Goal: Information Seeking & Learning: Learn about a topic

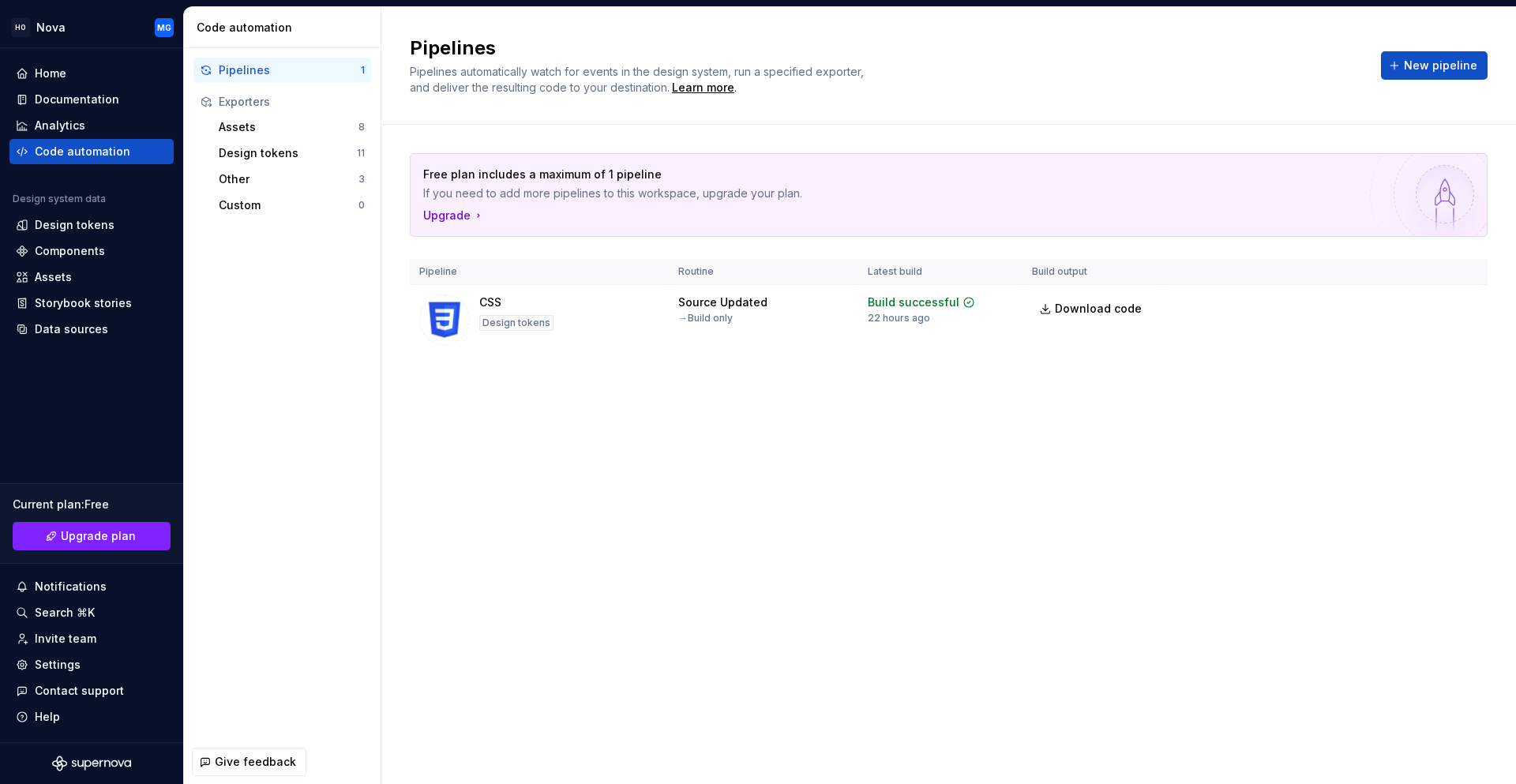
click at [265, 295] on div "Pipelines 1 Exporters Assets 8 Design tokens 11 Other 3 Custom 0" at bounding box center [282, 393] width 196 height 692
click at [86, 252] on div "Components" at bounding box center [70, 251] width 70 height 16
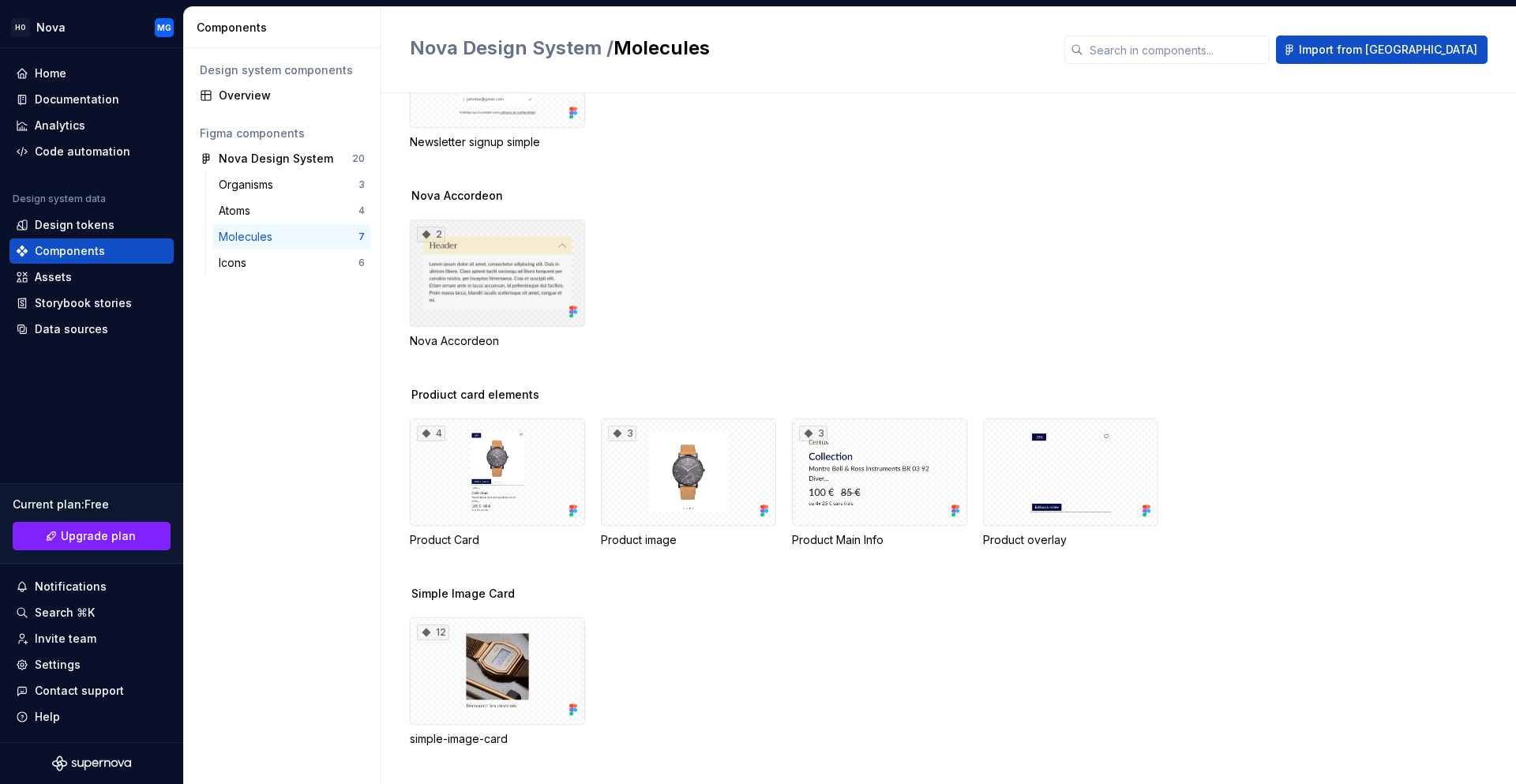
scroll to position [101, 0]
click at [511, 477] on div "4" at bounding box center [497, 471] width 175 height 107
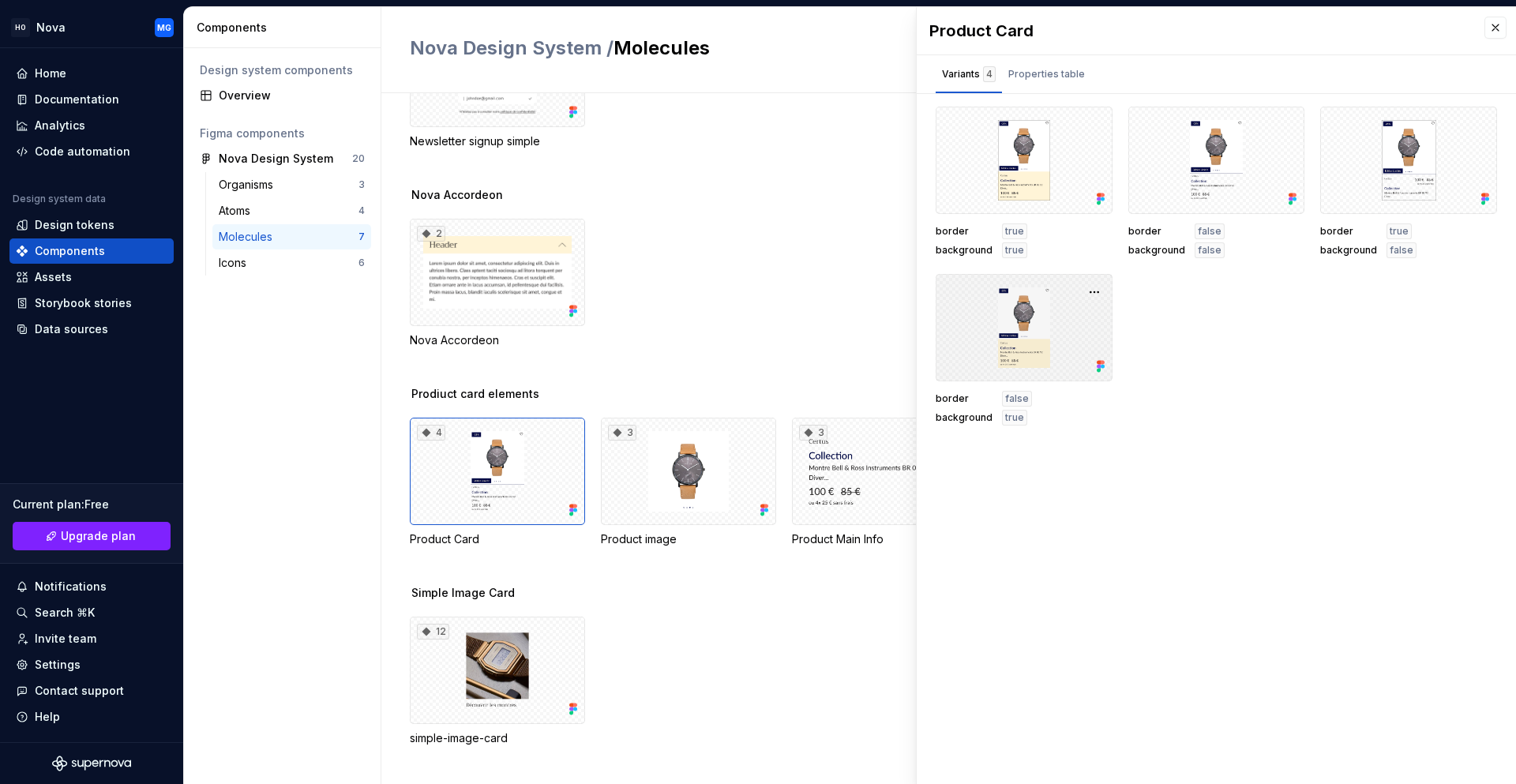
click at [1015, 361] on div at bounding box center [1024, 328] width 177 height 107
click at [1051, 80] on div "Properties table" at bounding box center [1046, 74] width 76 height 16
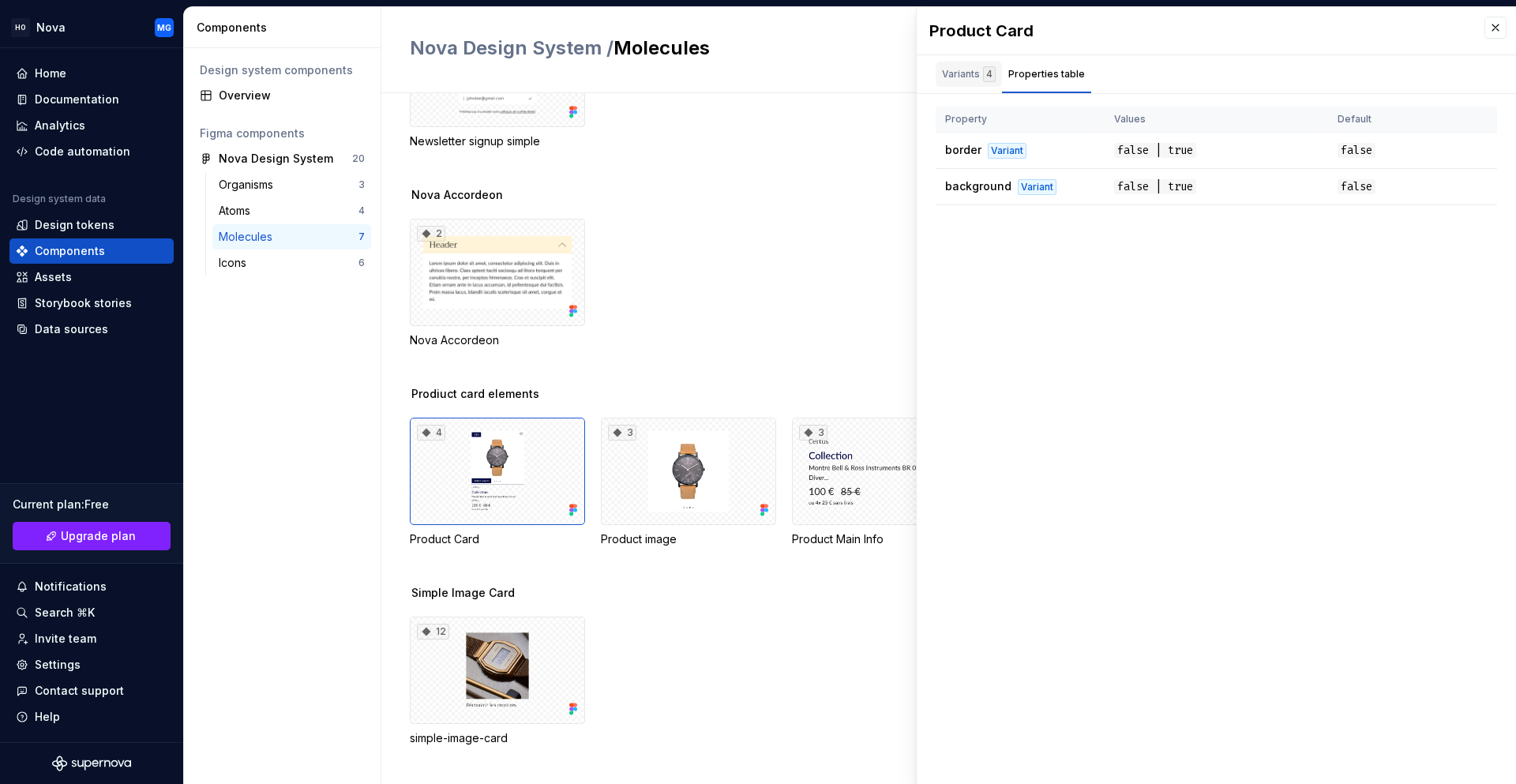
click at [975, 79] on div "Variants 4" at bounding box center [968, 74] width 54 height 16
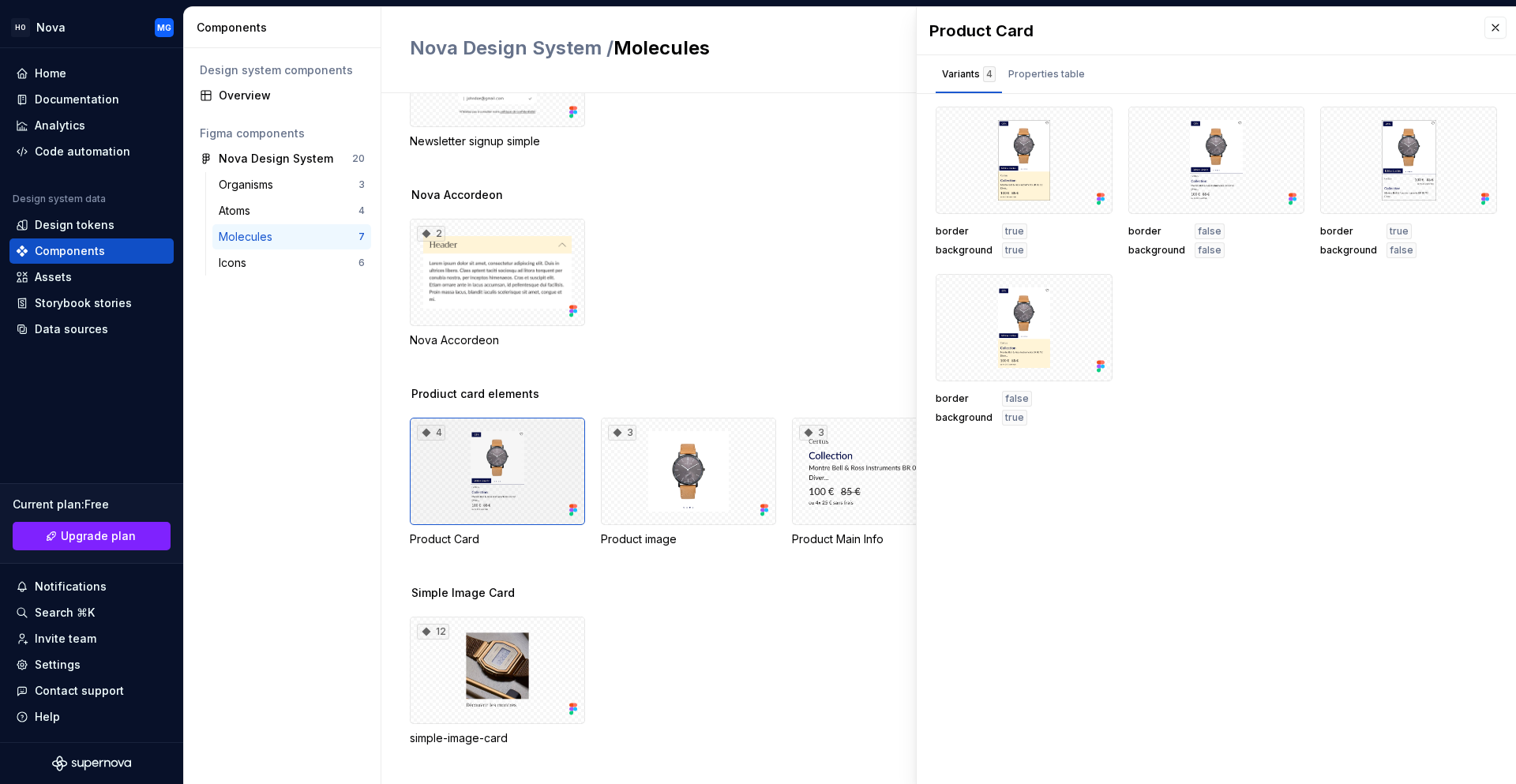
click at [474, 489] on div "4" at bounding box center [497, 471] width 175 height 107
click at [1492, 31] on button "button" at bounding box center [1495, 28] width 22 height 22
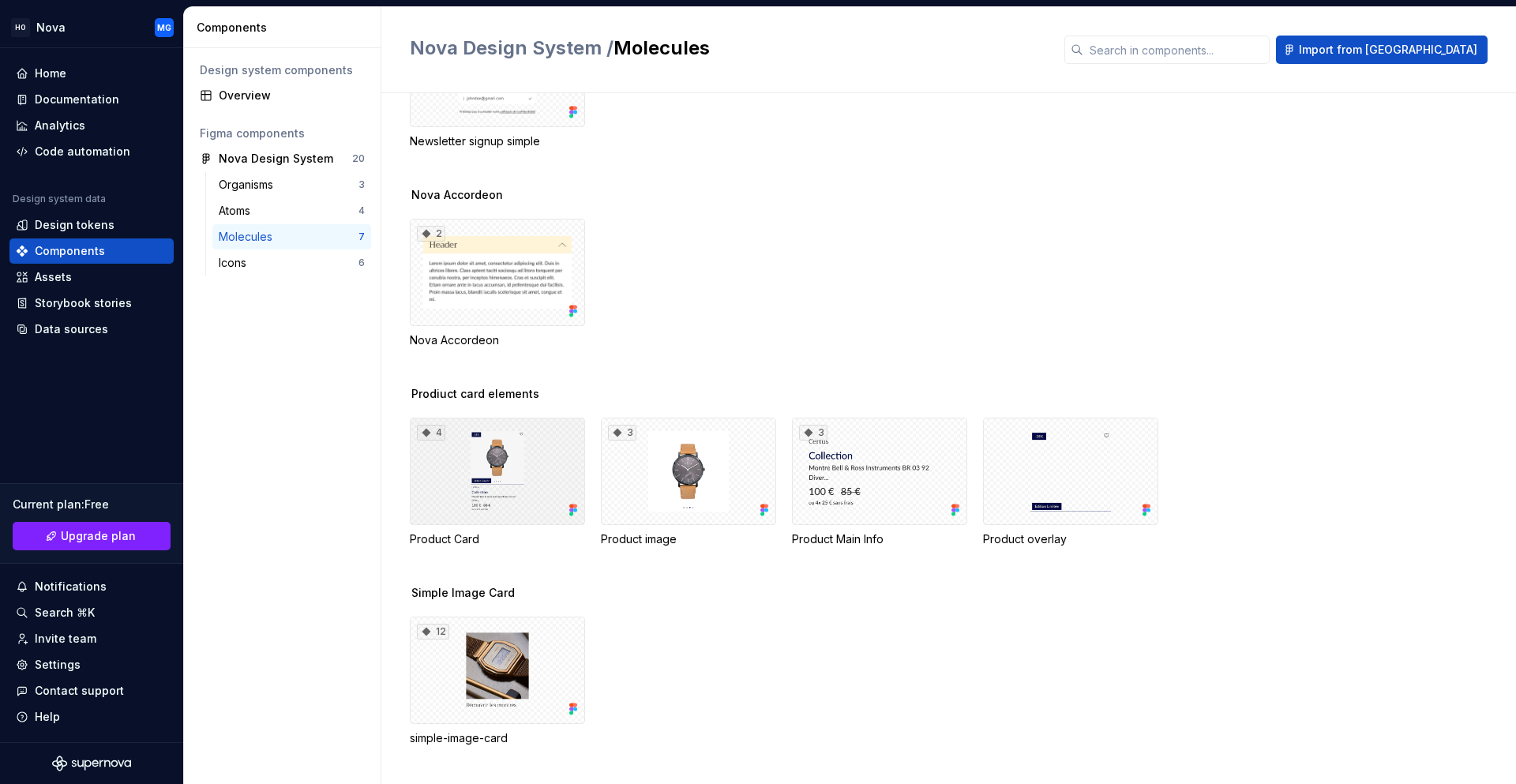
click at [491, 479] on div "4" at bounding box center [497, 471] width 175 height 107
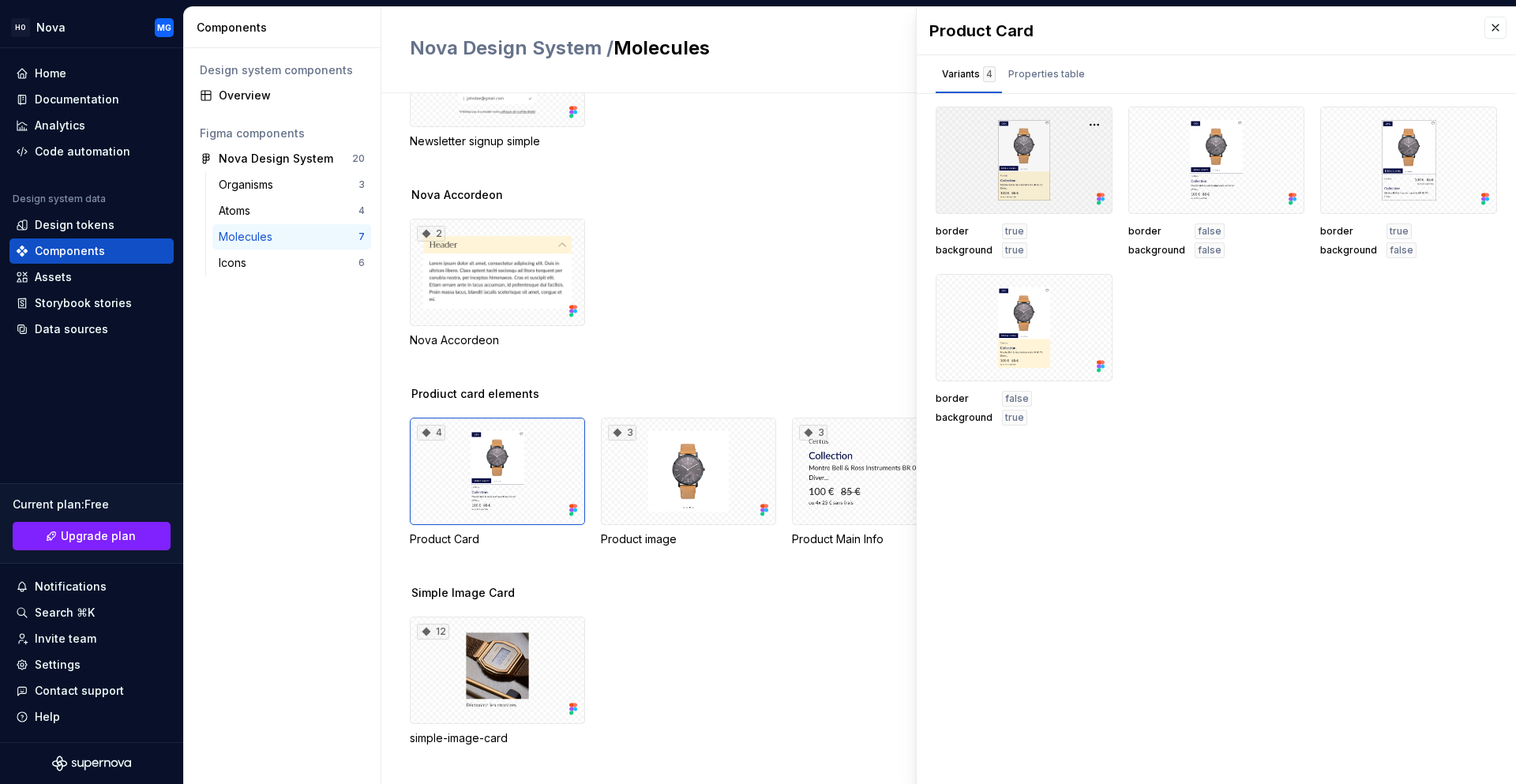
click at [1019, 200] on div at bounding box center [1024, 160] width 177 height 107
click at [665, 317] on div "2 Nova Accordeon" at bounding box center [963, 283] width 1106 height 129
click at [1493, 34] on button "button" at bounding box center [1495, 28] width 22 height 22
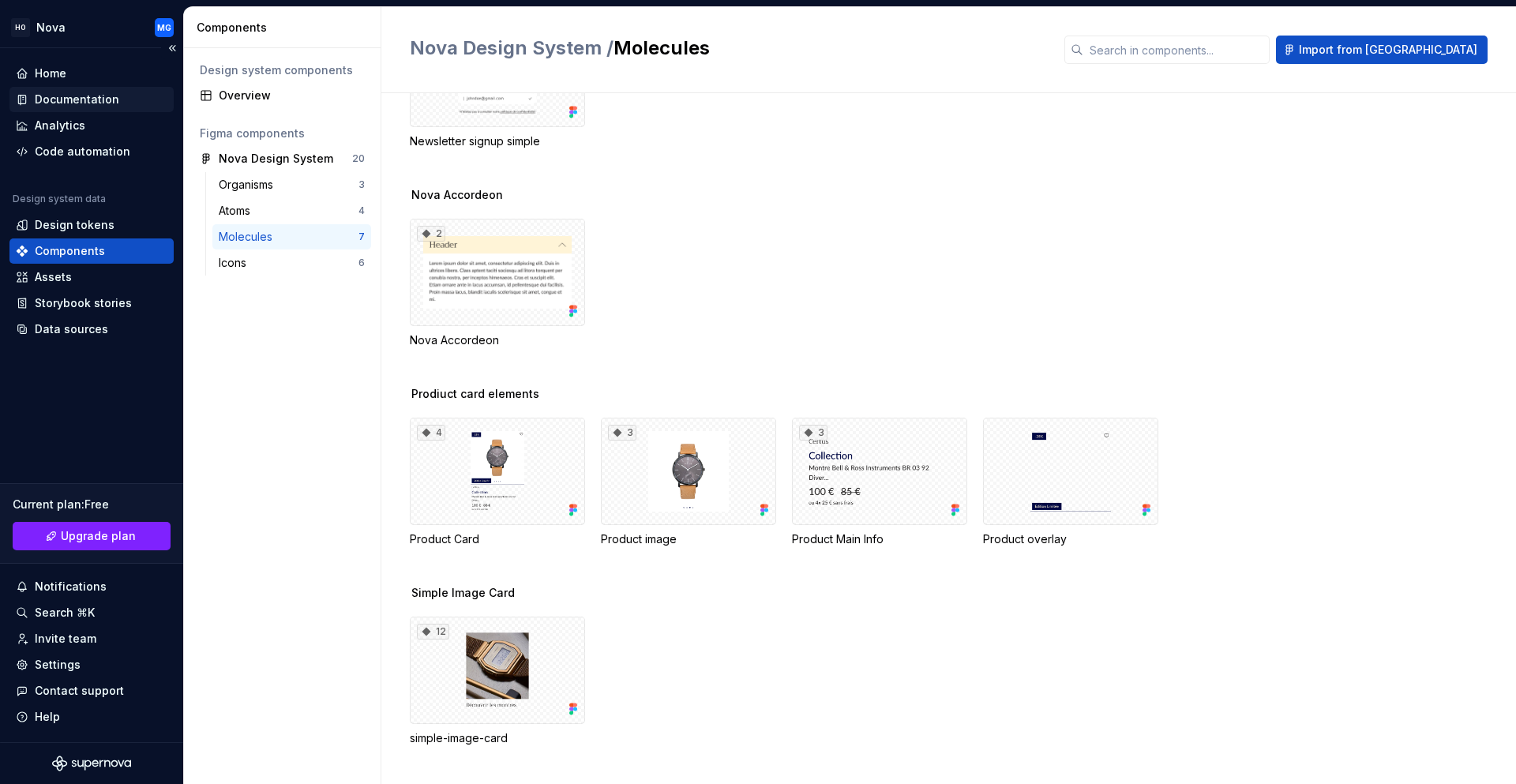
click at [74, 93] on div "Documentation" at bounding box center [76, 99] width 85 height 16
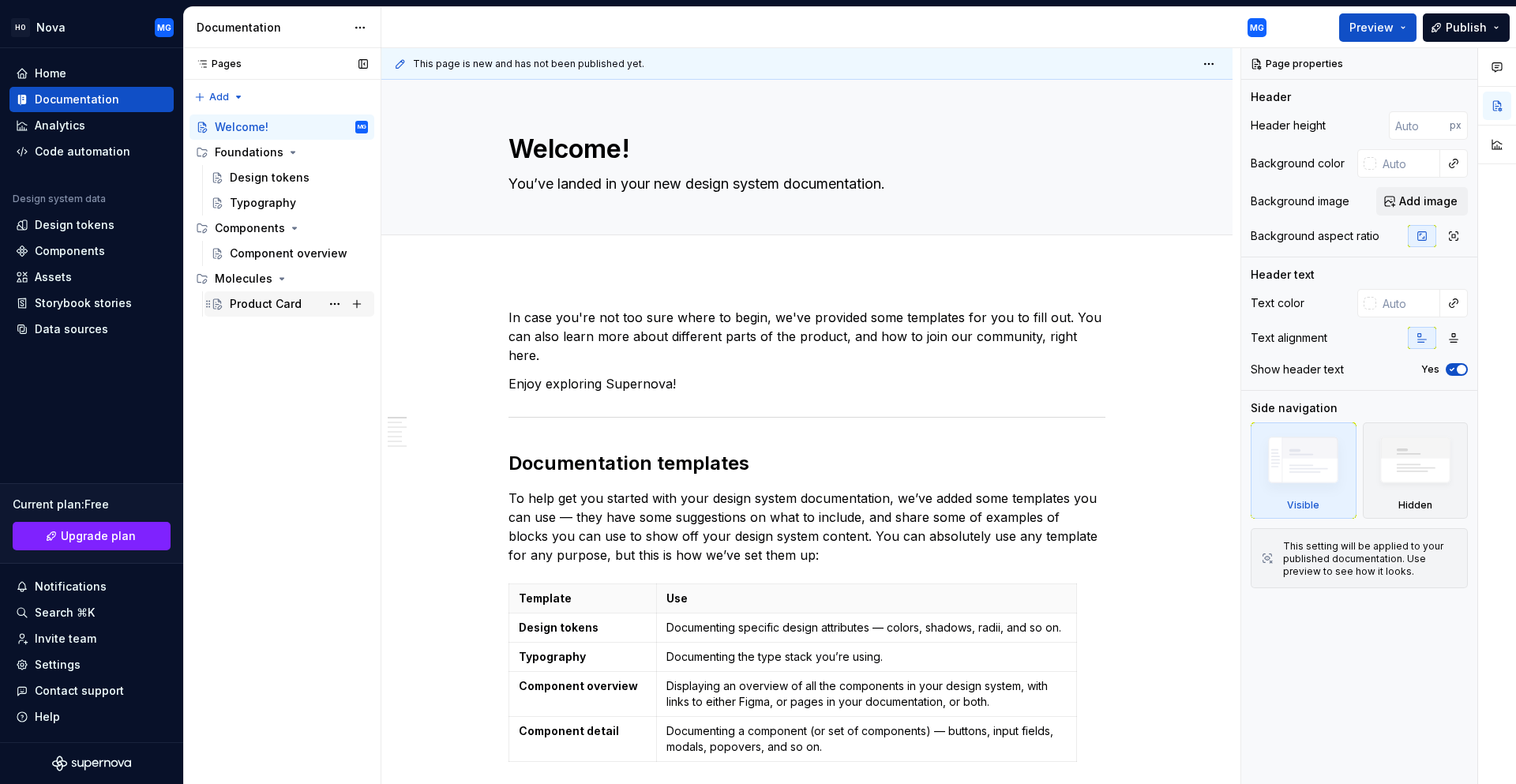
click at [246, 304] on div "Product Card" at bounding box center [266, 304] width 72 height 16
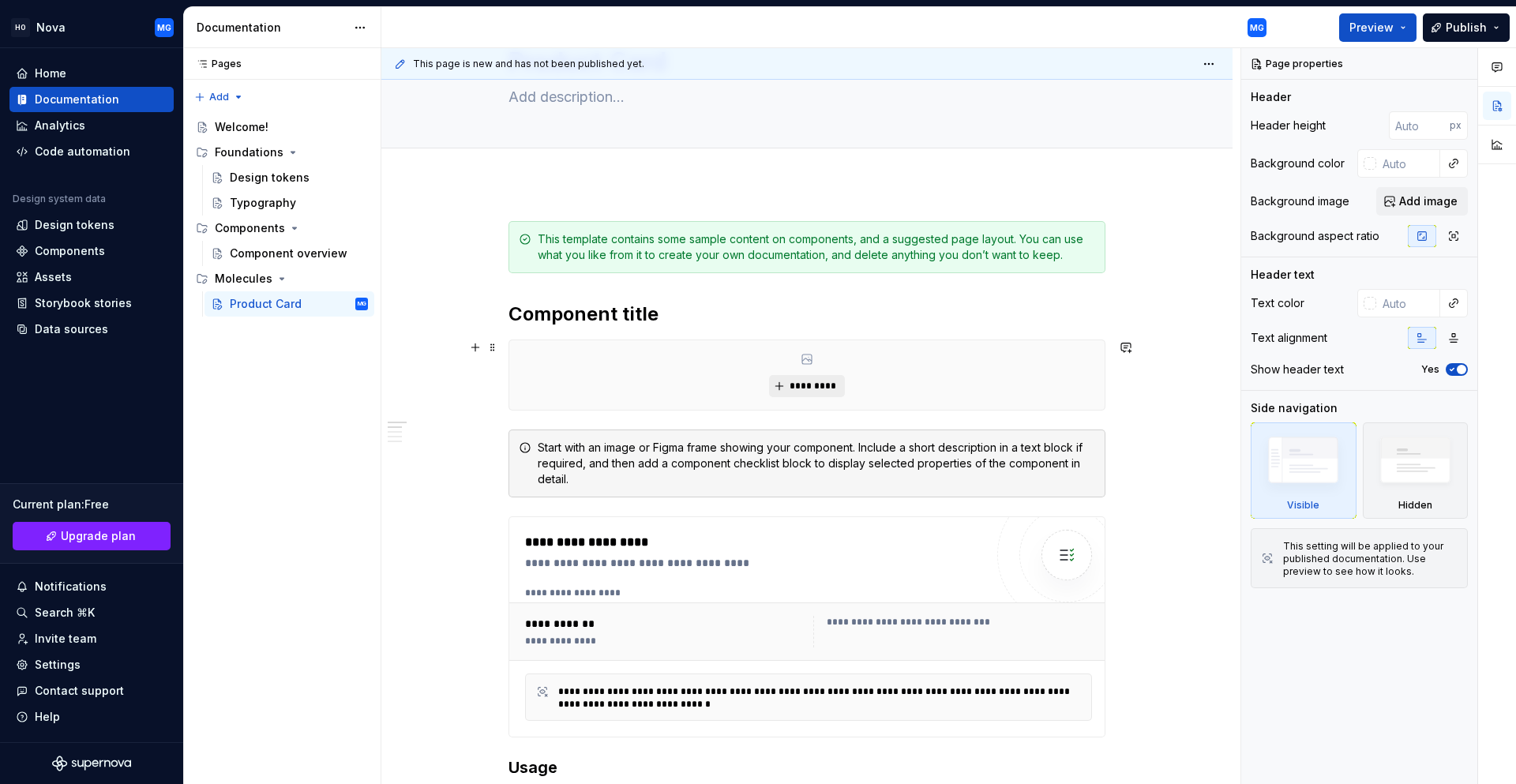
scroll to position [79, 0]
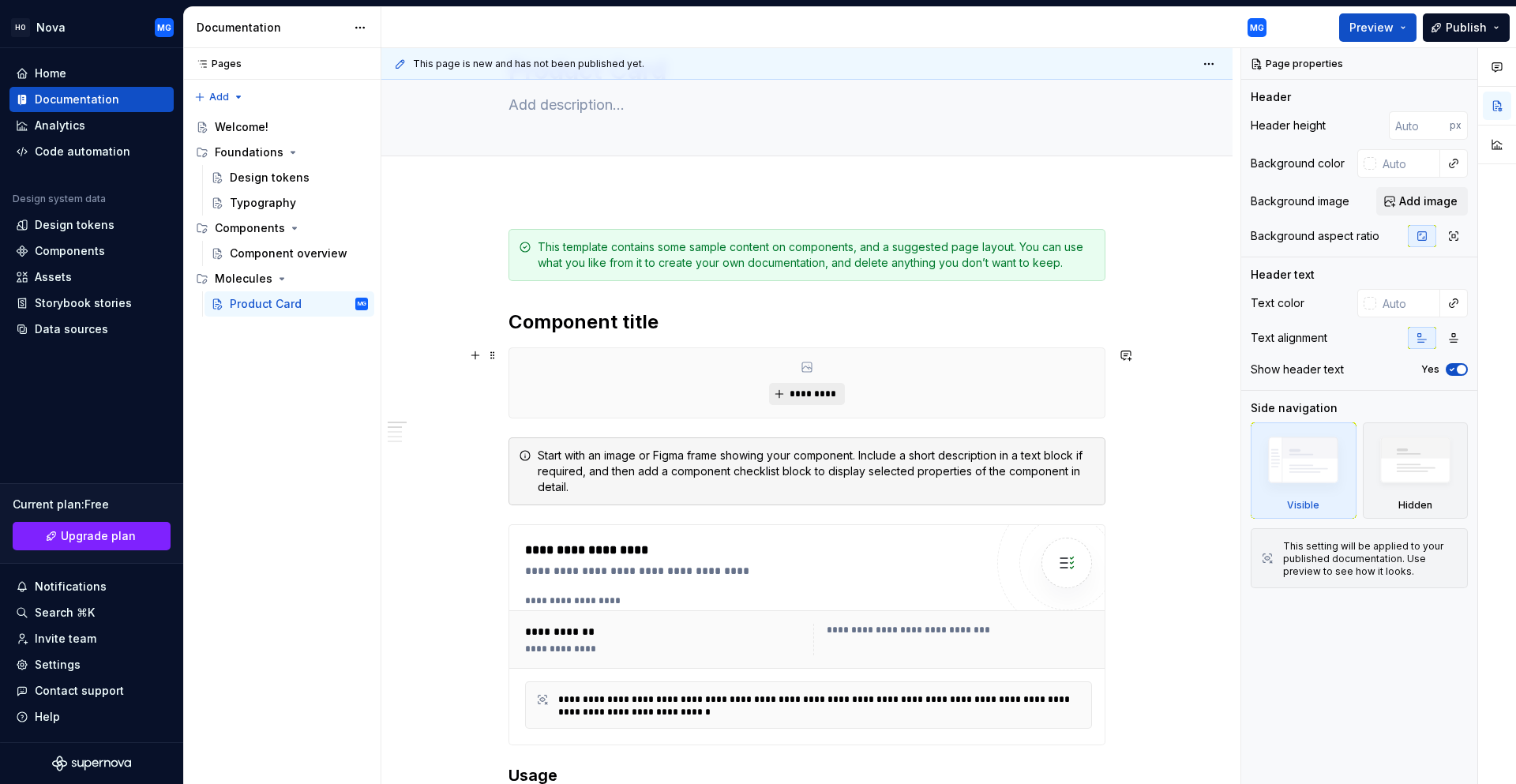
click at [791, 397] on span "*********" at bounding box center [812, 393] width 48 height 13
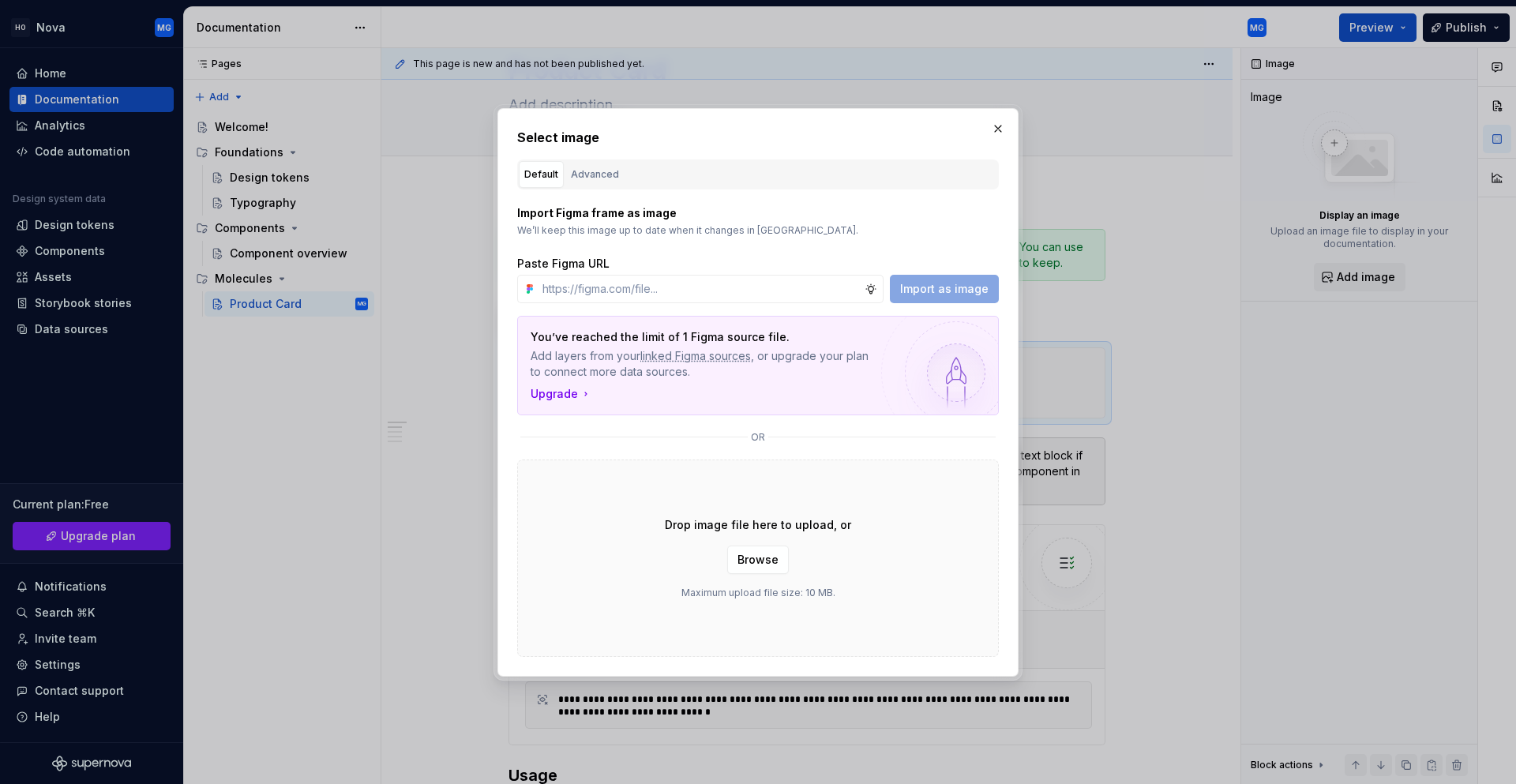
click at [933, 288] on div "Import as image" at bounding box center [944, 289] width 109 height 29
click at [802, 289] on input "text" at bounding box center [700, 289] width 329 height 29
click at [687, 242] on div "Import Figma frame as image We’ll keep this image up to date when it changes in…" at bounding box center [758, 254] width 481 height 98
click at [577, 174] on div "Advanced" at bounding box center [594, 174] width 48 height 16
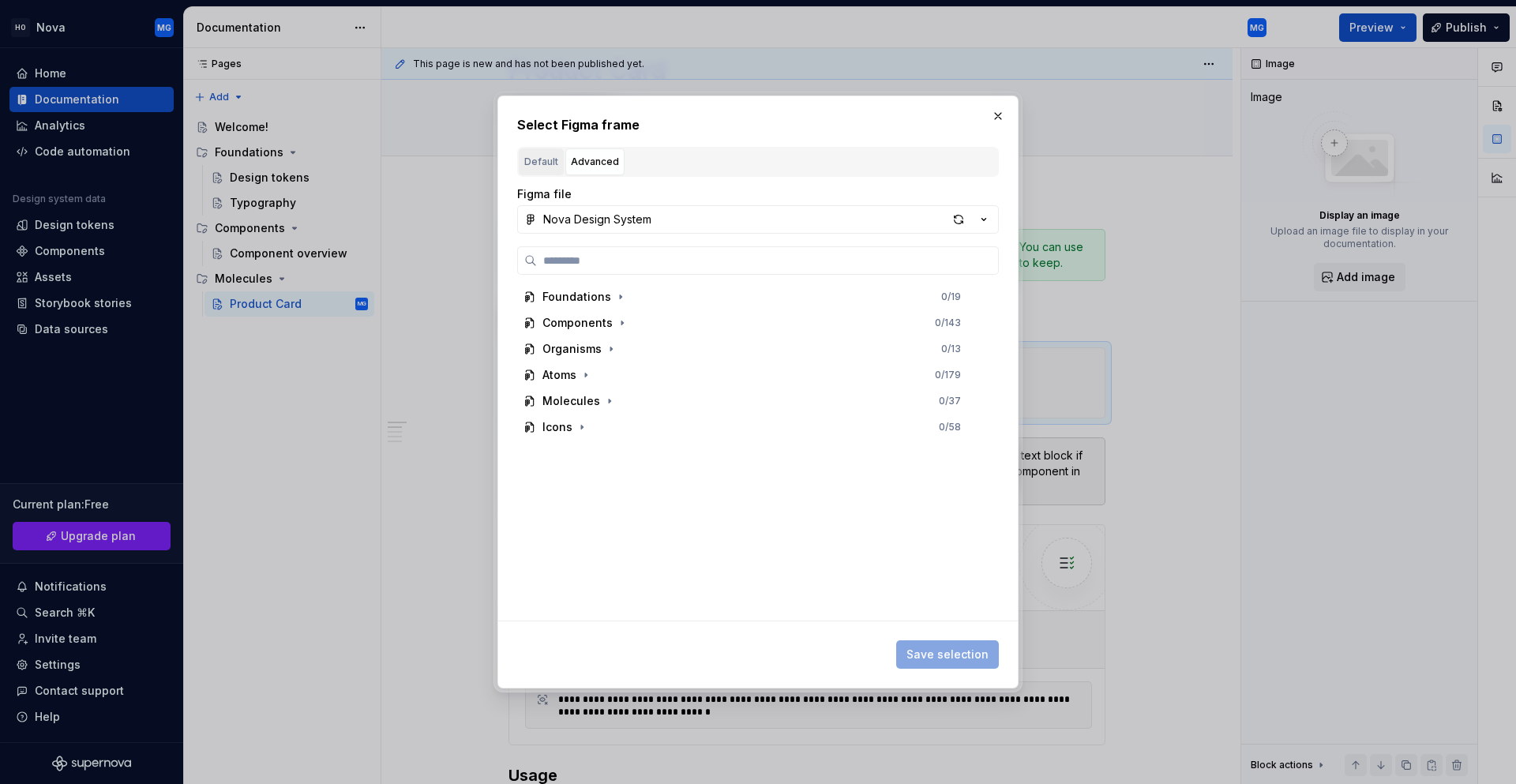
click at [529, 161] on div "Default" at bounding box center [541, 162] width 34 height 16
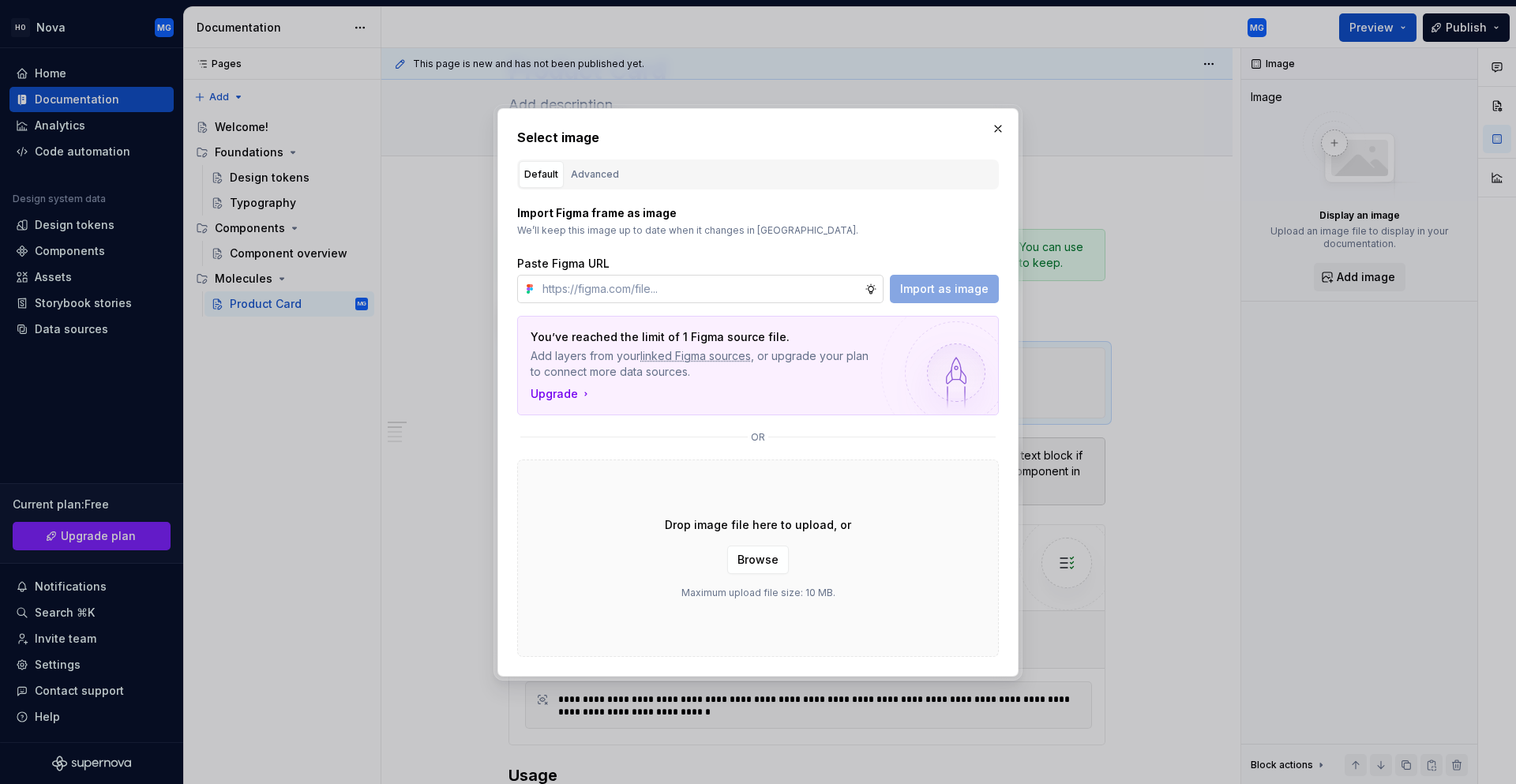
click at [580, 290] on input "text" at bounding box center [700, 289] width 329 height 29
click at [574, 340] on p "You’ve reached the limit of 1 Figma source file." at bounding box center [703, 337] width 344 height 16
click at [927, 290] on div "Import as image" at bounding box center [944, 289] width 109 height 29
click at [1002, 119] on button "button" at bounding box center [998, 128] width 22 height 22
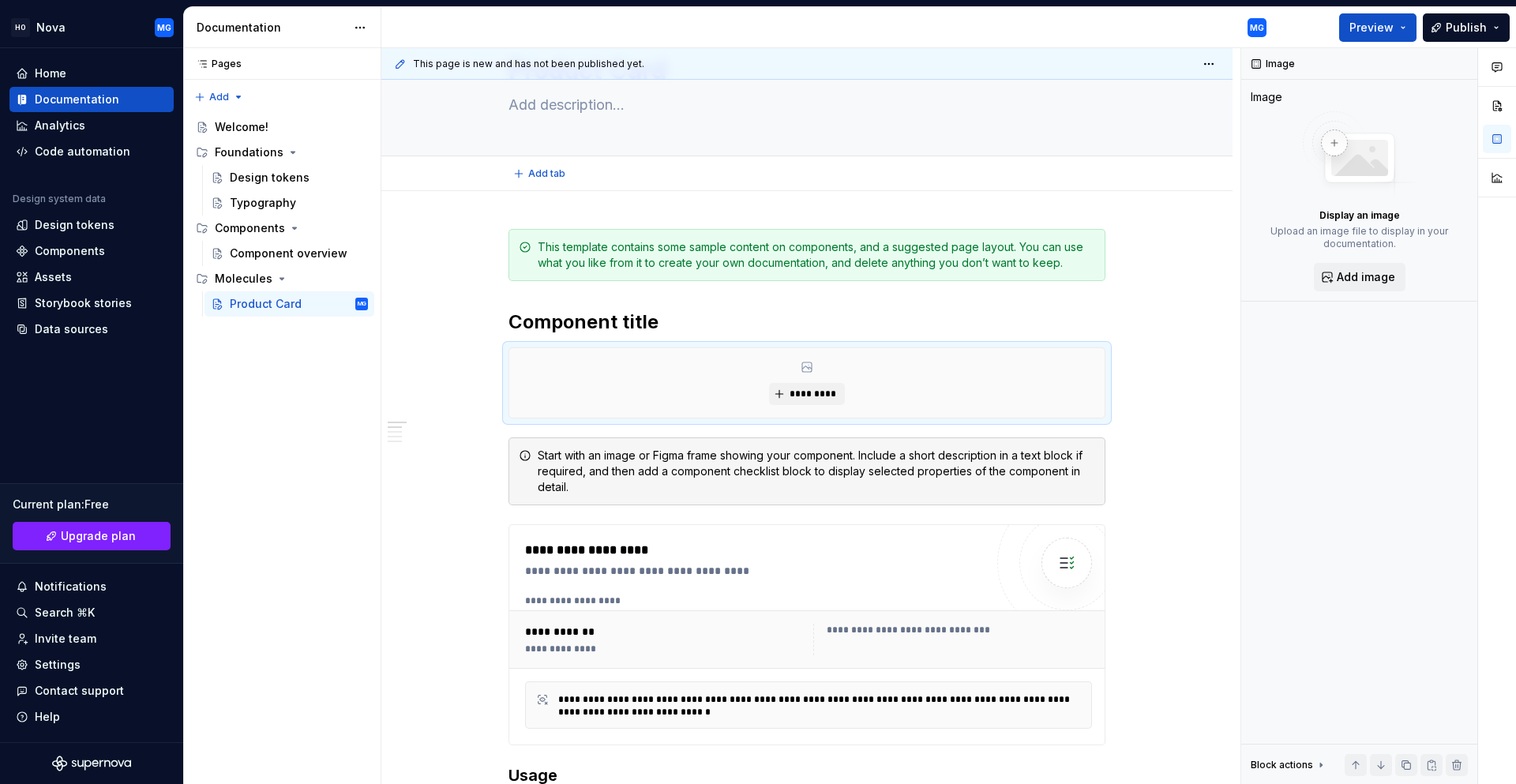
type textarea "*"
click at [732, 327] on h2 "Component title" at bounding box center [807, 322] width 597 height 25
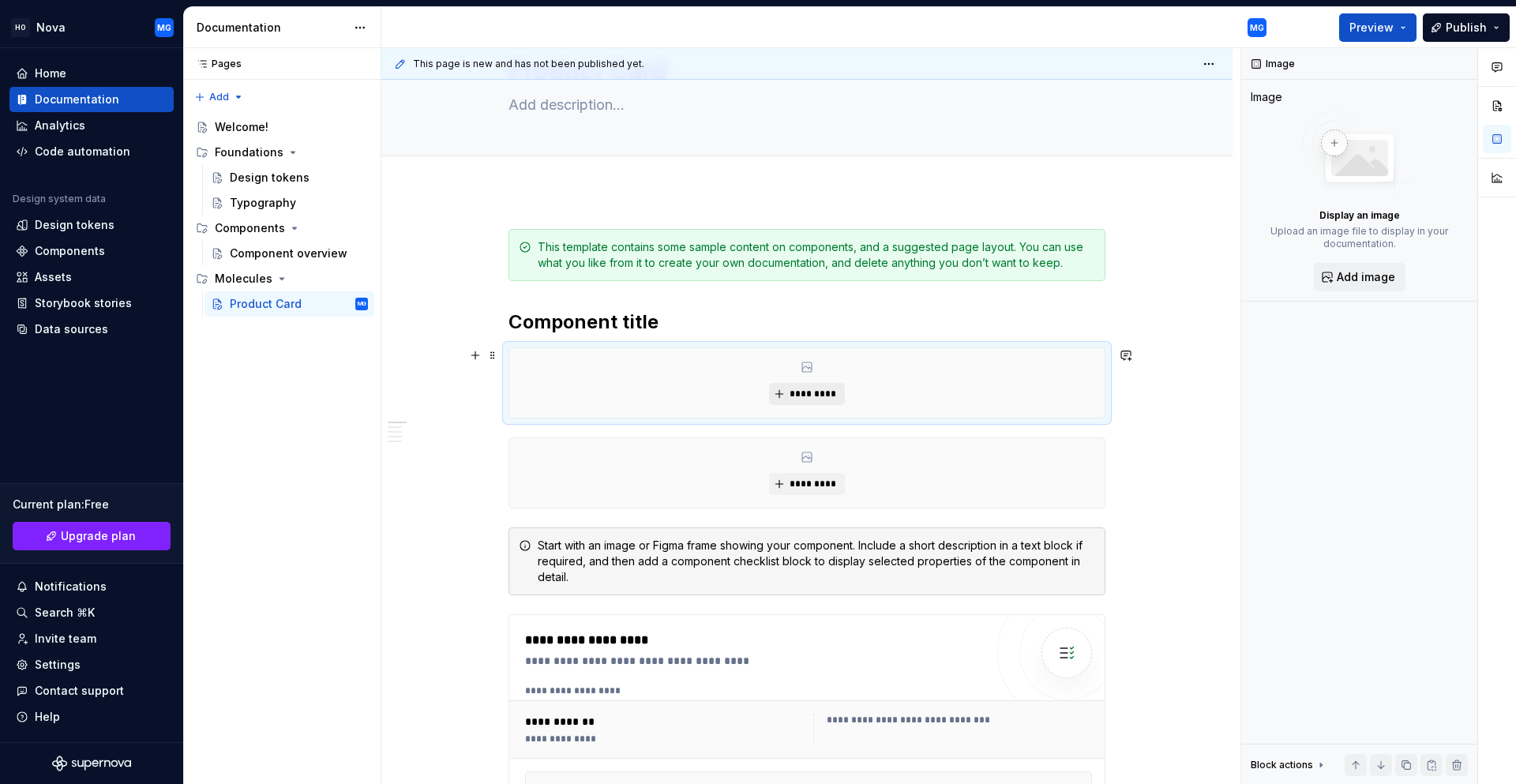
click at [781, 383] on div "*********" at bounding box center [807, 382] width 595 height 70
click at [783, 391] on button "*********" at bounding box center [806, 394] width 75 height 22
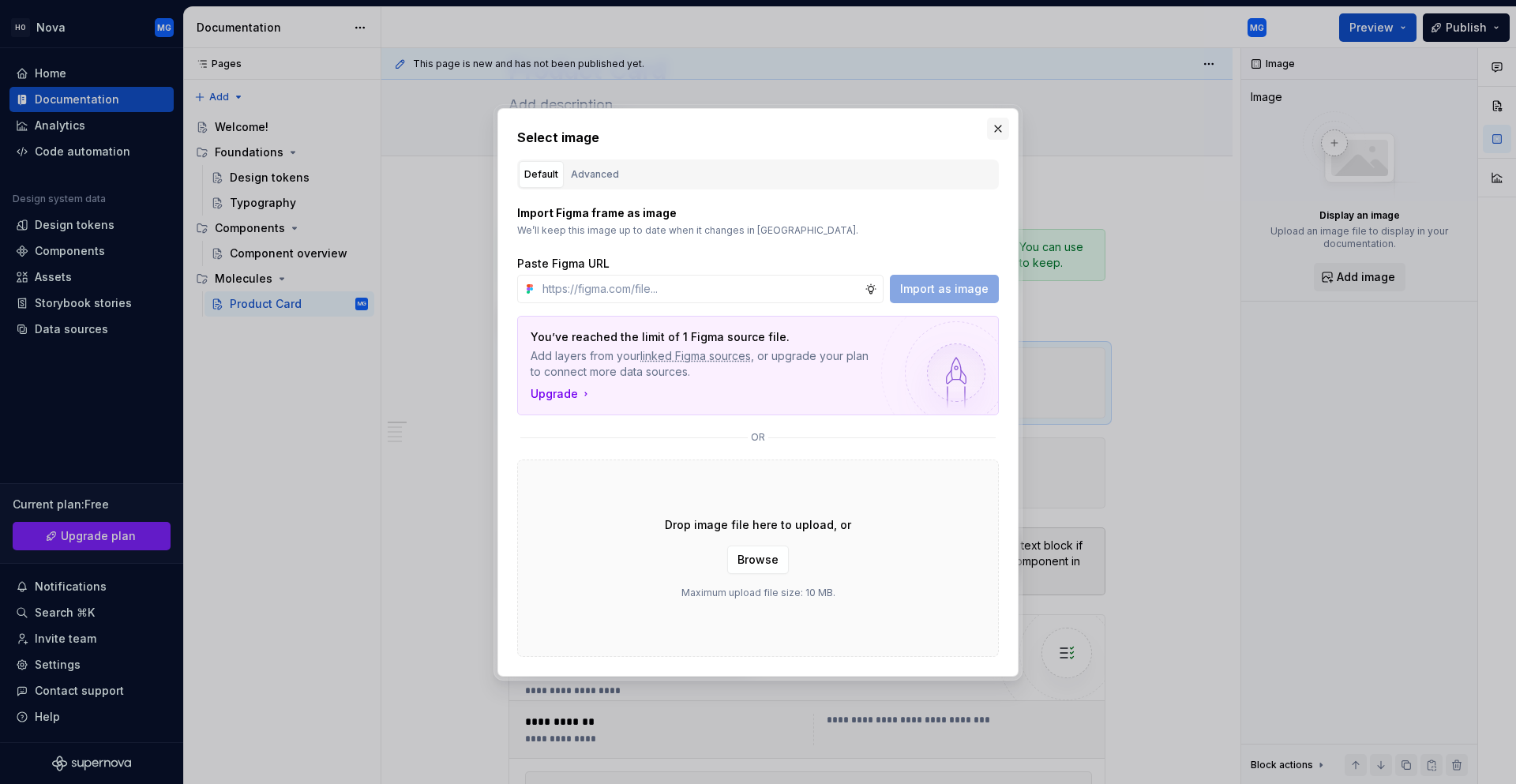
click at [990, 128] on button "button" at bounding box center [998, 128] width 22 height 22
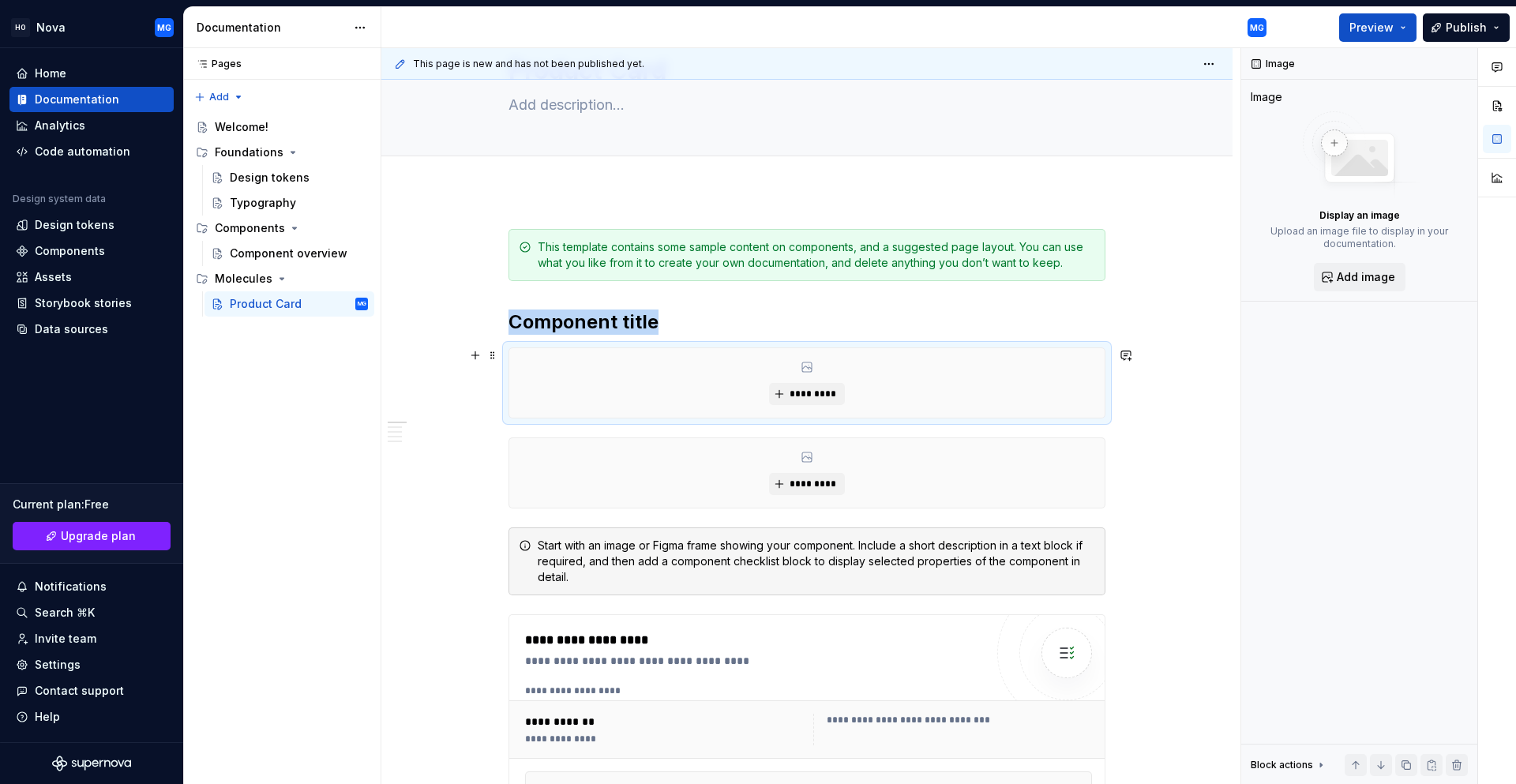
click at [1047, 363] on div "*********" at bounding box center [807, 382] width 595 height 70
click at [492, 362] on span at bounding box center [492, 355] width 13 height 22
click at [518, 486] on div "Delete" at bounding box center [558, 495] width 134 height 25
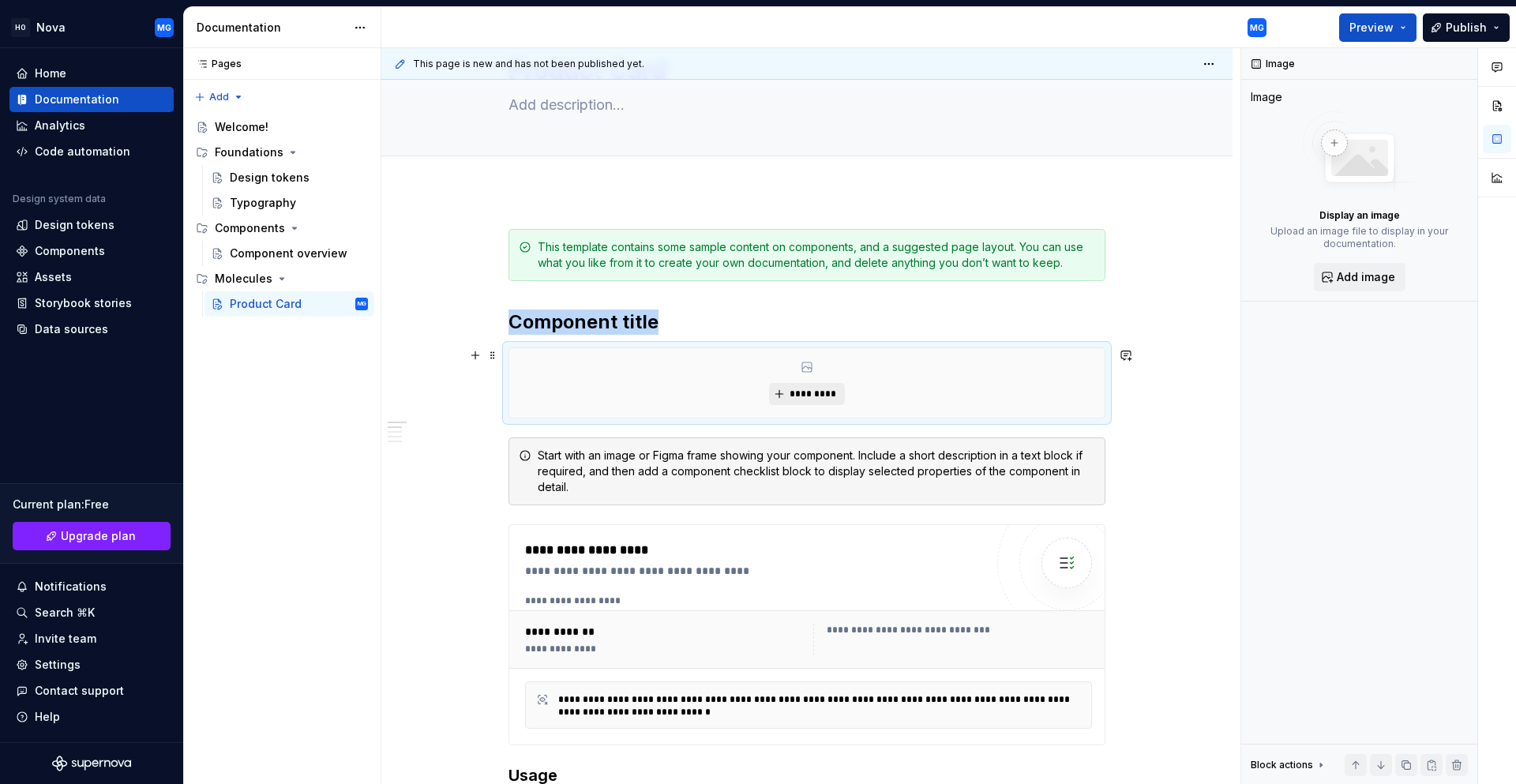
click at [788, 393] on button "*********" at bounding box center [806, 394] width 75 height 22
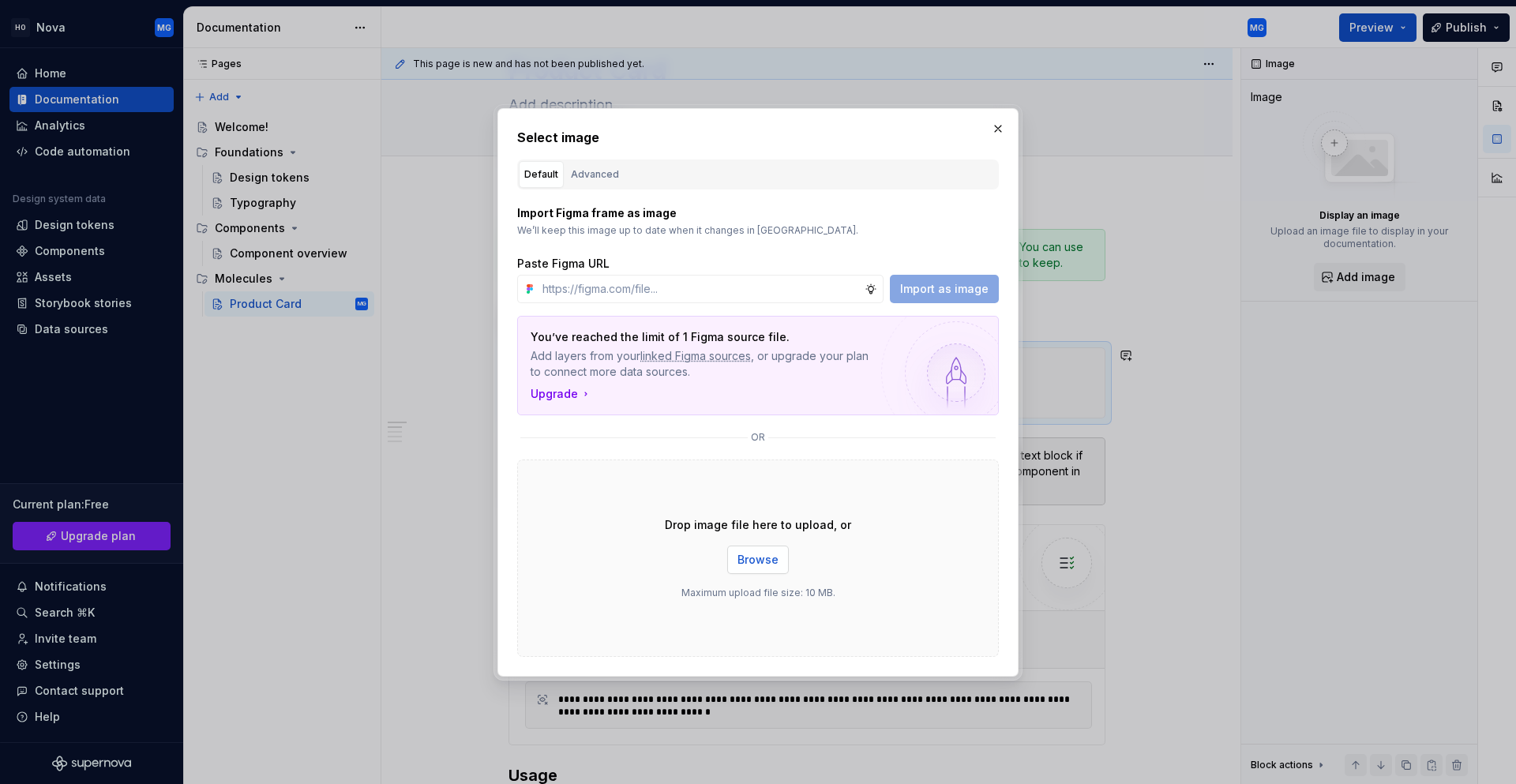
click at [750, 555] on span "Browse" at bounding box center [757, 559] width 41 height 16
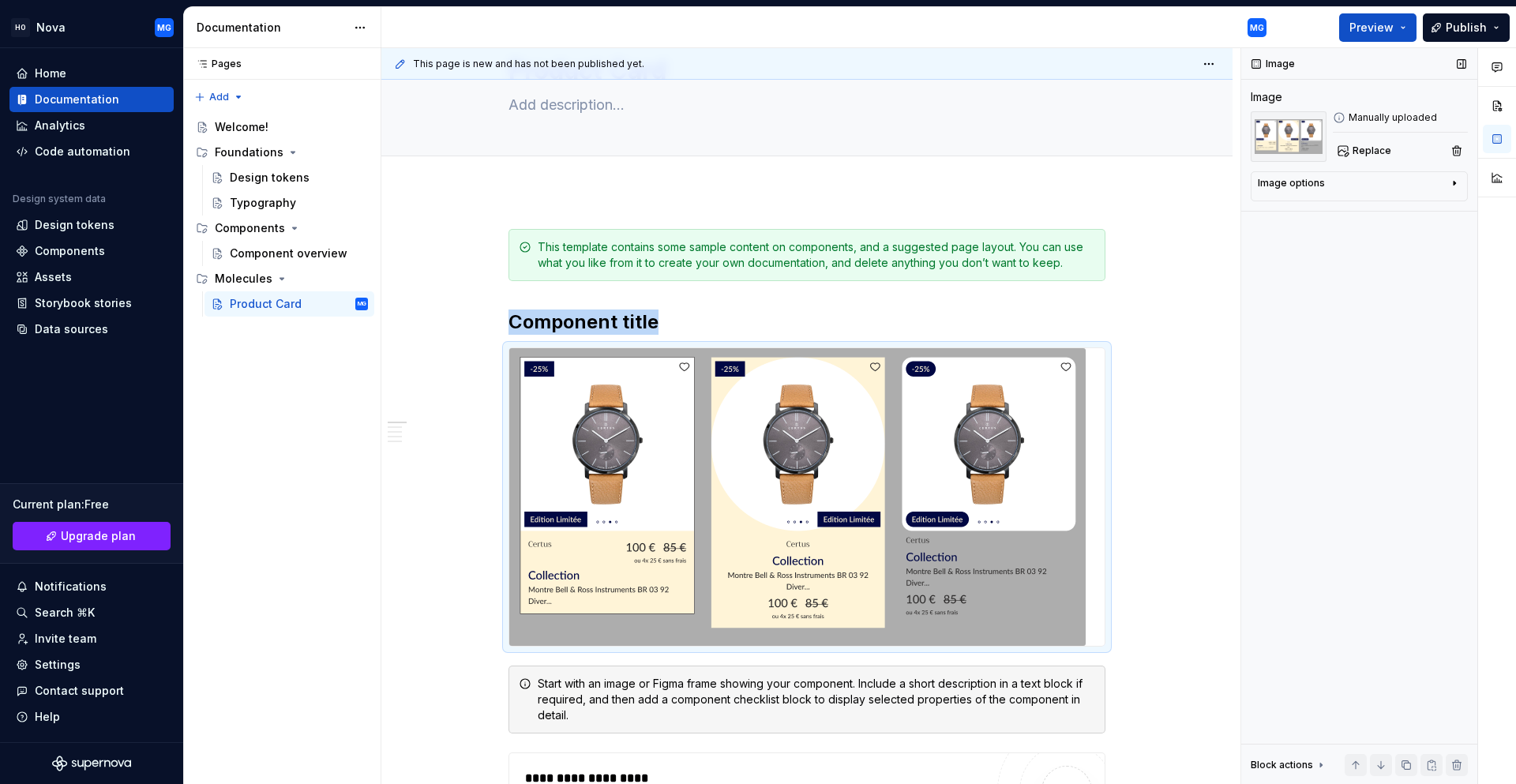
click at [1377, 182] on div "Image options" at bounding box center [1352, 186] width 190 height 19
click at [1414, 205] on icon "button" at bounding box center [1414, 206] width 13 height 13
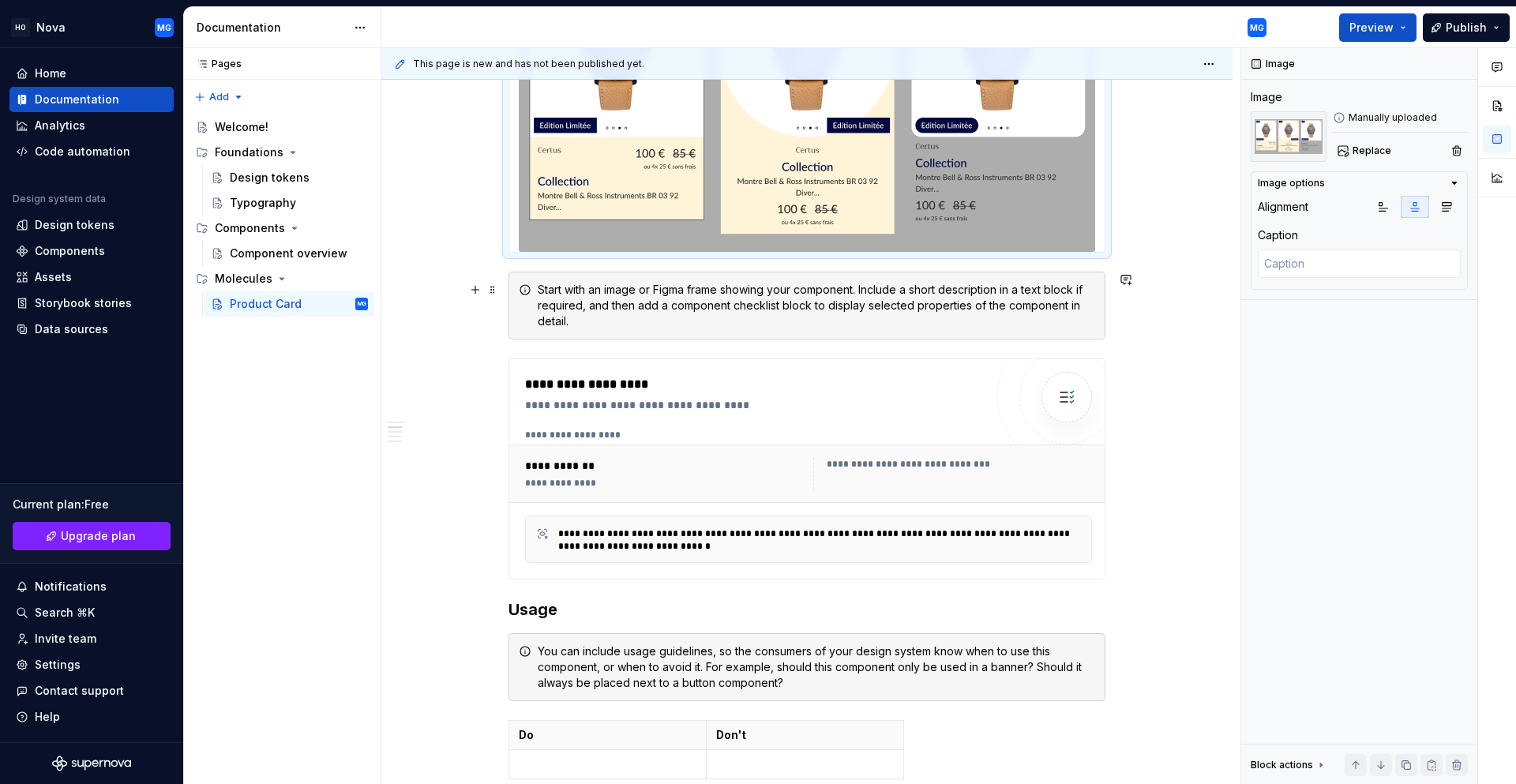
scroll to position [474, 0]
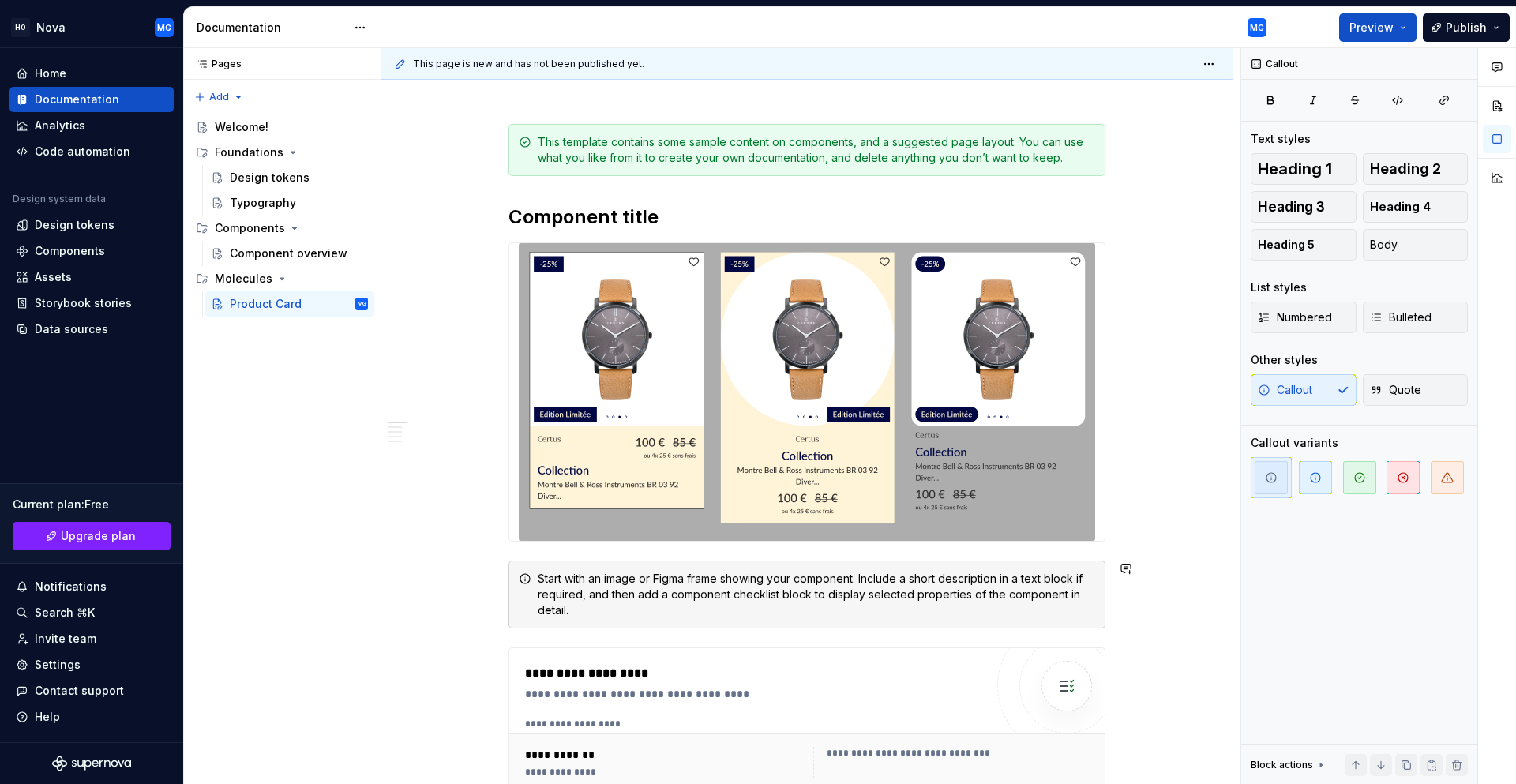
scroll to position [158, 0]
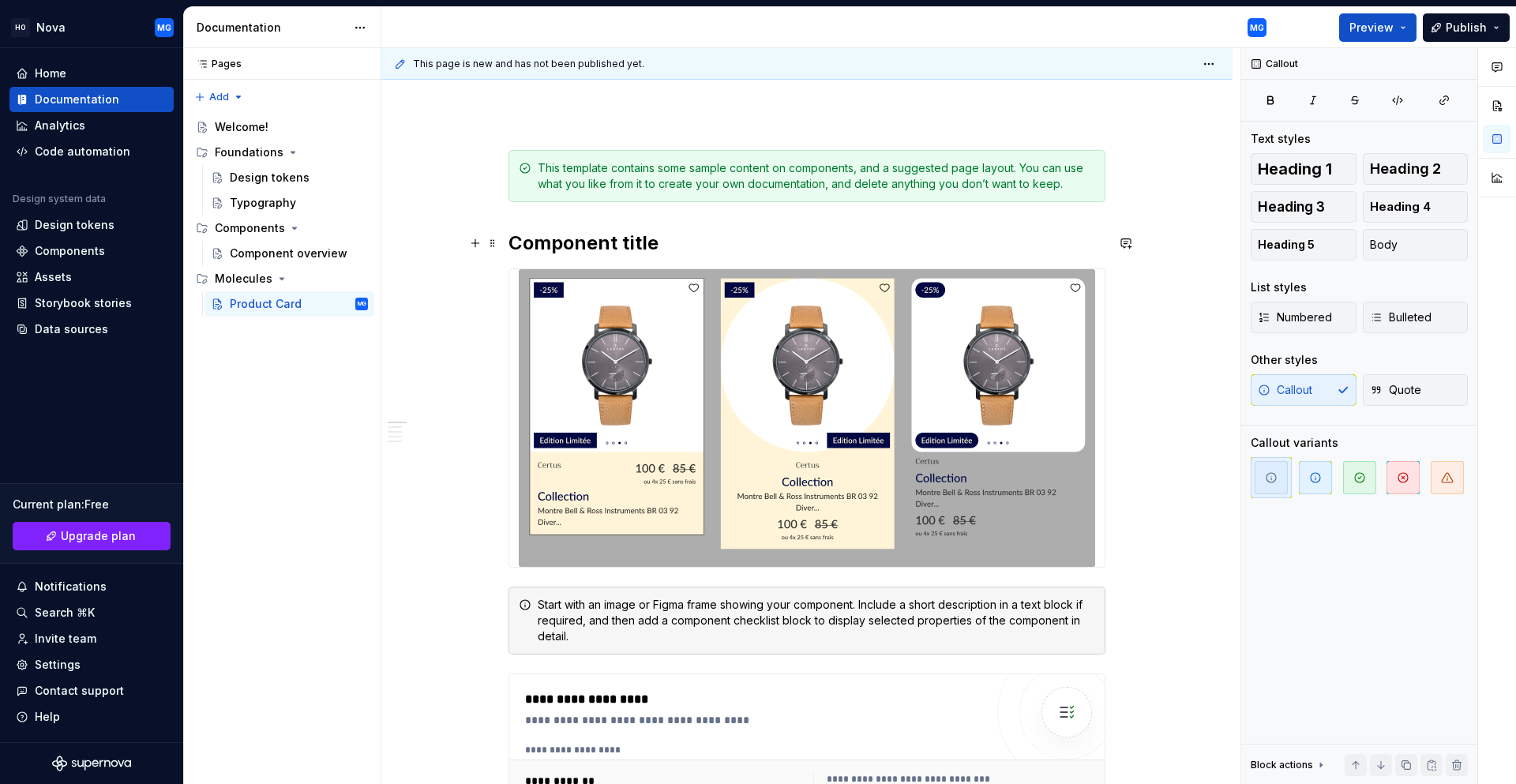
click at [543, 243] on h2 "Component title" at bounding box center [807, 243] width 597 height 25
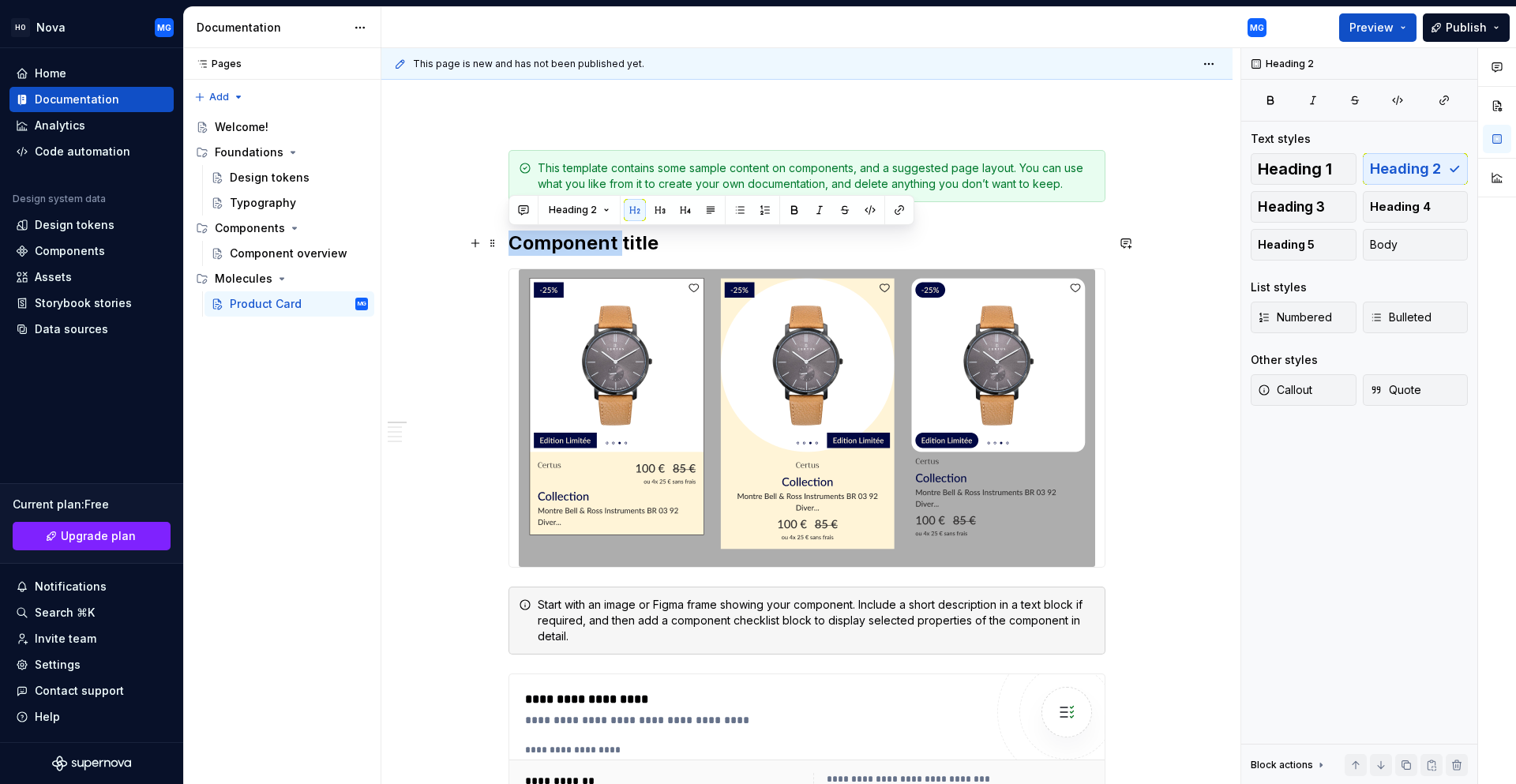
click at [543, 243] on h2 "Component title" at bounding box center [807, 243] width 597 height 25
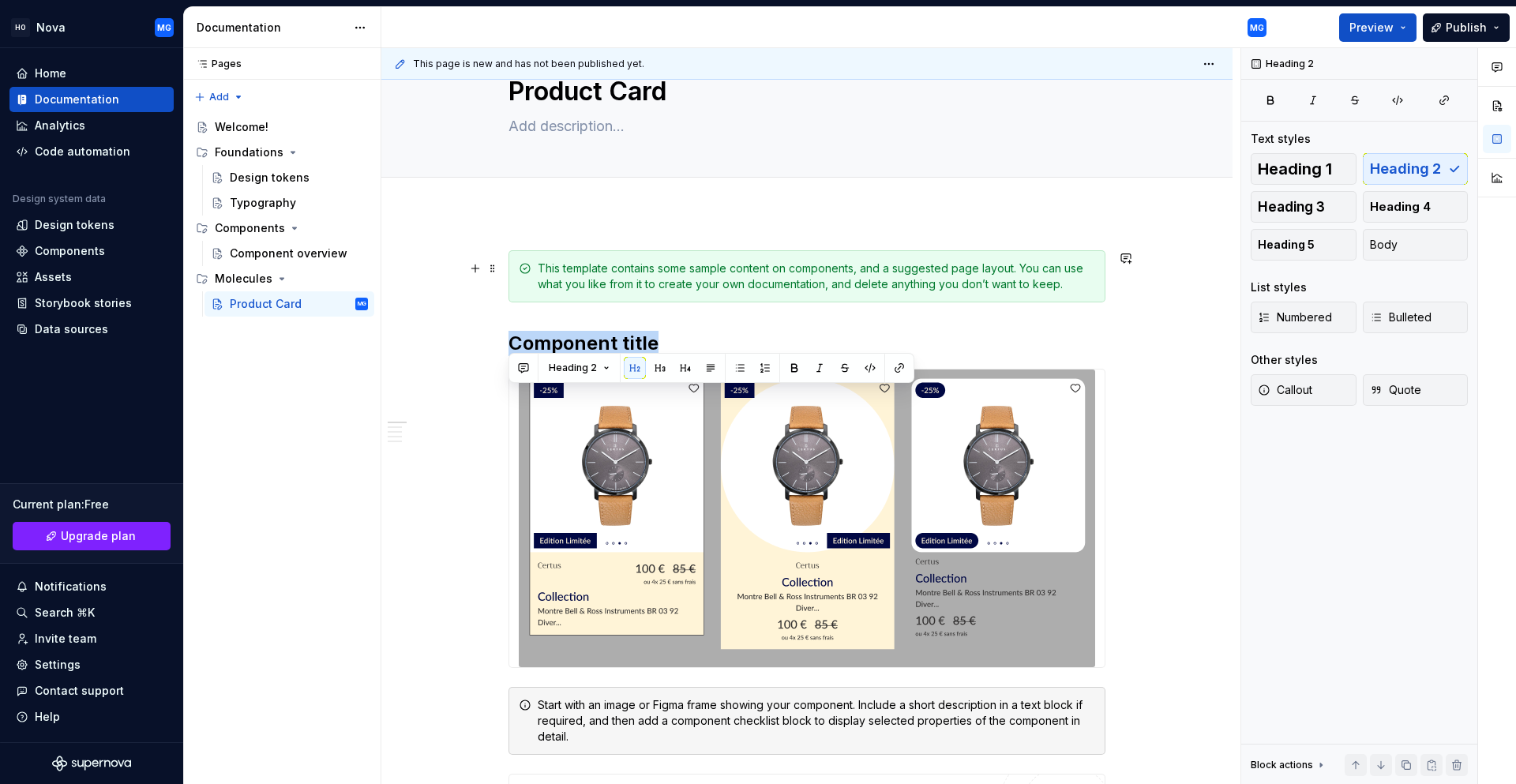
scroll to position [0, 0]
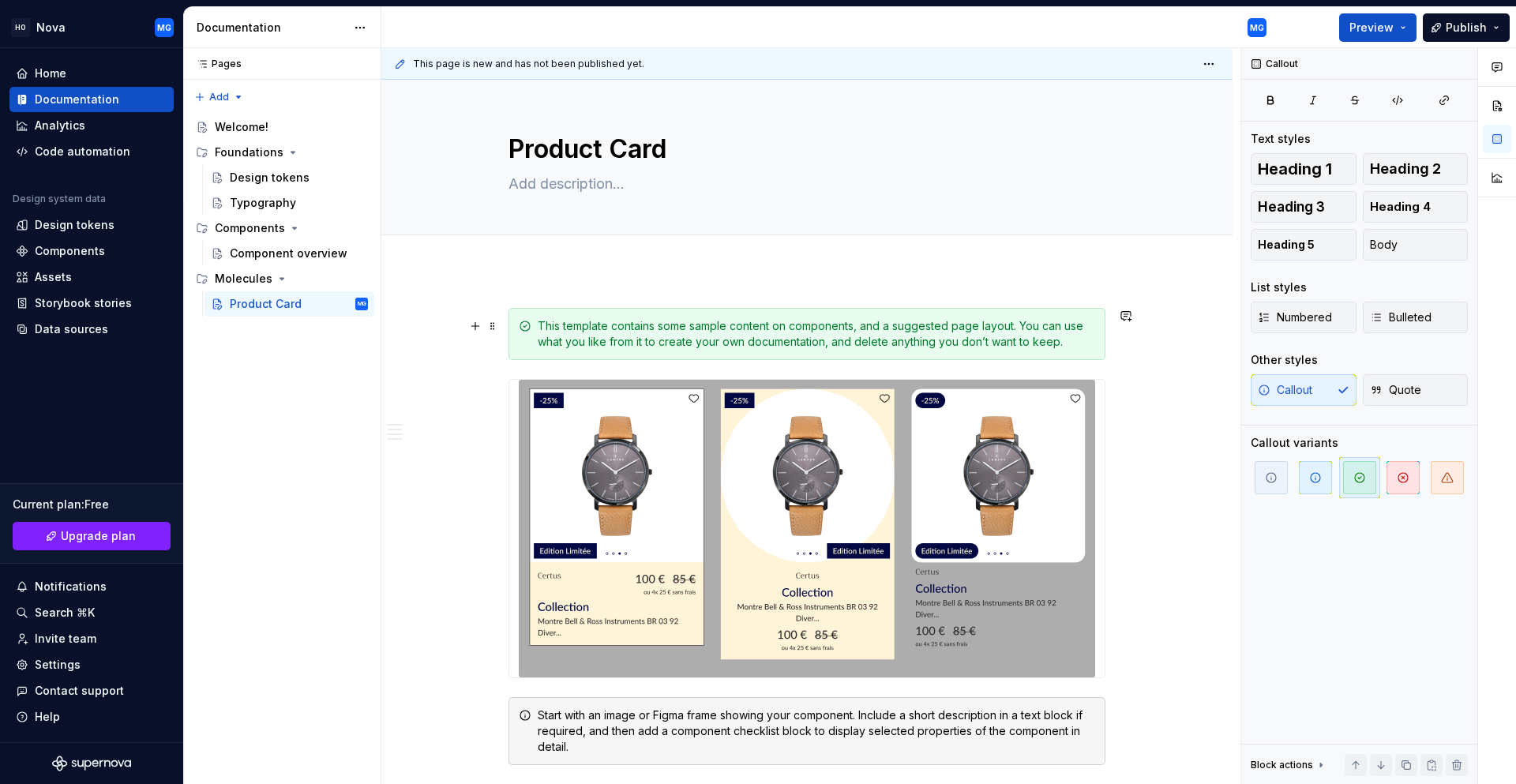
click at [698, 344] on div "This template contains some sample content on components, and a suggested page …" at bounding box center [816, 334] width 558 height 32
click at [496, 327] on span at bounding box center [492, 326] width 13 height 22
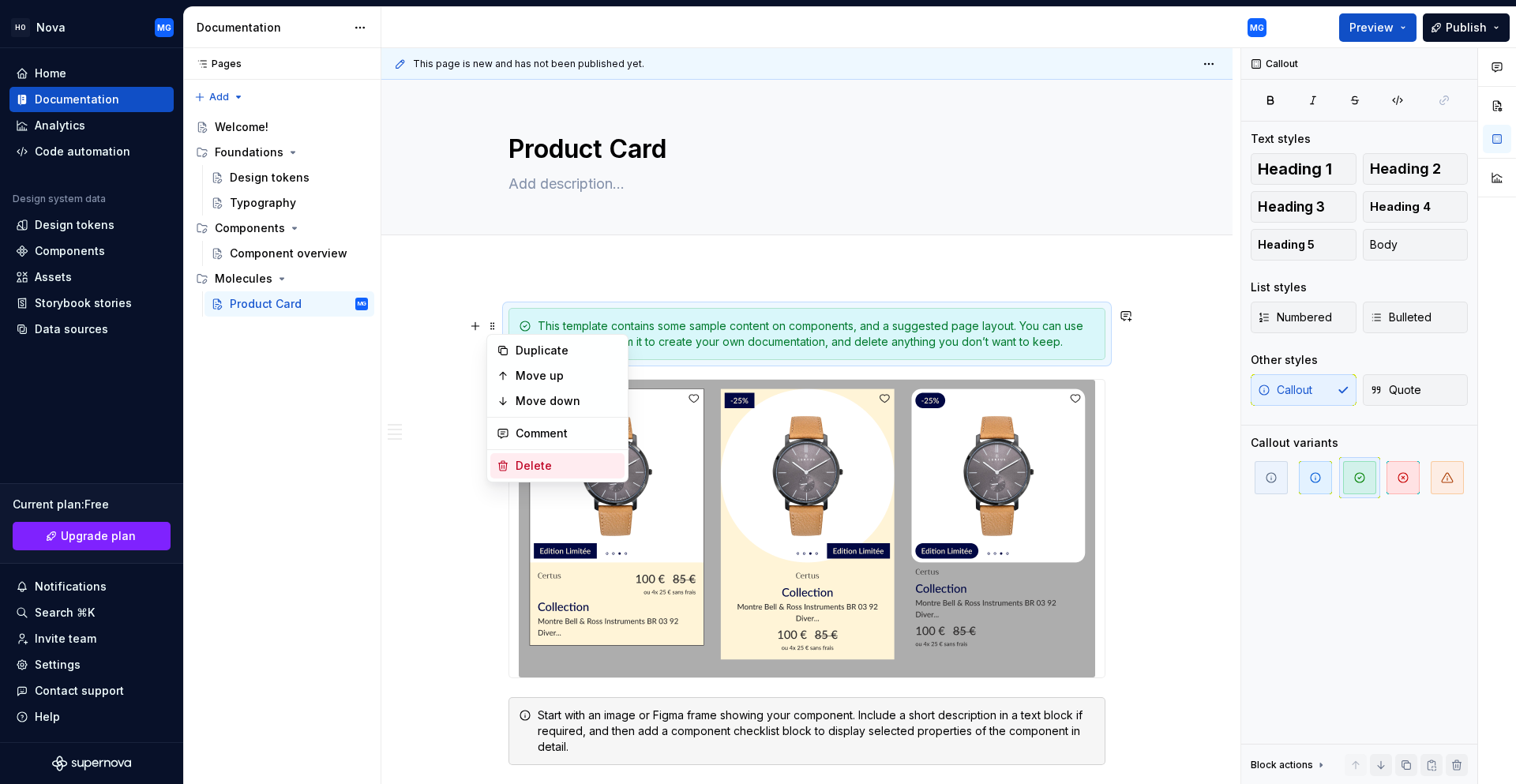
click at [512, 465] on div "Delete" at bounding box center [558, 465] width 134 height 25
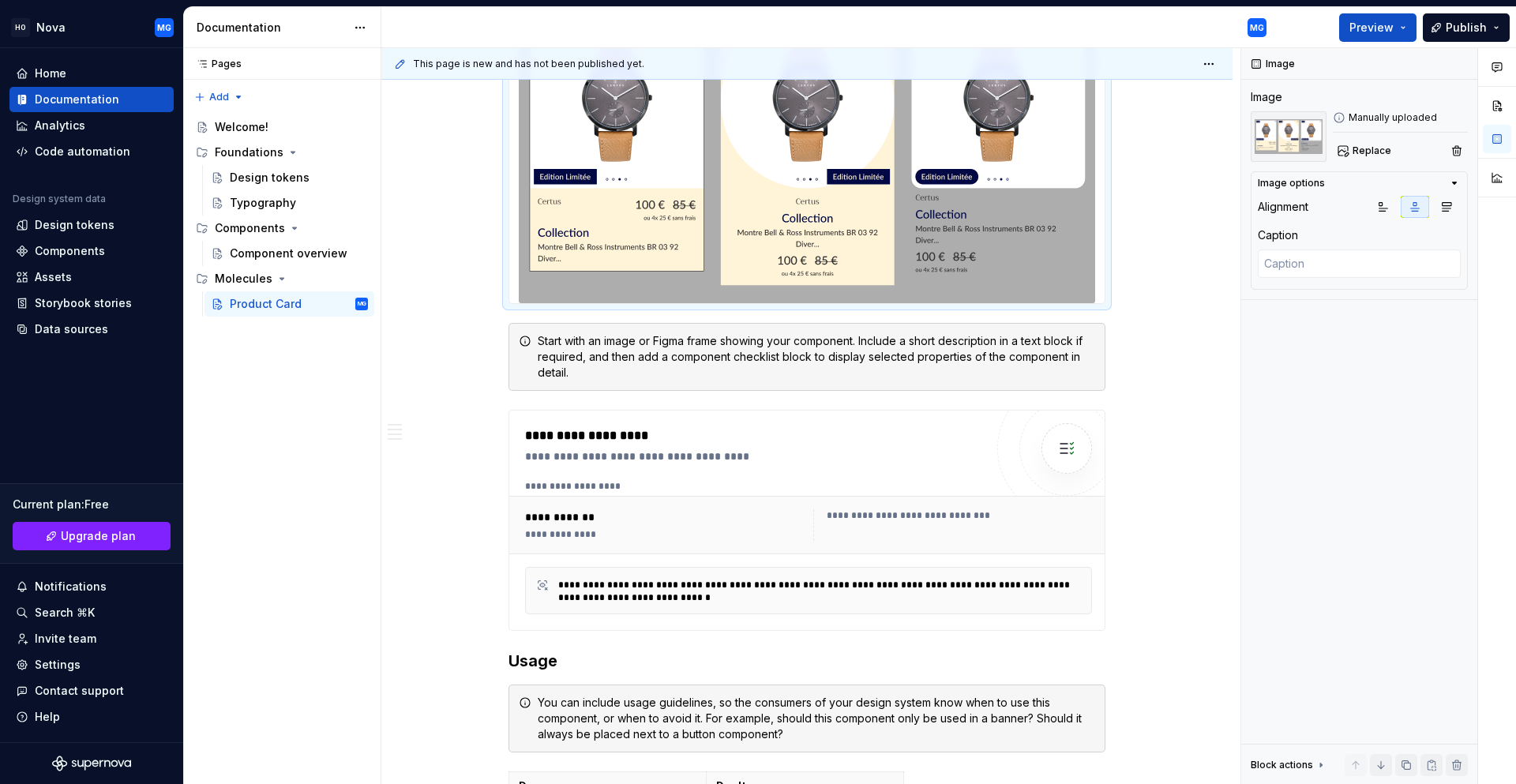
scroll to position [395, 0]
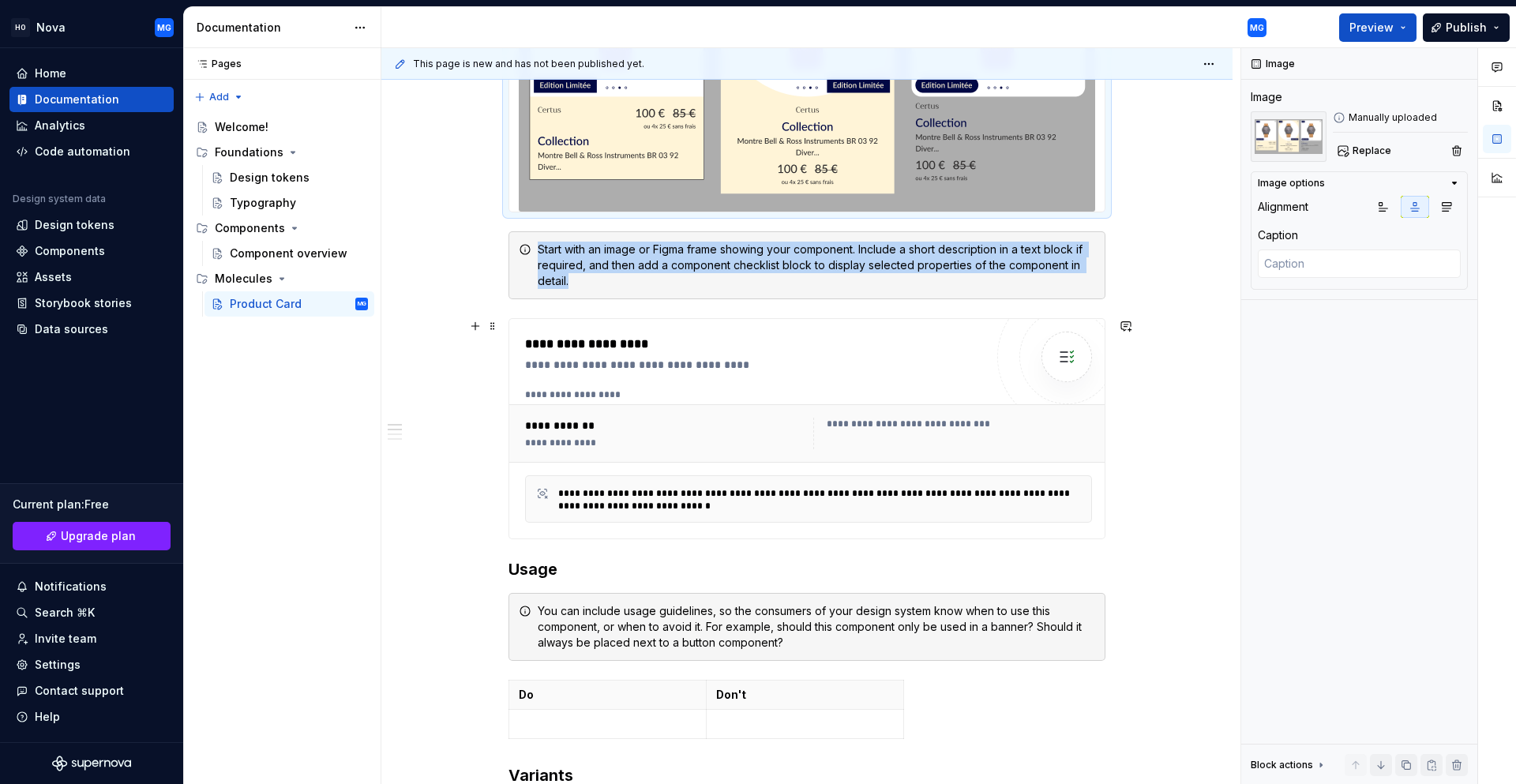
click at [621, 344] on div "**********" at bounding box center [755, 344] width 459 height 19
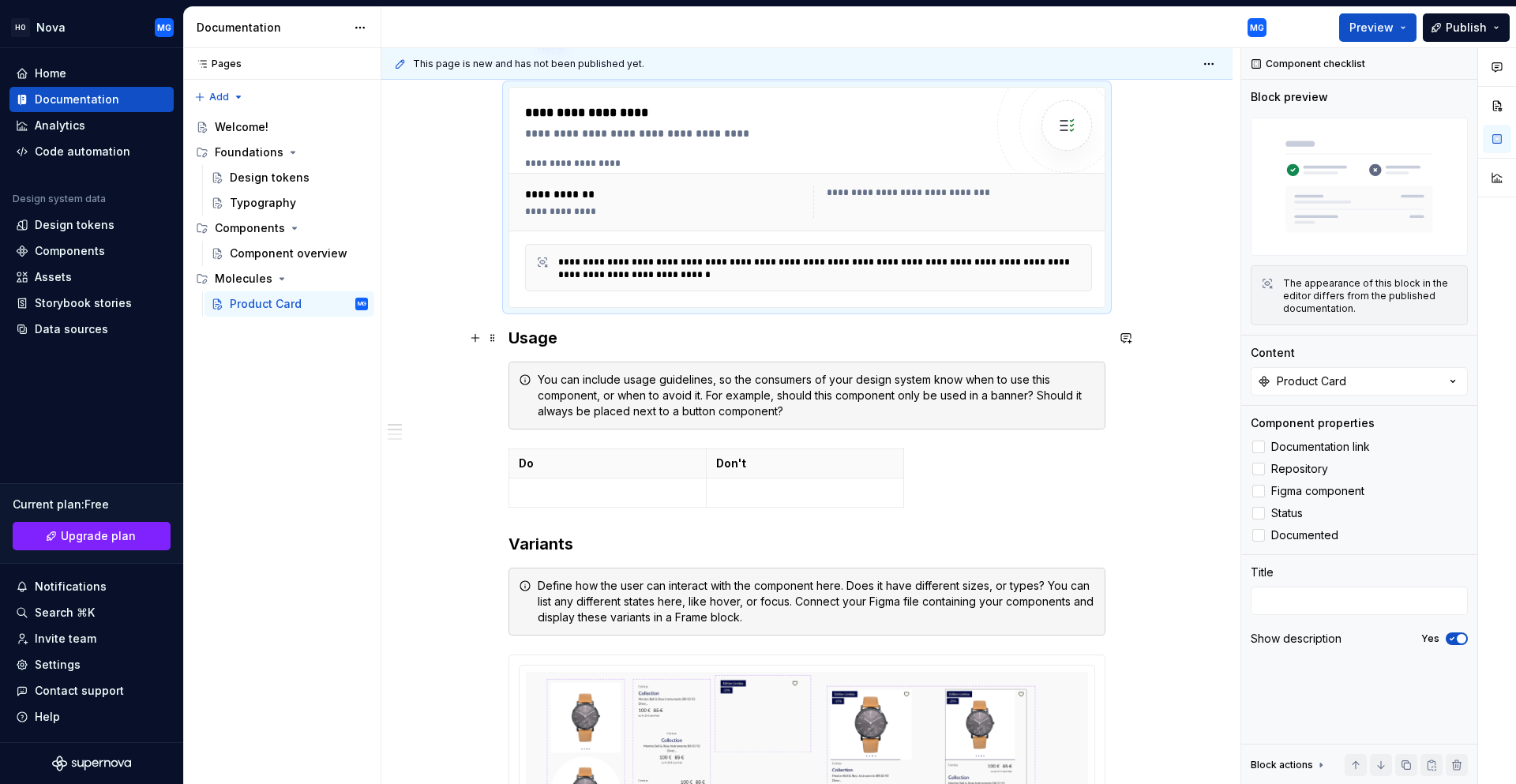
scroll to position [710, 0]
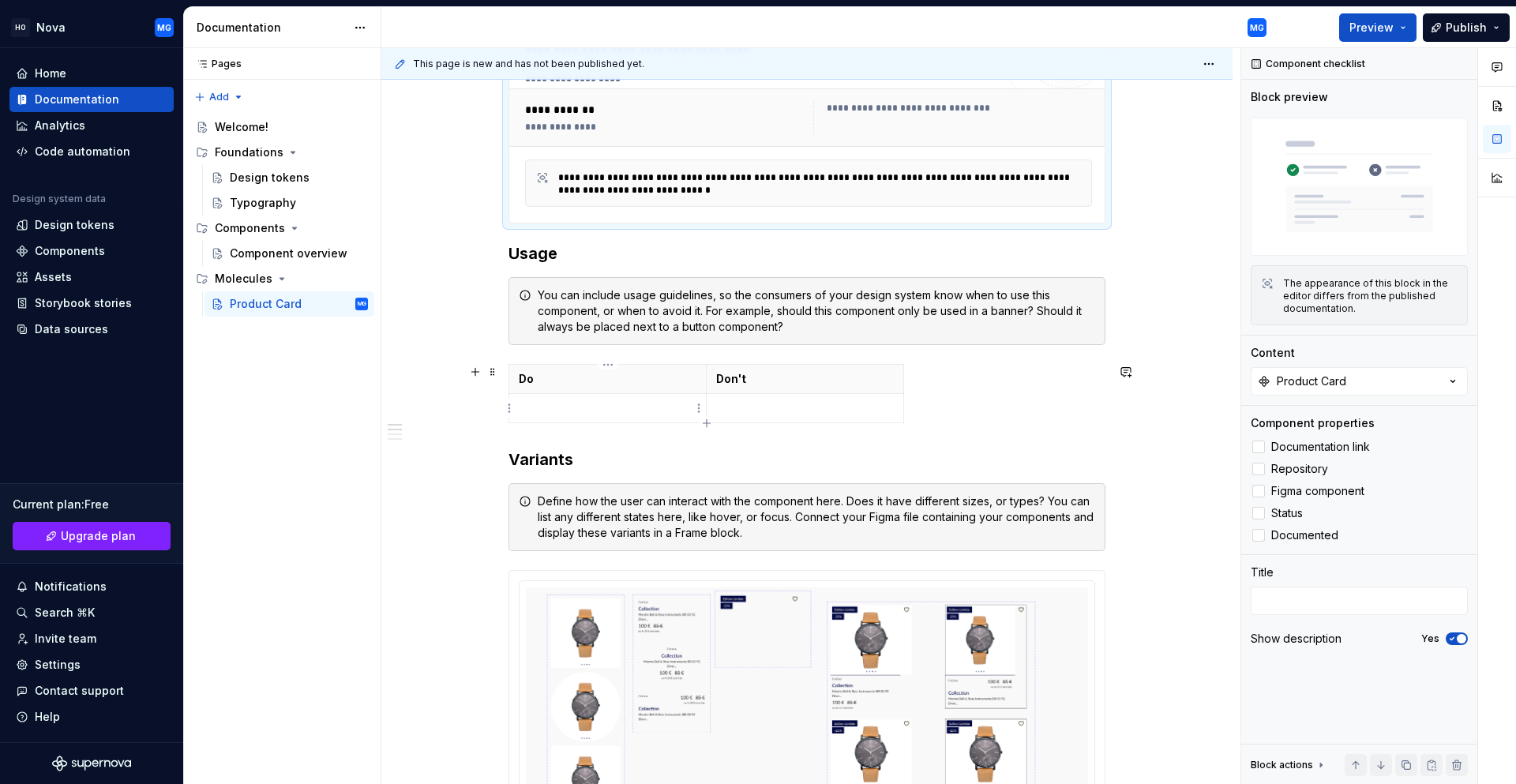
click at [579, 400] on p at bounding box center [608, 408] width 178 height 16
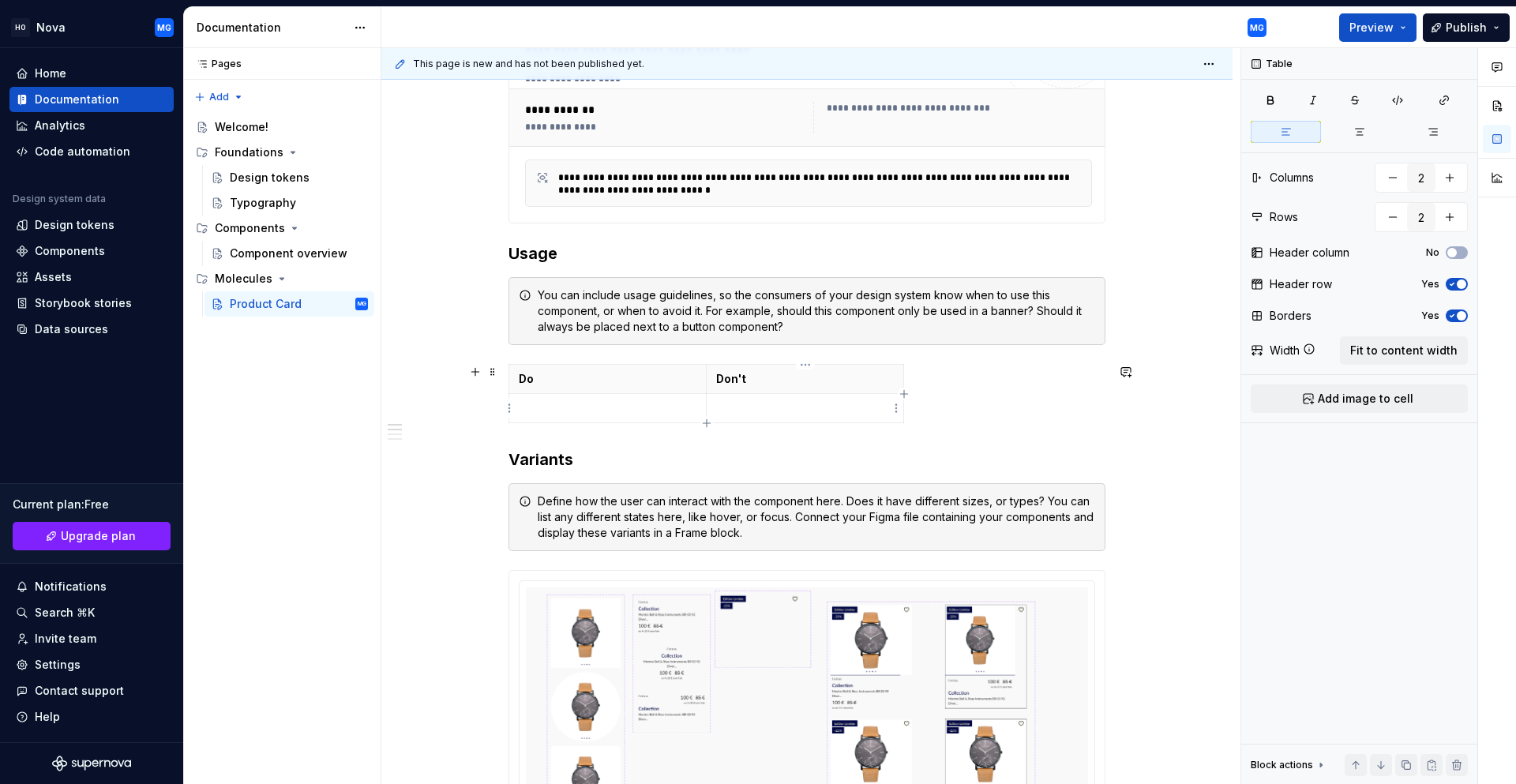
click at [721, 407] on p at bounding box center [805, 408] width 178 height 16
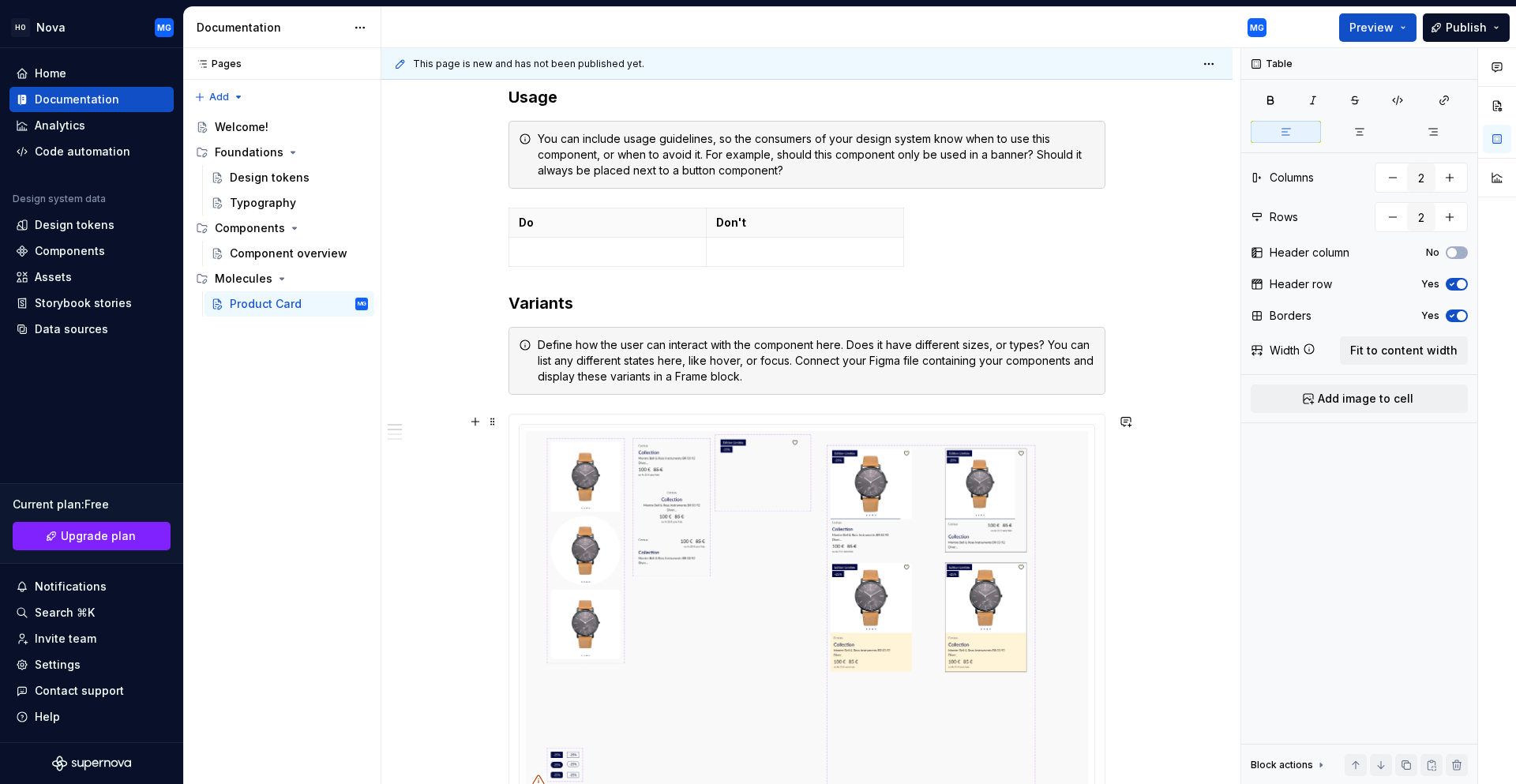
scroll to position [869, 0]
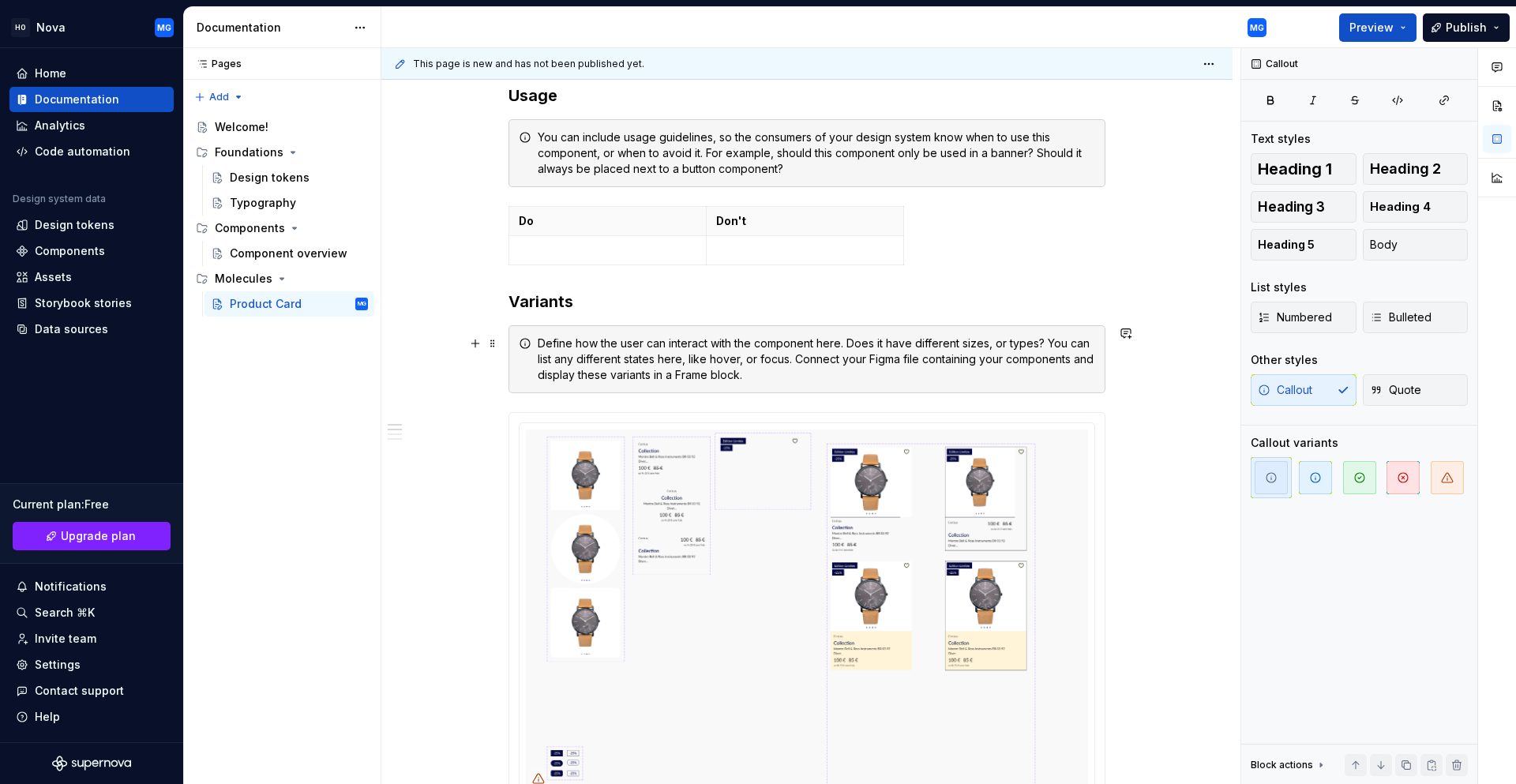
click at [569, 371] on div "Define how the user can interact with the component here. Does it have differen…" at bounding box center [816, 359] width 558 height 47
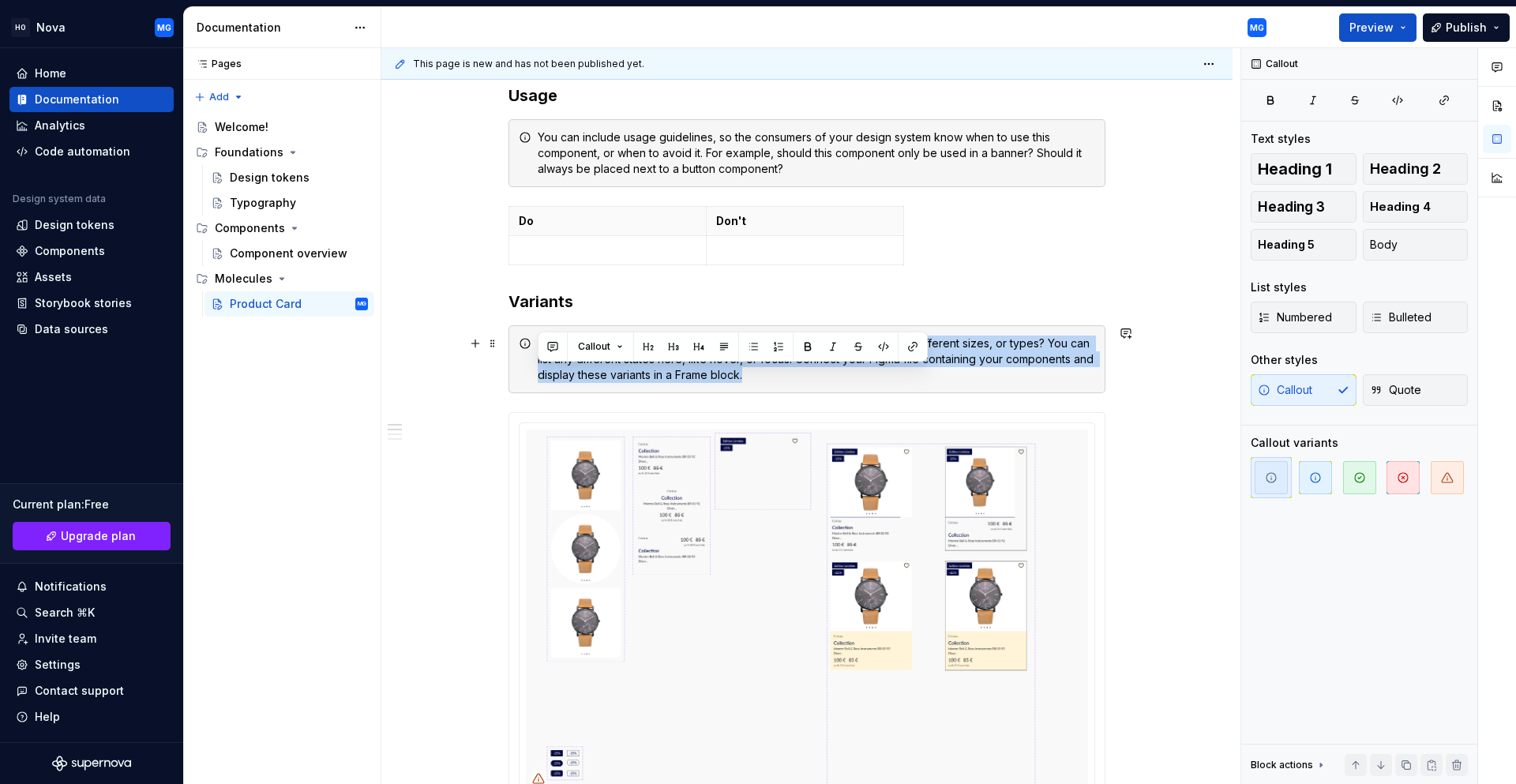
click at [569, 371] on div "Define how the user can interact with the component here. Does it have differen…" at bounding box center [816, 359] width 558 height 47
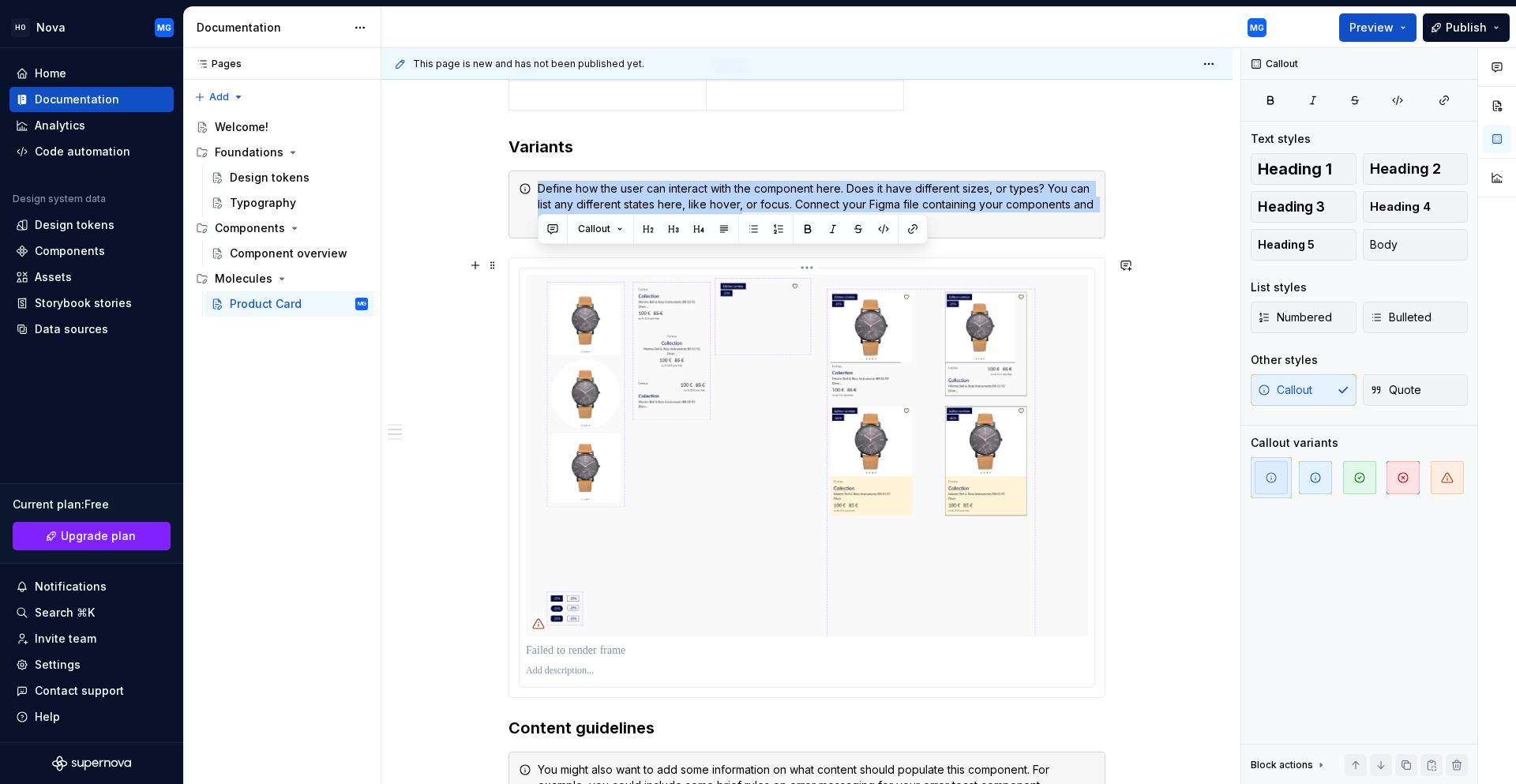
scroll to position [948, 0]
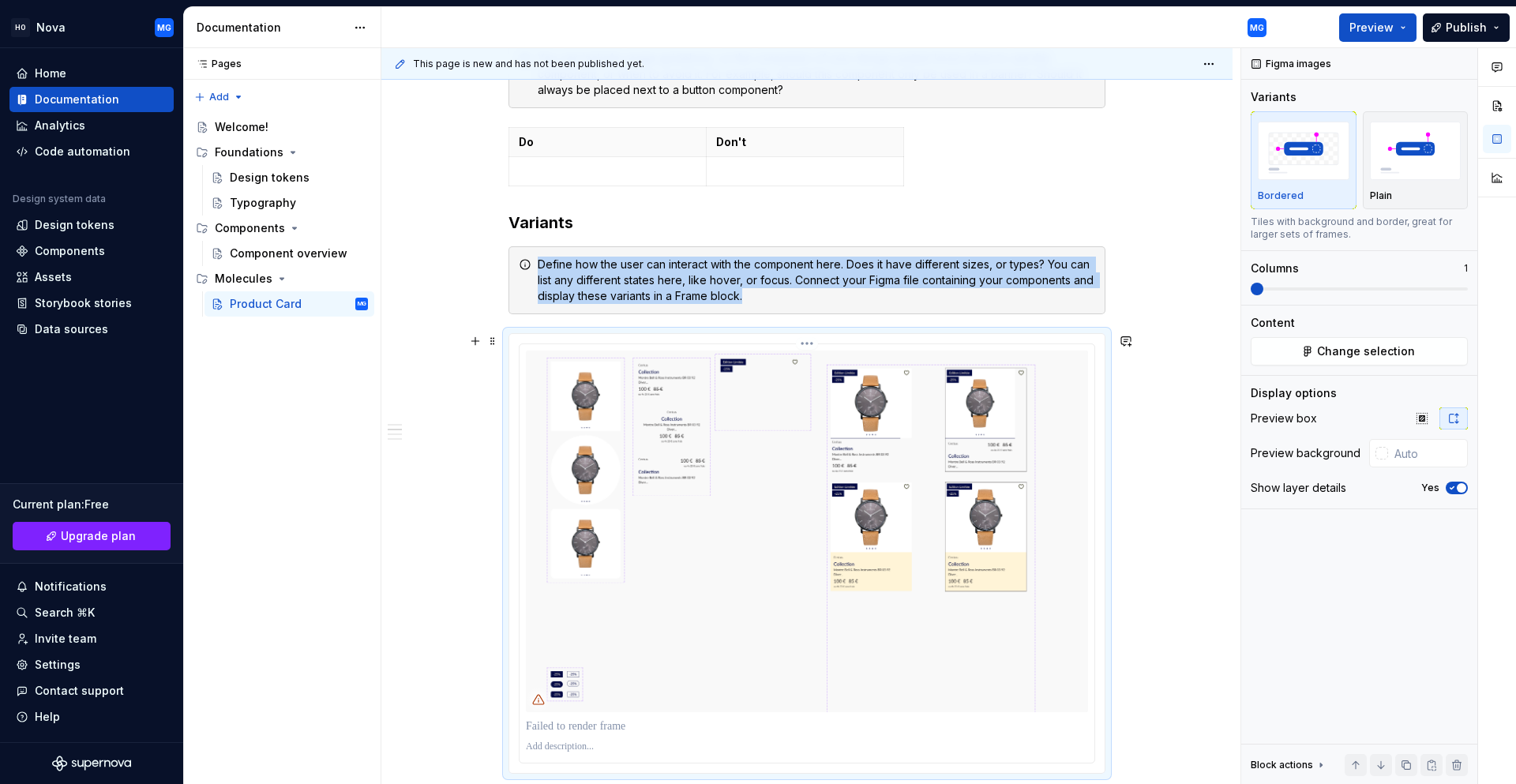
click at [913, 427] on img at bounding box center [807, 531] width 562 height 361
click at [495, 339] on span at bounding box center [492, 341] width 13 height 22
click at [532, 482] on div "Delete" at bounding box center [567, 480] width 102 height 16
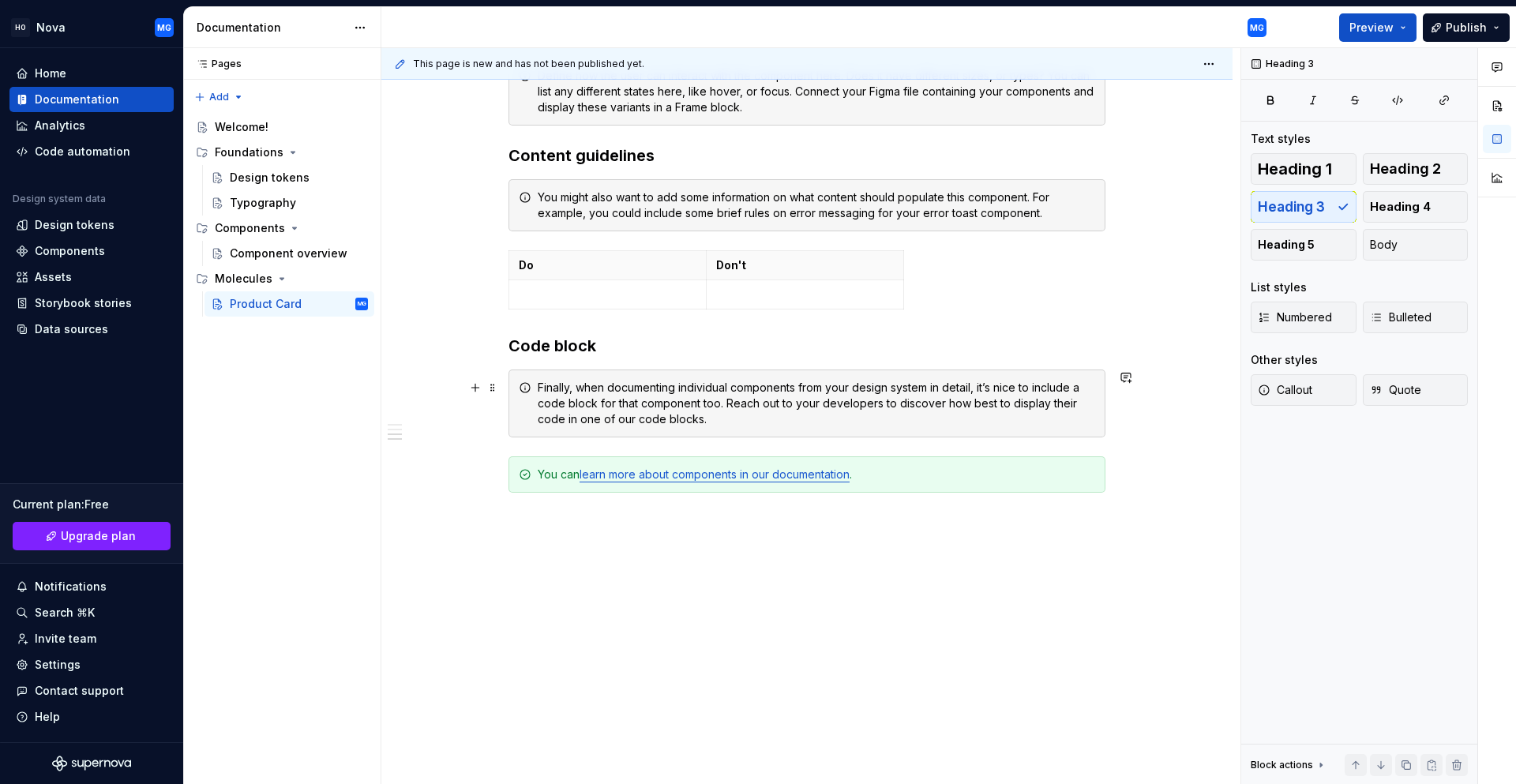
scroll to position [1057, 0]
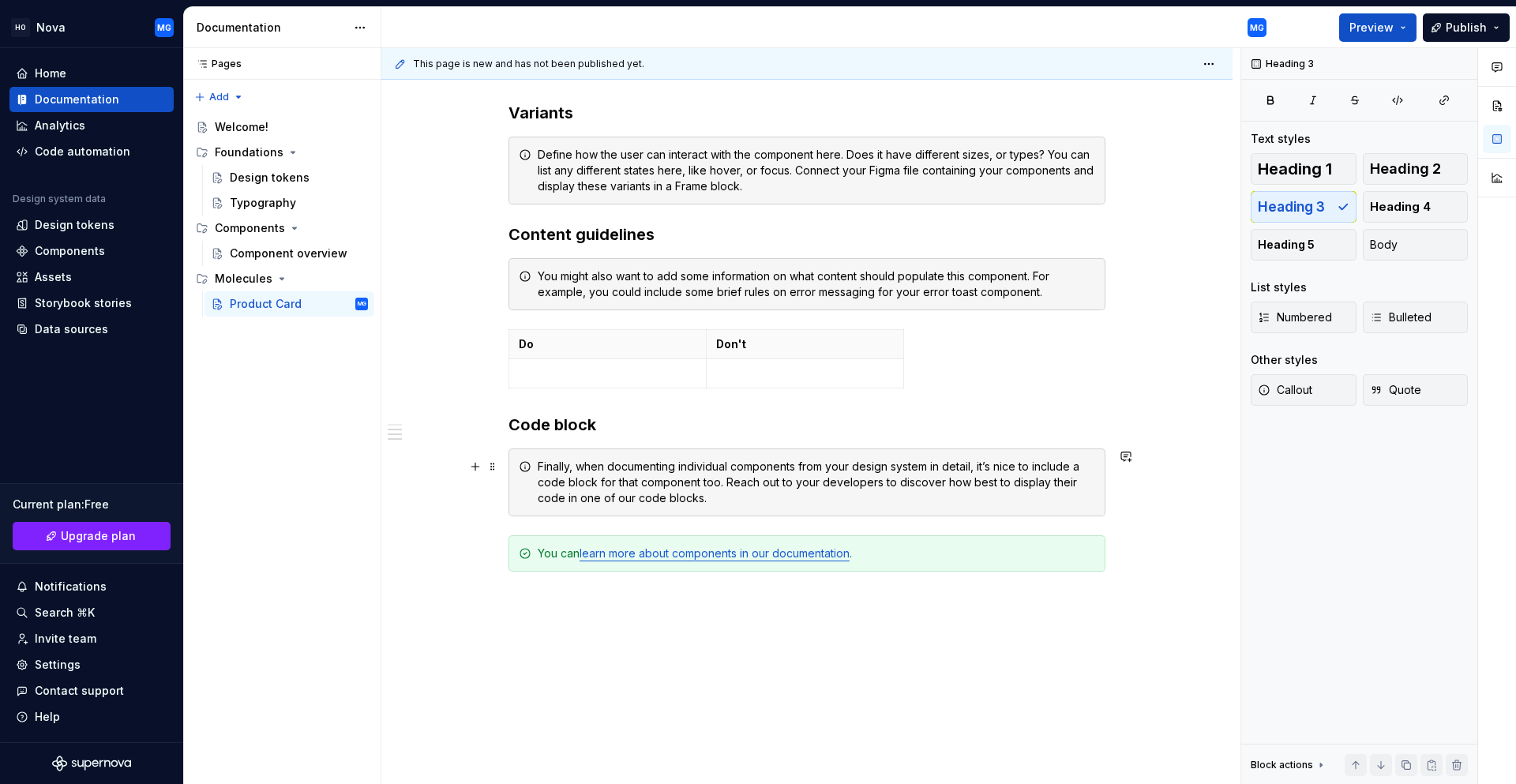
click at [563, 481] on div "Finally, when documenting individual components from your design system in deta…" at bounding box center [816, 482] width 558 height 47
click at [598, 423] on h3 "Code block" at bounding box center [807, 424] width 597 height 22
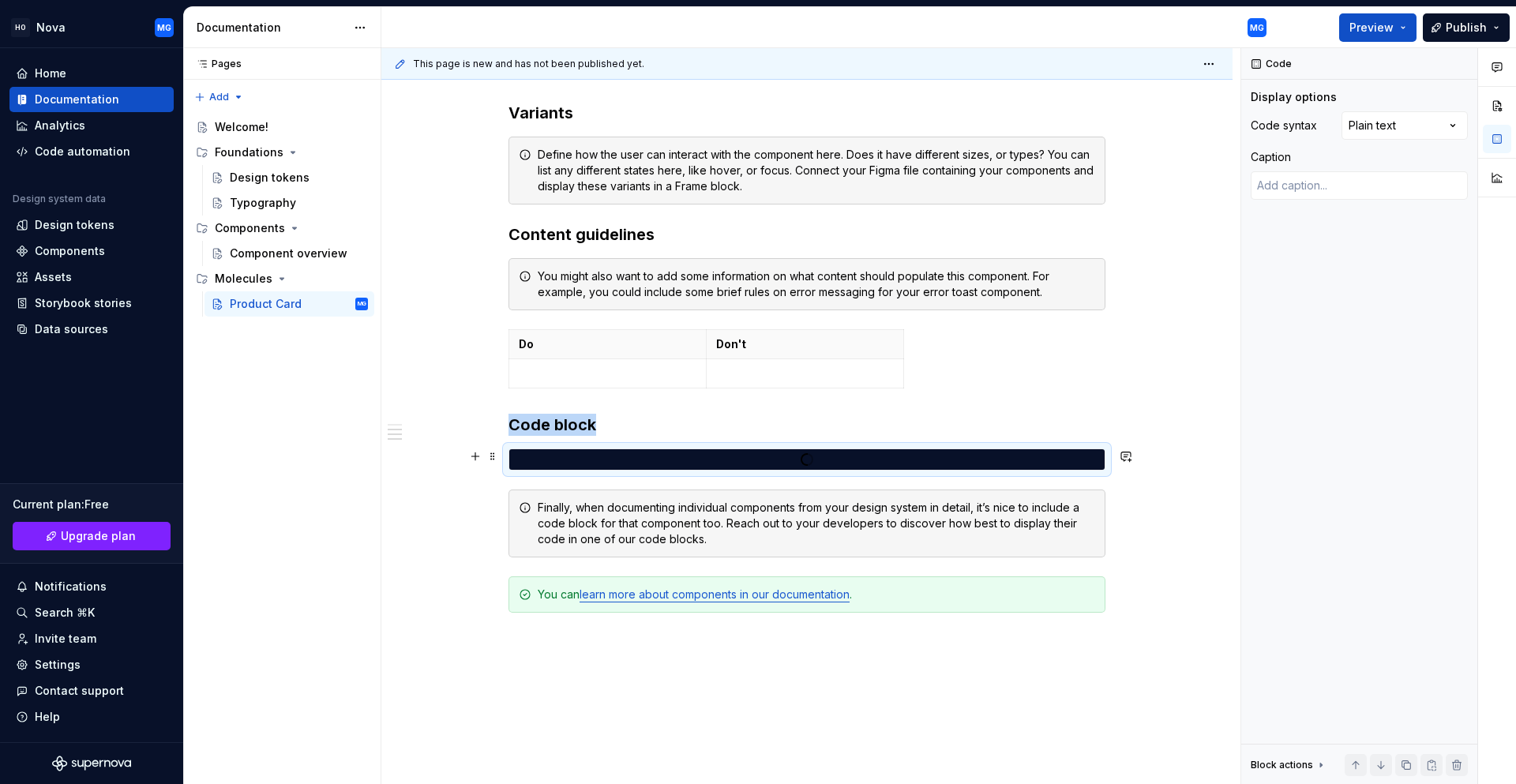
click at [584, 451] on div at bounding box center [807, 459] width 595 height 20
click at [584, 460] on div at bounding box center [807, 459] width 595 height 14
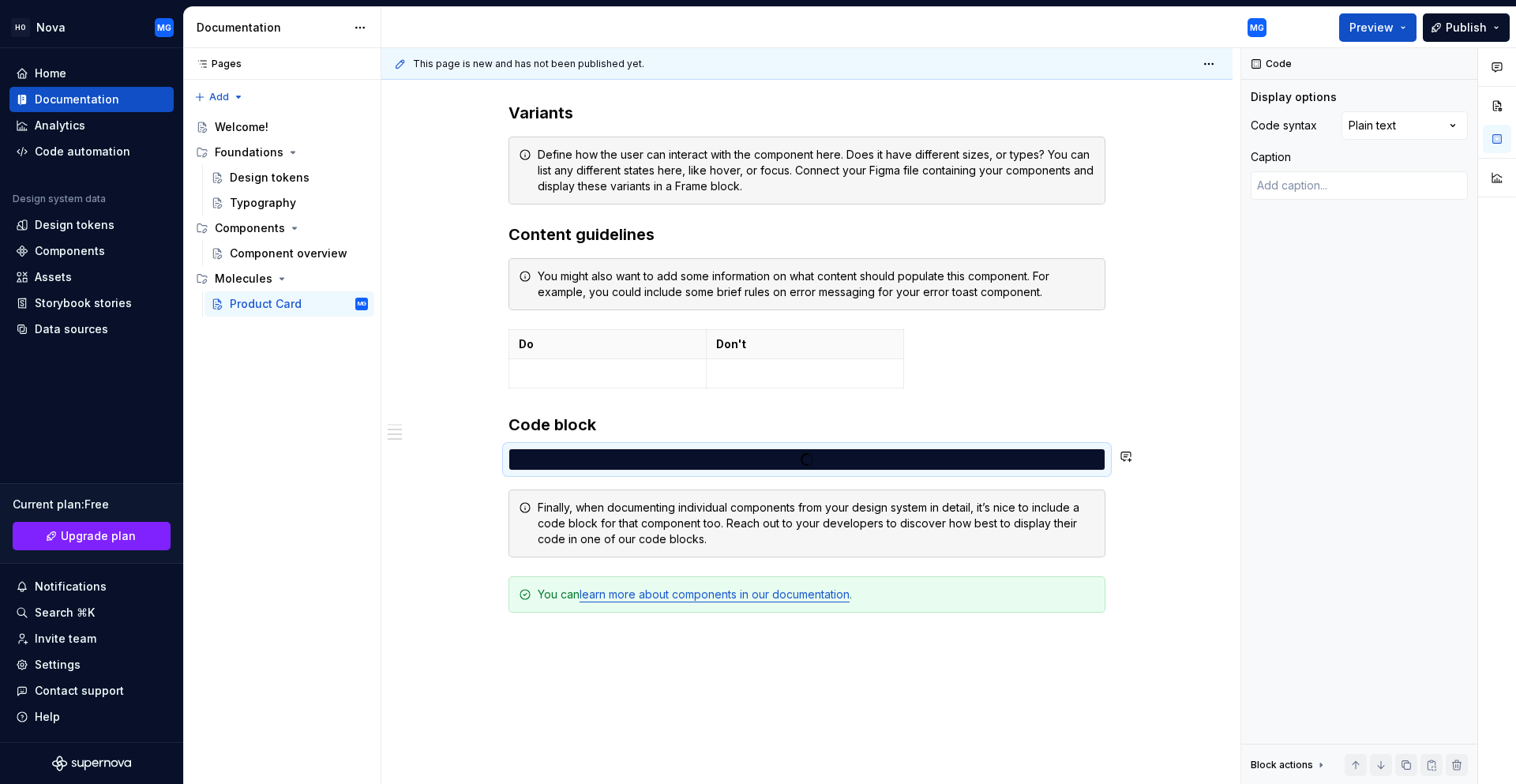
click at [584, 460] on div at bounding box center [807, 459] width 595 height 14
click at [937, 454] on div at bounding box center [807, 459] width 595 height 14
click at [544, 449] on div at bounding box center [807, 459] width 597 height 22
click at [526, 458] on div at bounding box center [807, 459] width 595 height 14
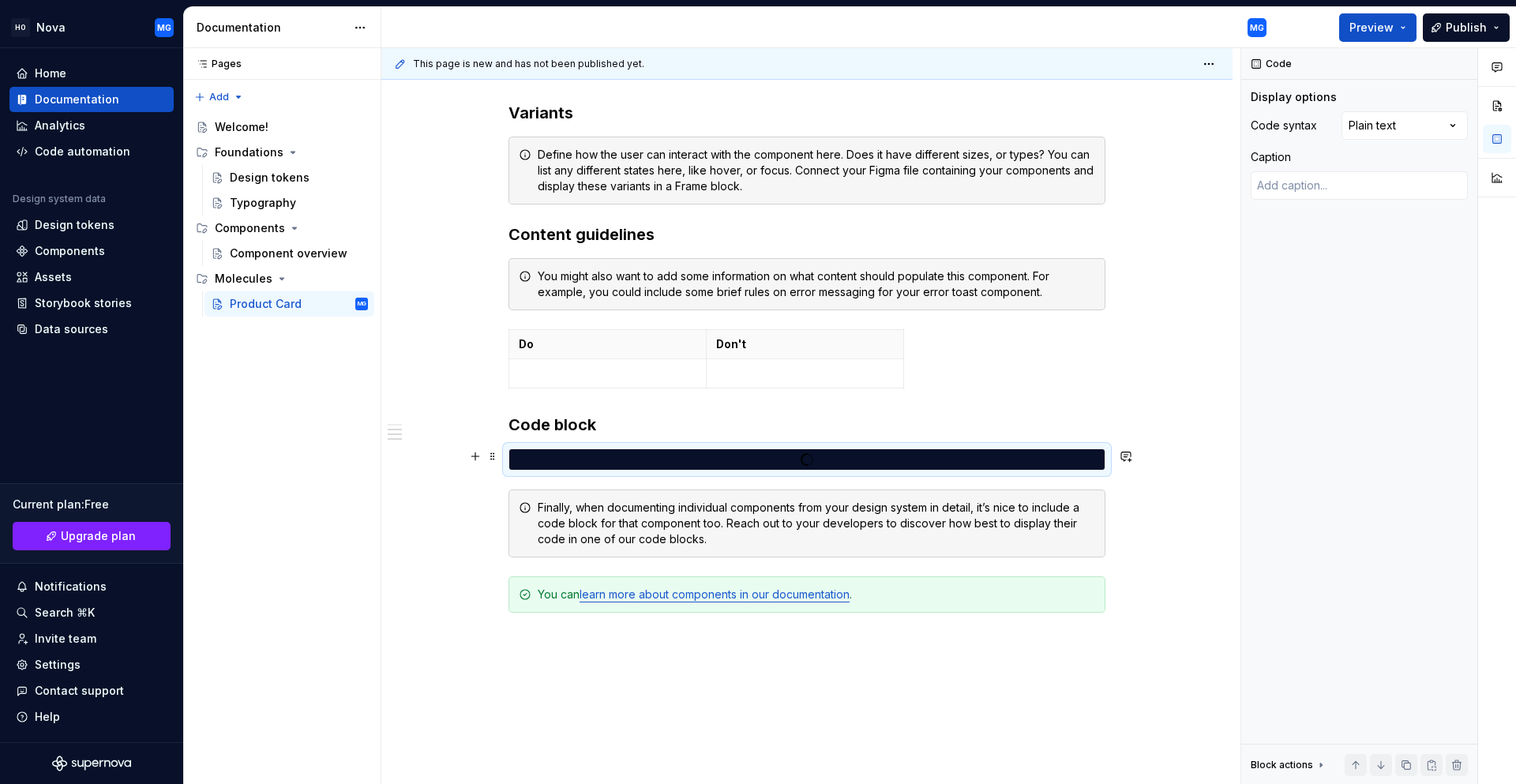
click at [526, 458] on div at bounding box center [807, 459] width 595 height 14
click at [561, 459] on div at bounding box center [807, 459] width 595 height 14
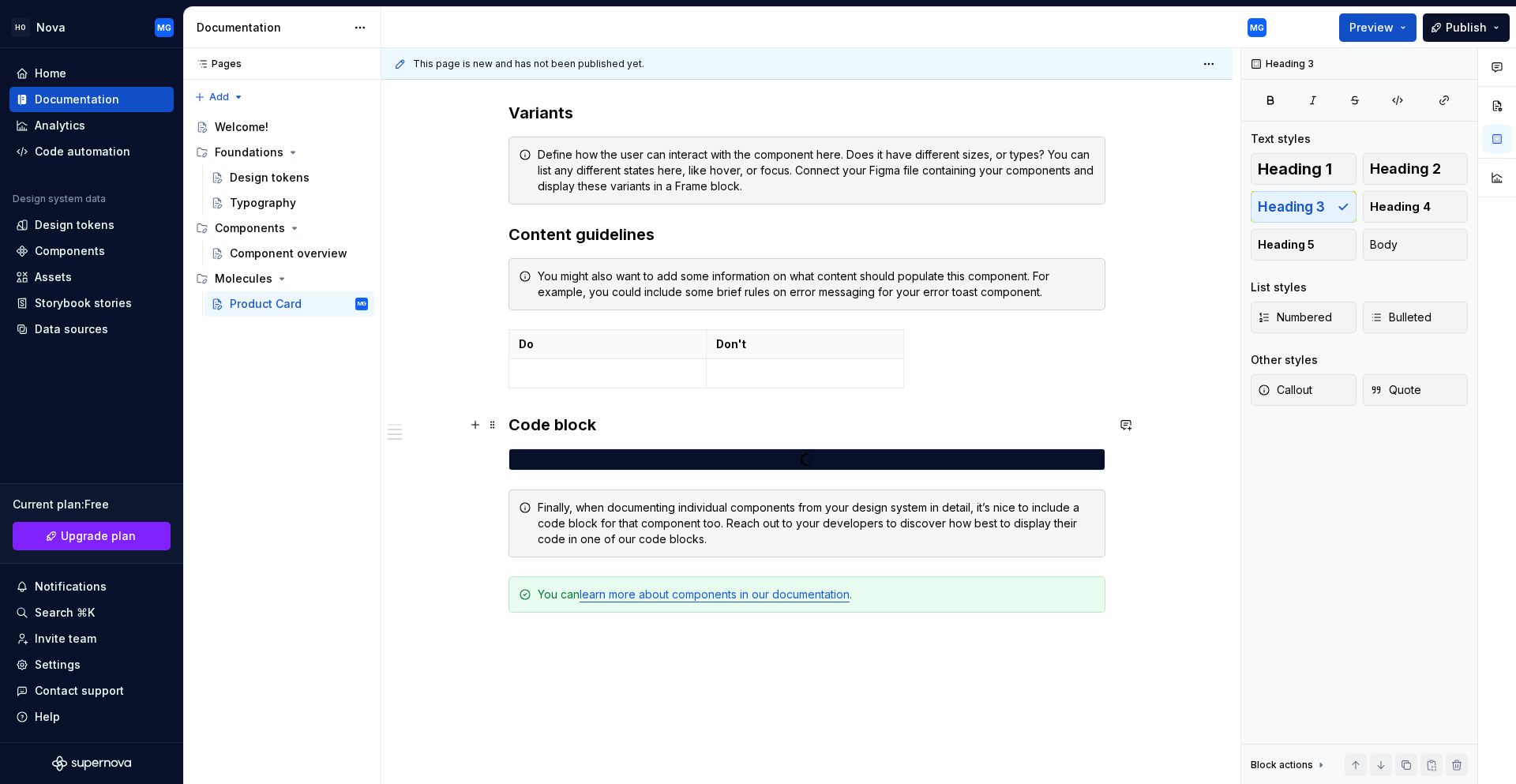
click at [613, 425] on h3 "Code block" at bounding box center [807, 424] width 597 height 22
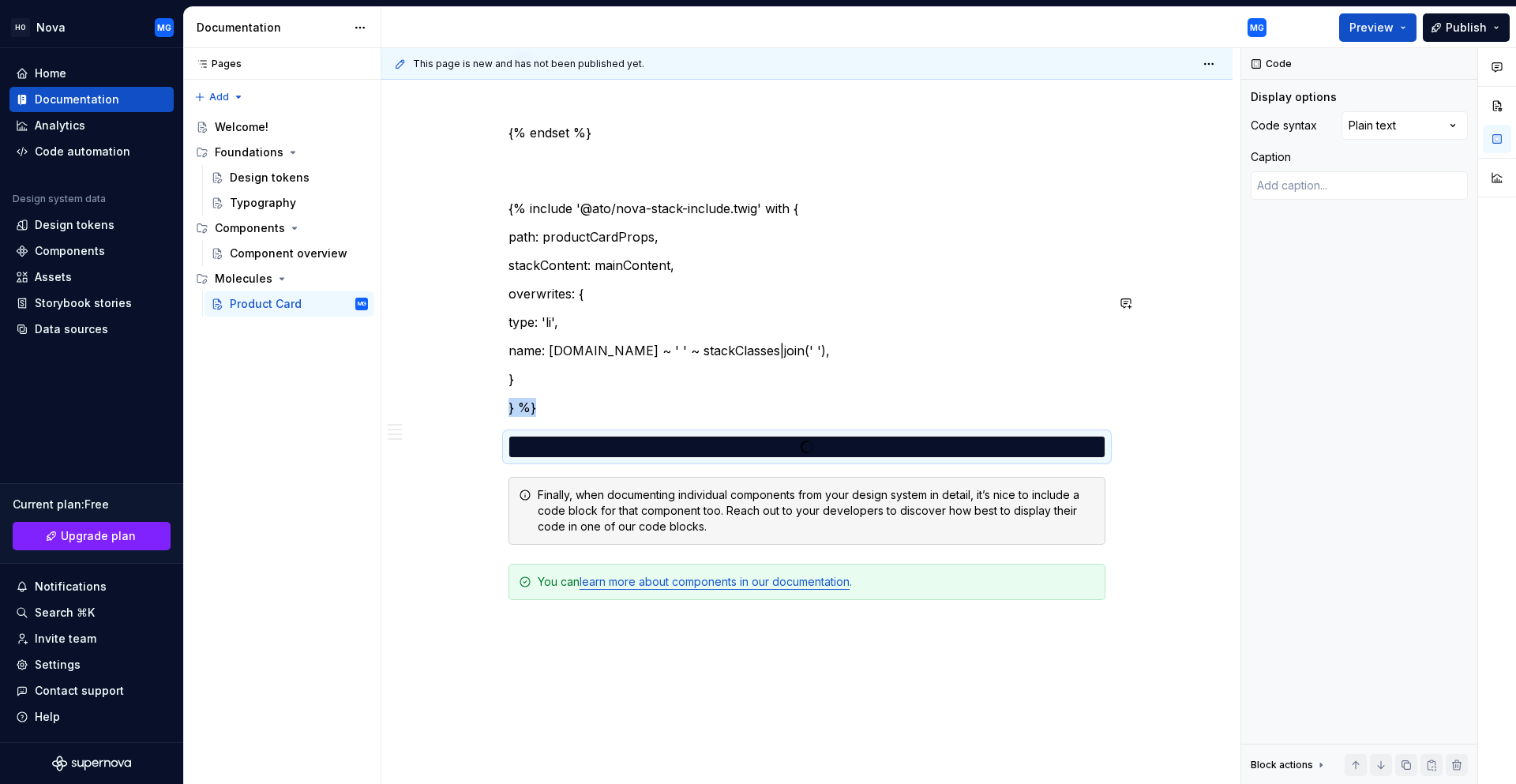
scroll to position [8477, 0]
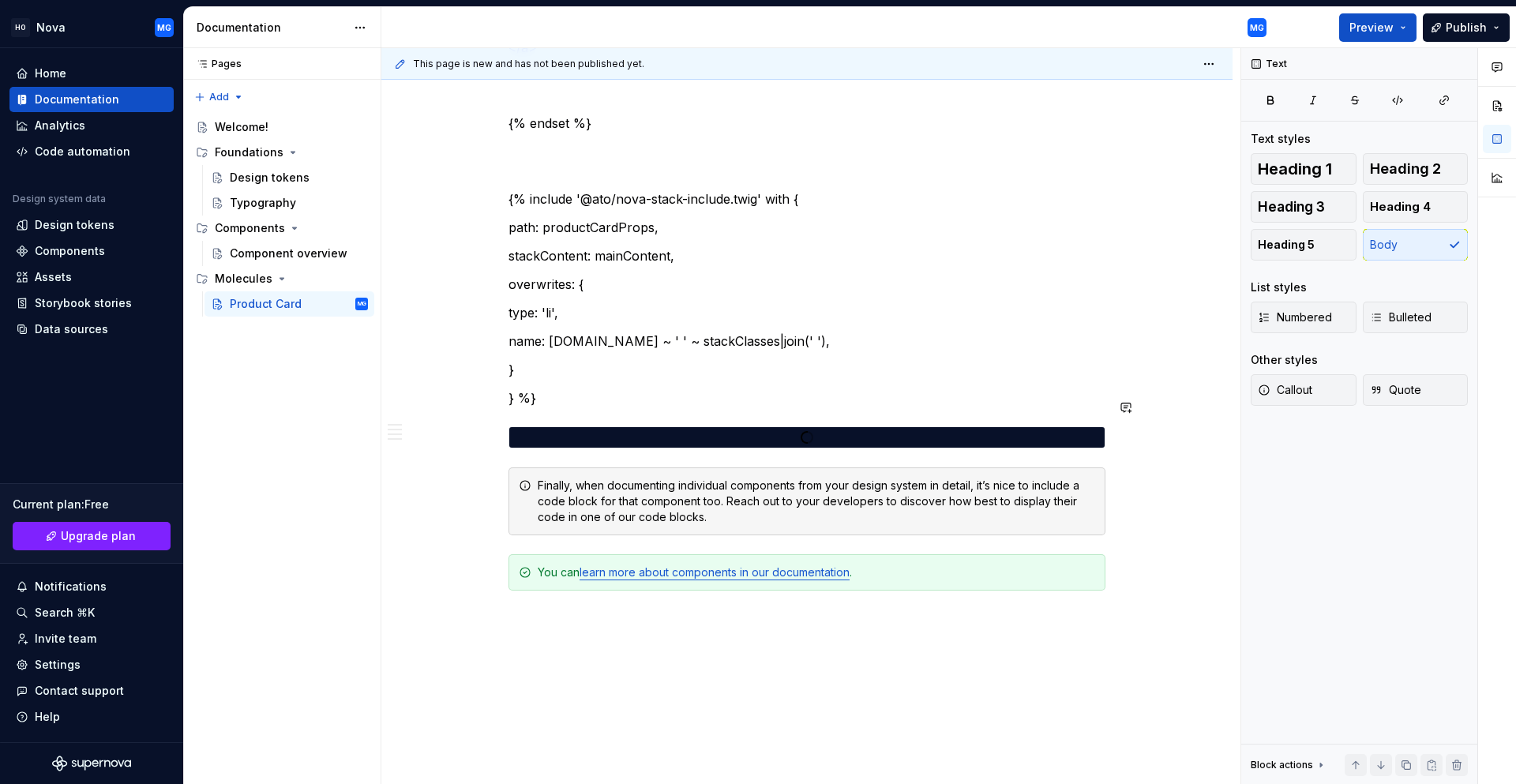
scroll to position [1079, 0]
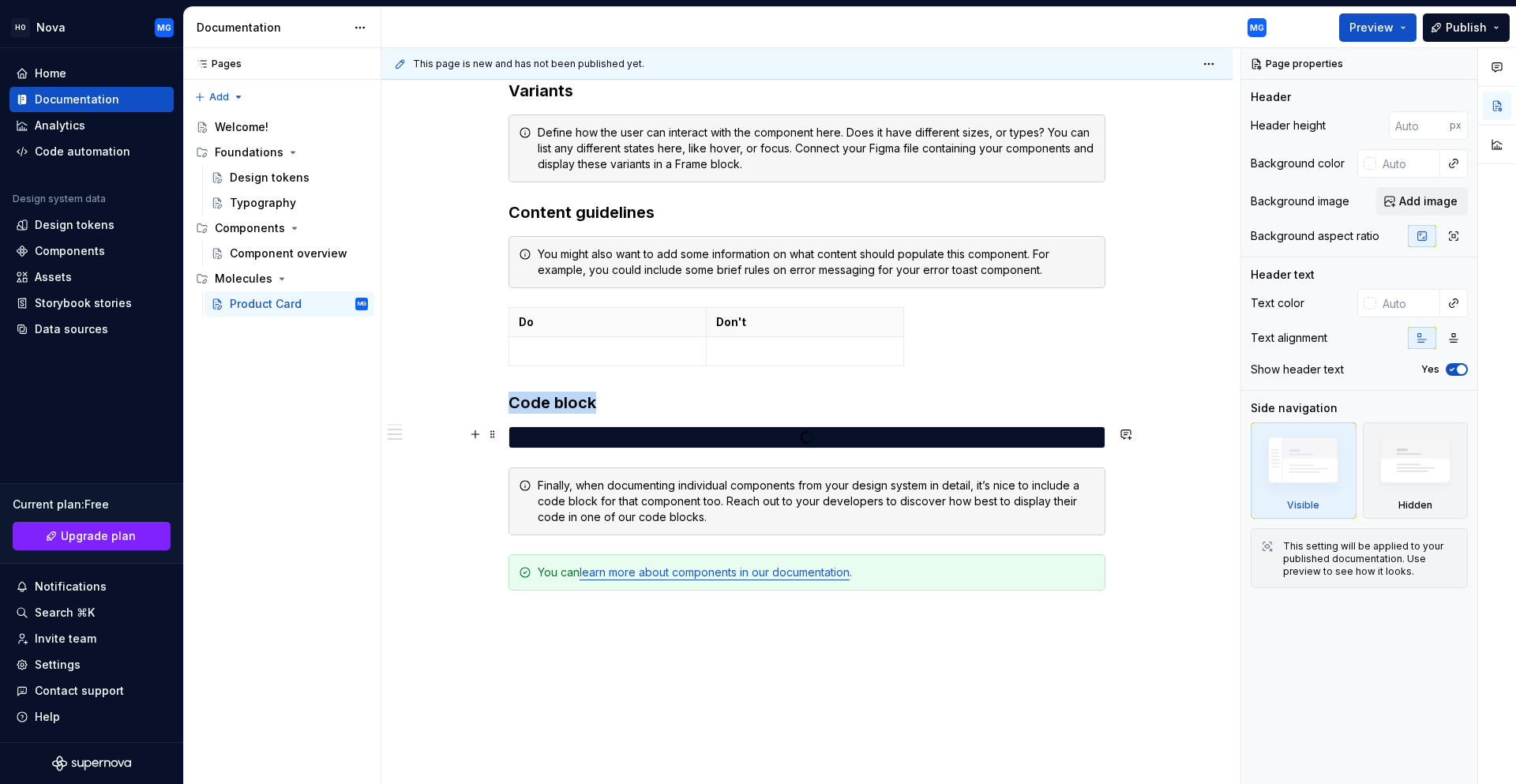
click at [594, 428] on div at bounding box center [807, 437] width 595 height 20
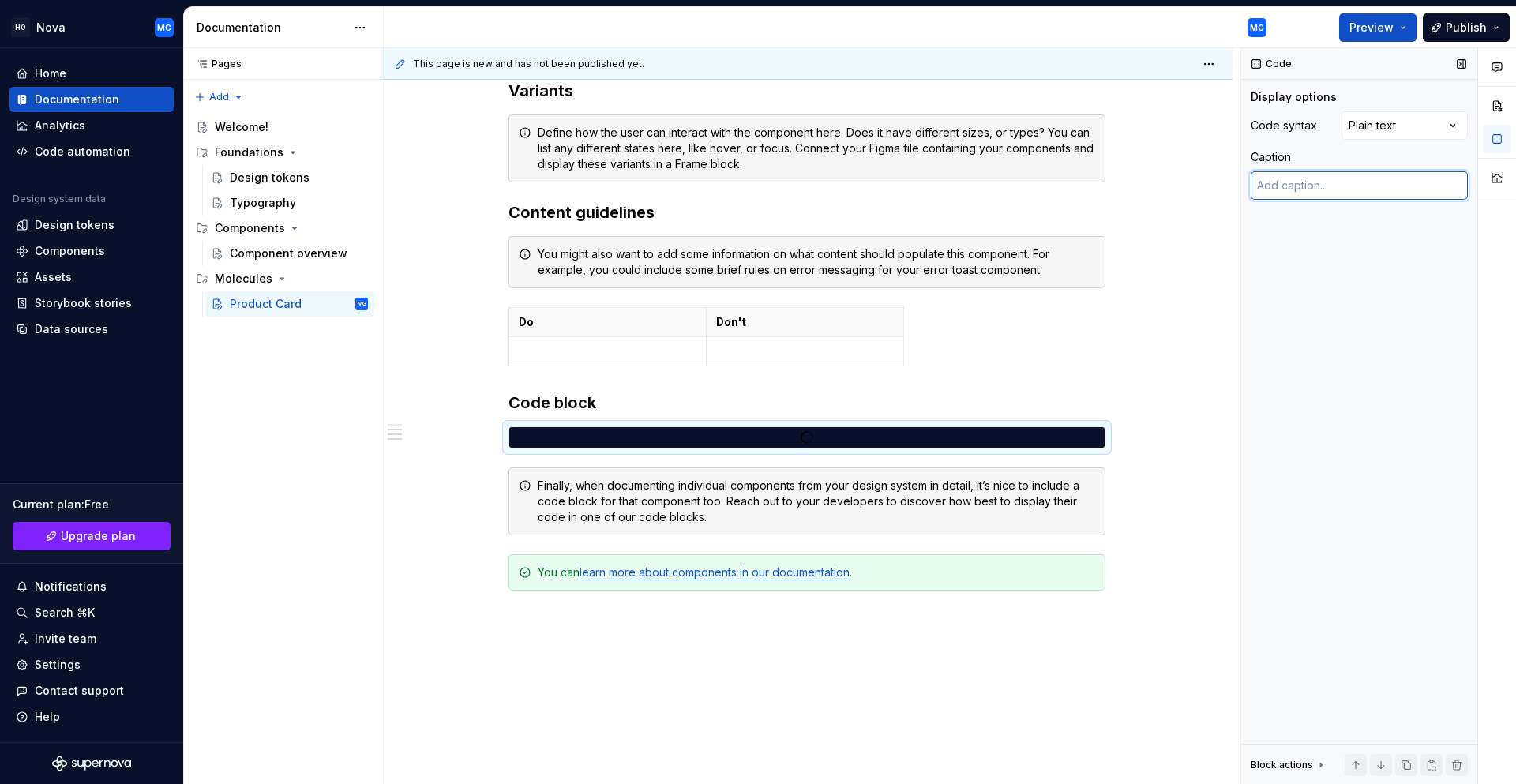
click at [1335, 189] on textarea at bounding box center [1358, 185] width 217 height 29
click at [1368, 129] on div "Comments Open comments No comments yet Select ‘Comment’ from the block context …" at bounding box center [1378, 416] width 275 height 736
click at [581, 434] on div at bounding box center [807, 437] width 595 height 14
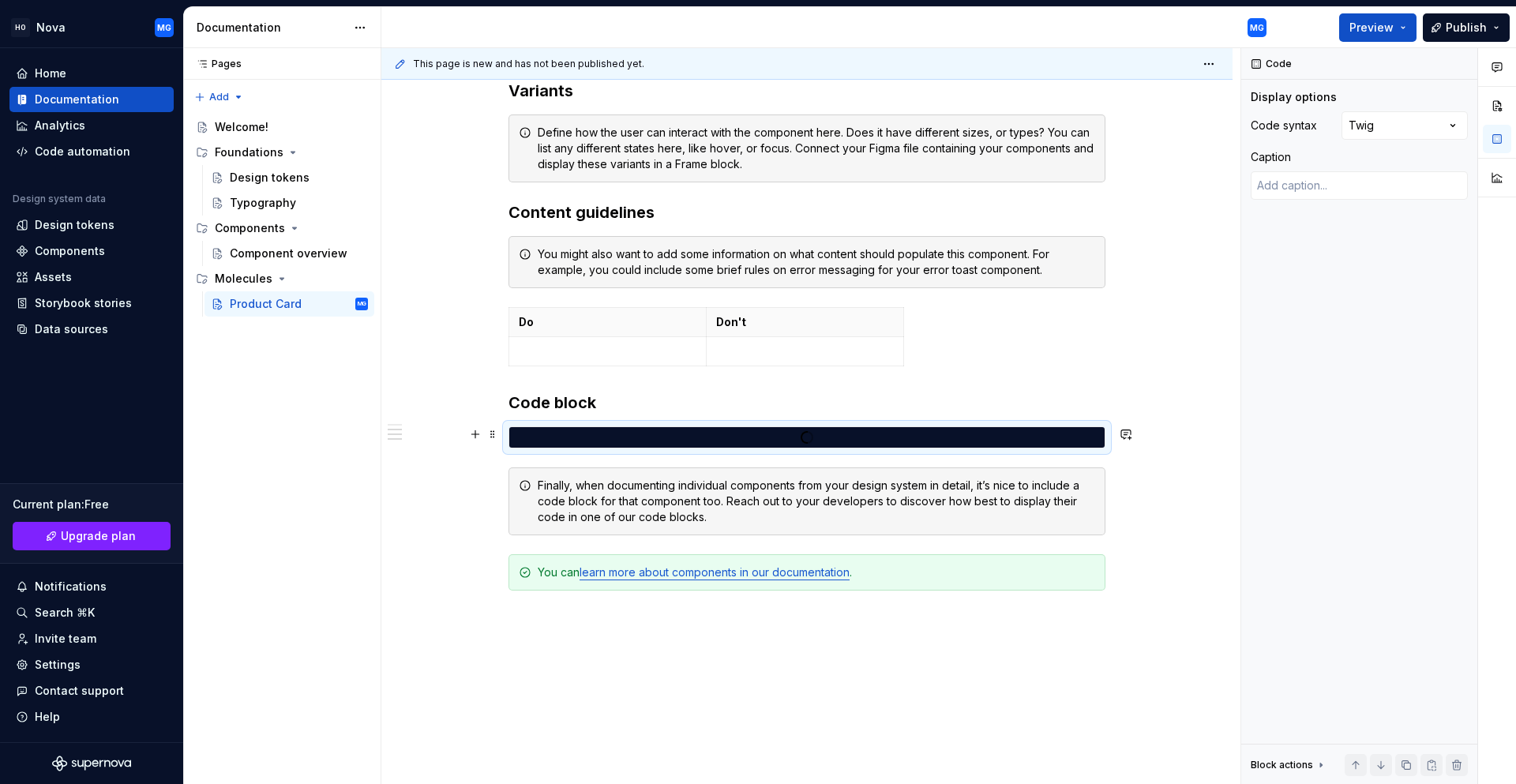
click at [581, 434] on div at bounding box center [807, 437] width 595 height 14
click at [494, 436] on span at bounding box center [492, 434] width 13 height 22
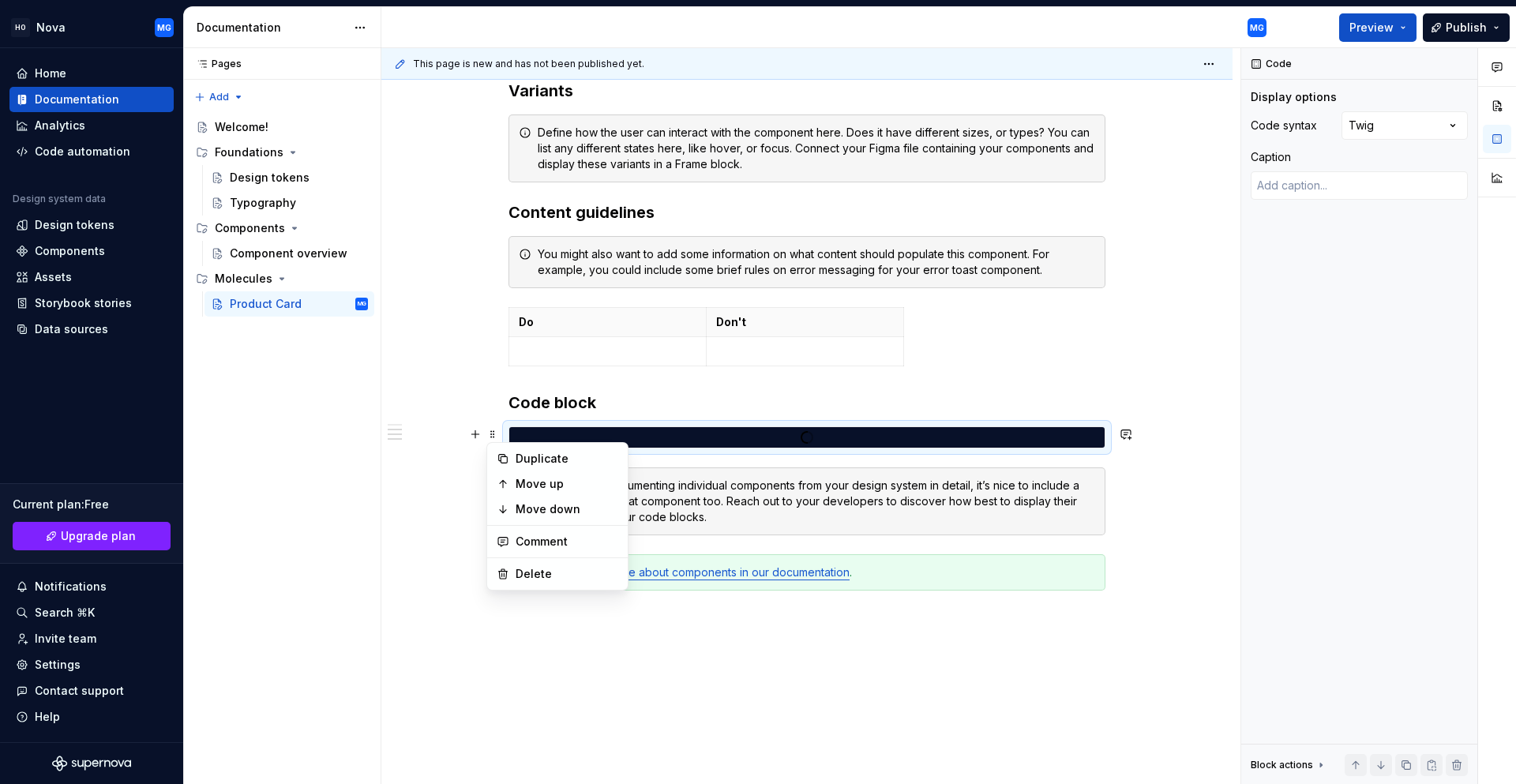
click at [653, 439] on div at bounding box center [807, 437] width 595 height 14
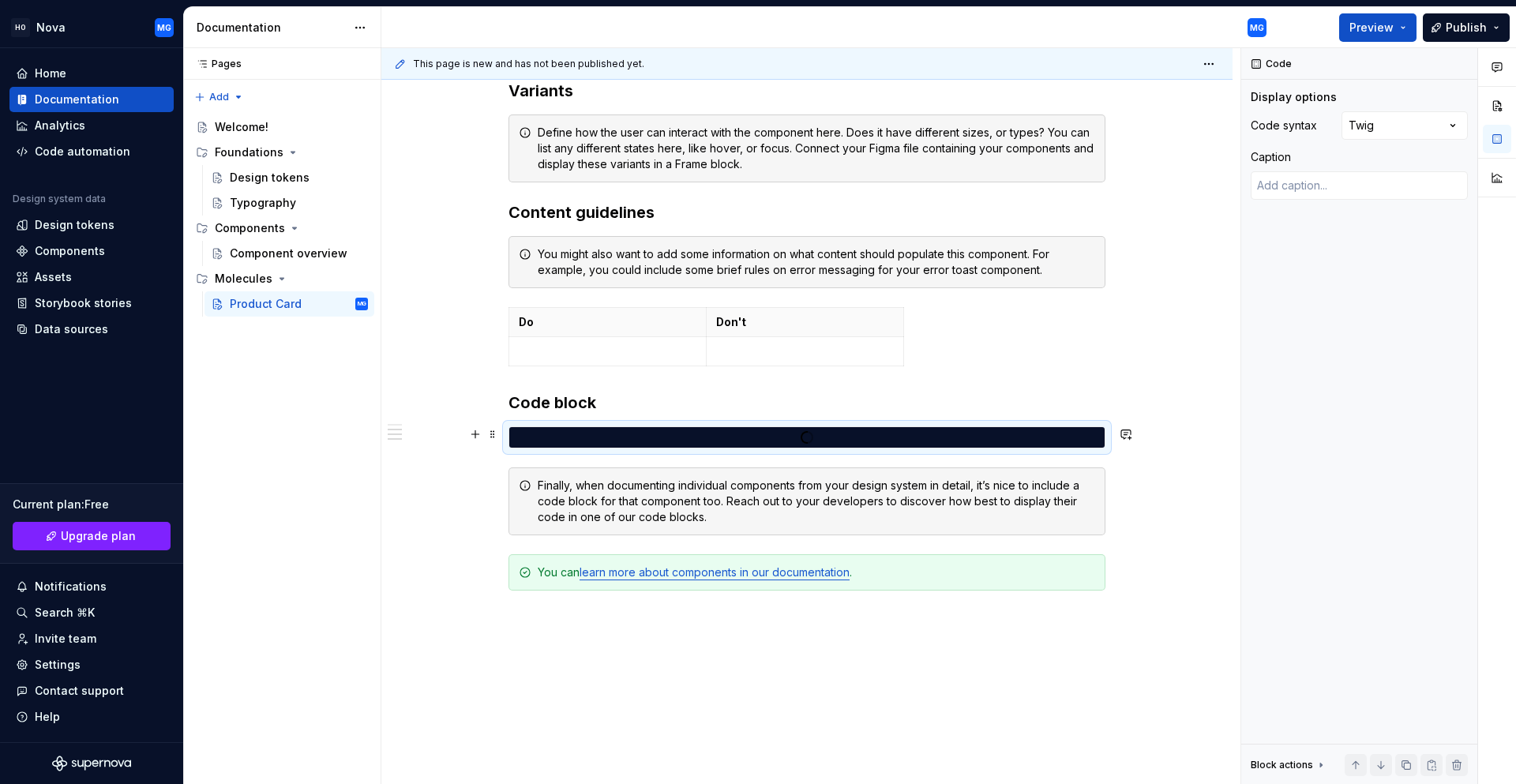
click at [654, 439] on div at bounding box center [807, 437] width 595 height 14
drag, startPoint x: 654, startPoint y: 439, endPoint x: 614, endPoint y: 439, distance: 40.0
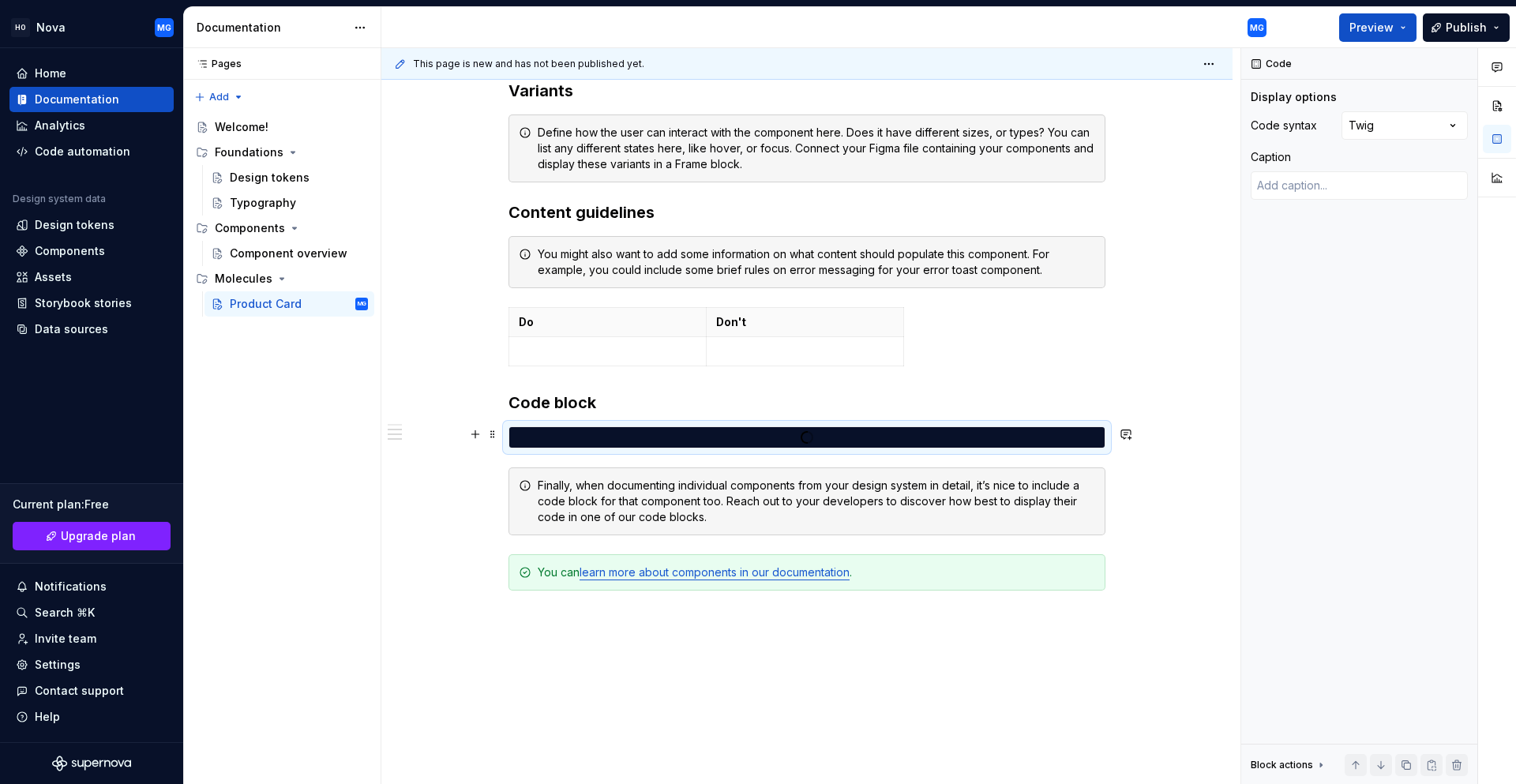
click at [614, 439] on div at bounding box center [807, 437] width 595 height 14
click at [1309, 181] on textarea at bounding box center [1358, 185] width 217 height 29
paste textarea "{% loremi "dolor.sita" co adipisCinge %} {% sed doeiuSmodtem = [ incididUntuTla…"
type textarea "*"
type textarea "{% loremi "dolor.sita" co adipisCinge %} {% sed doeiuSmodtem = [ incididUntuTla…"
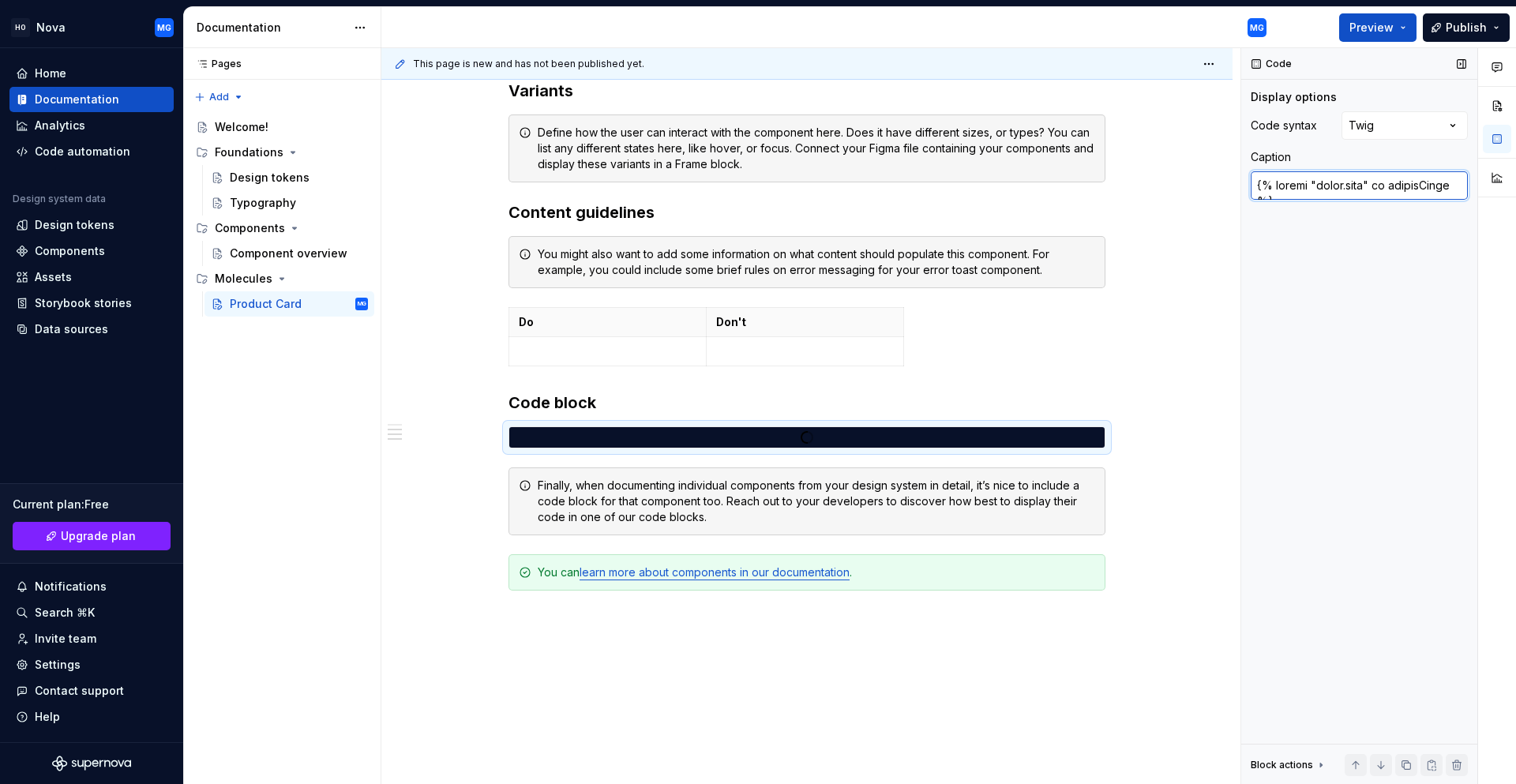
scroll to position [6828, 0]
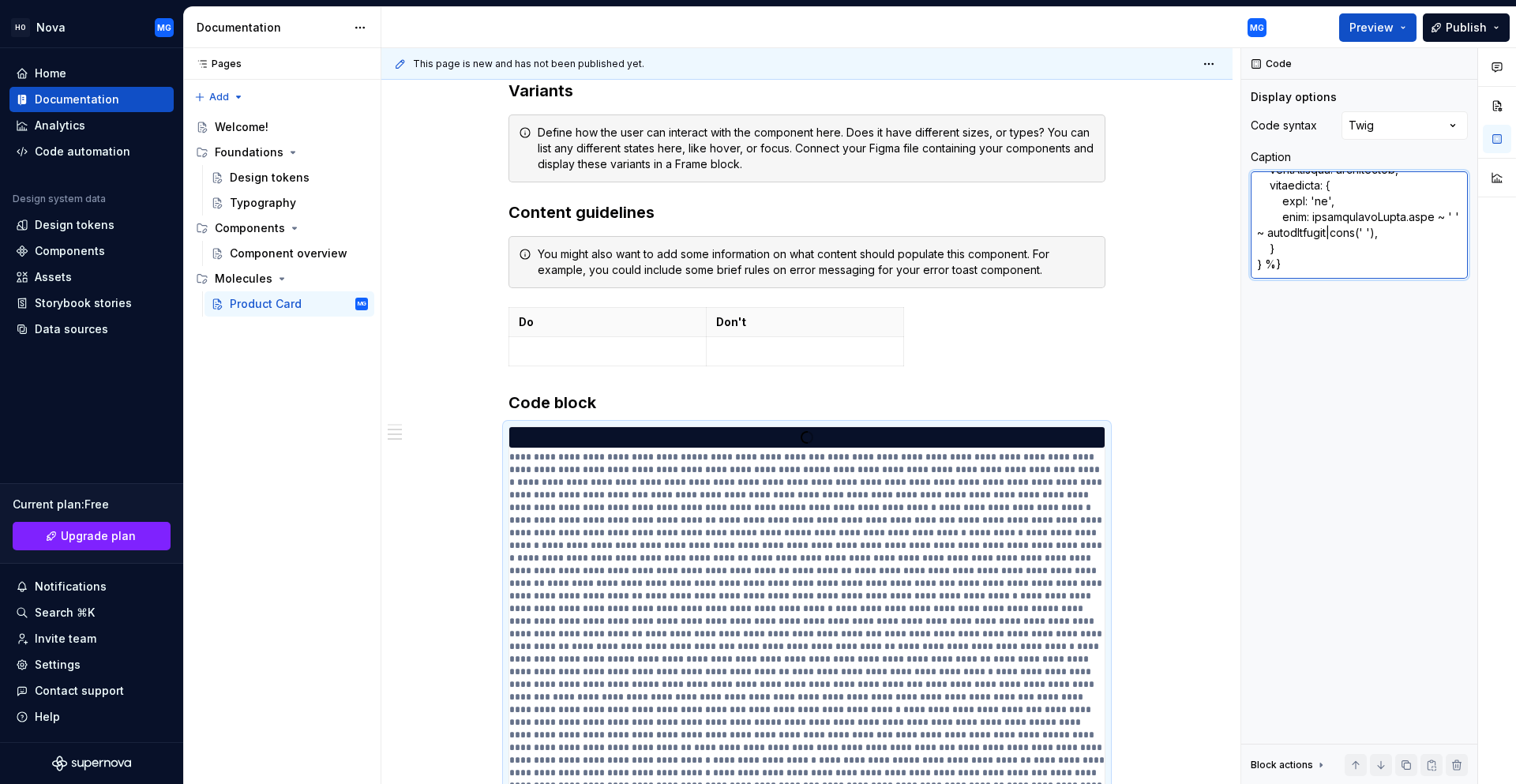
type textarea "*"
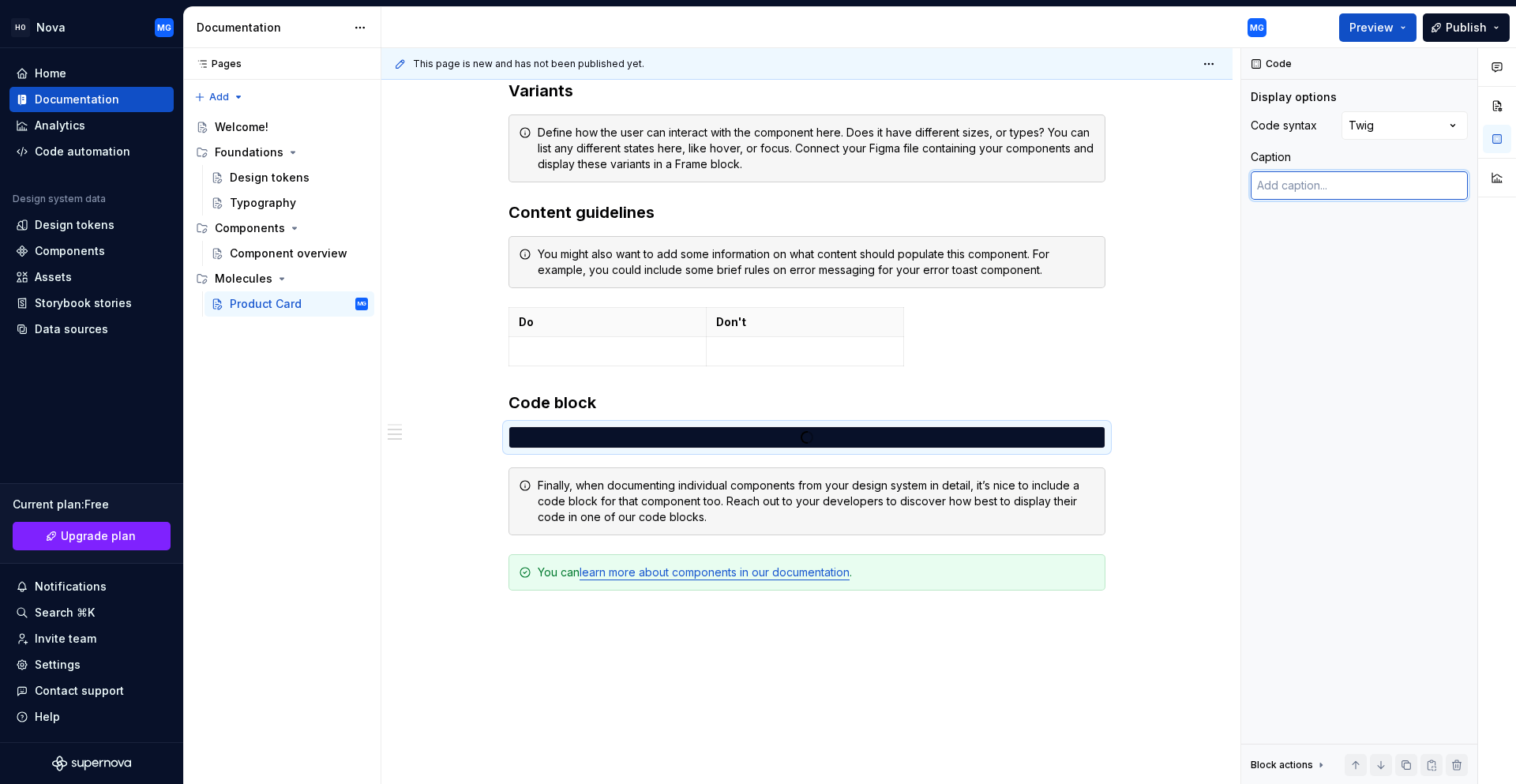
scroll to position [0, 0]
click at [532, 436] on div at bounding box center [807, 437] width 595 height 14
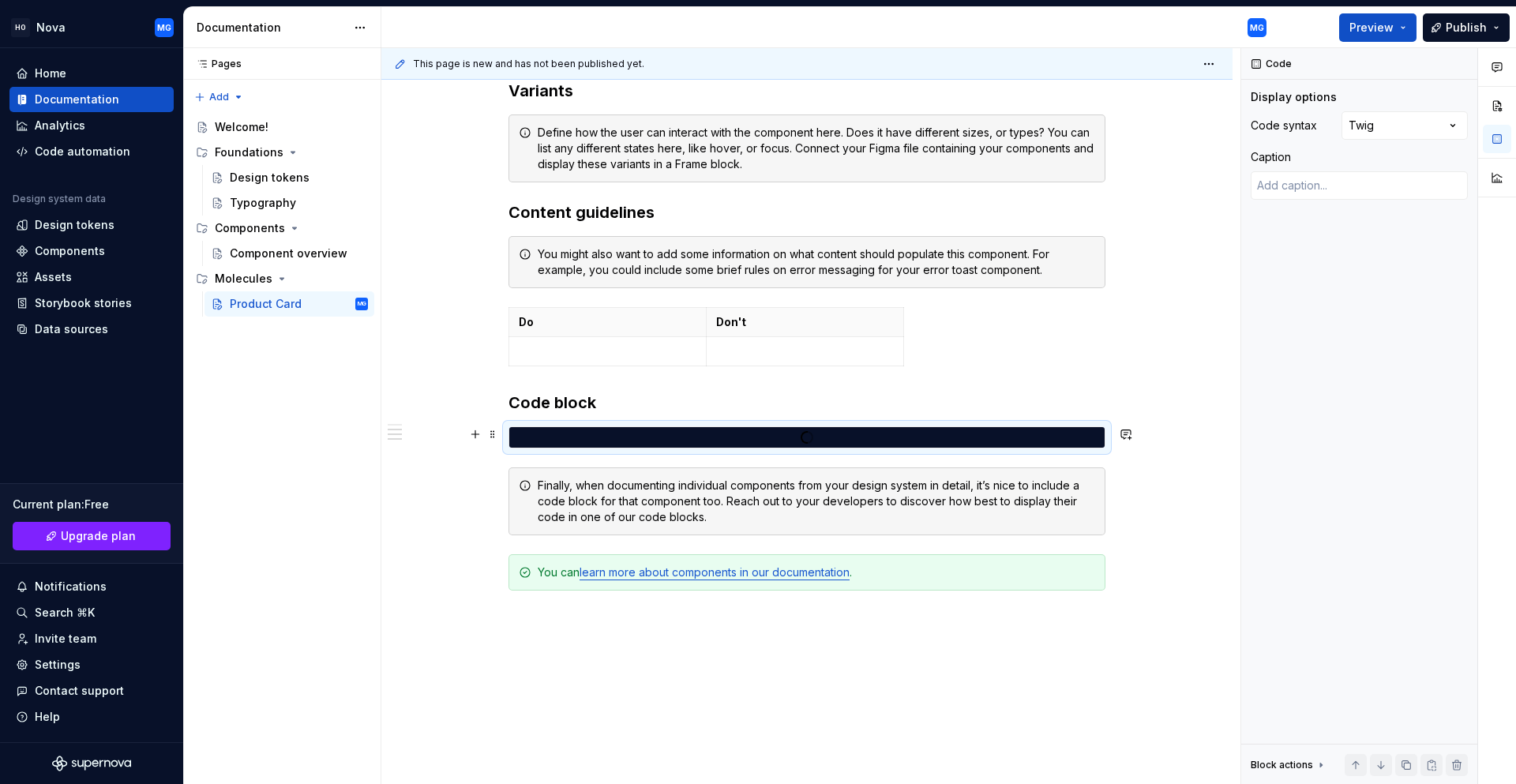
click at [532, 436] on div at bounding box center [807, 437] width 595 height 14
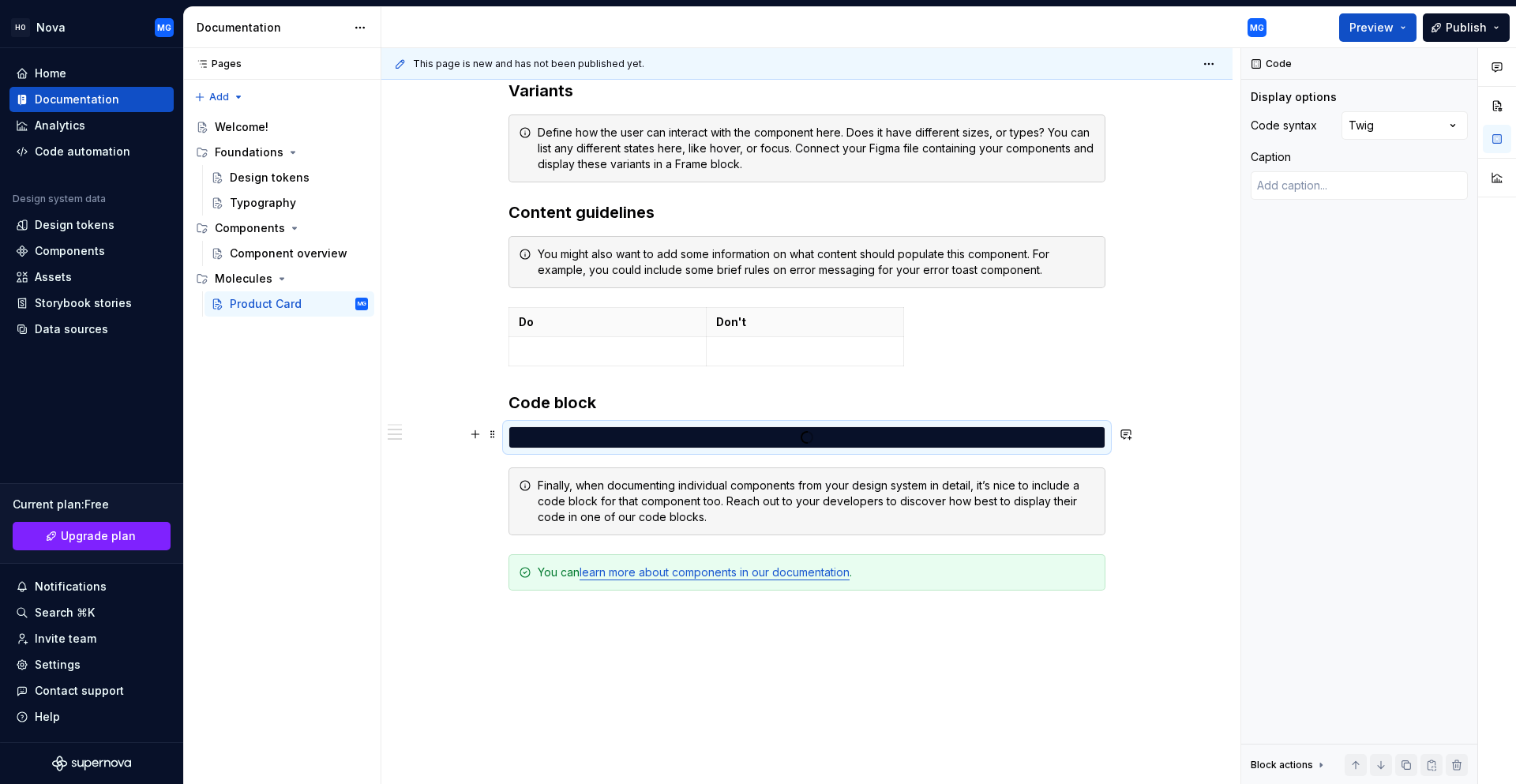
click at [532, 436] on div at bounding box center [807, 437] width 595 height 14
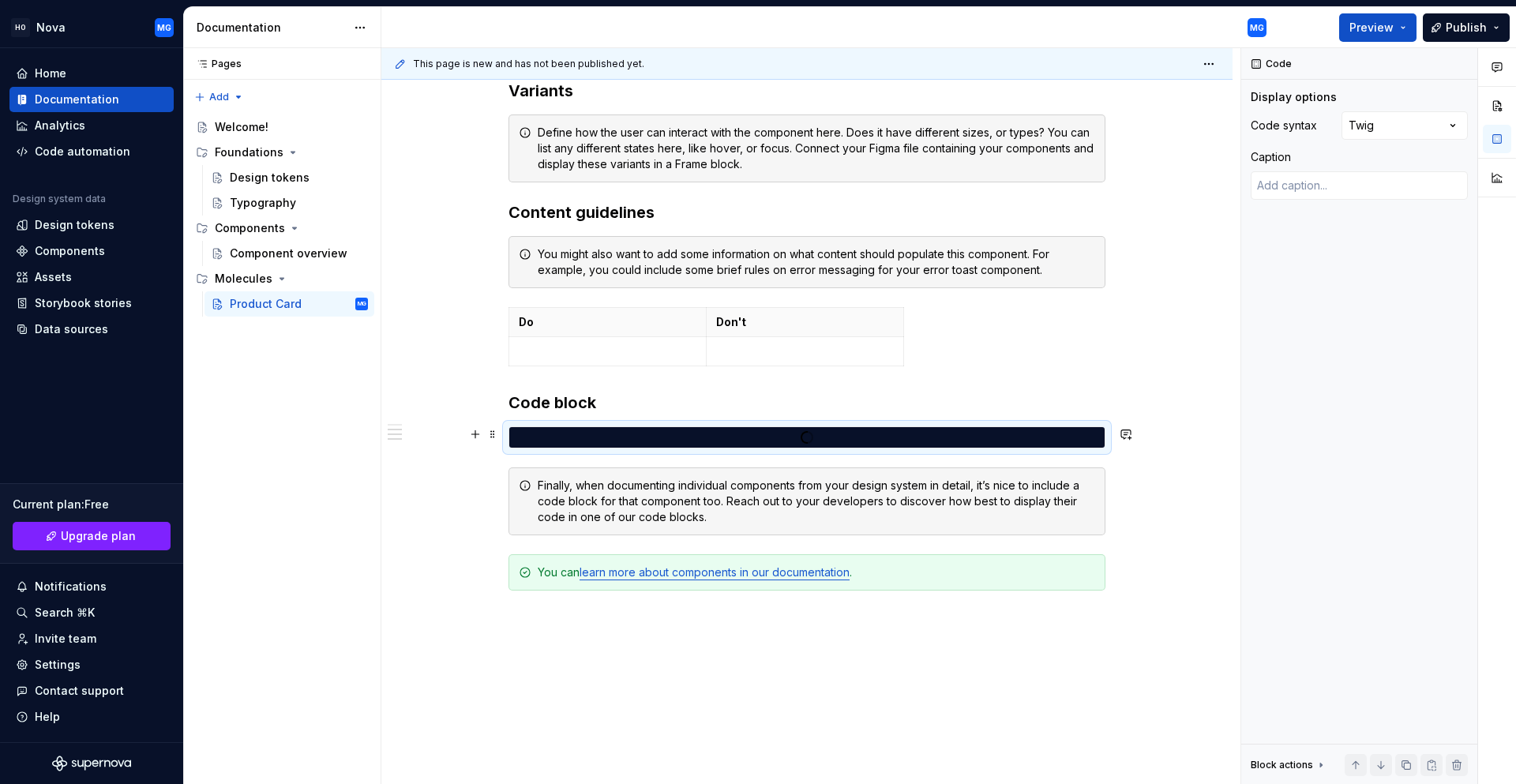
click at [532, 436] on div at bounding box center [807, 437] width 595 height 14
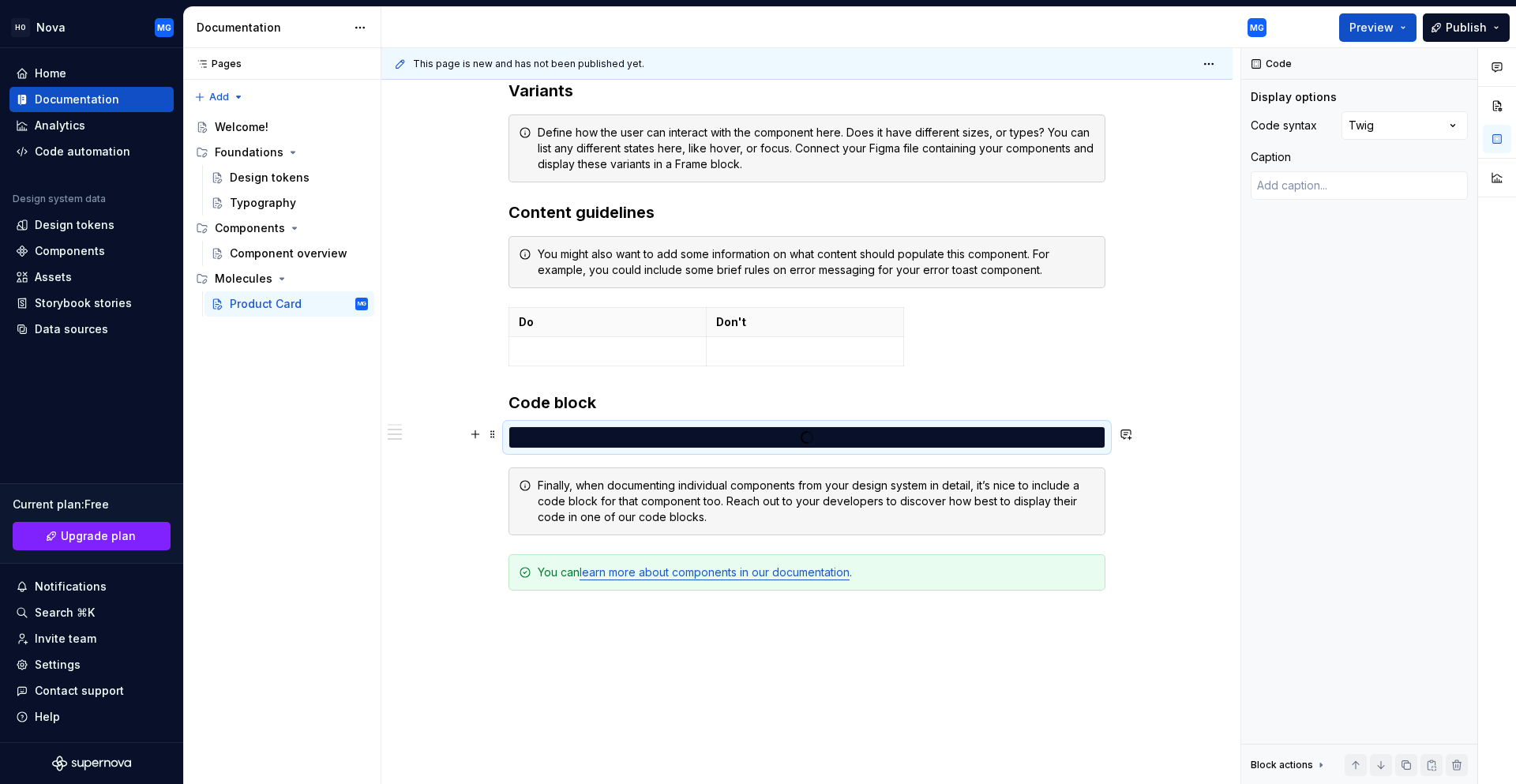
click at [532, 436] on div at bounding box center [807, 437] width 595 height 14
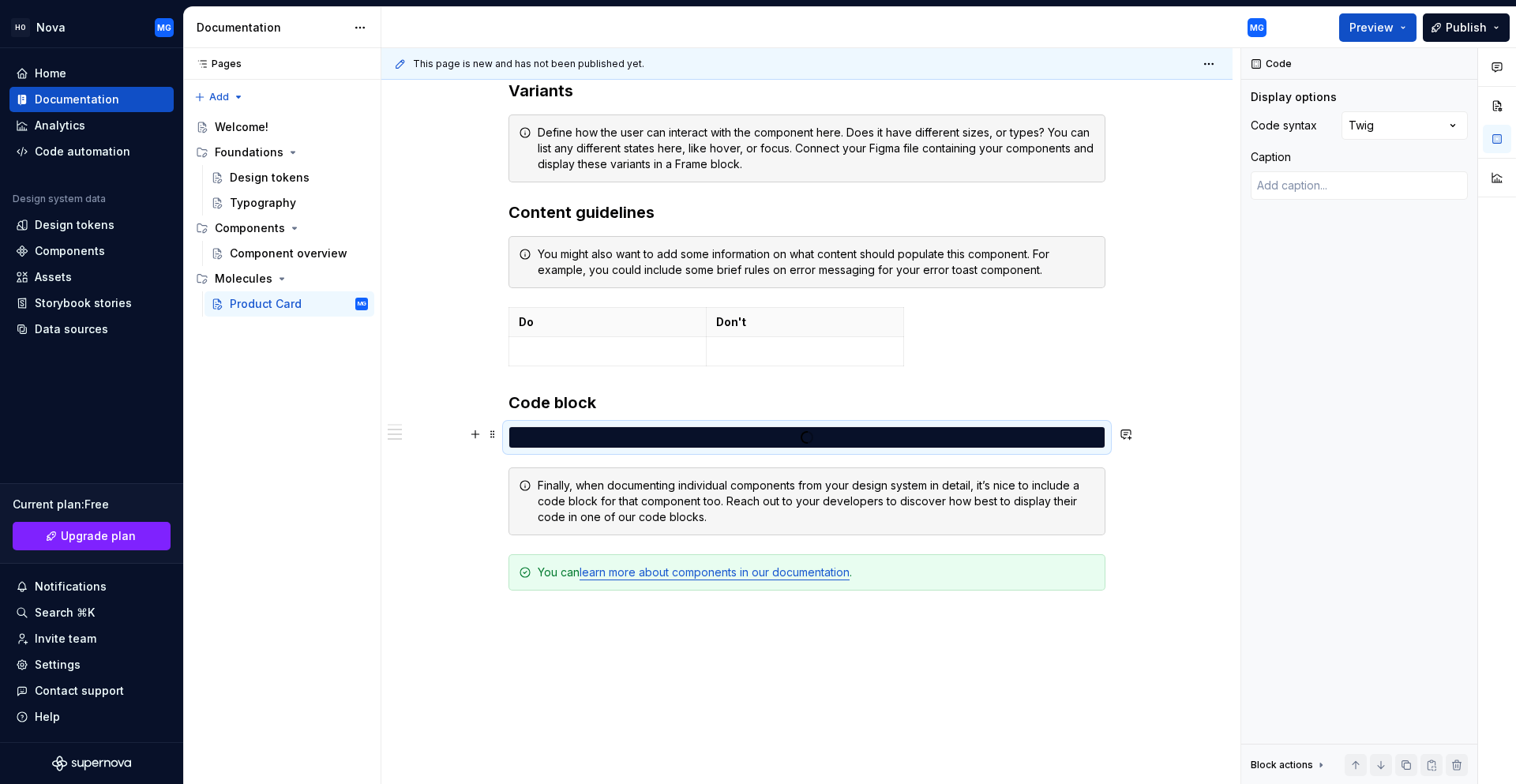
click at [532, 436] on div at bounding box center [807, 437] width 595 height 14
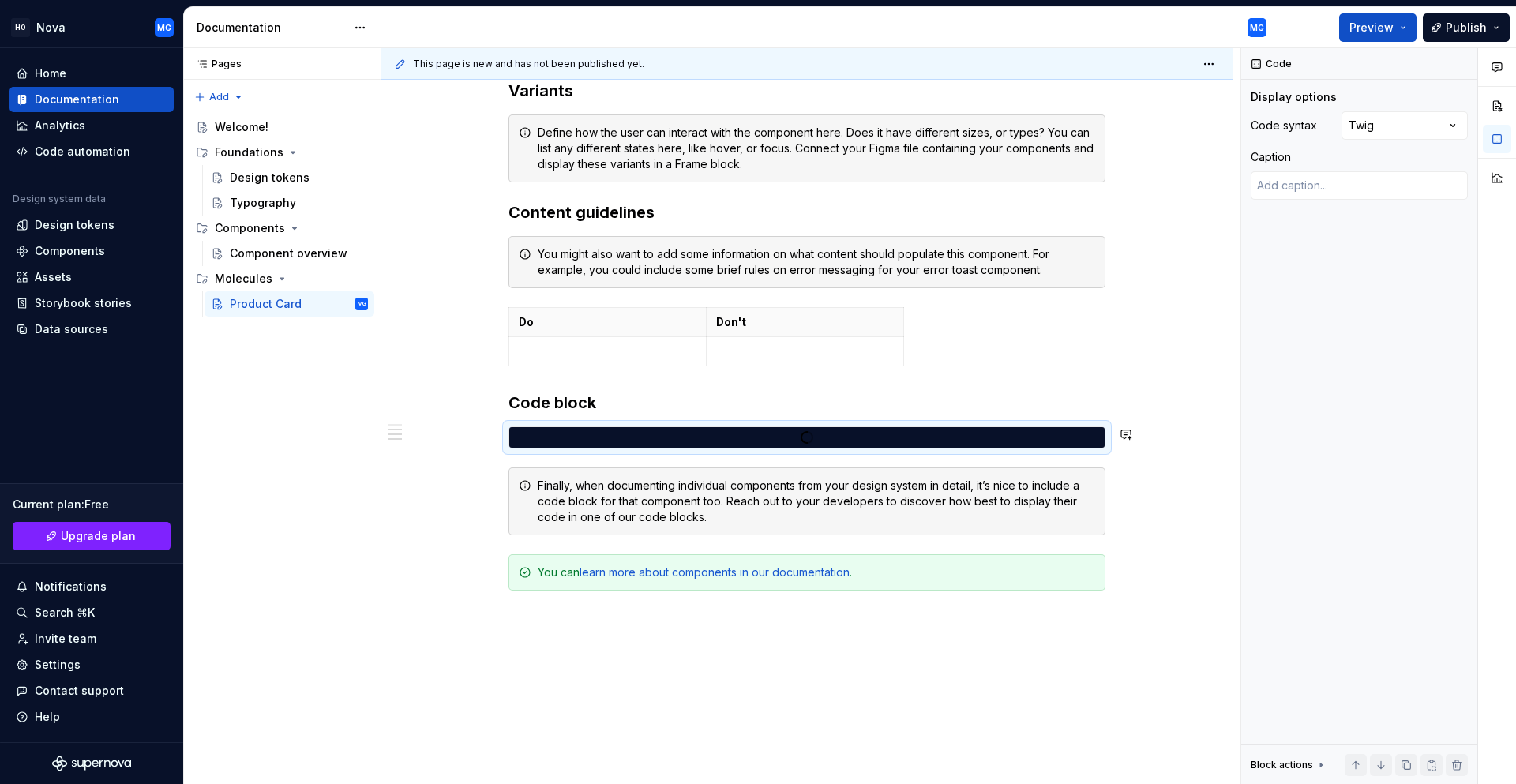
click at [532, 436] on div at bounding box center [807, 437] width 595 height 14
click at [615, 402] on h3 "Code block" at bounding box center [807, 402] width 597 height 22
click at [606, 428] on div at bounding box center [807, 437] width 595 height 20
click at [676, 396] on h3 "Code block" at bounding box center [807, 402] width 597 height 22
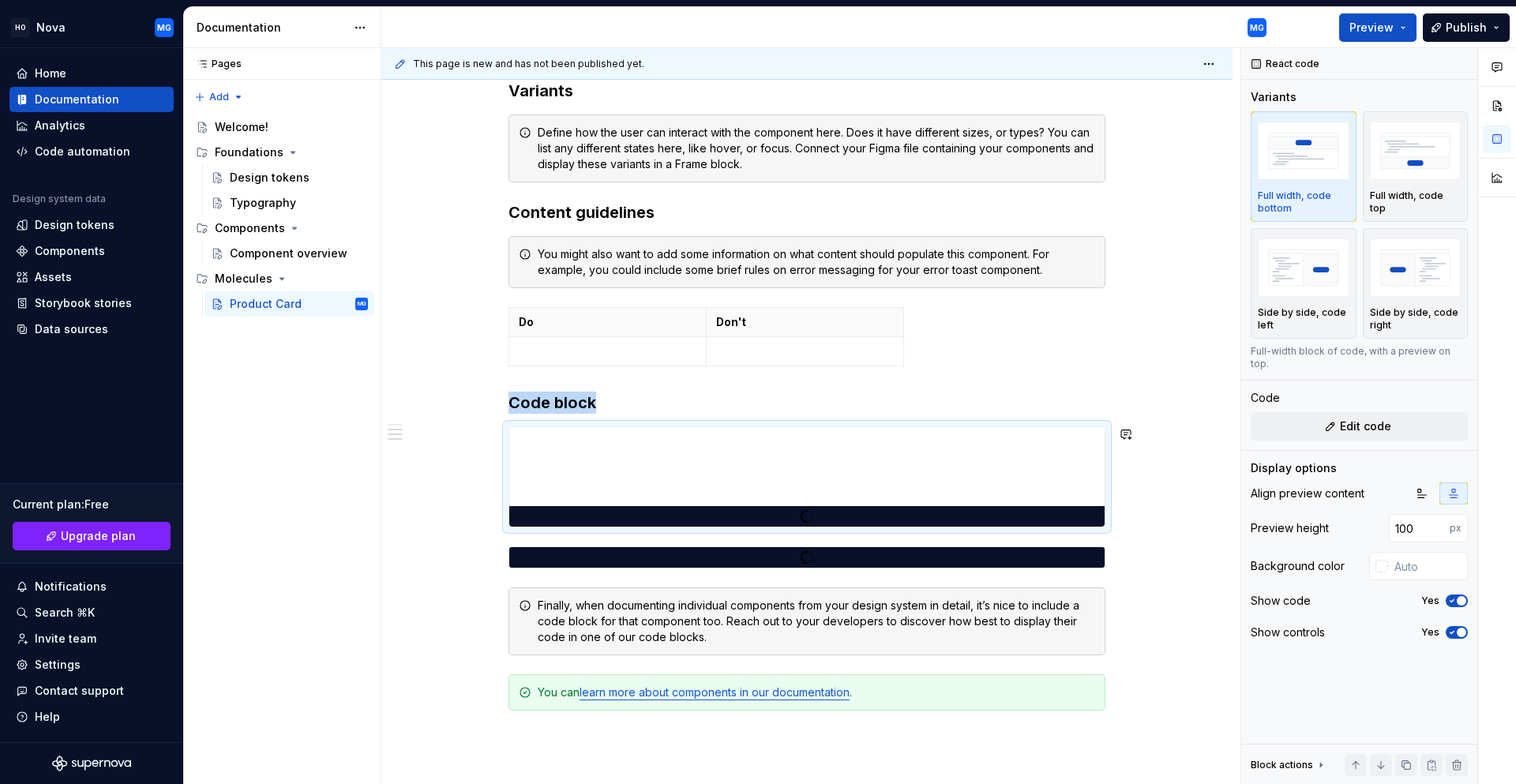
click at [581, 511] on div "*********" at bounding box center [807, 516] width 595 height 20
click at [775, 522] on button "*********" at bounding box center [807, 517] width 80 height 29
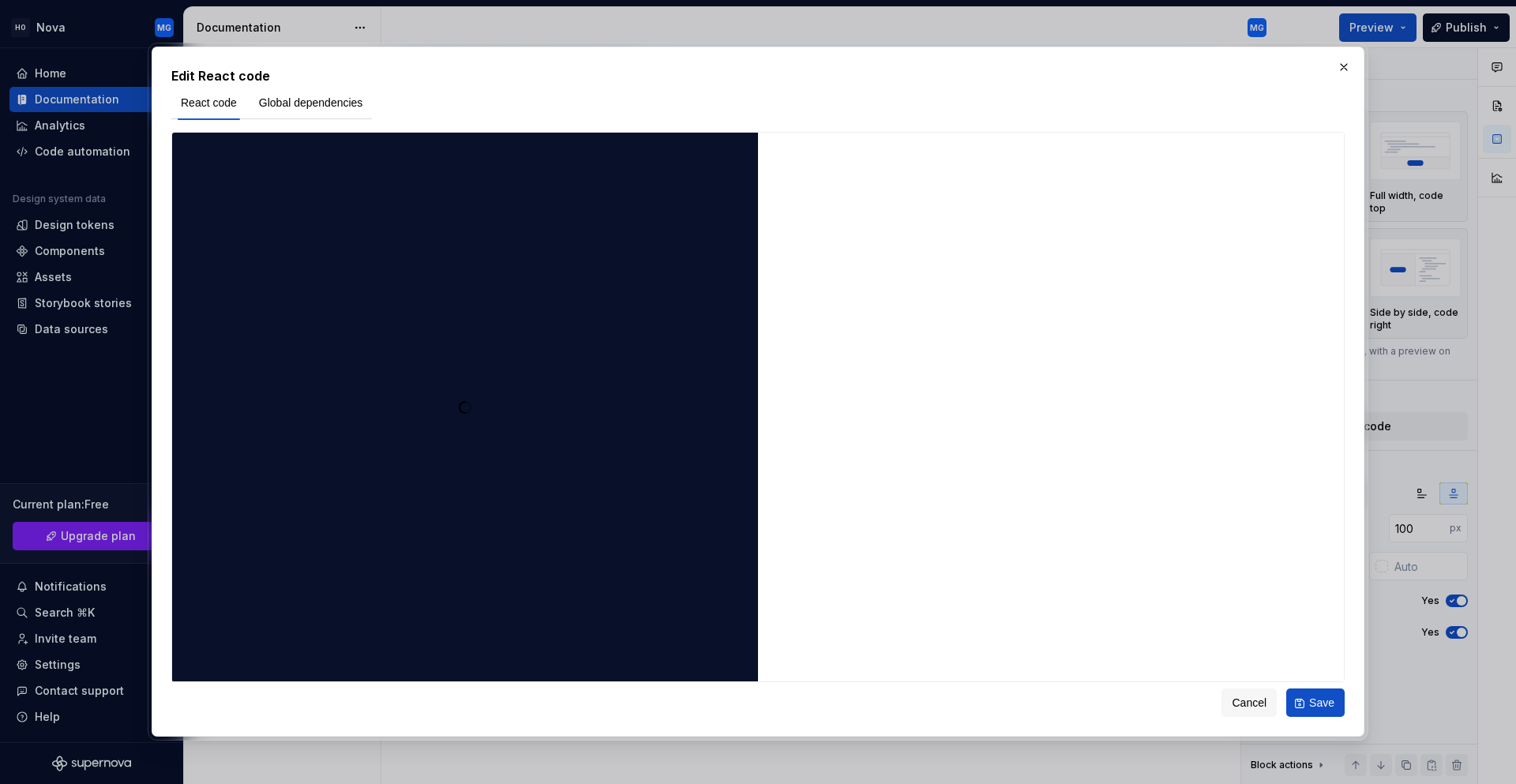
click at [295, 198] on div at bounding box center [465, 407] width 586 height 543
click at [319, 96] on span "Global dependencies" at bounding box center [311, 102] width 104 height 16
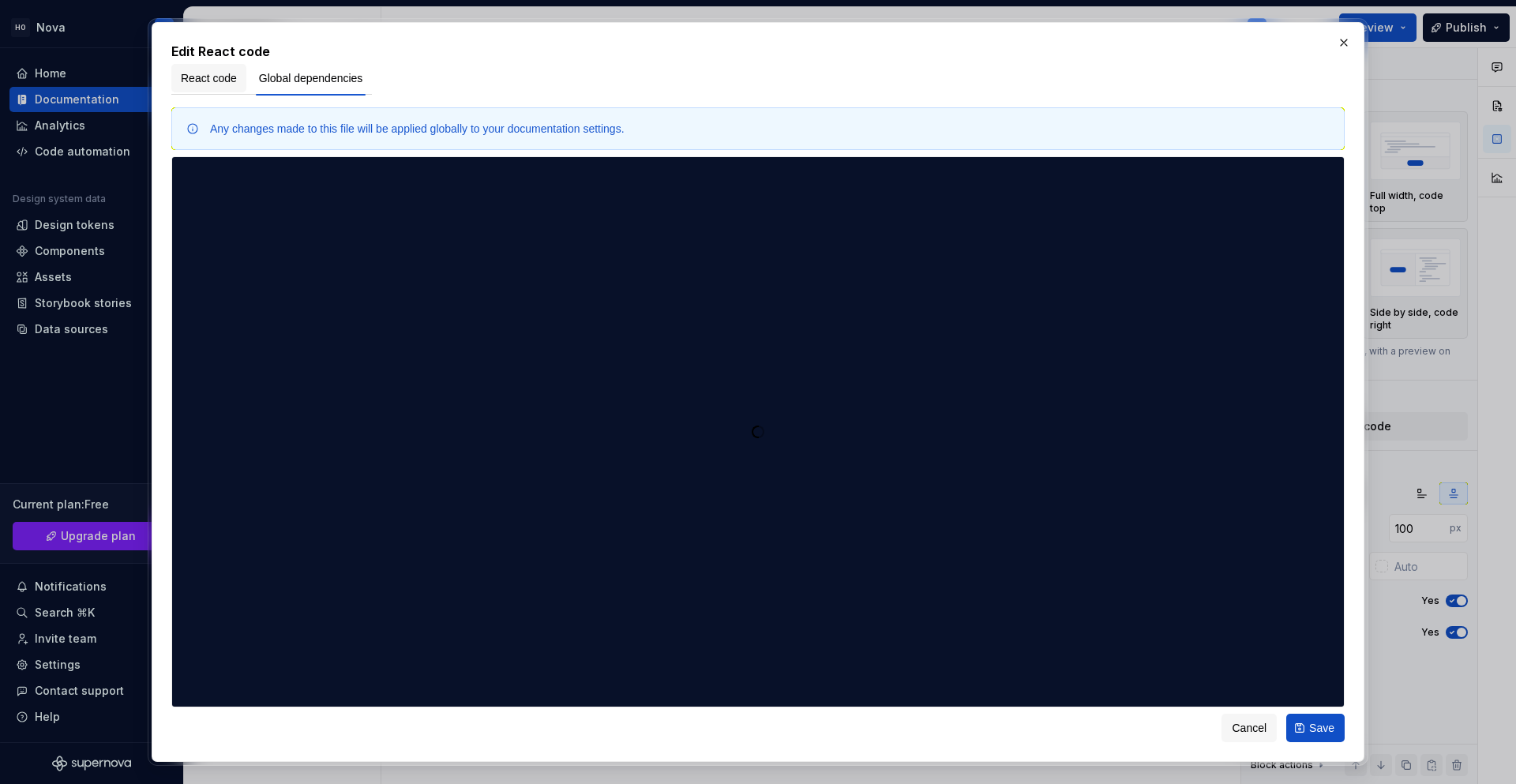
click at [204, 84] on span "React code" at bounding box center [209, 78] width 56 height 16
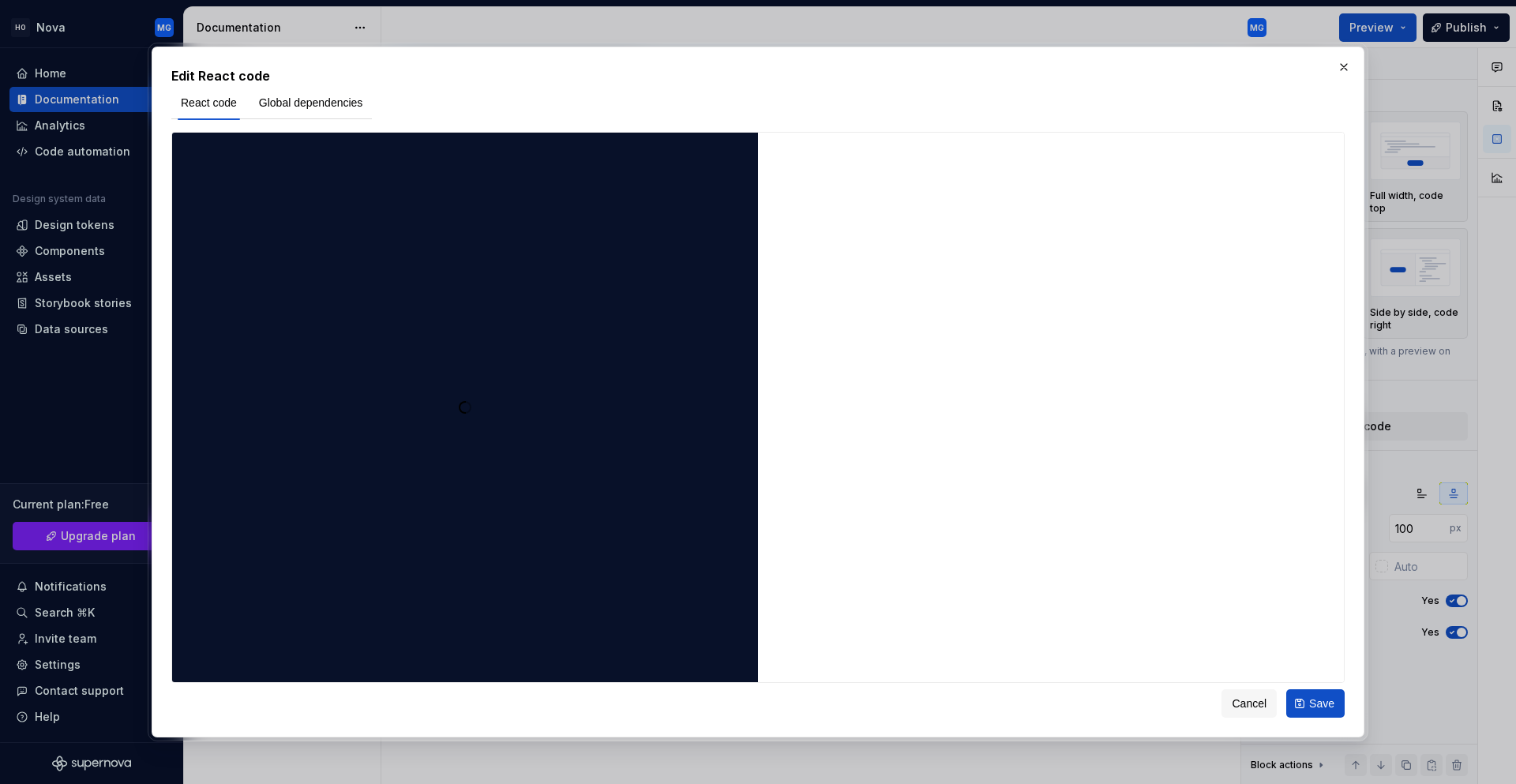
click at [262, 200] on div at bounding box center [465, 407] width 586 height 543
click at [1262, 702] on span "Cancel" at bounding box center [1249, 703] width 34 height 16
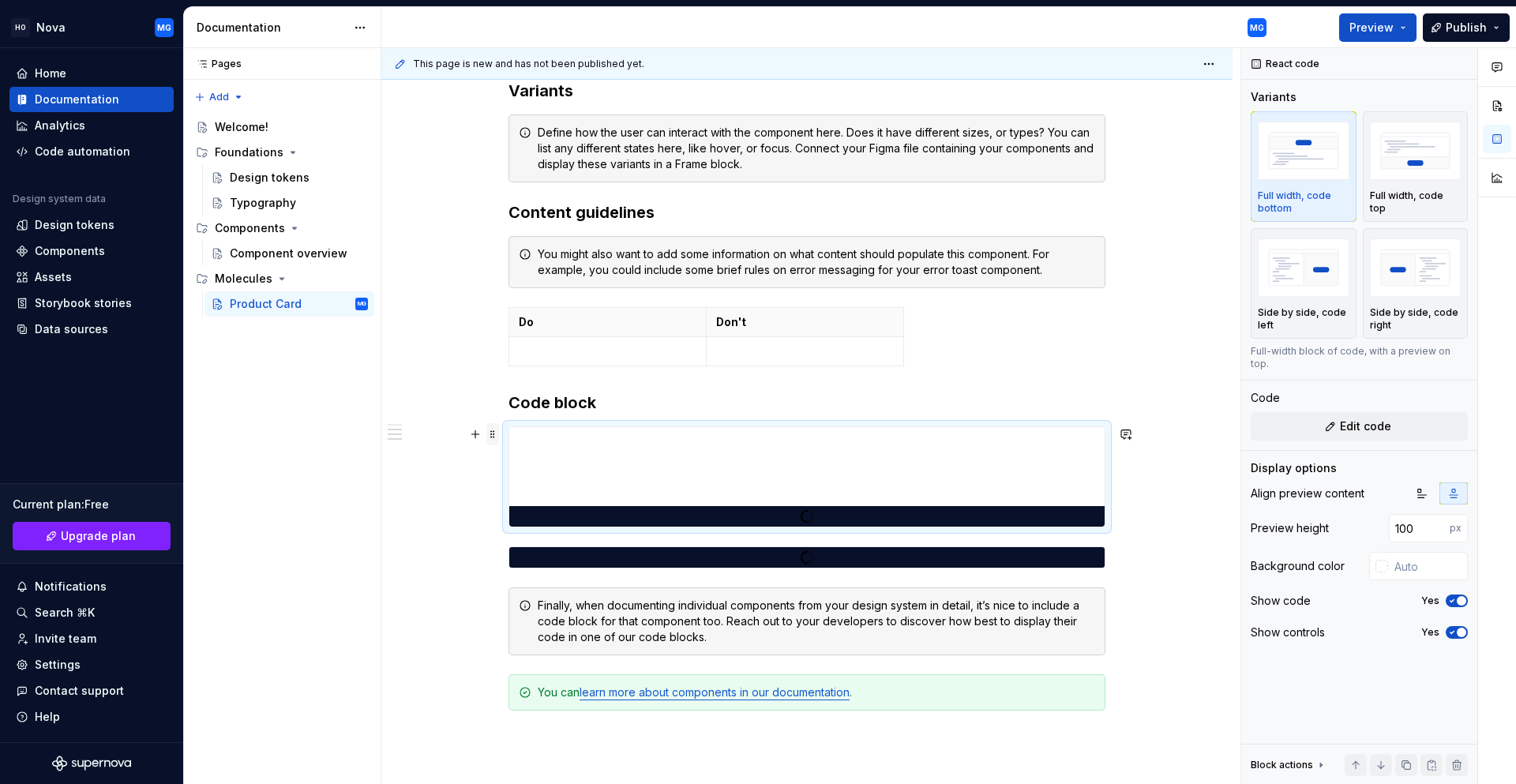
click at [492, 433] on span at bounding box center [492, 434] width 13 height 22
click at [548, 561] on div "Delete" at bounding box center [558, 574] width 134 height 25
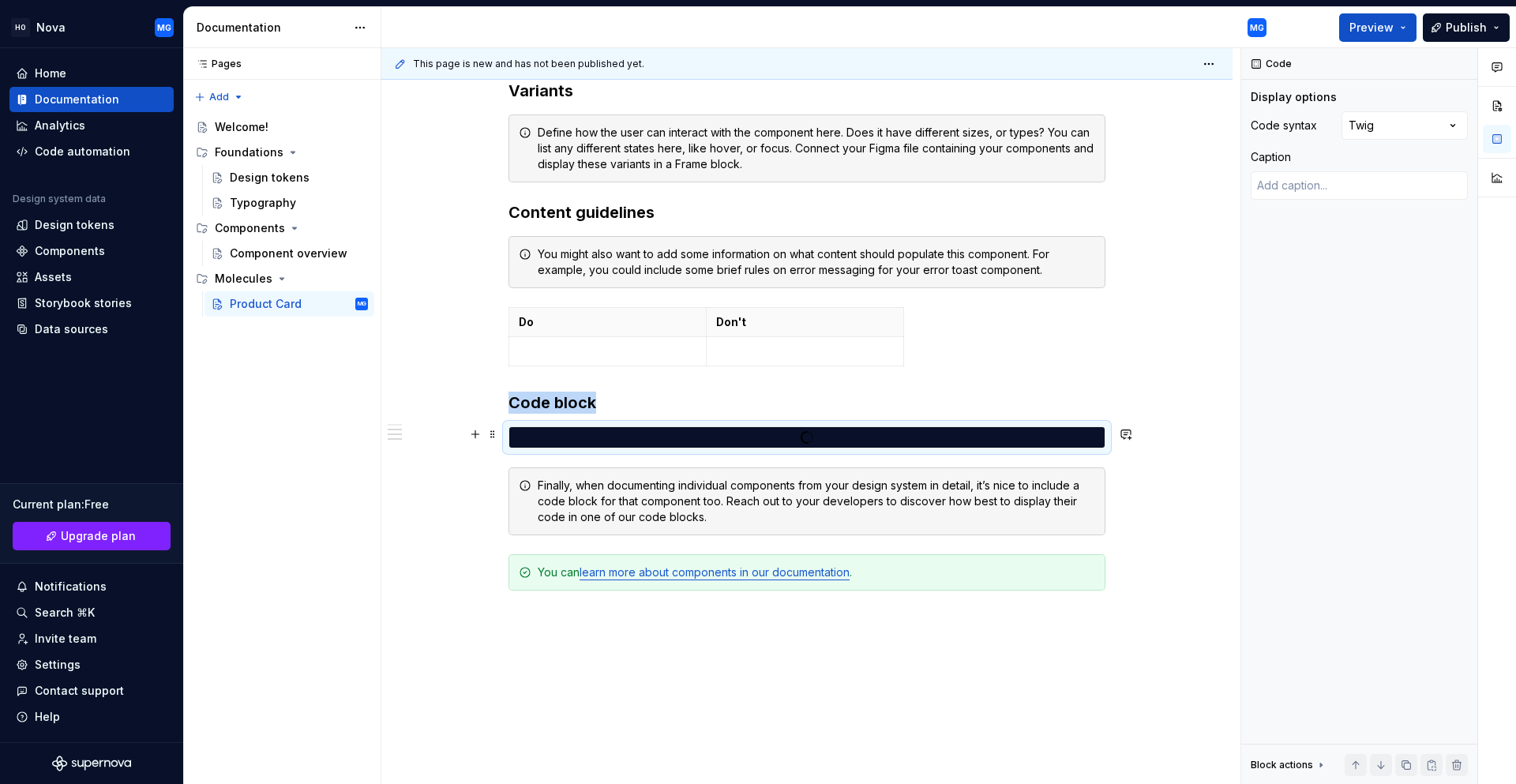
click at [586, 445] on div at bounding box center [807, 437] width 595 height 20
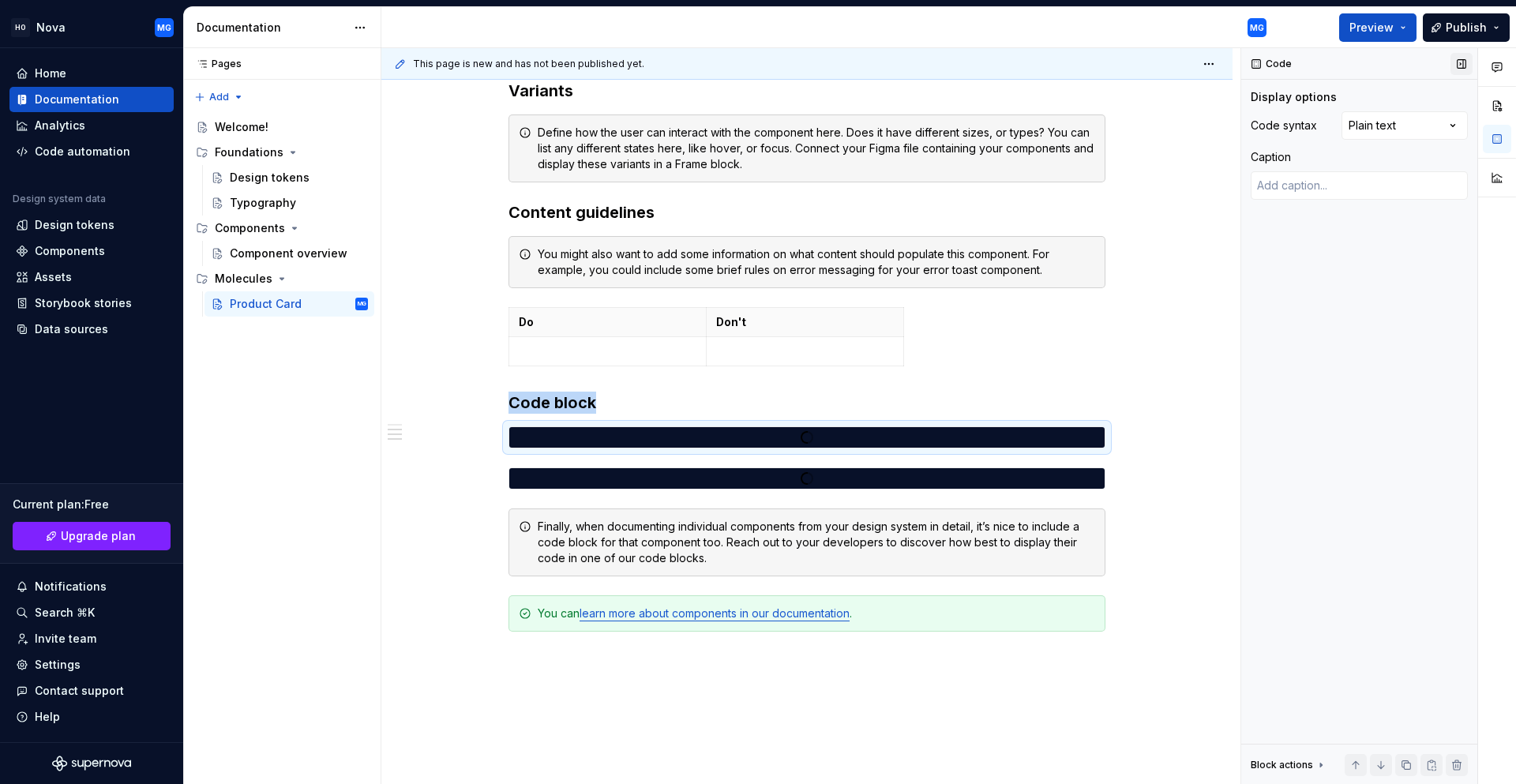
click at [1460, 66] on button "button" at bounding box center [1461, 64] width 22 height 22
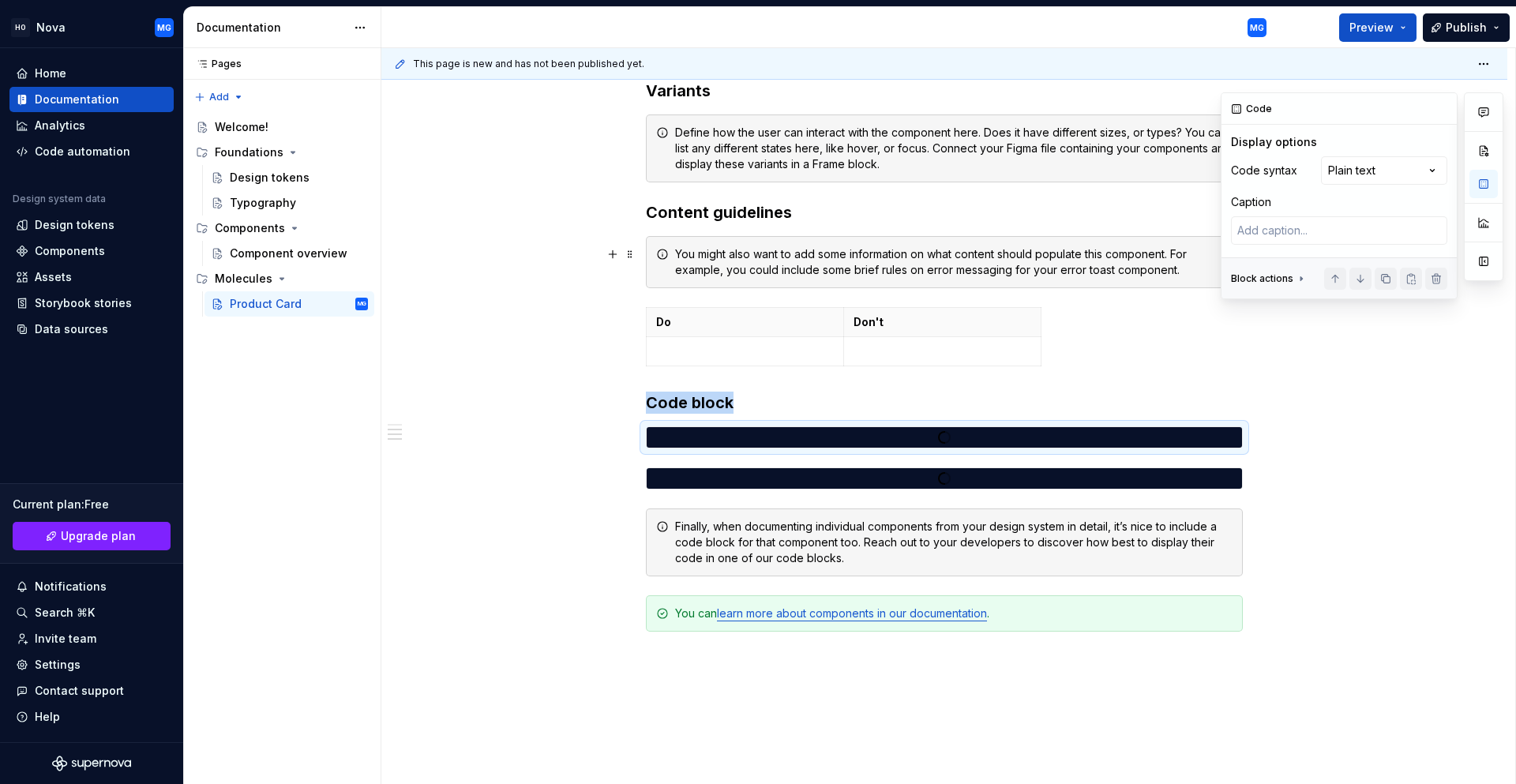
click at [1256, 277] on div "Block actions" at bounding box center [1262, 278] width 62 height 13
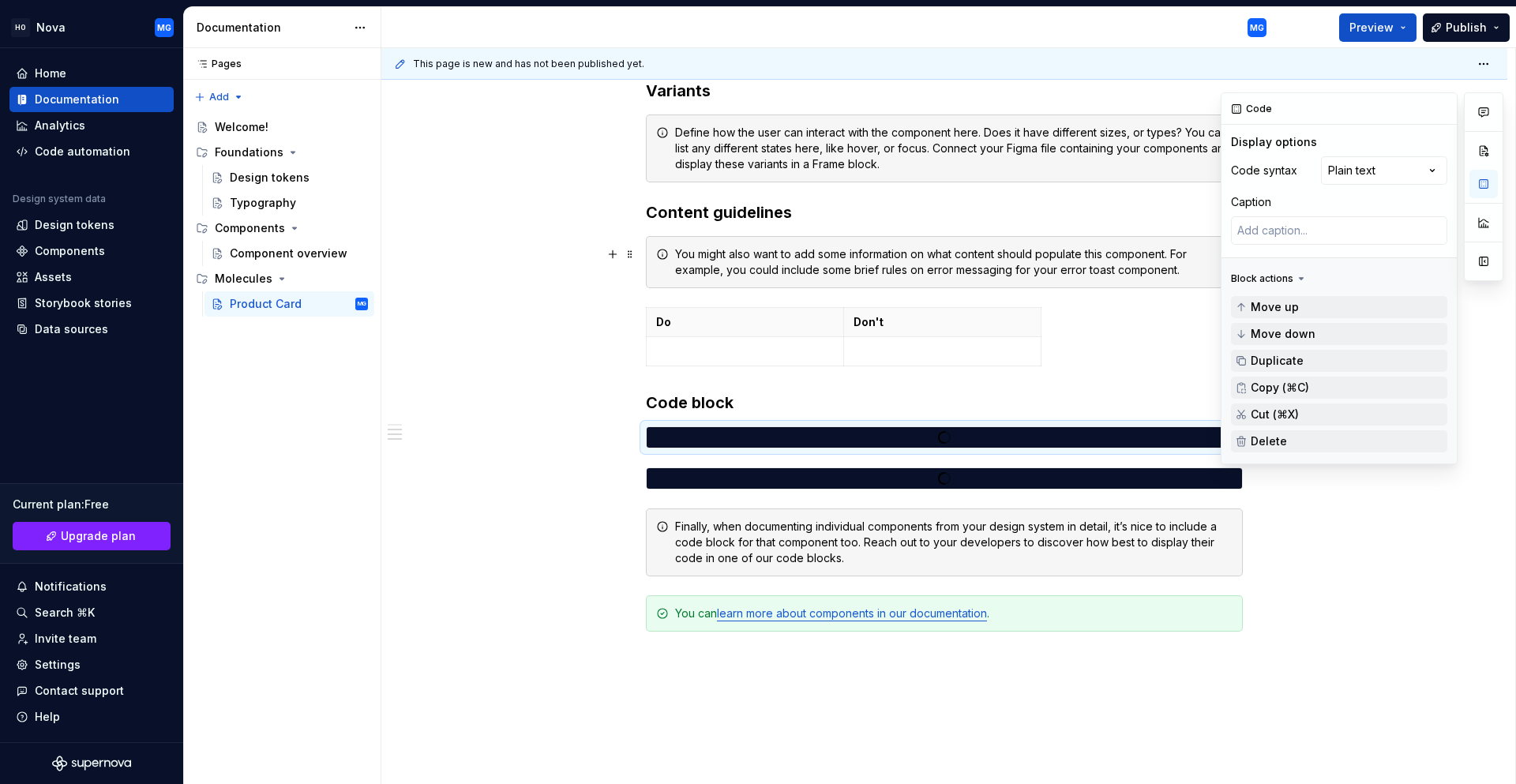
click at [1265, 270] on div "Block actions" at bounding box center [1269, 278] width 76 height 22
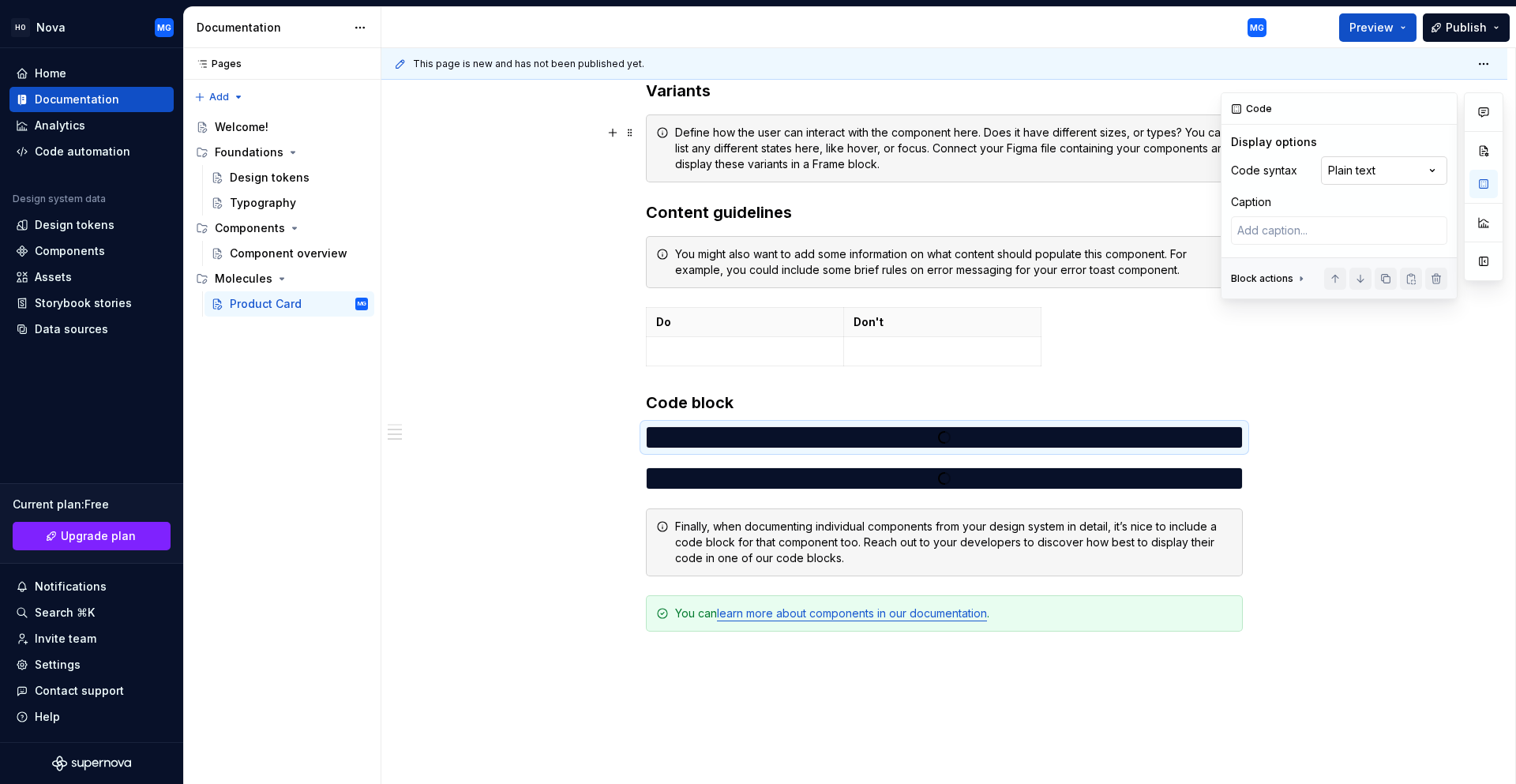
click at [1331, 169] on div "Comments Open comments No comments yet Select ‘Comment’ from the block context …" at bounding box center [1361, 195] width 283 height 207
click at [1477, 222] on button "button" at bounding box center [1483, 223] width 29 height 29
click at [1482, 153] on button "button" at bounding box center [1483, 151] width 29 height 29
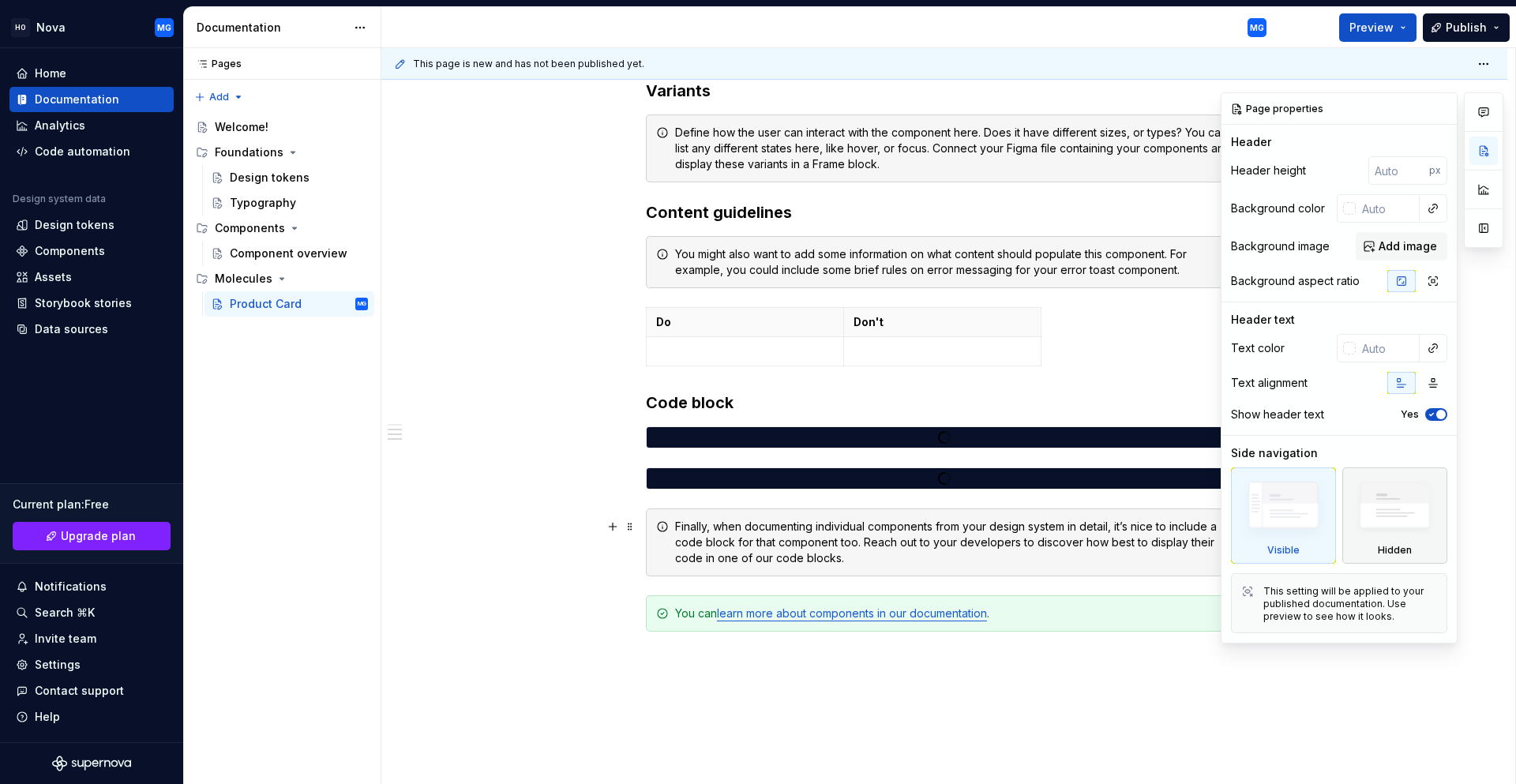
click at [1394, 510] on img at bounding box center [1394, 509] width 91 height 70
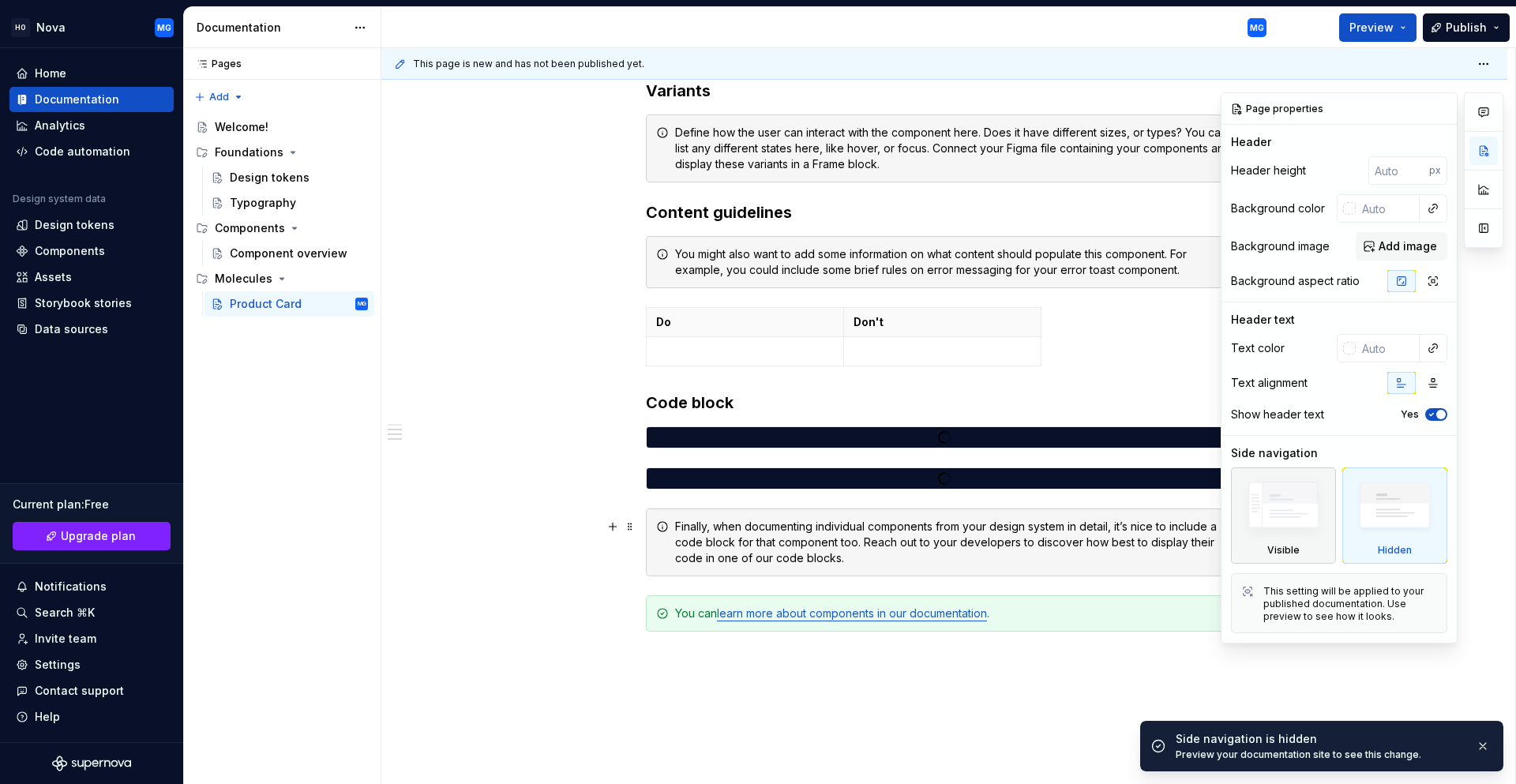
click at [1302, 517] on img at bounding box center [1283, 509] width 91 height 69
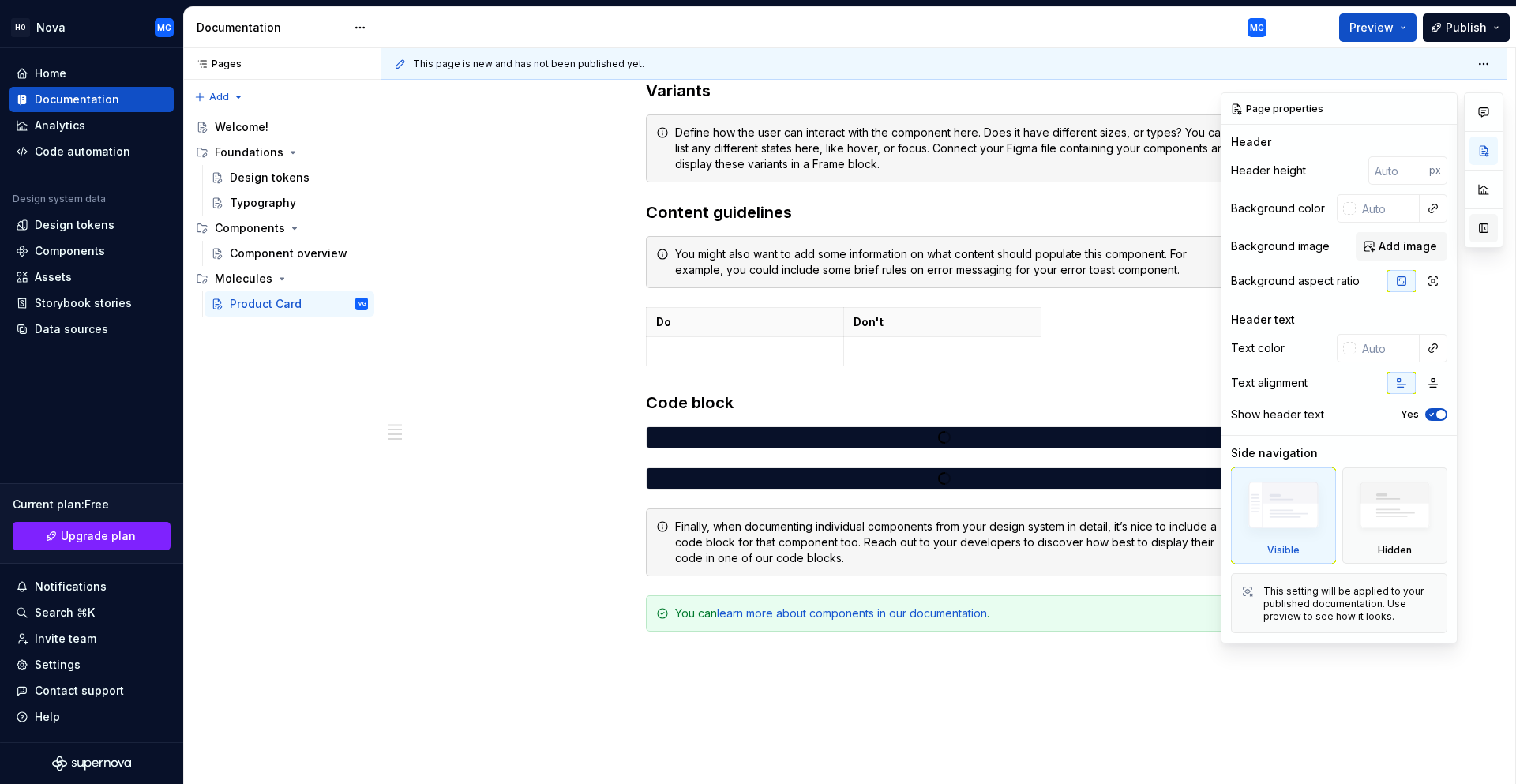
click at [1476, 231] on button "button" at bounding box center [1483, 228] width 29 height 29
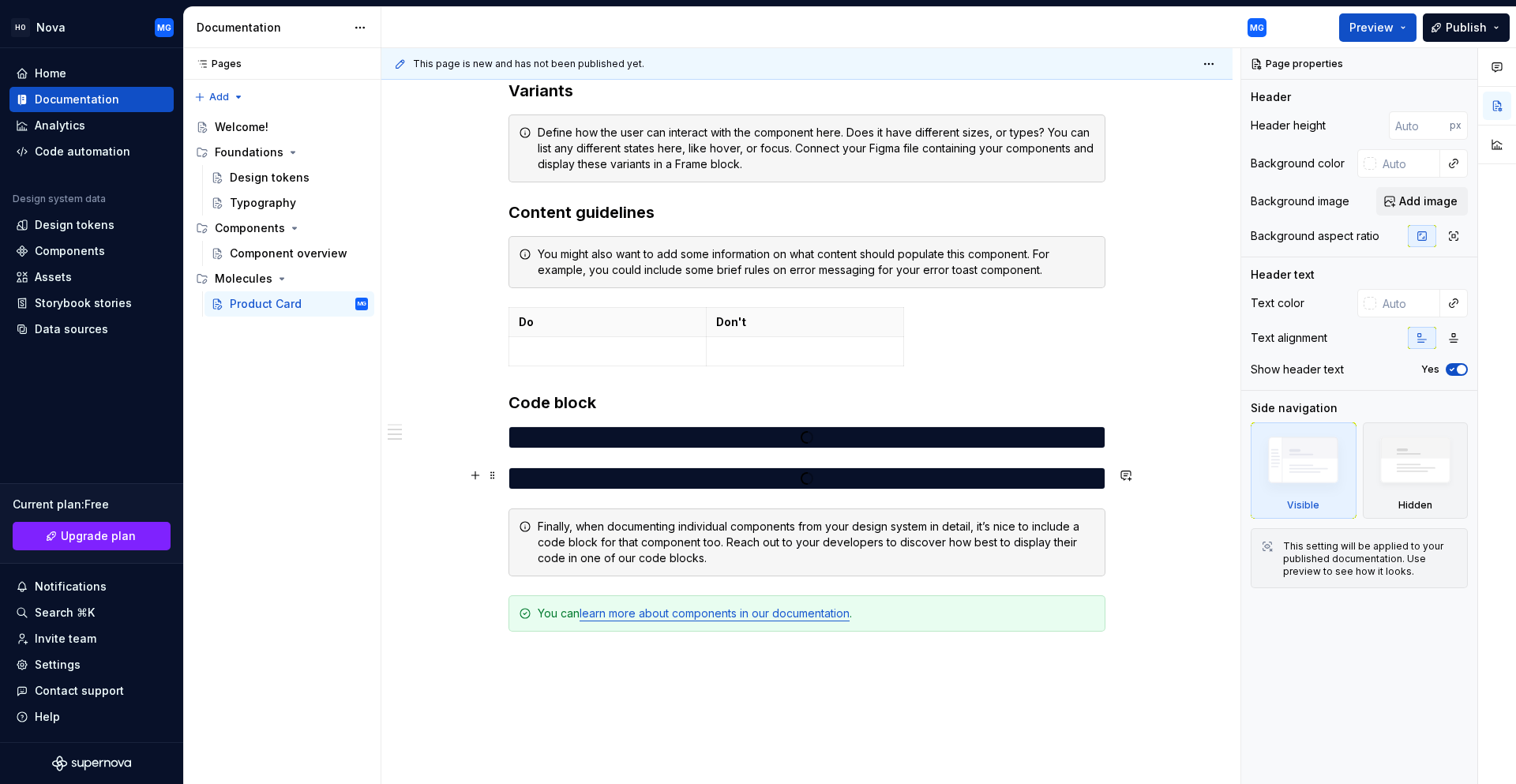
click at [597, 483] on div at bounding box center [807, 478] width 595 height 14
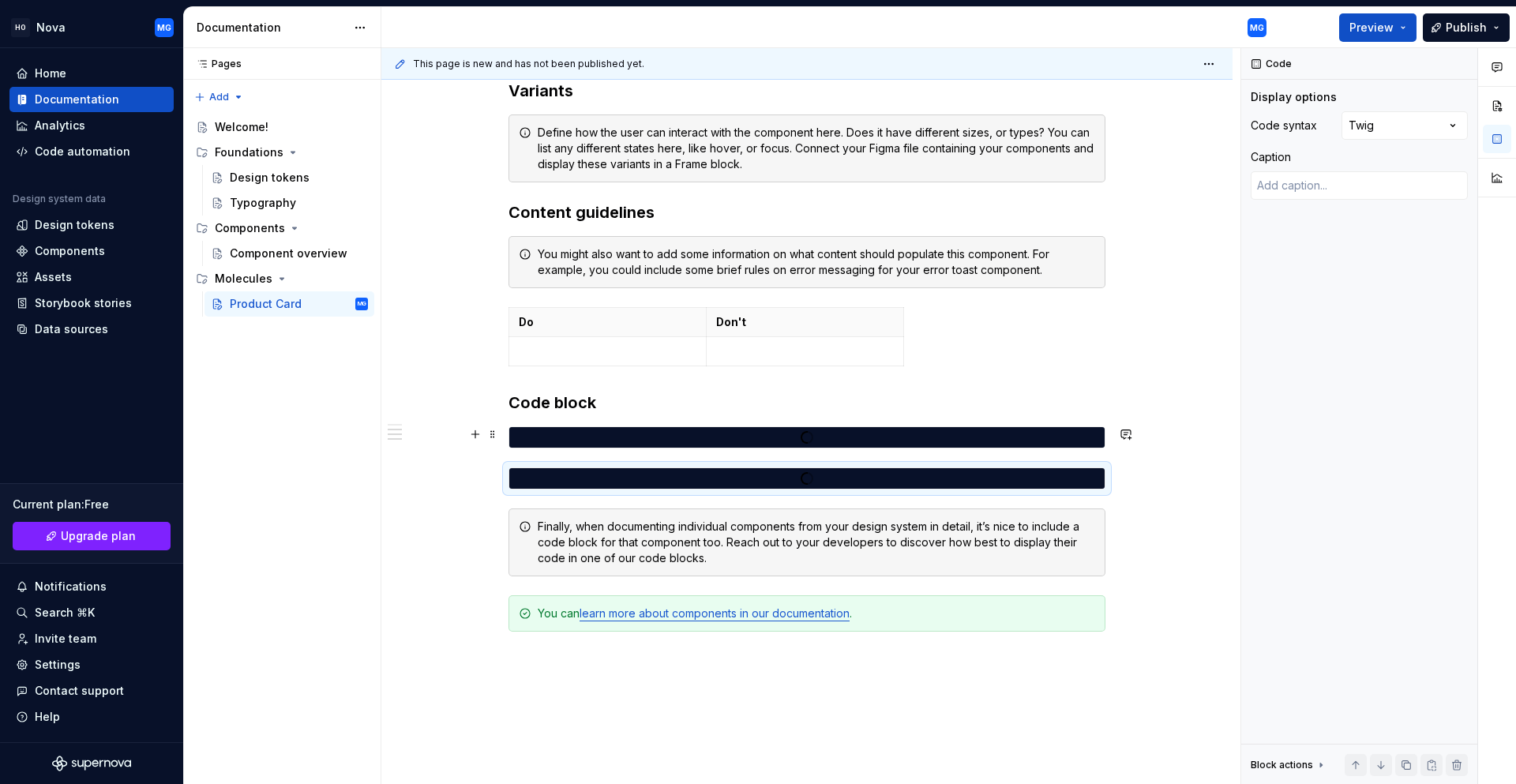
type textarea "*"
click at [575, 438] on div at bounding box center [807, 437] width 595 height 14
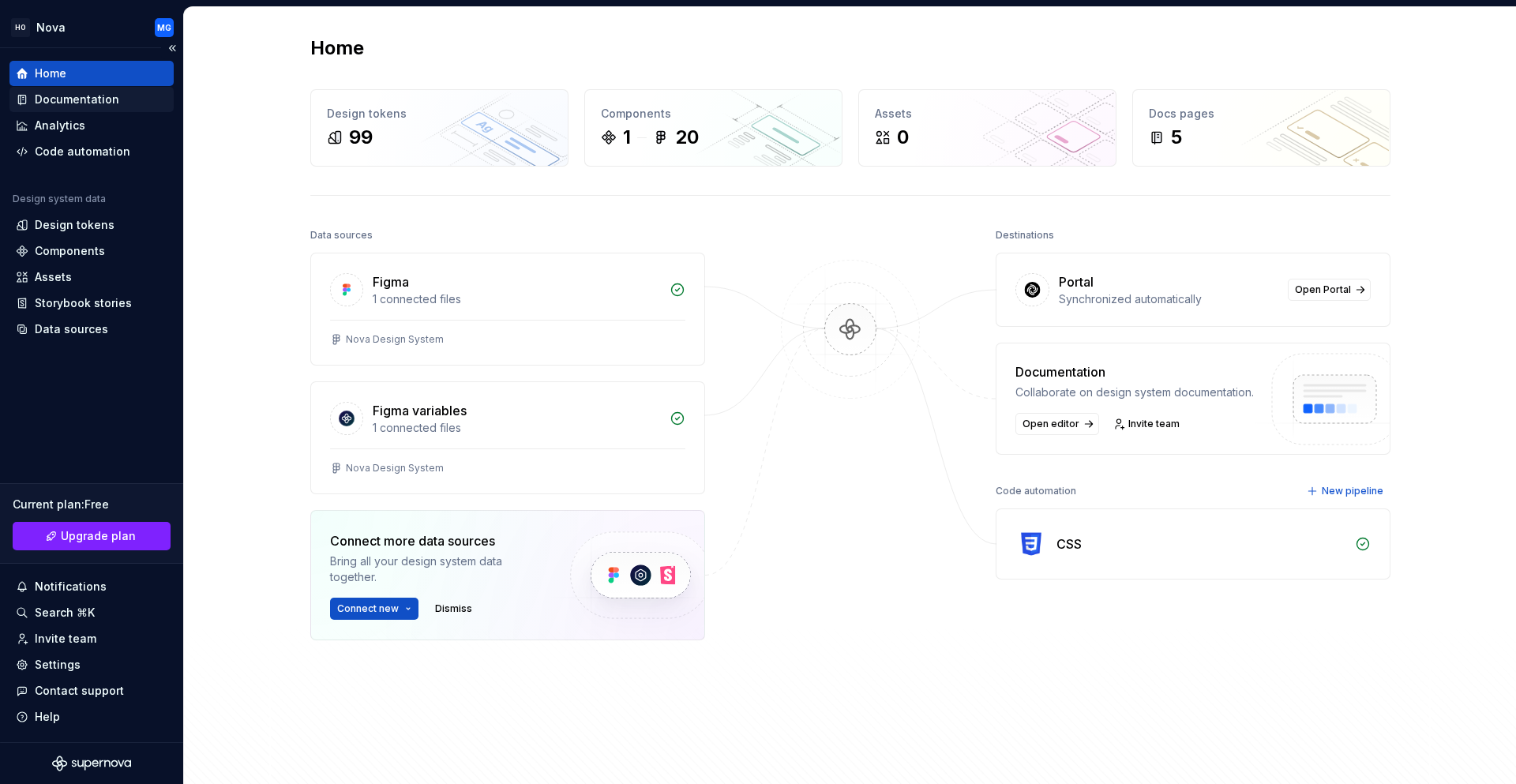
click at [78, 106] on div "Documentation" at bounding box center [76, 99] width 85 height 16
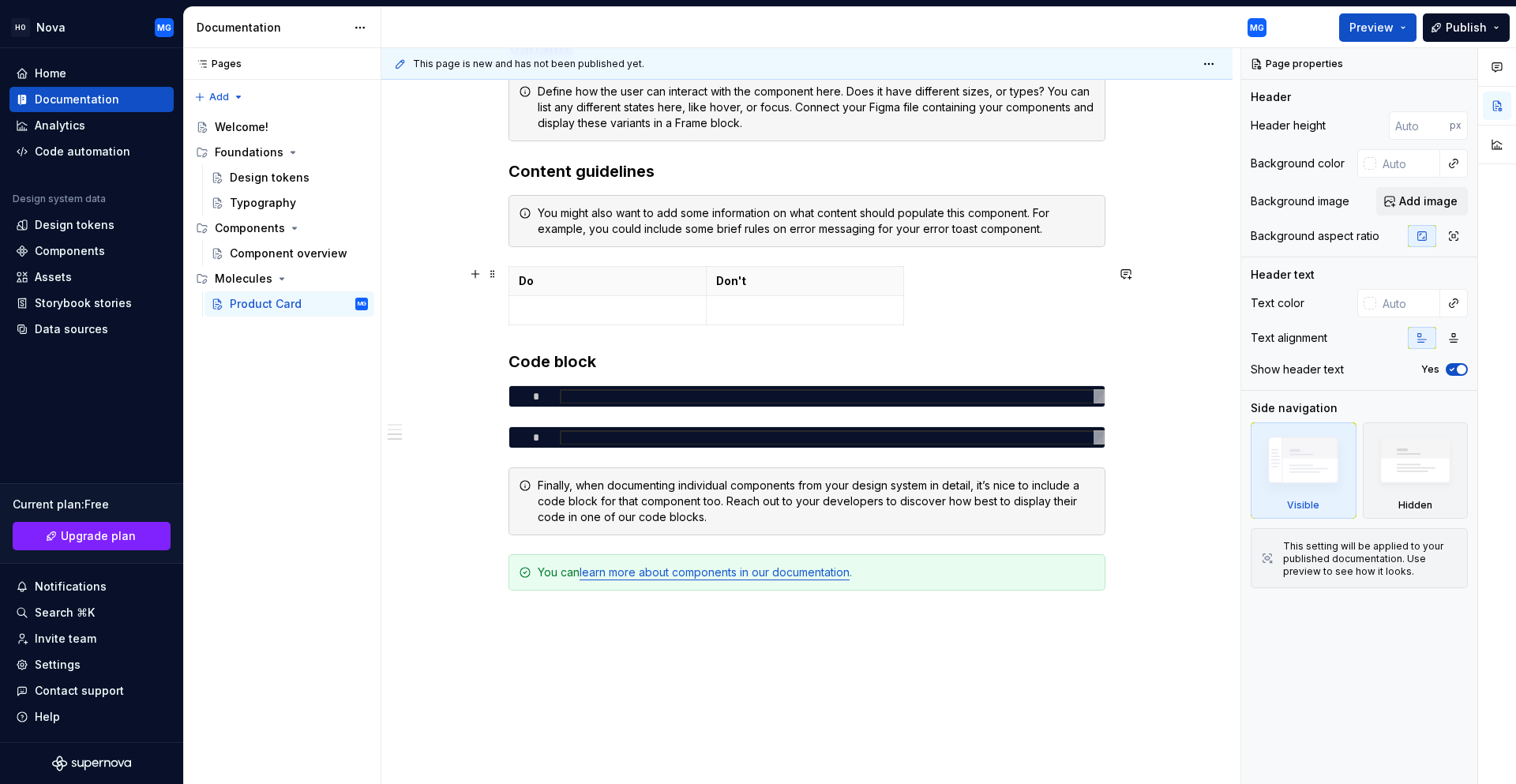
scroll to position [1184, 0]
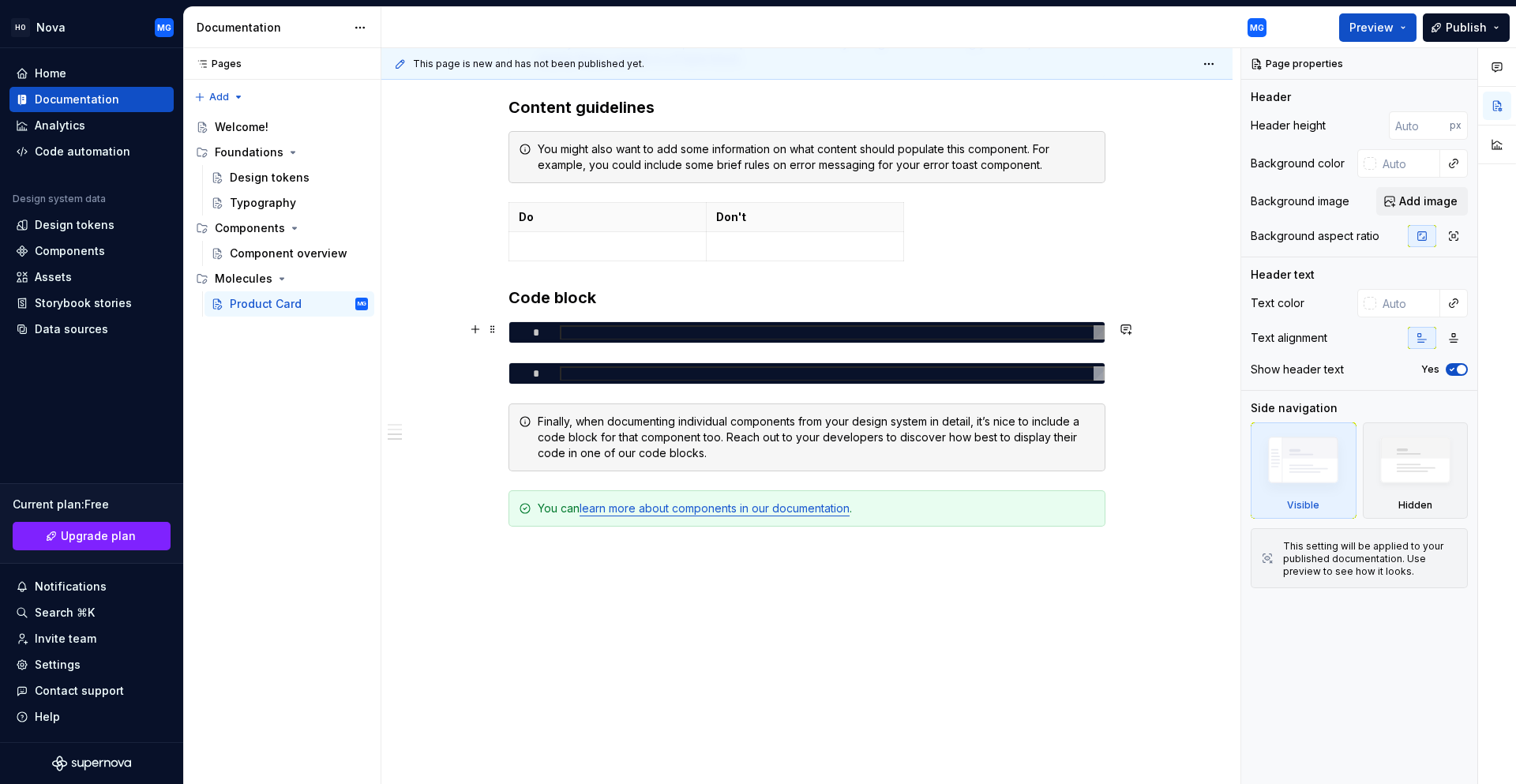
type textarea "*"
click at [579, 330] on div at bounding box center [832, 333] width 545 height 15
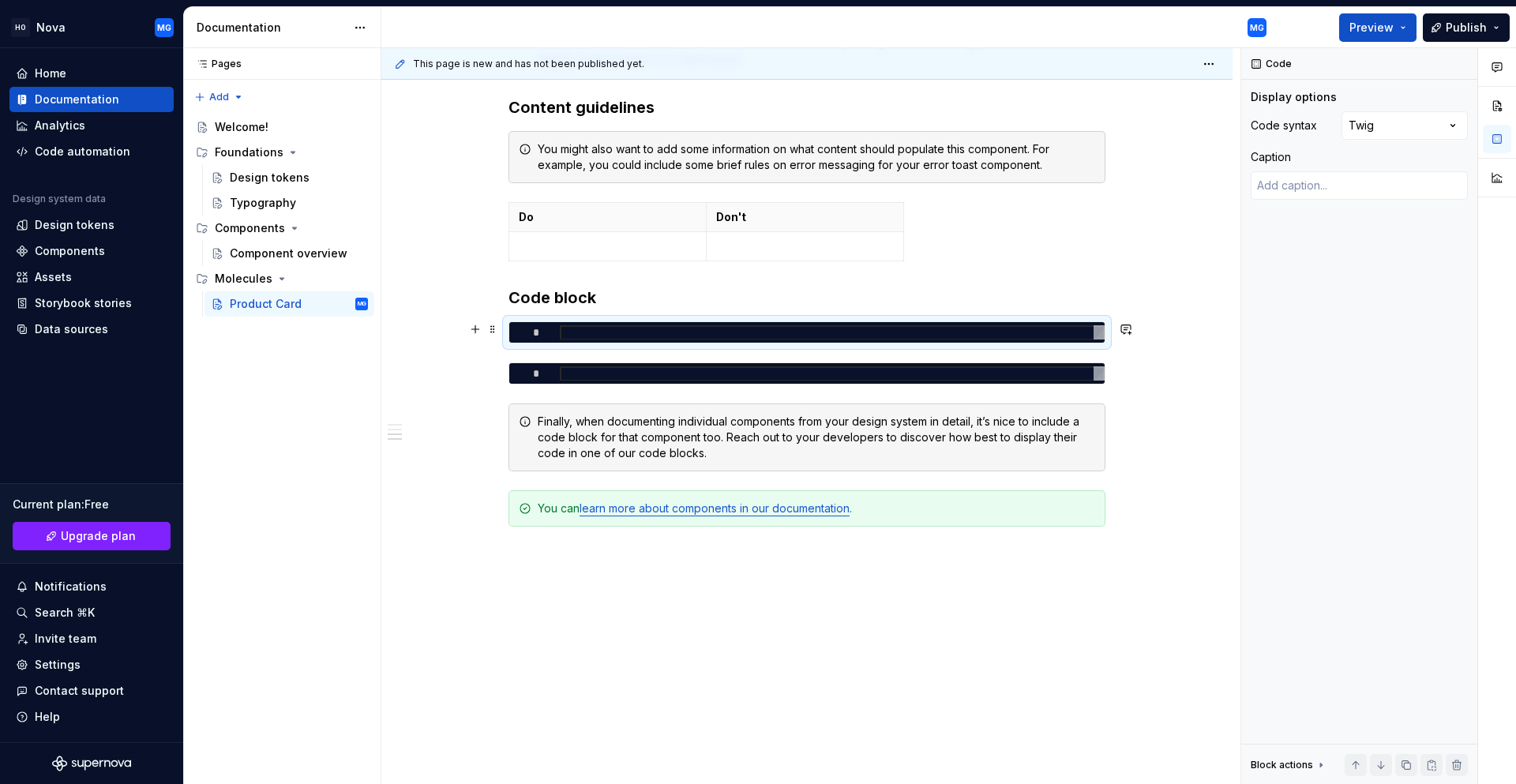
type textarea "**********"
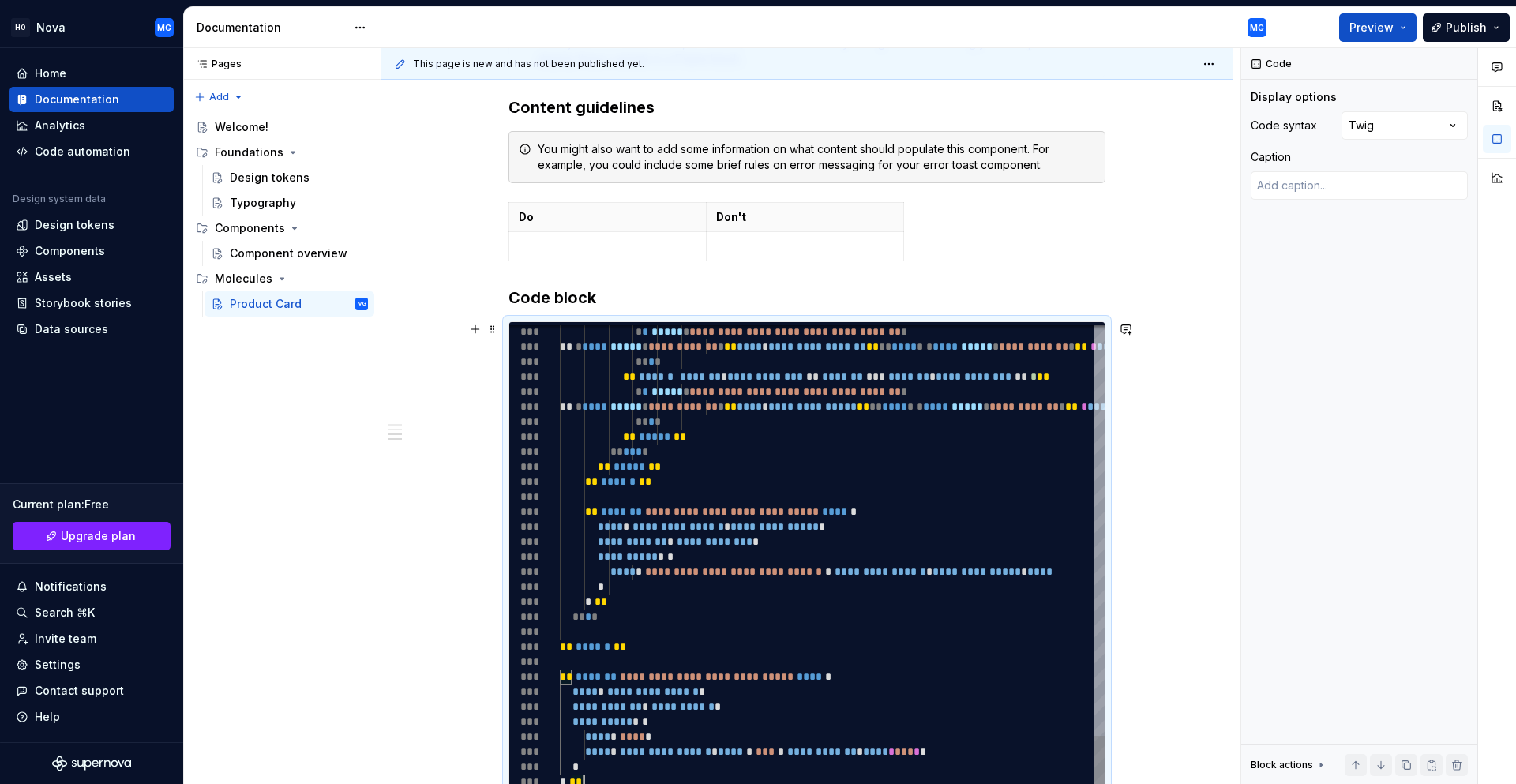
type textarea "*"
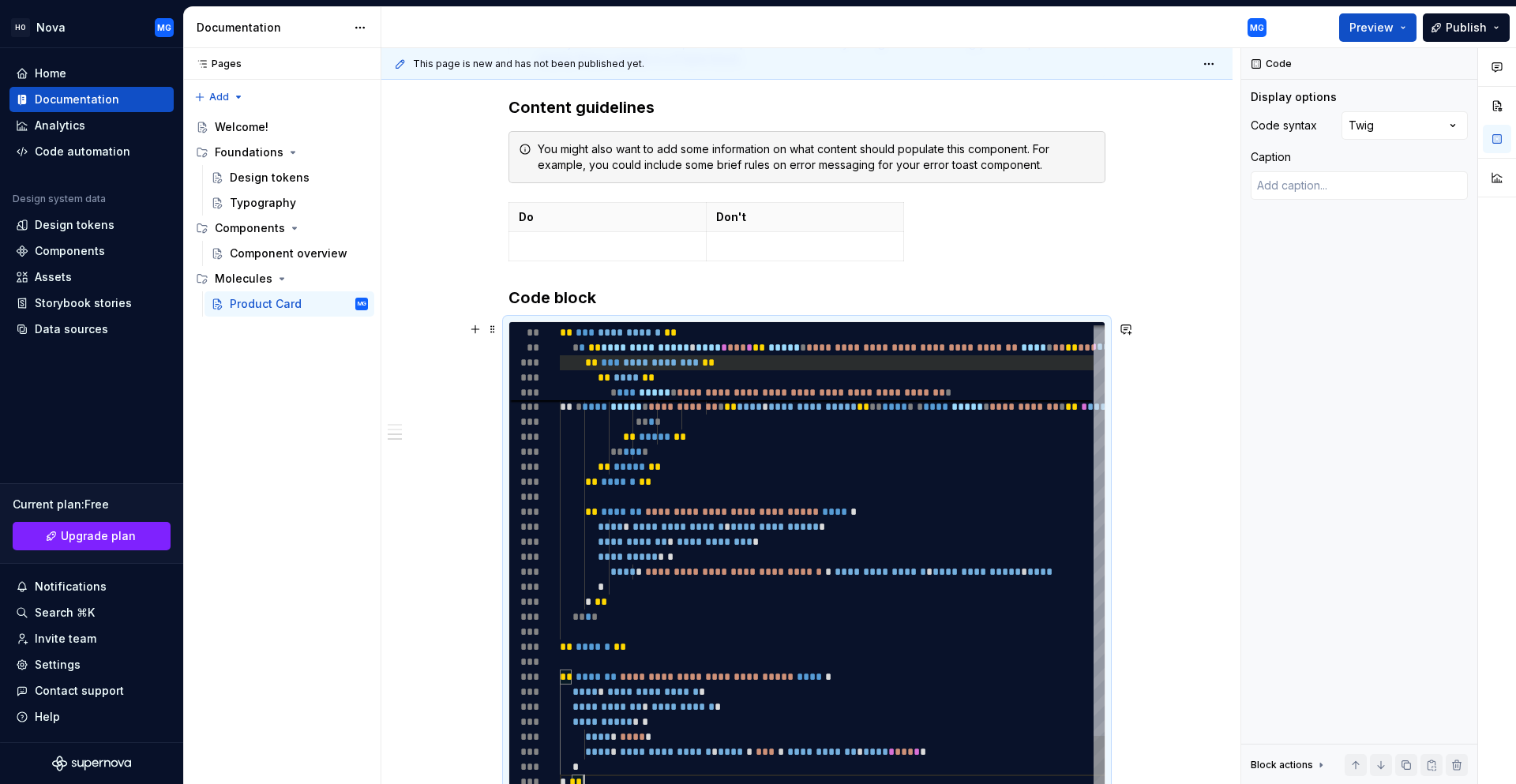
click at [585, 359] on span at bounding box center [572, 362] width 25 height 11
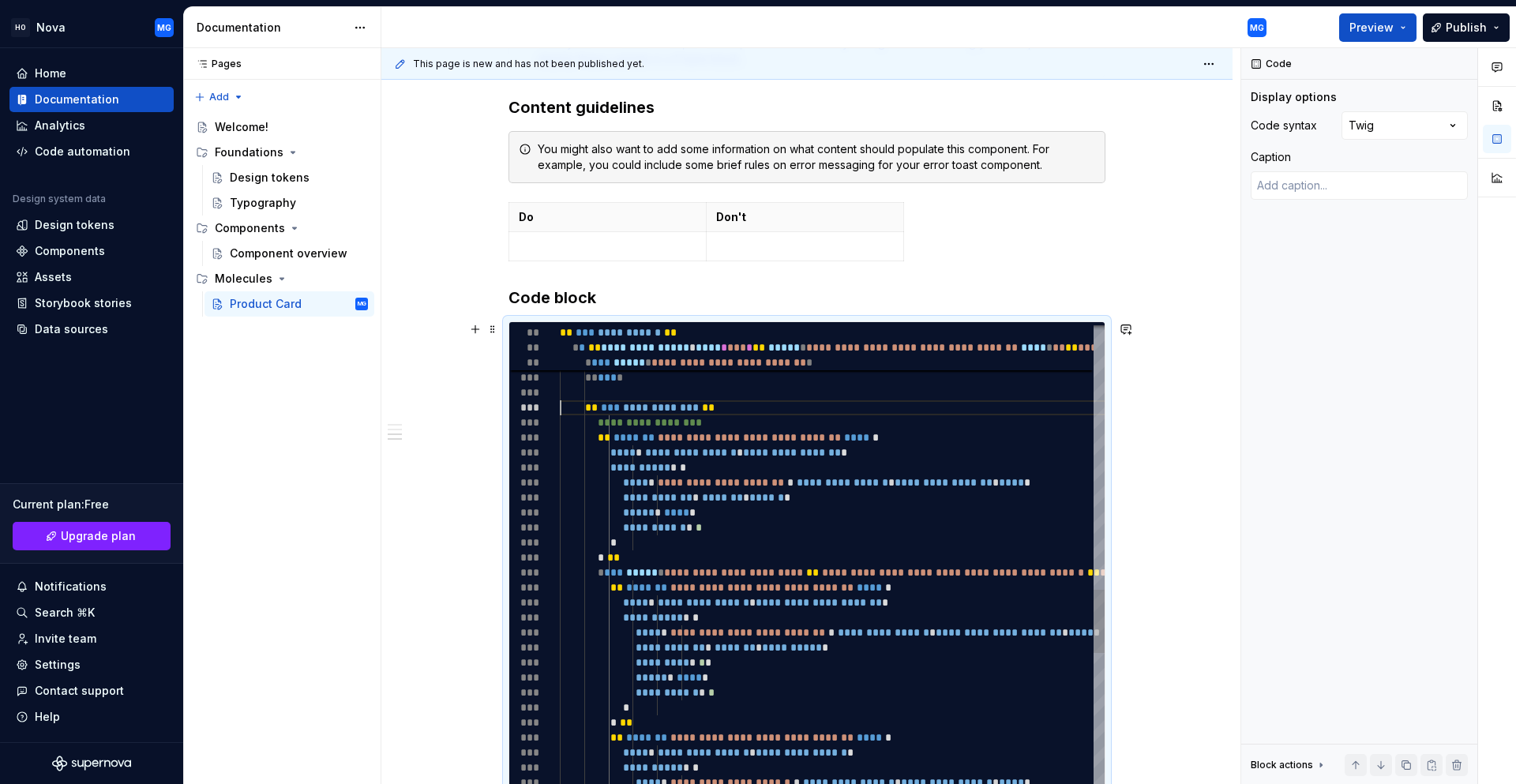
type textarea "**********"
click at [619, 390] on div "**********" at bounding box center [1391, 120] width 1664 height 3549
type textarea "*"
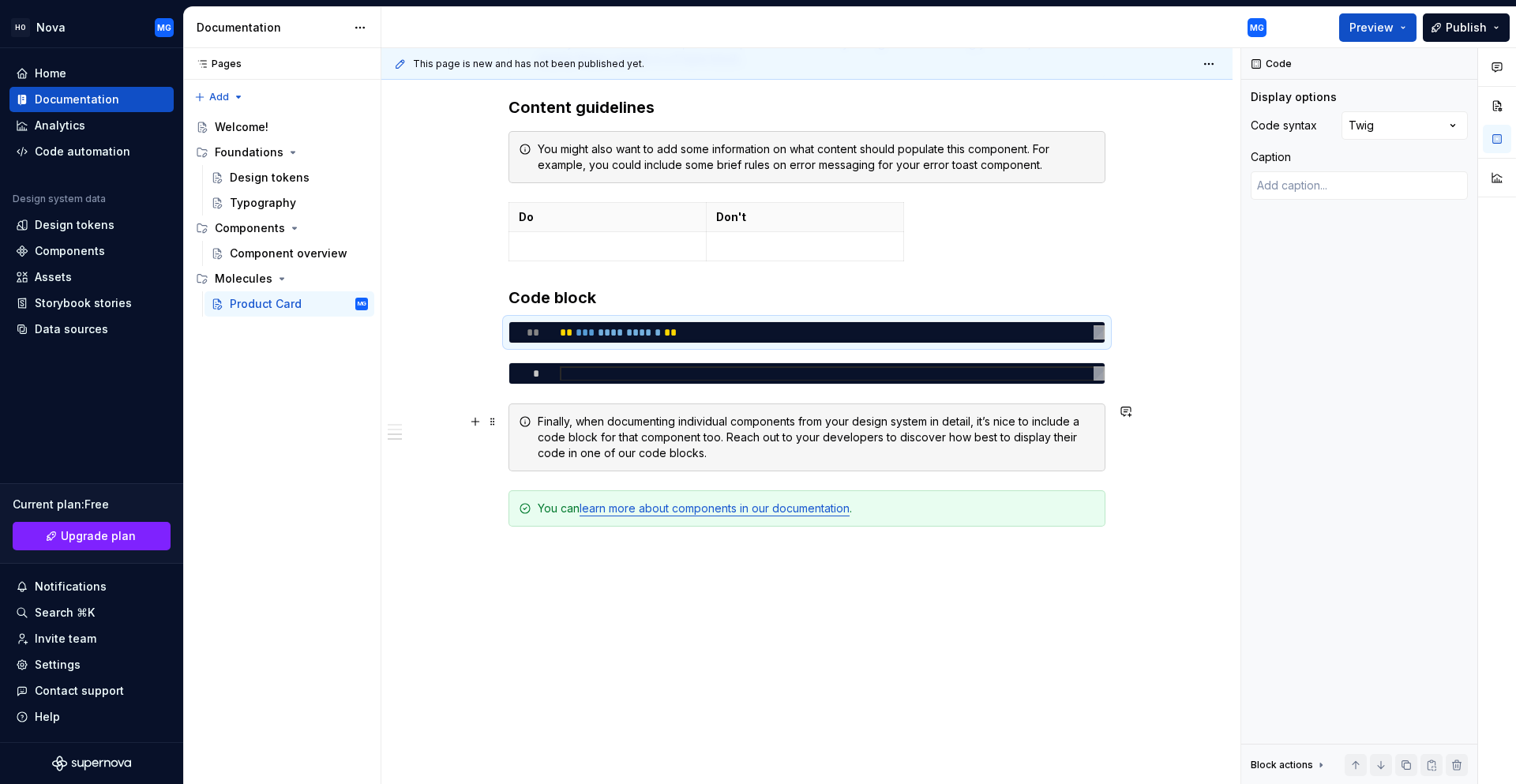
scroll to position [0, 0]
type textarea "*"
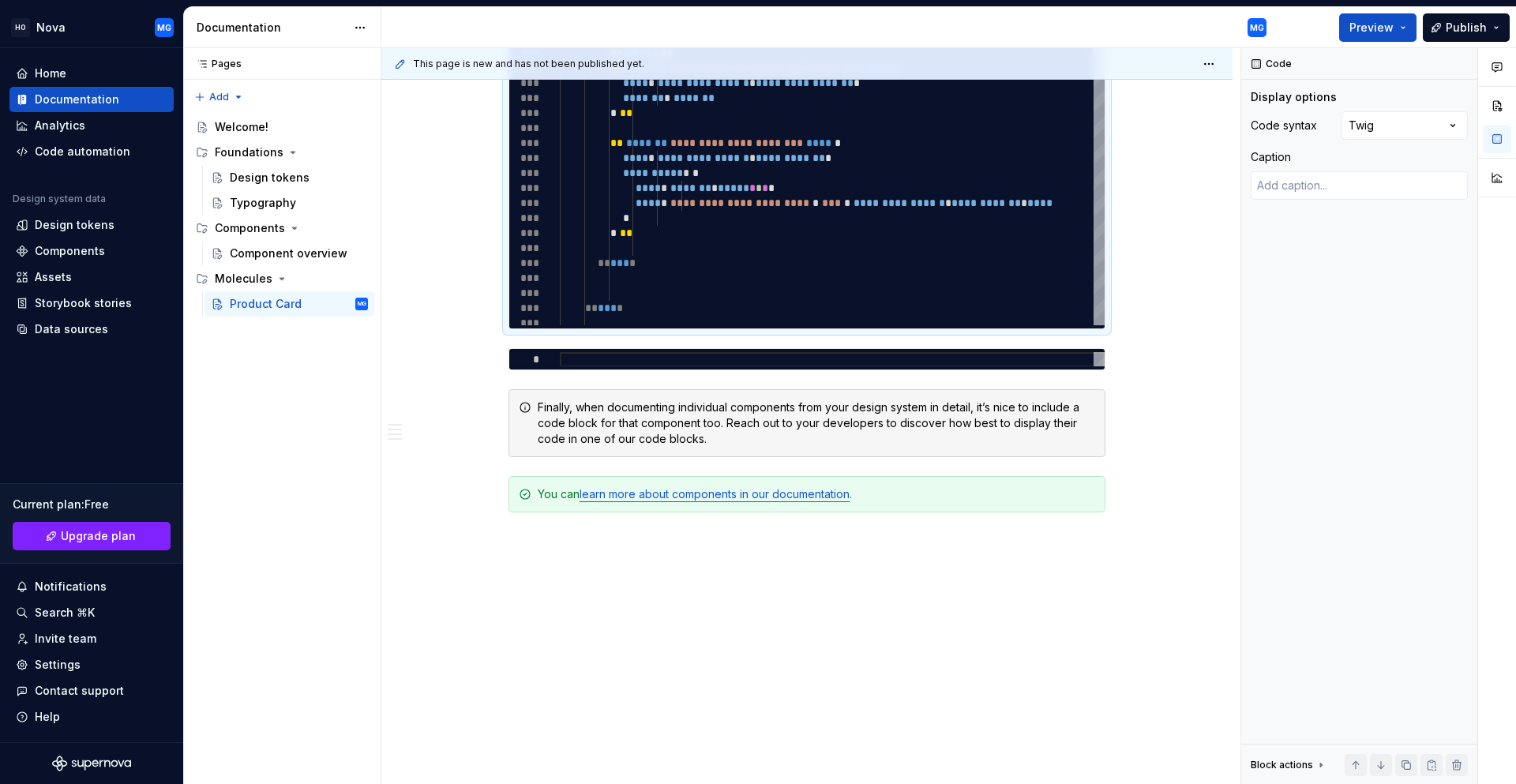
scroll to position [1421, 0]
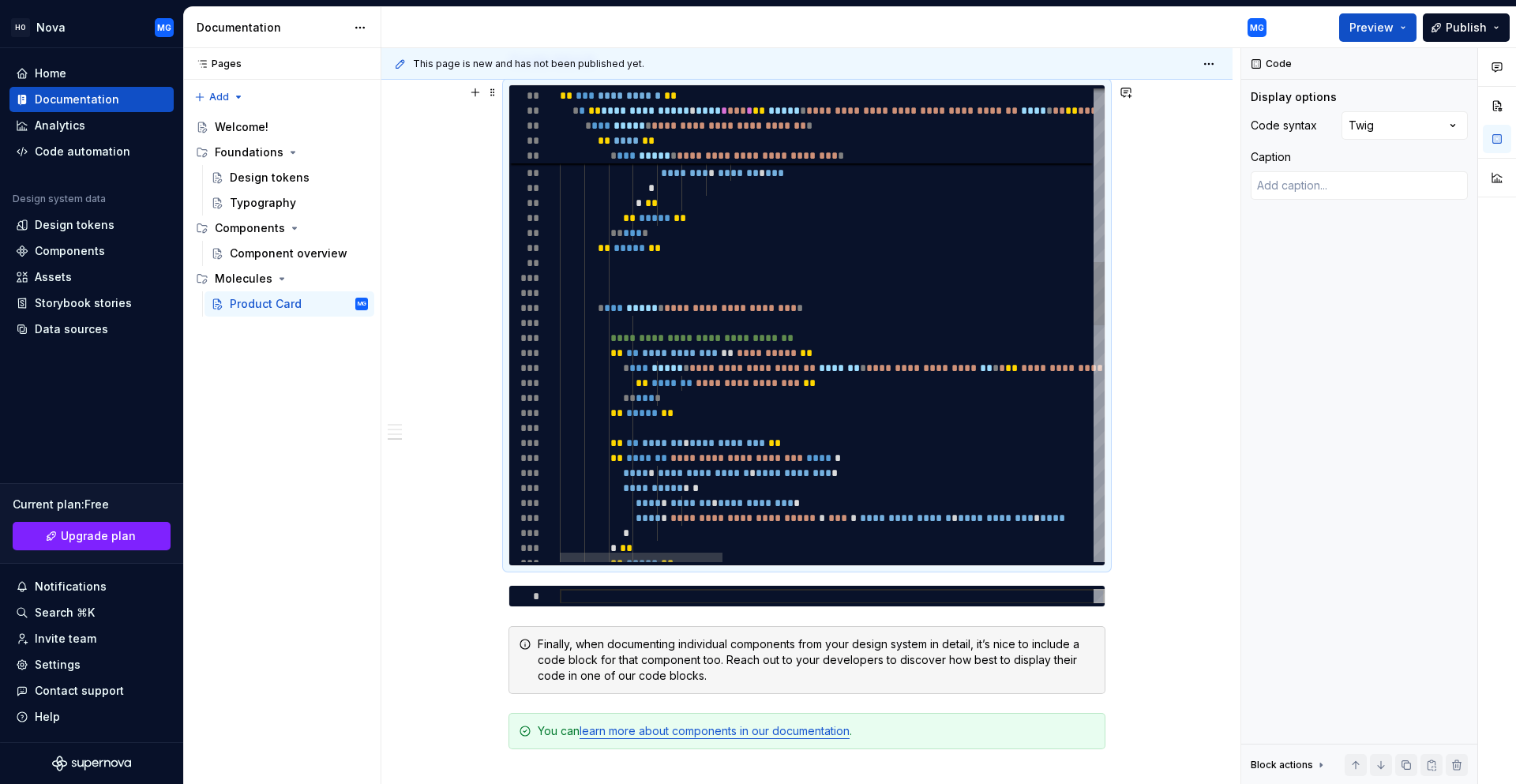
type textarea "**********"
drag, startPoint x: 859, startPoint y: 335, endPoint x: 657, endPoint y: 333, distance: 202.0
click at [657, 333] on div "**********" at bounding box center [1449, 560] width 1779 height 3549
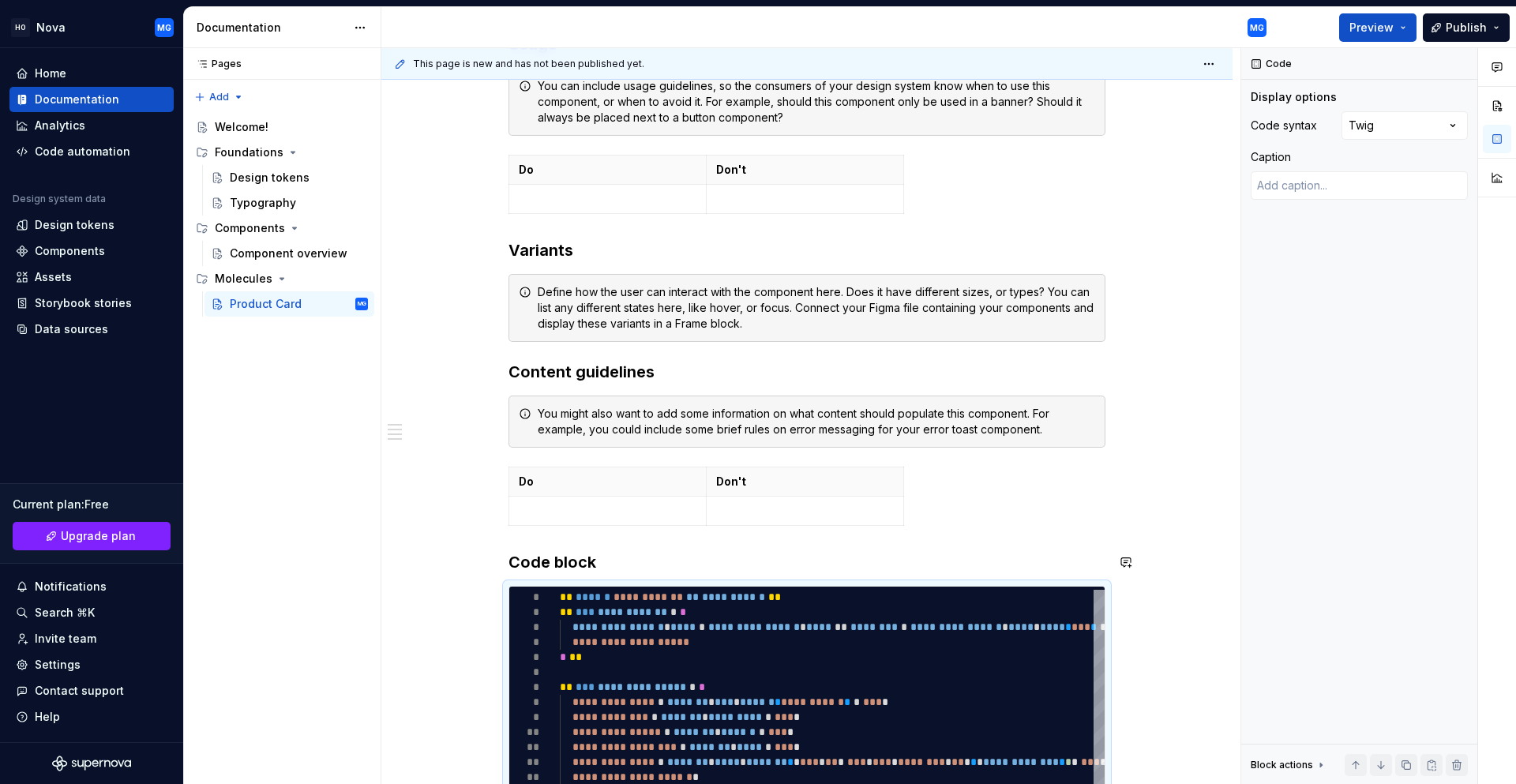
scroll to position [1026, 0]
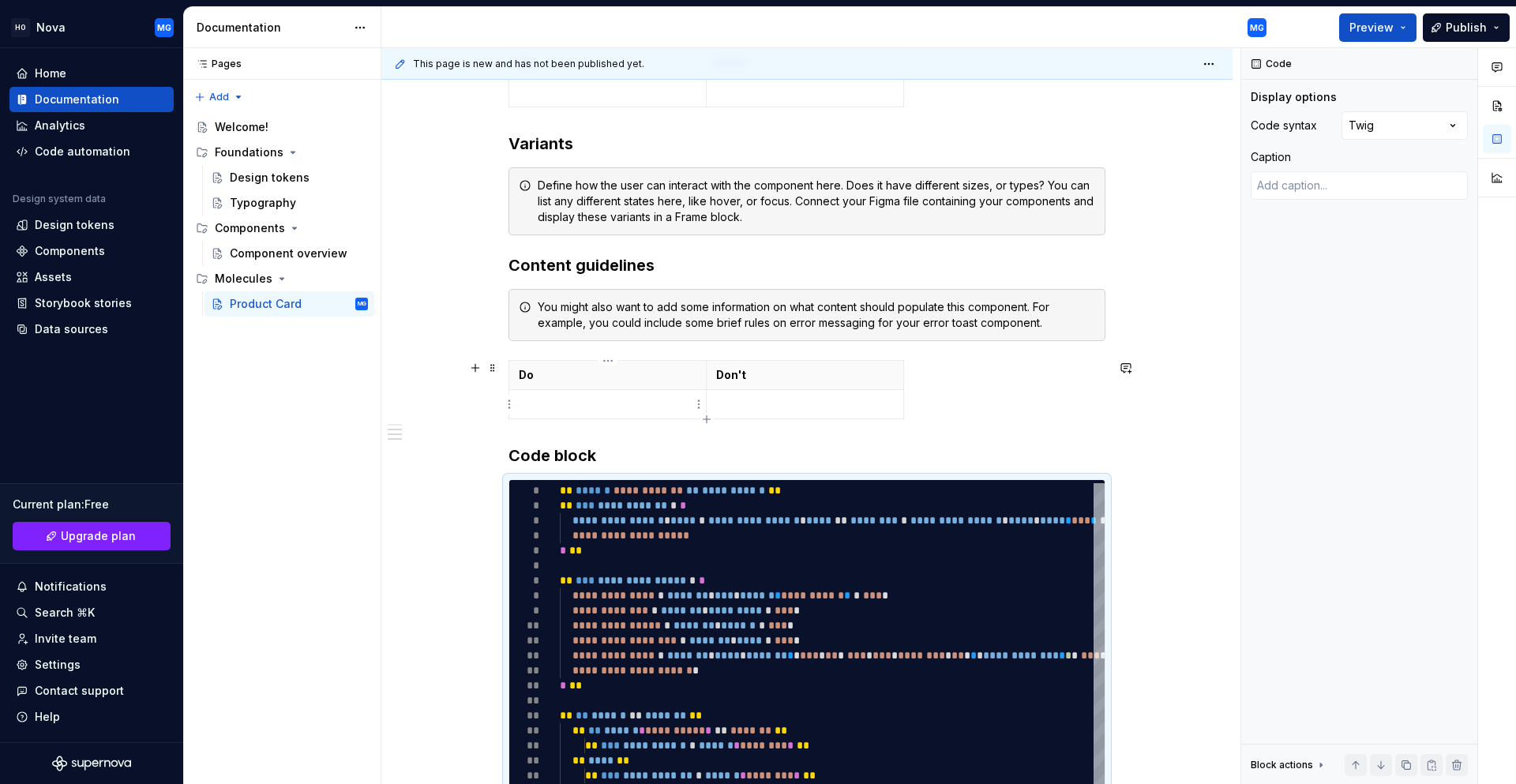
click at [593, 416] on td at bounding box center [607, 404] width 197 height 29
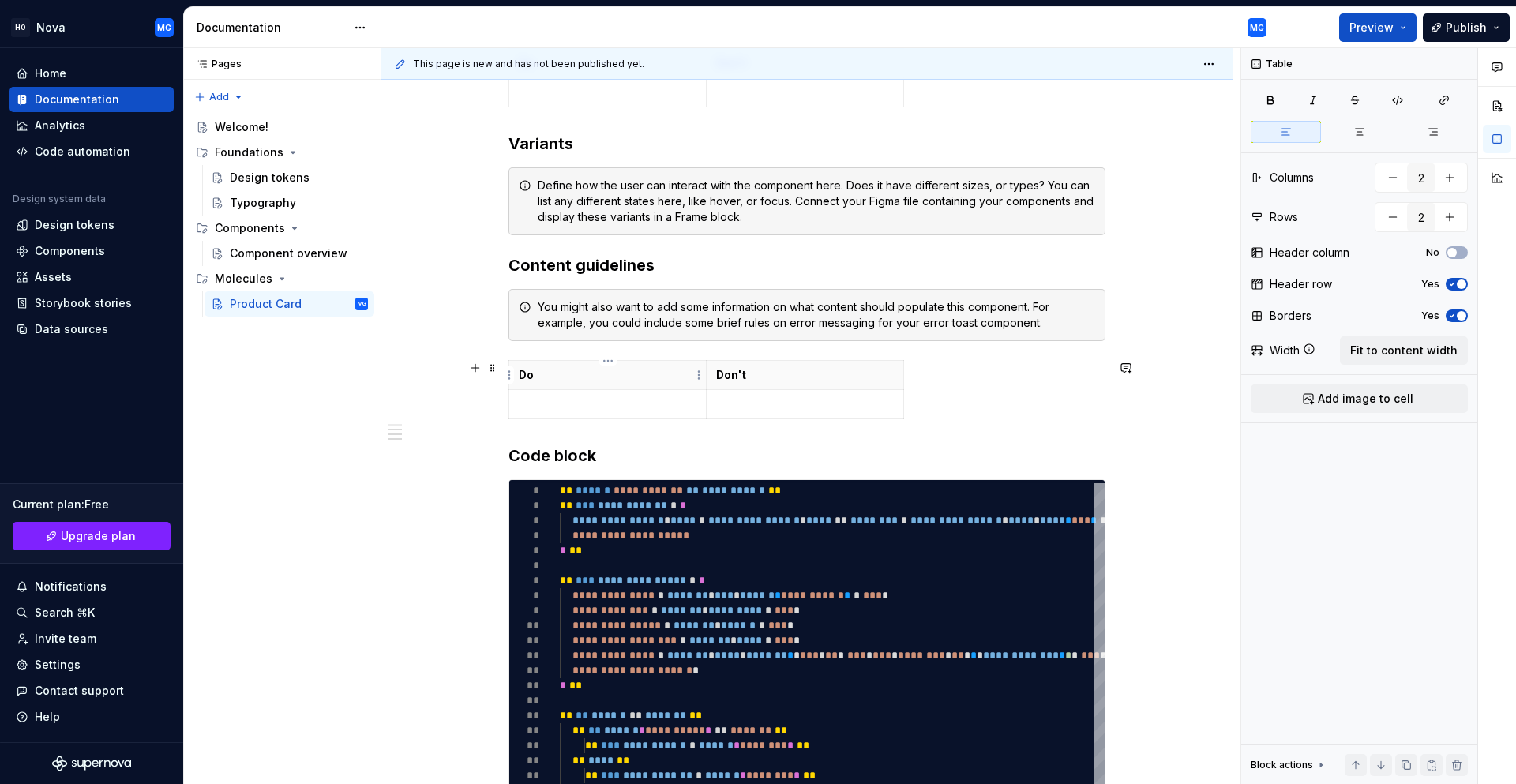
click at [543, 376] on p "Do" at bounding box center [608, 375] width 178 height 16
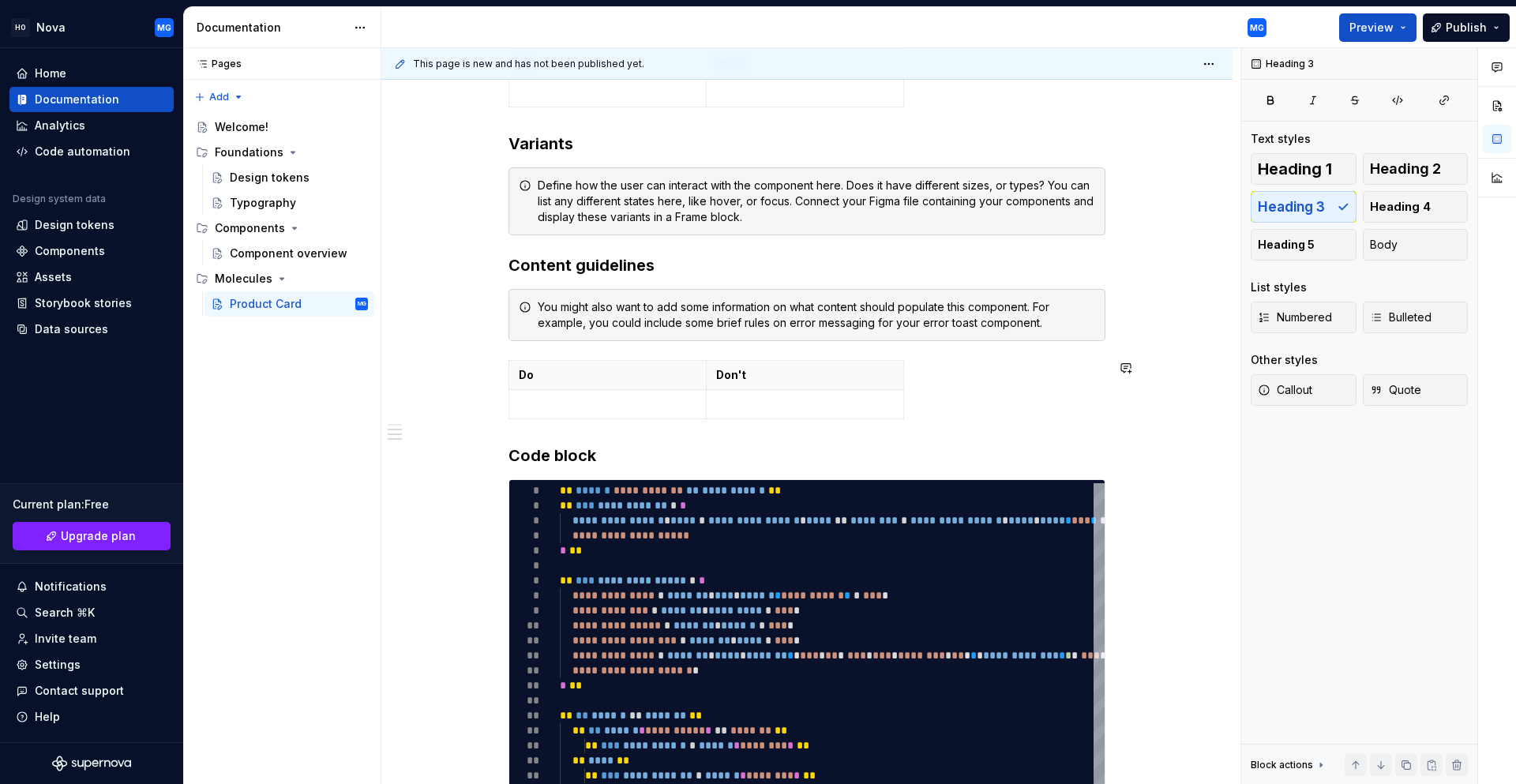
click at [606, 428] on div "**********" at bounding box center [807, 231] width 597 height 1900
click at [491, 488] on span at bounding box center [492, 487] width 13 height 22
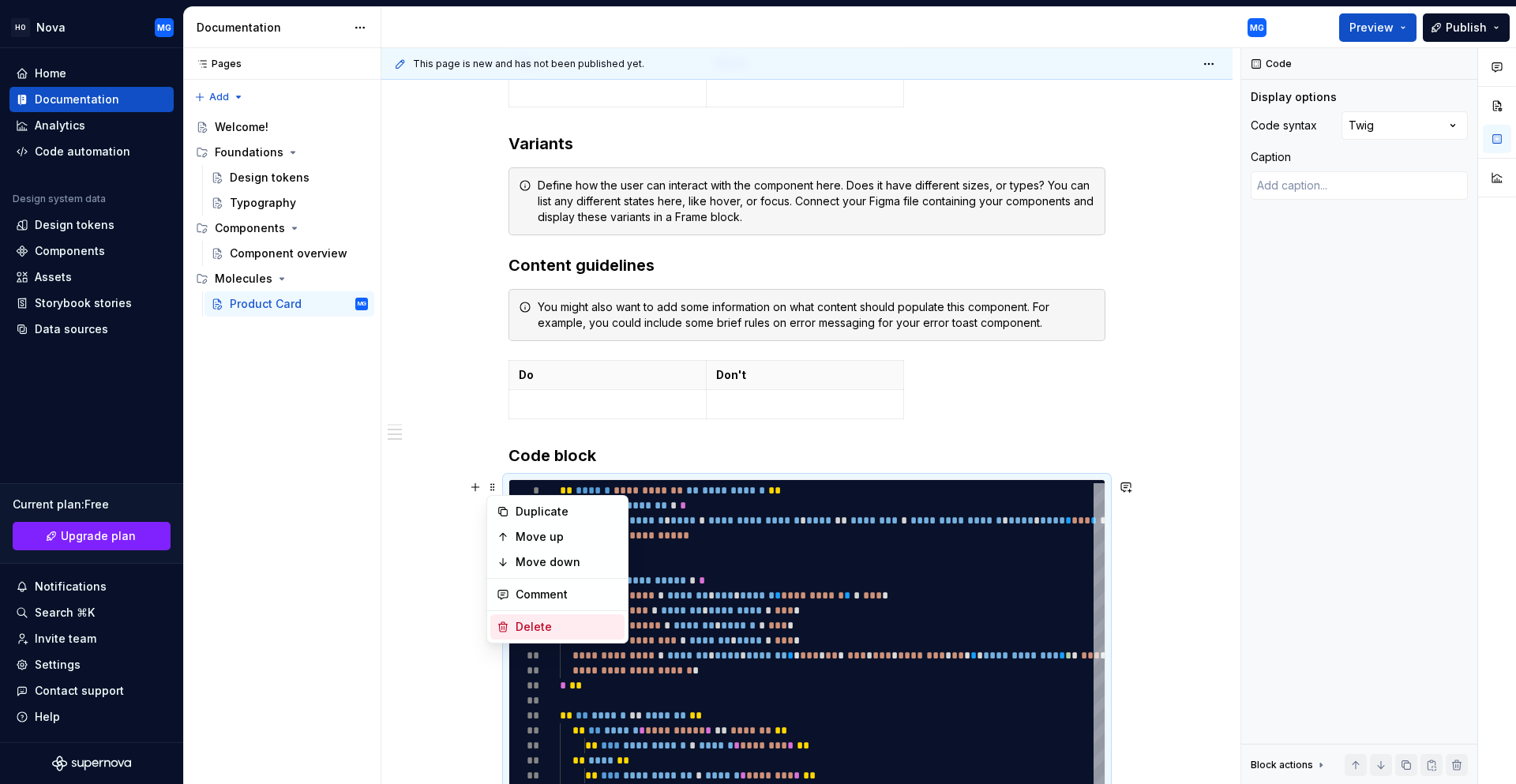
click at [546, 625] on div "Delete" at bounding box center [567, 626] width 102 height 16
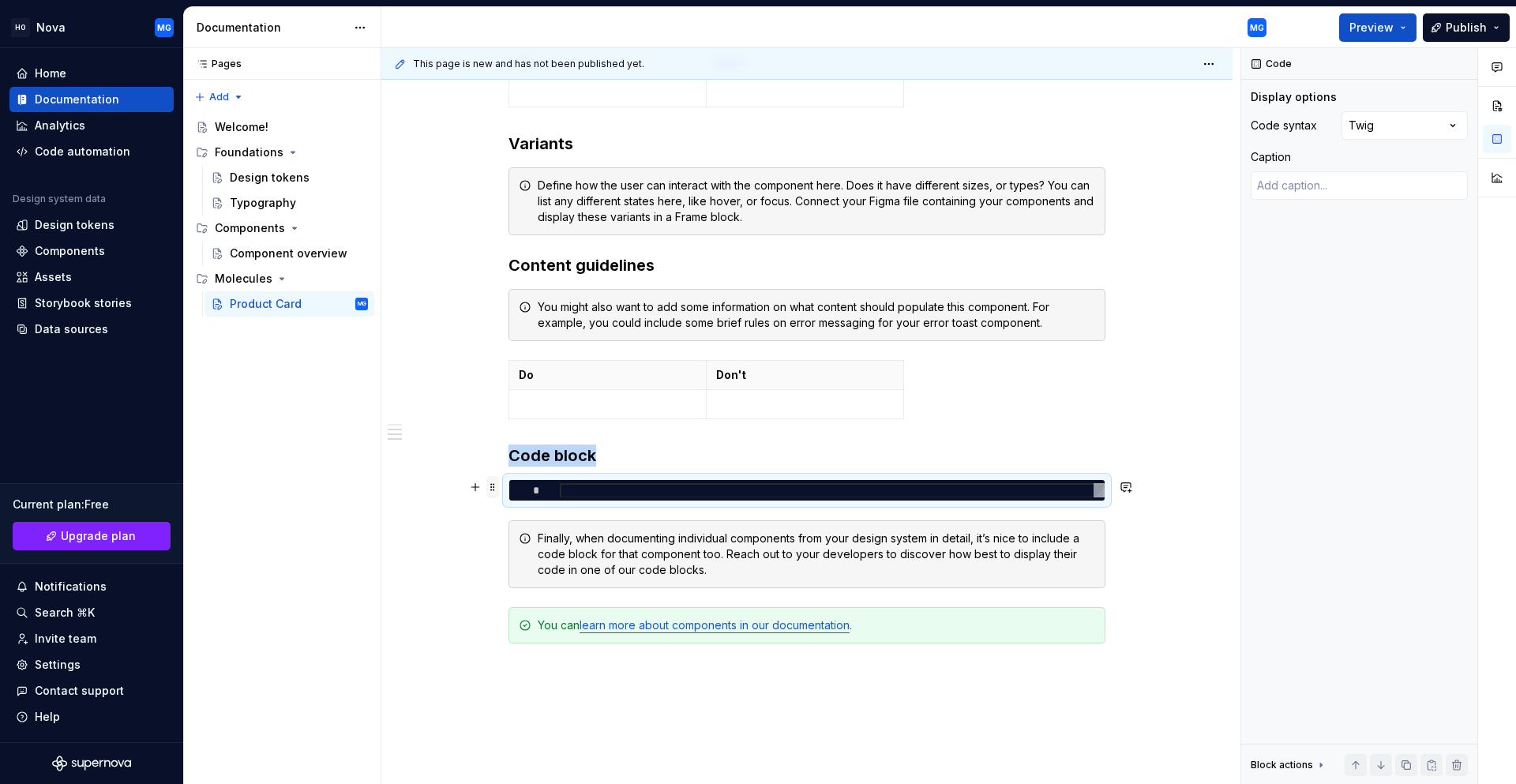
click at [492, 491] on span at bounding box center [492, 487] width 13 height 22
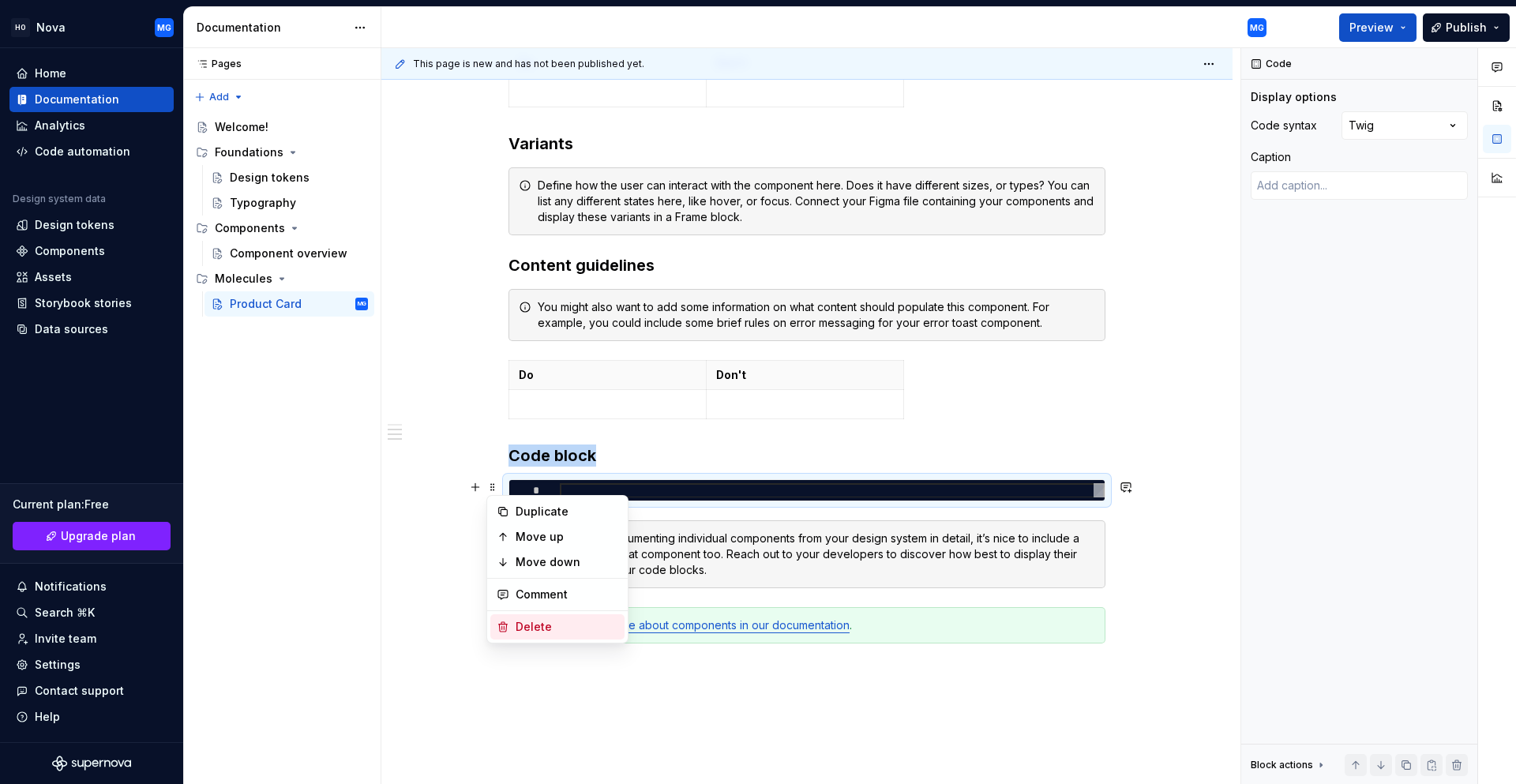
click at [529, 626] on div "Delete" at bounding box center [567, 626] width 102 height 16
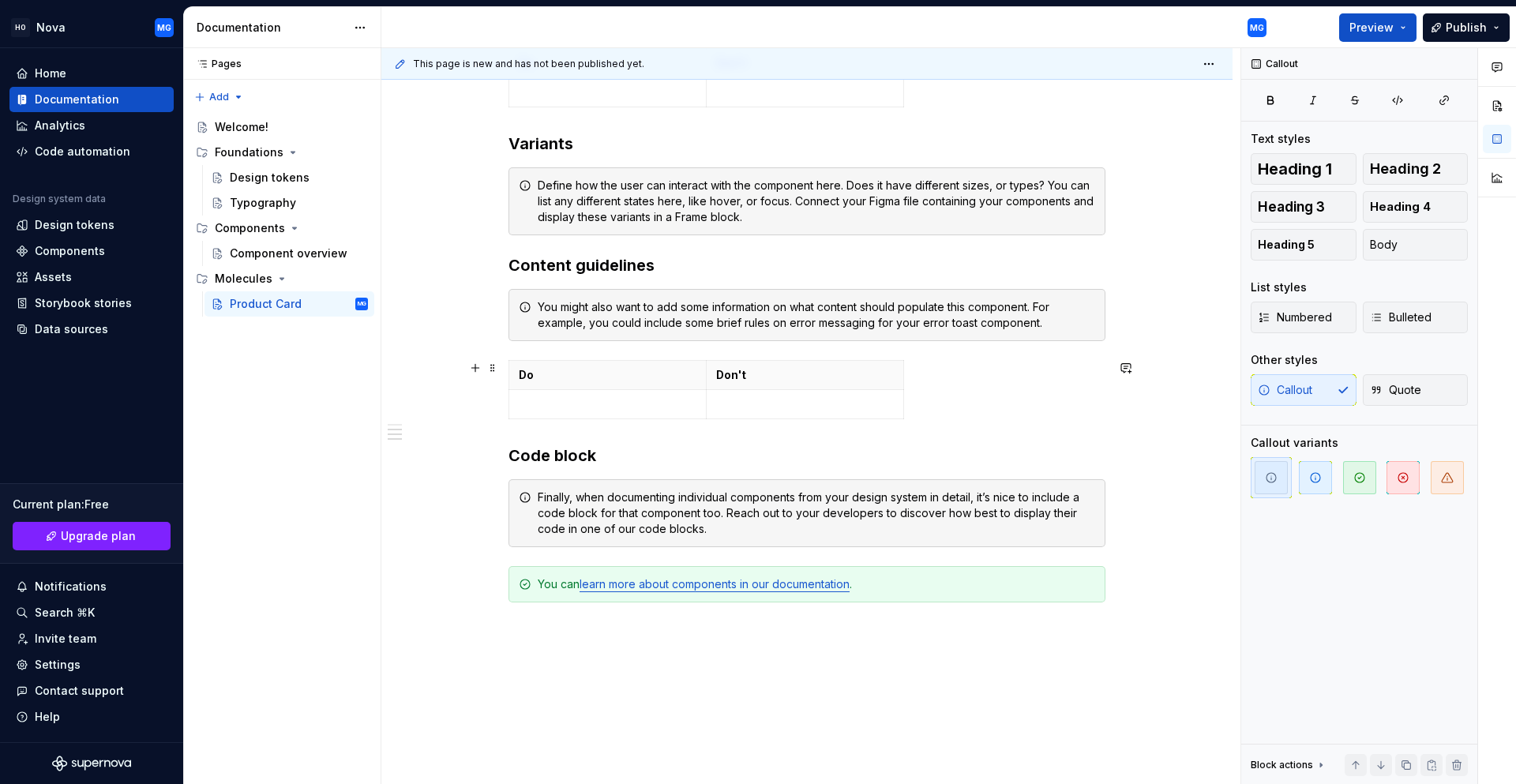
click at [573, 424] on div "Do Don't" at bounding box center [807, 392] width 597 height 65
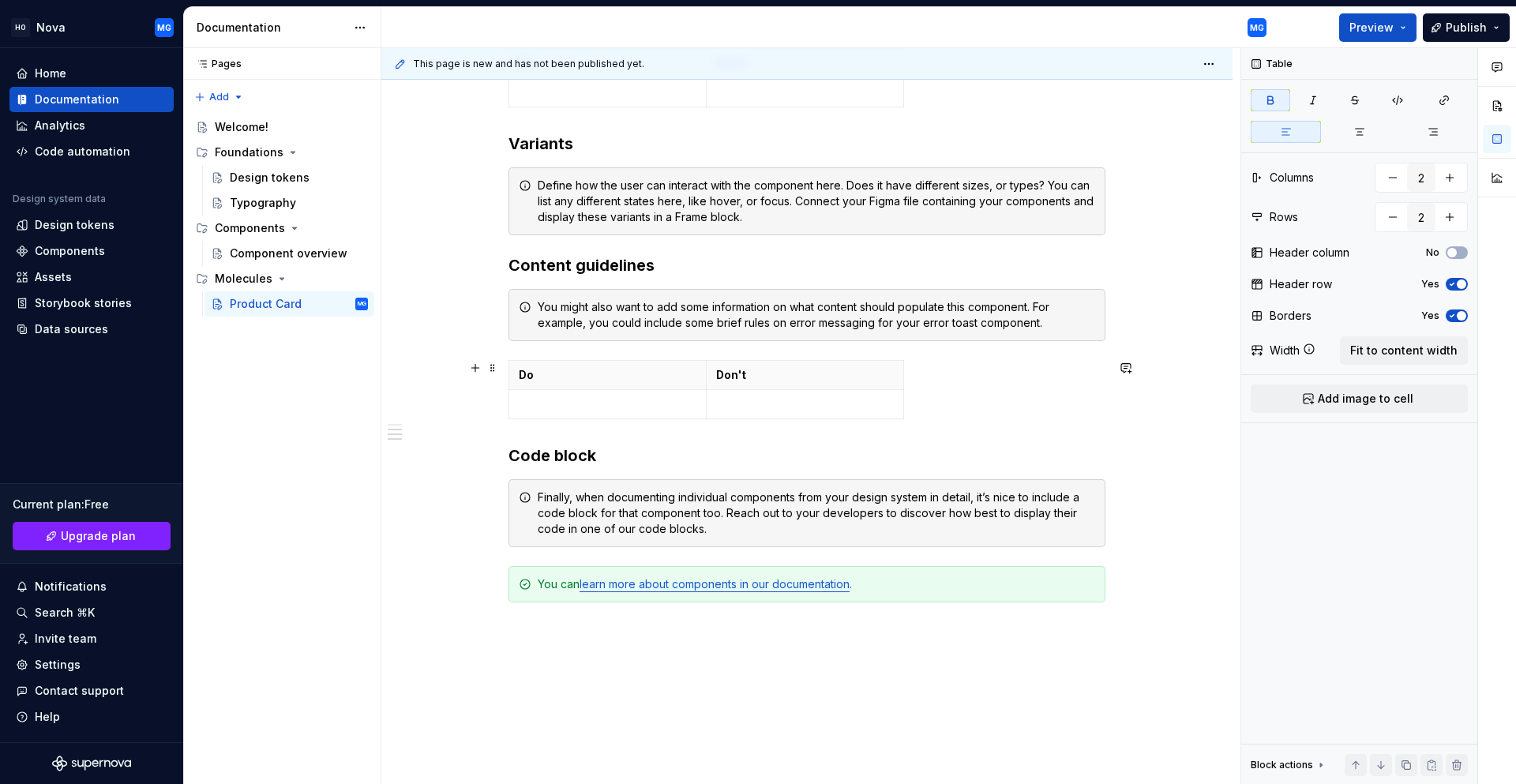
click at [922, 411] on div "Do Don't" at bounding box center [807, 392] width 597 height 65
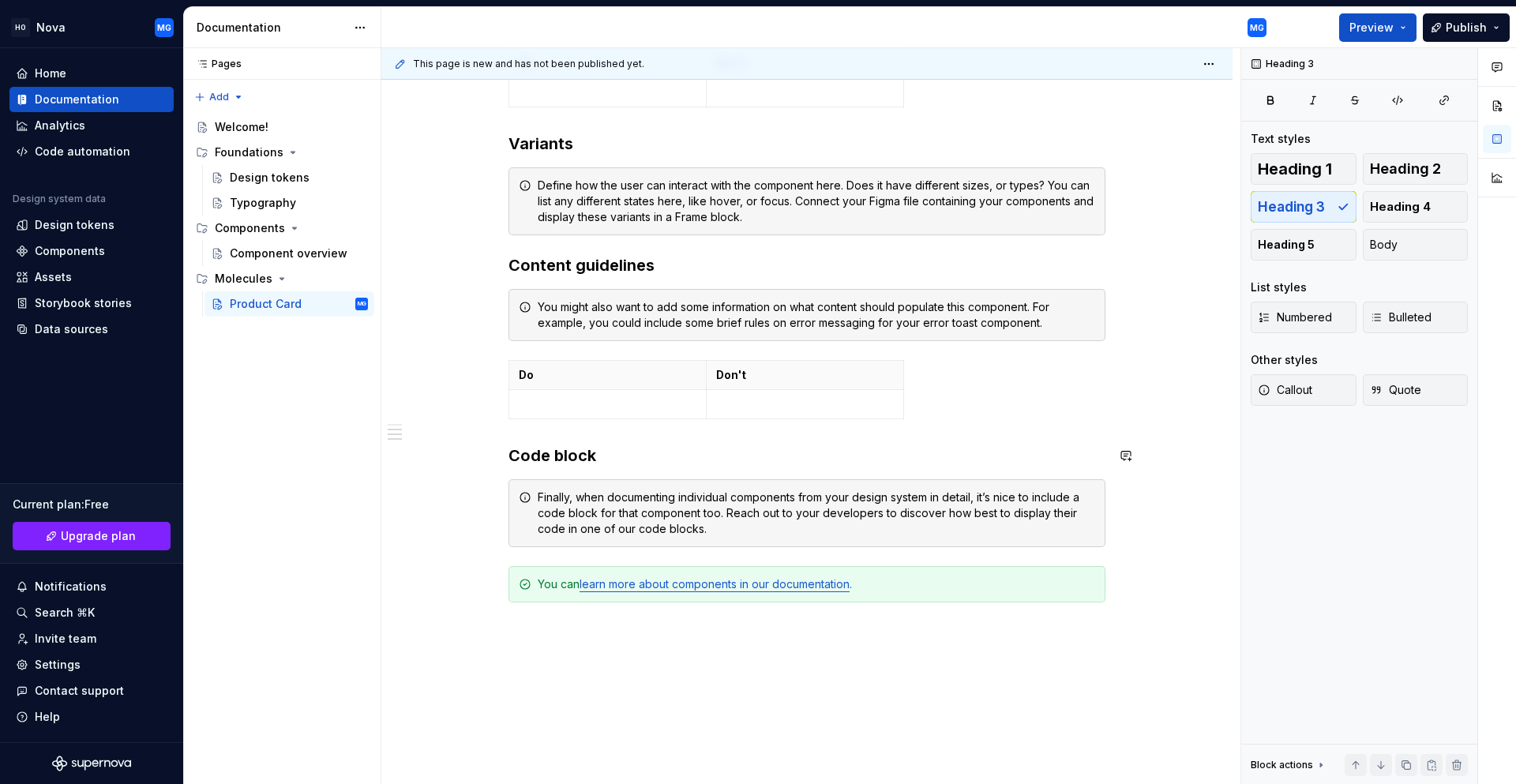
click at [507, 455] on div "**********" at bounding box center [807, 69] width 851 height 1651
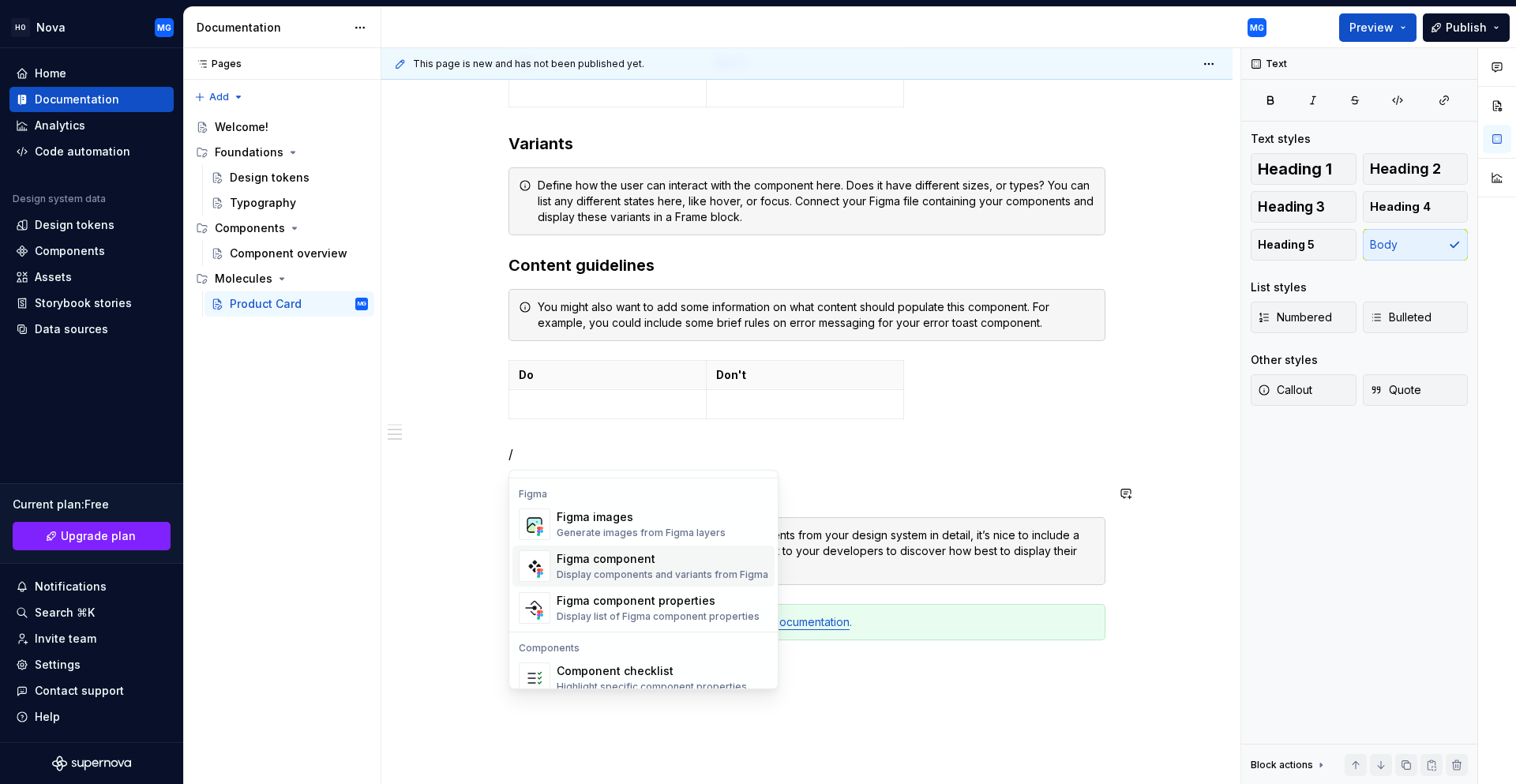
scroll to position [1500, 0]
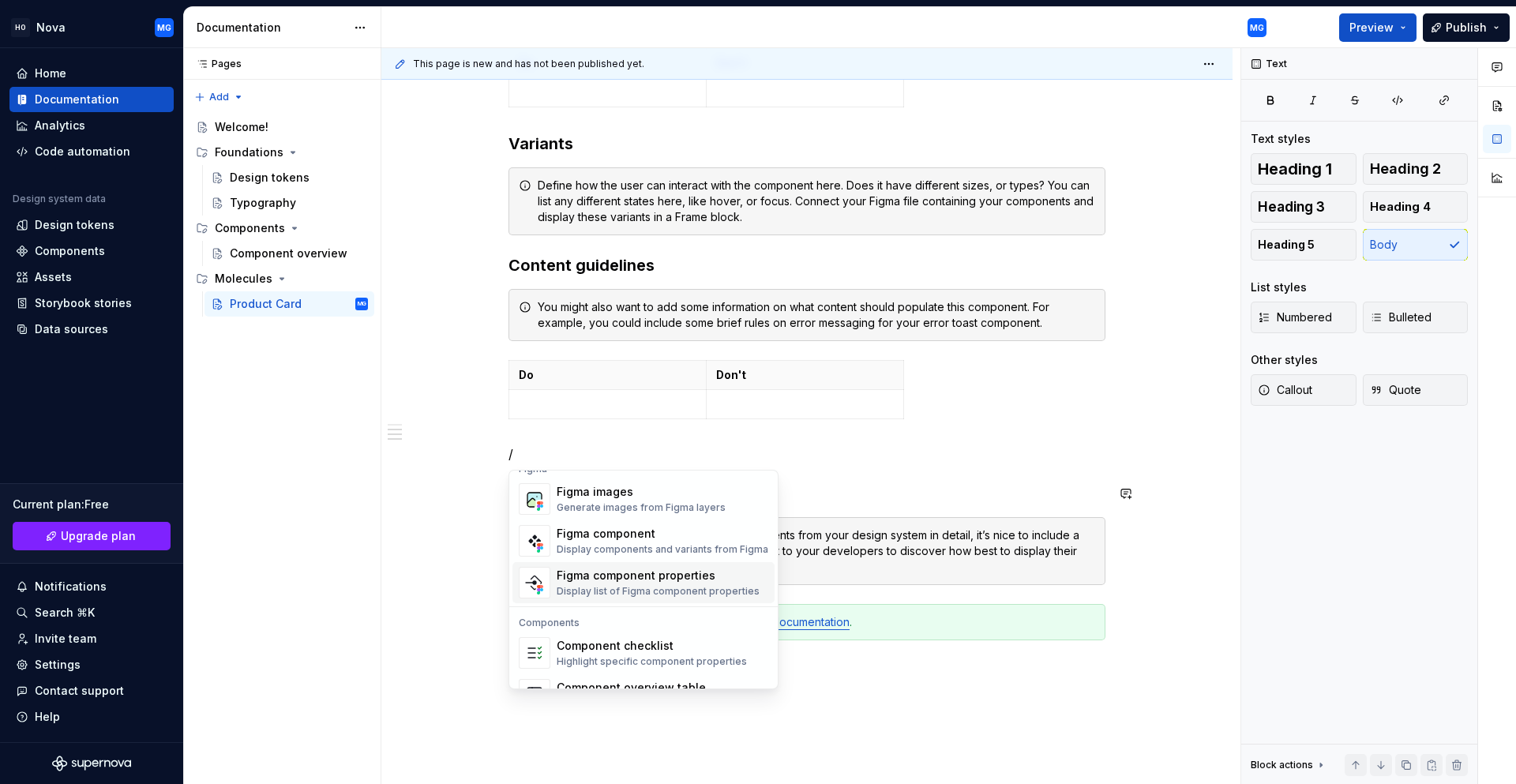
click at [605, 594] on div "Display list of Figma component properties" at bounding box center [658, 591] width 203 height 13
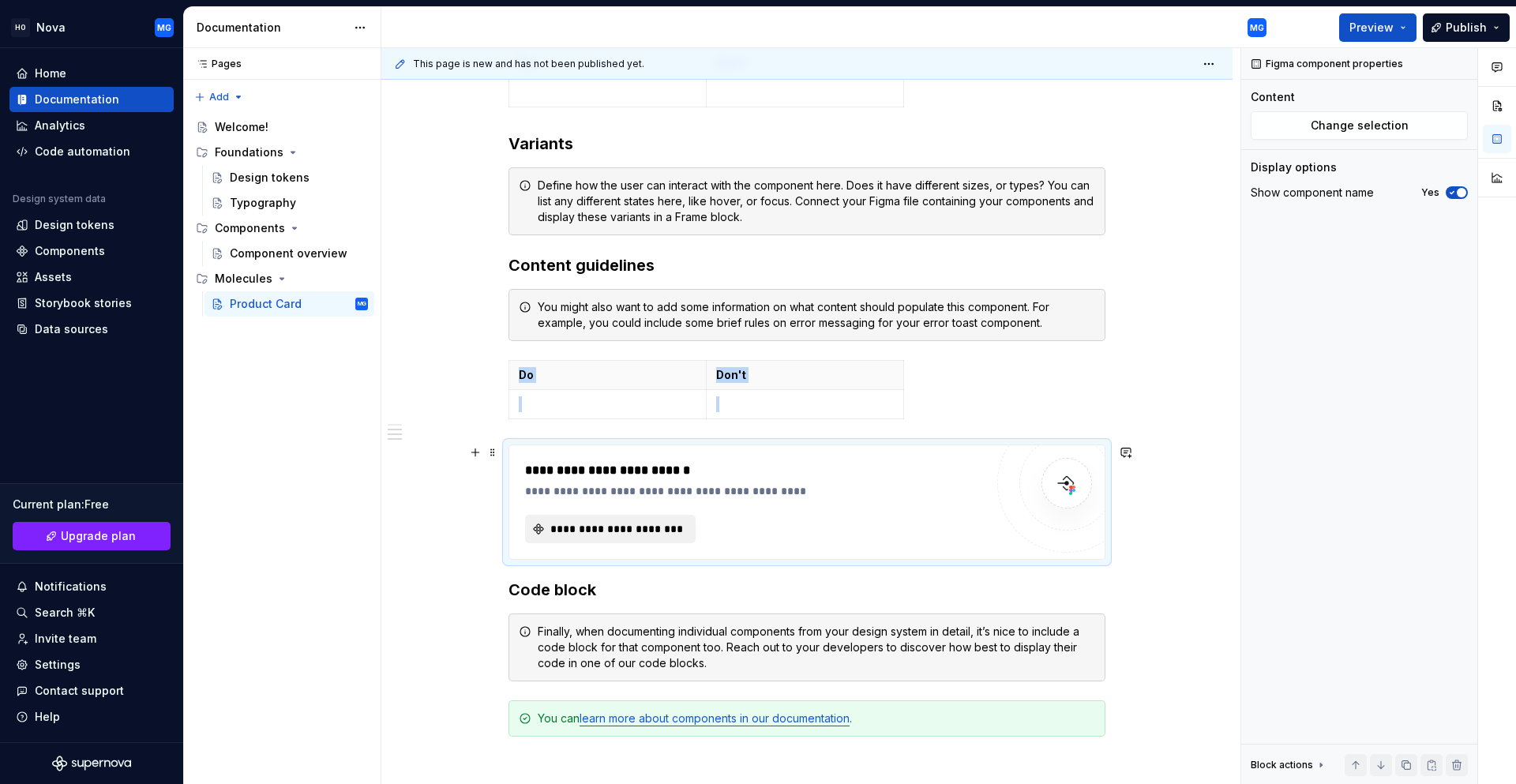
click at [566, 531] on span "**********" at bounding box center [616, 528] width 138 height 16
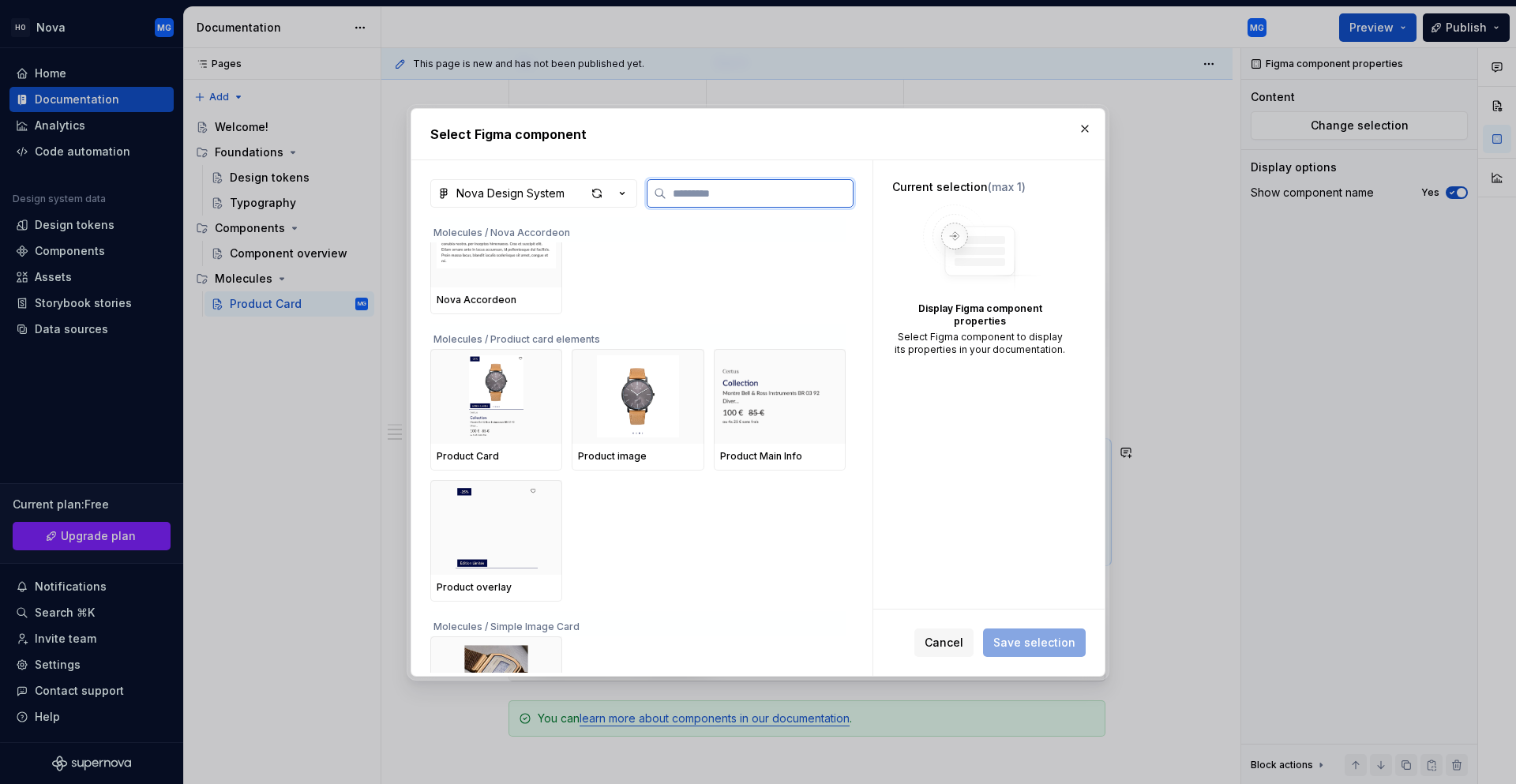
scroll to position [631, 0]
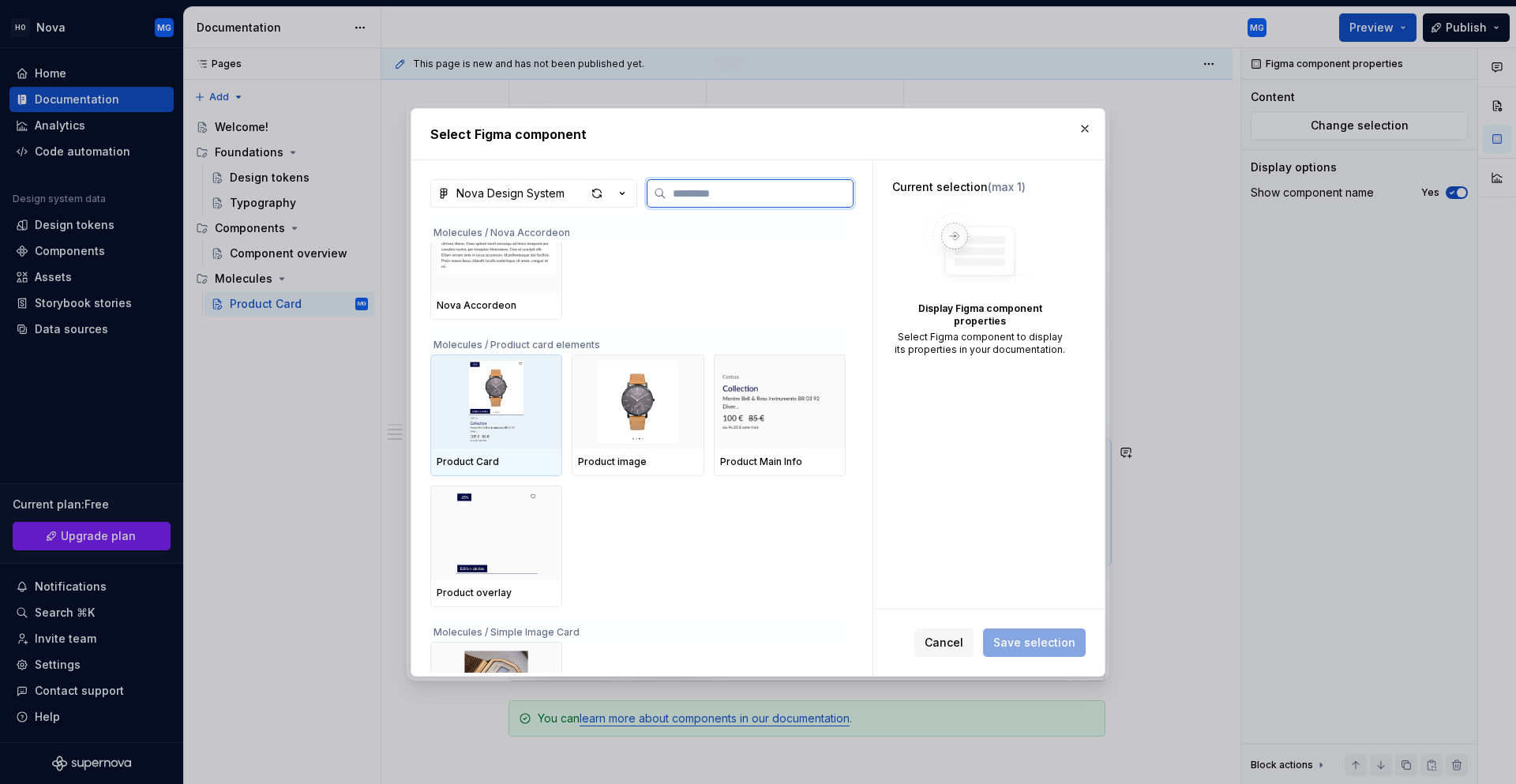
click at [513, 424] on img at bounding box center [496, 402] width 119 height 82
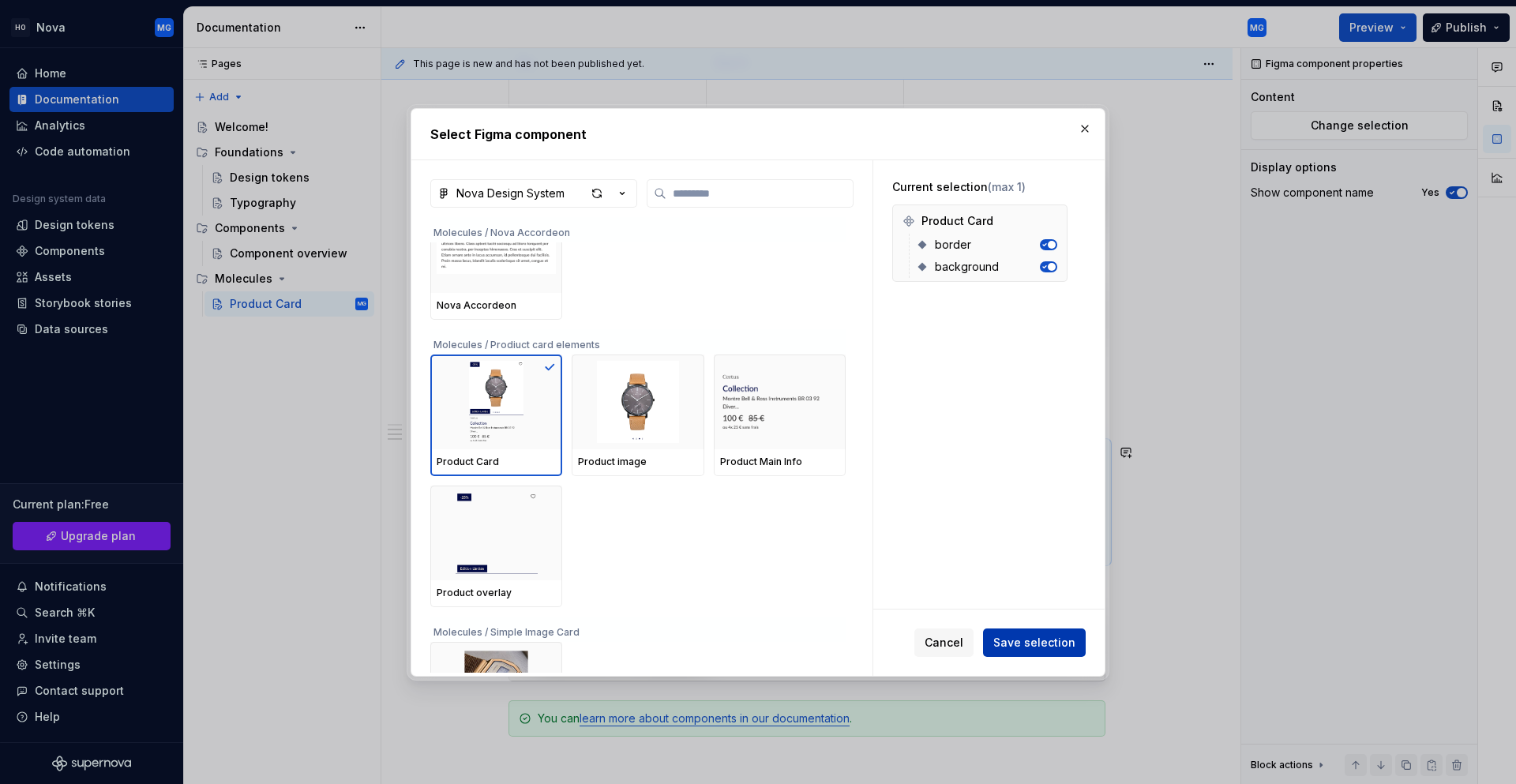
click at [1028, 646] on span "Save selection" at bounding box center [1034, 642] width 82 height 16
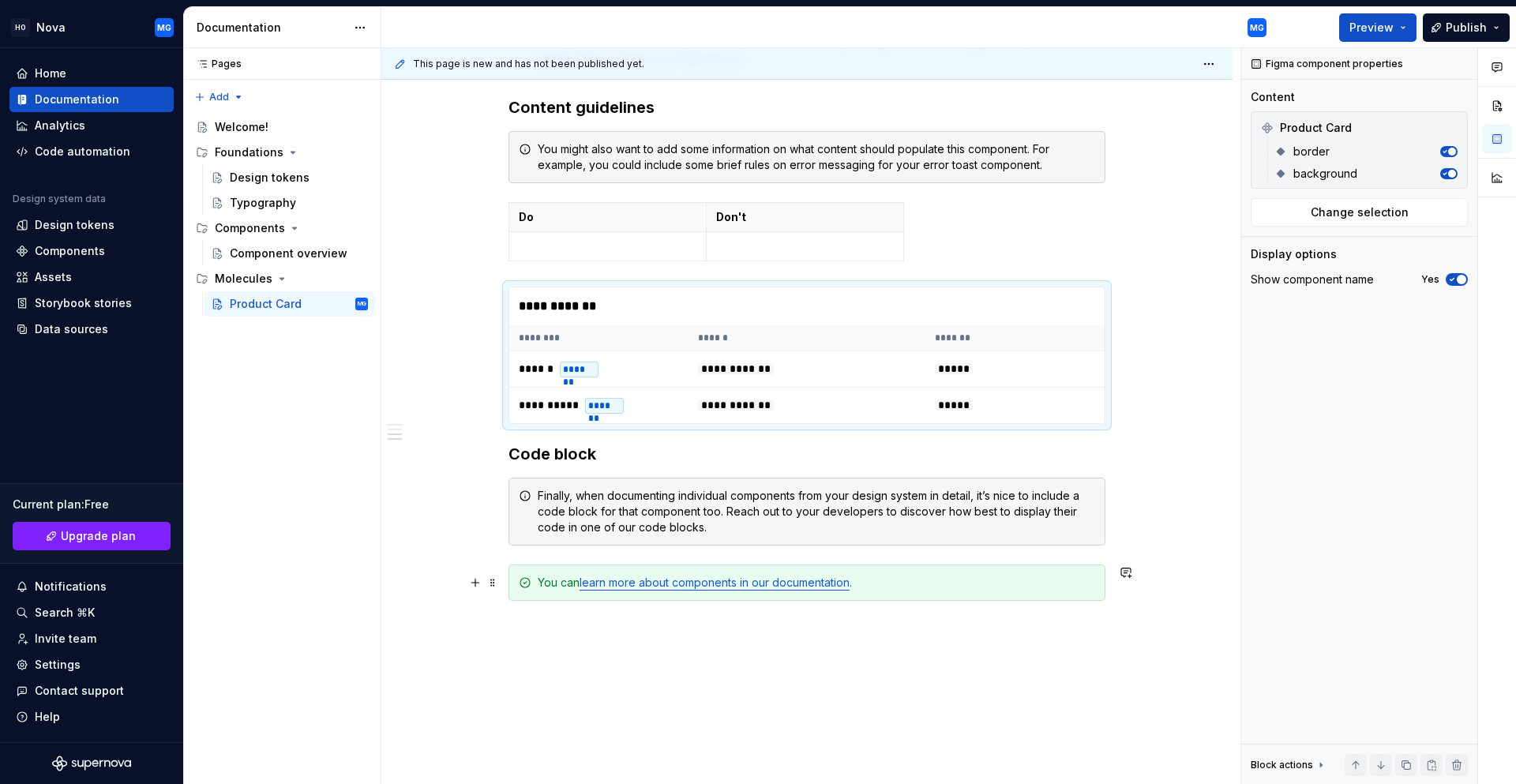
scroll to position [1105, 0]
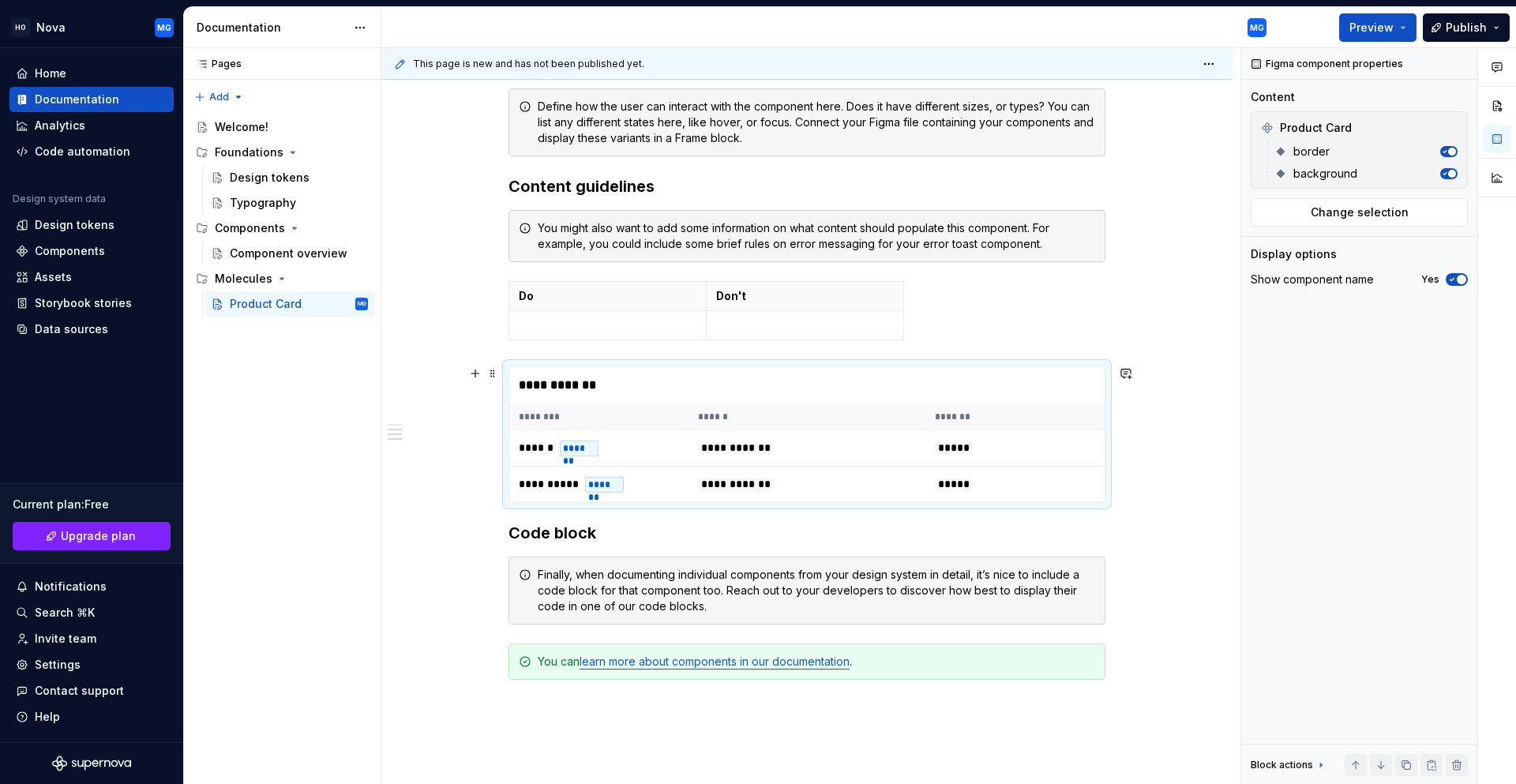
click at [548, 388] on div "**********" at bounding box center [807, 385] width 595 height 38
click at [1451, 153] on span "button" at bounding box center [1451, 151] width 8 height 8
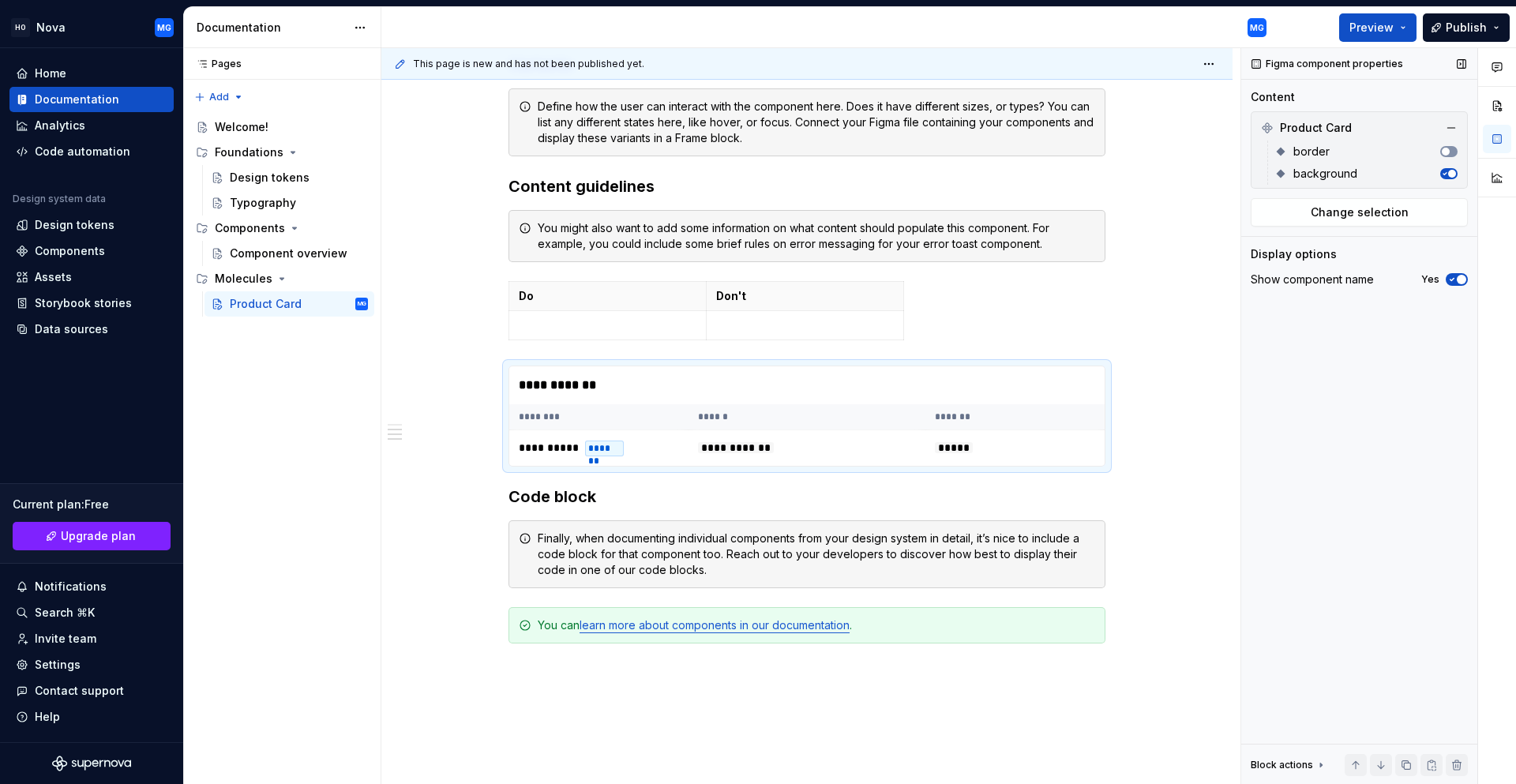
click at [1451, 153] on button "button" at bounding box center [1448, 151] width 18 height 11
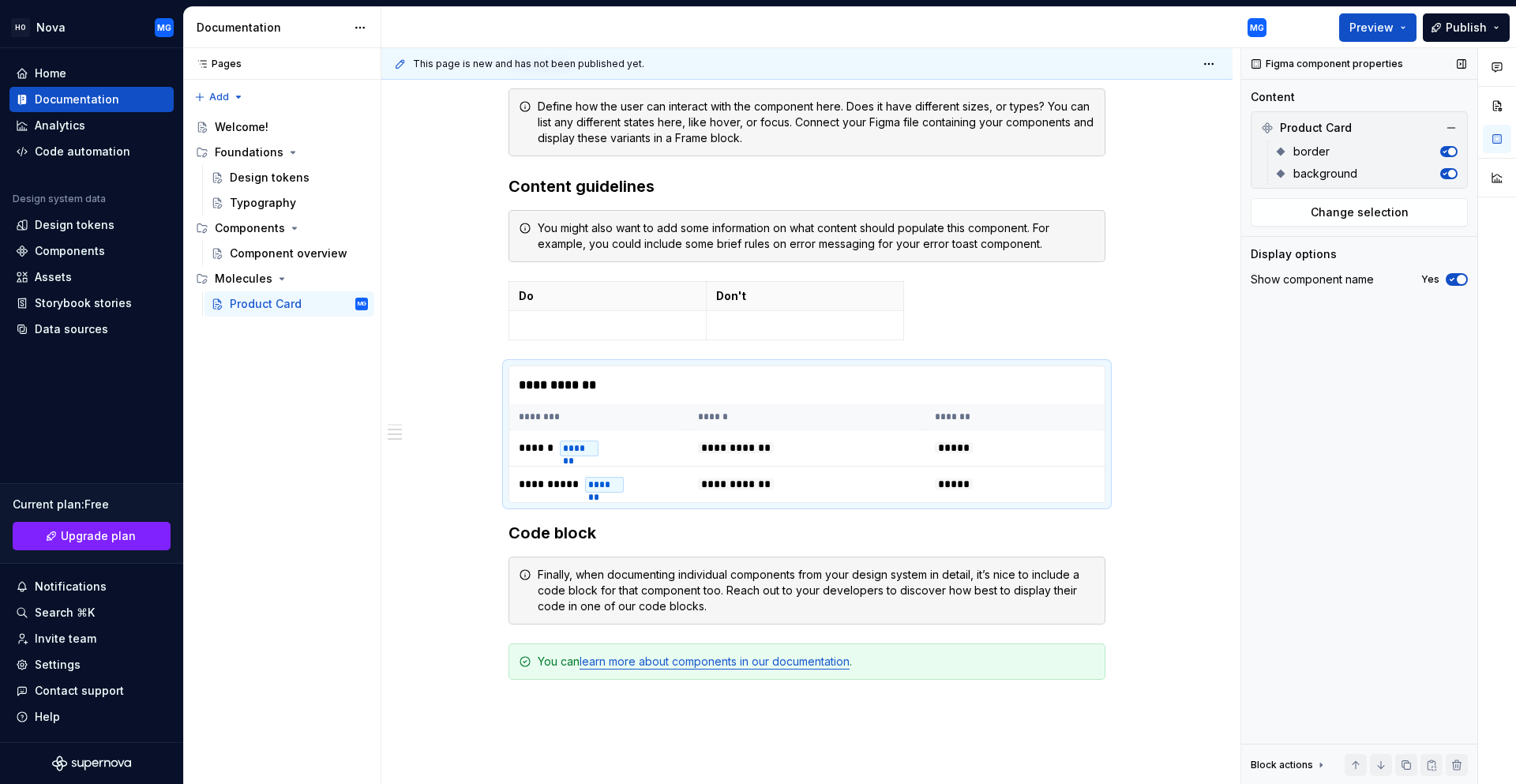
click at [1456, 278] on icon "button" at bounding box center [1451, 279] width 13 height 9
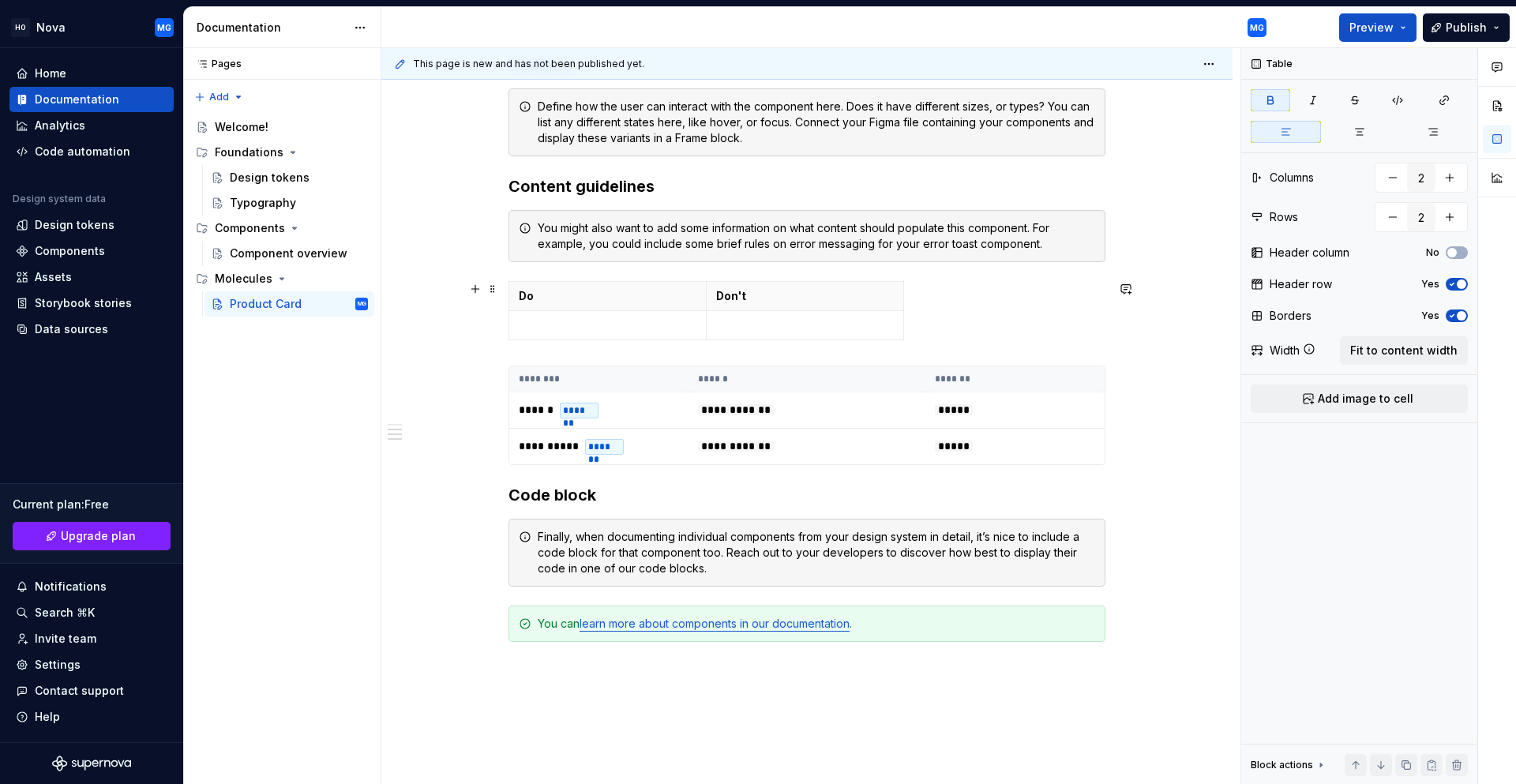
click at [929, 327] on div "Do Don't" at bounding box center [807, 314] width 597 height 65
click at [919, 339] on div "Do Don't" at bounding box center [807, 314] width 597 height 65
click at [486, 291] on span at bounding box center [492, 288] width 13 height 22
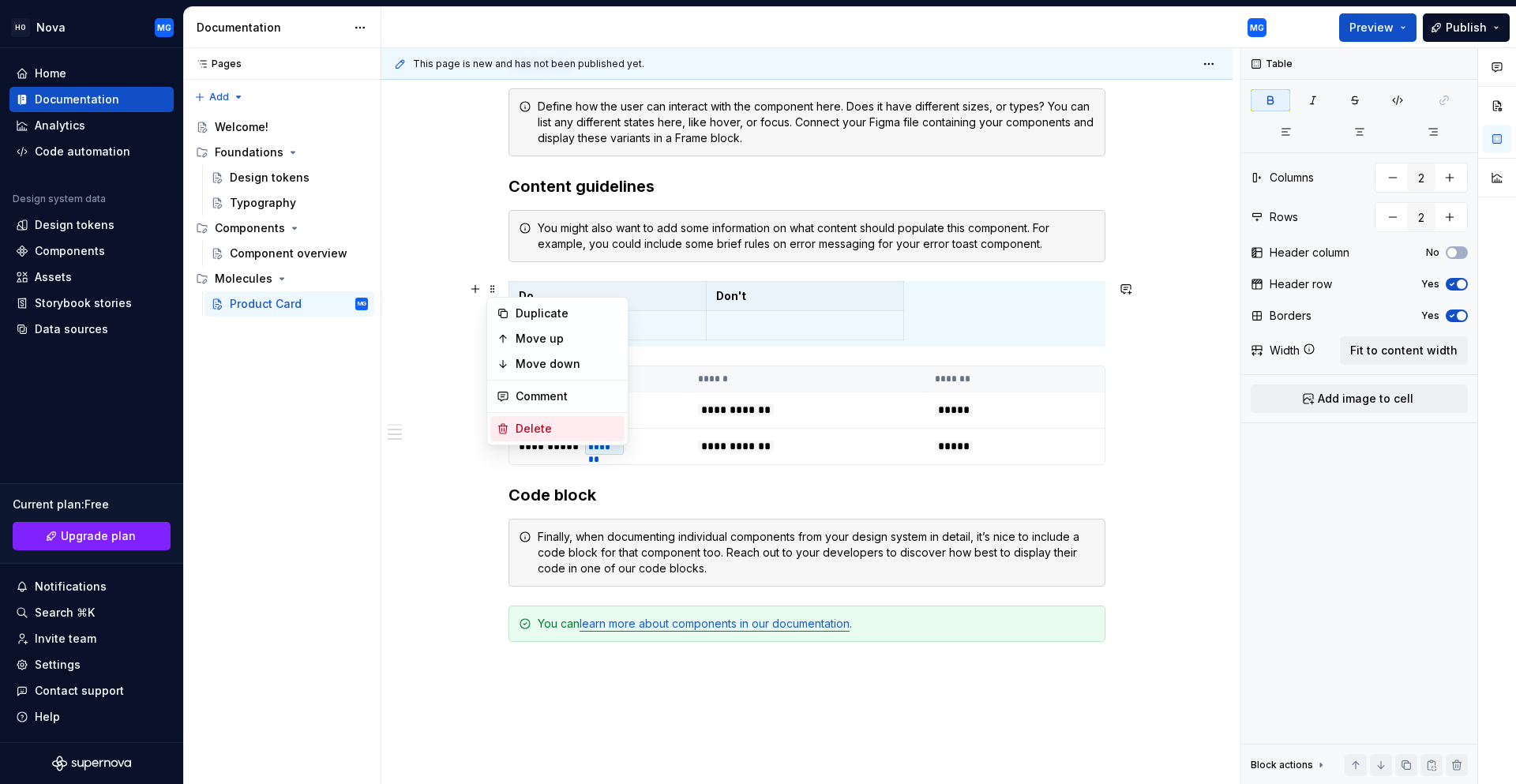
click at [558, 428] on div "Delete" at bounding box center [567, 428] width 102 height 16
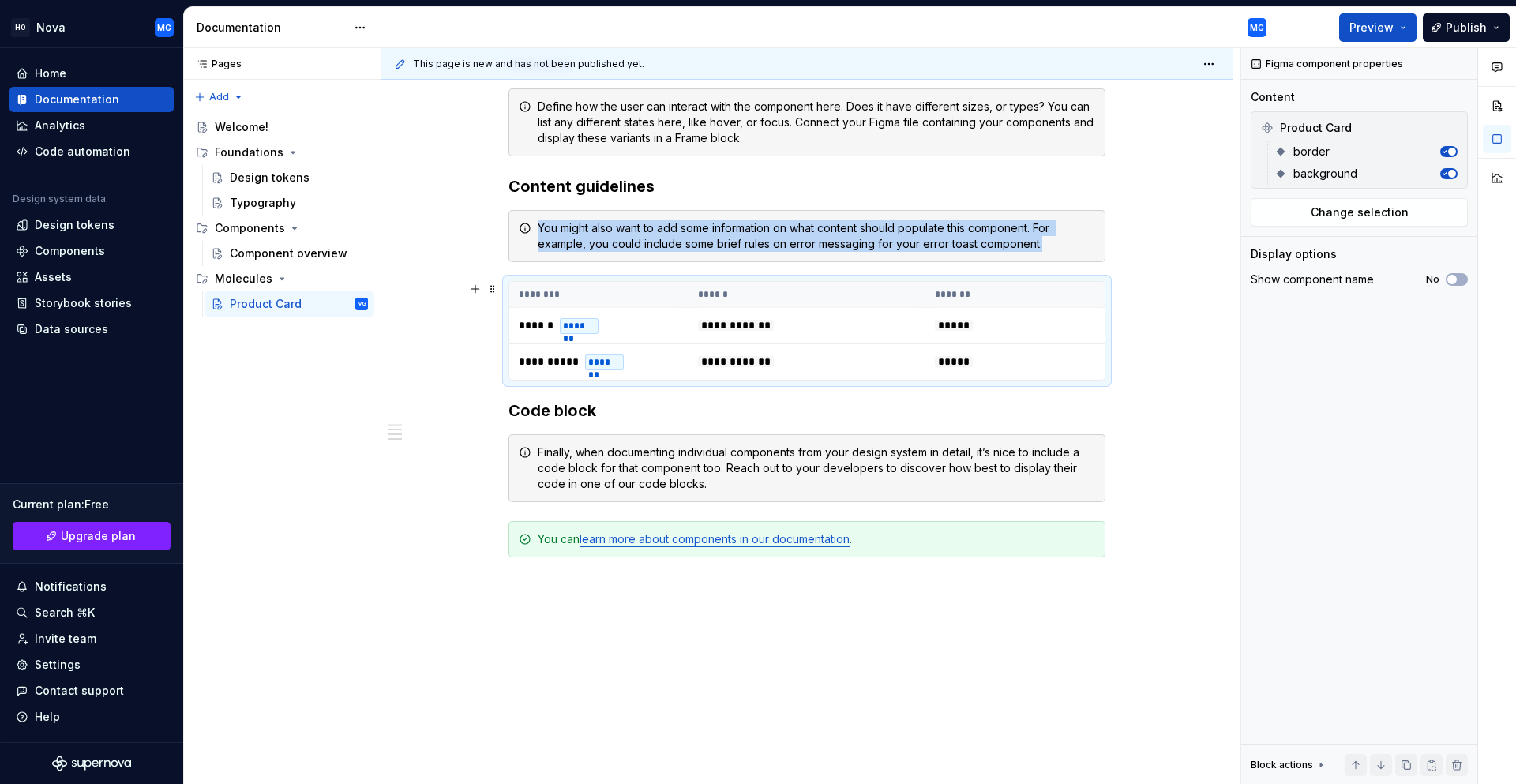
type textarea "*"
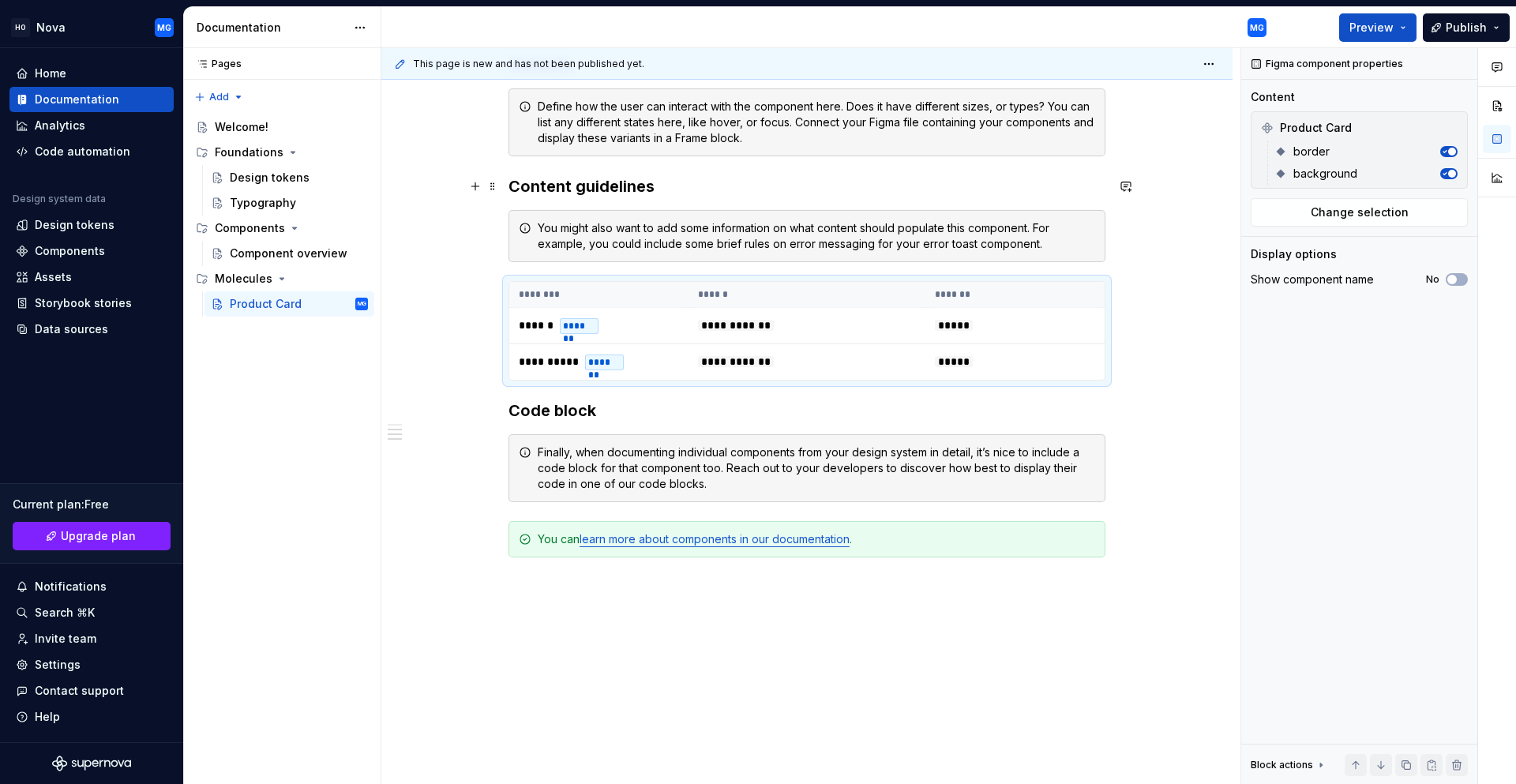
click at [541, 190] on h3 "Content guidelines" at bounding box center [807, 186] width 597 height 22
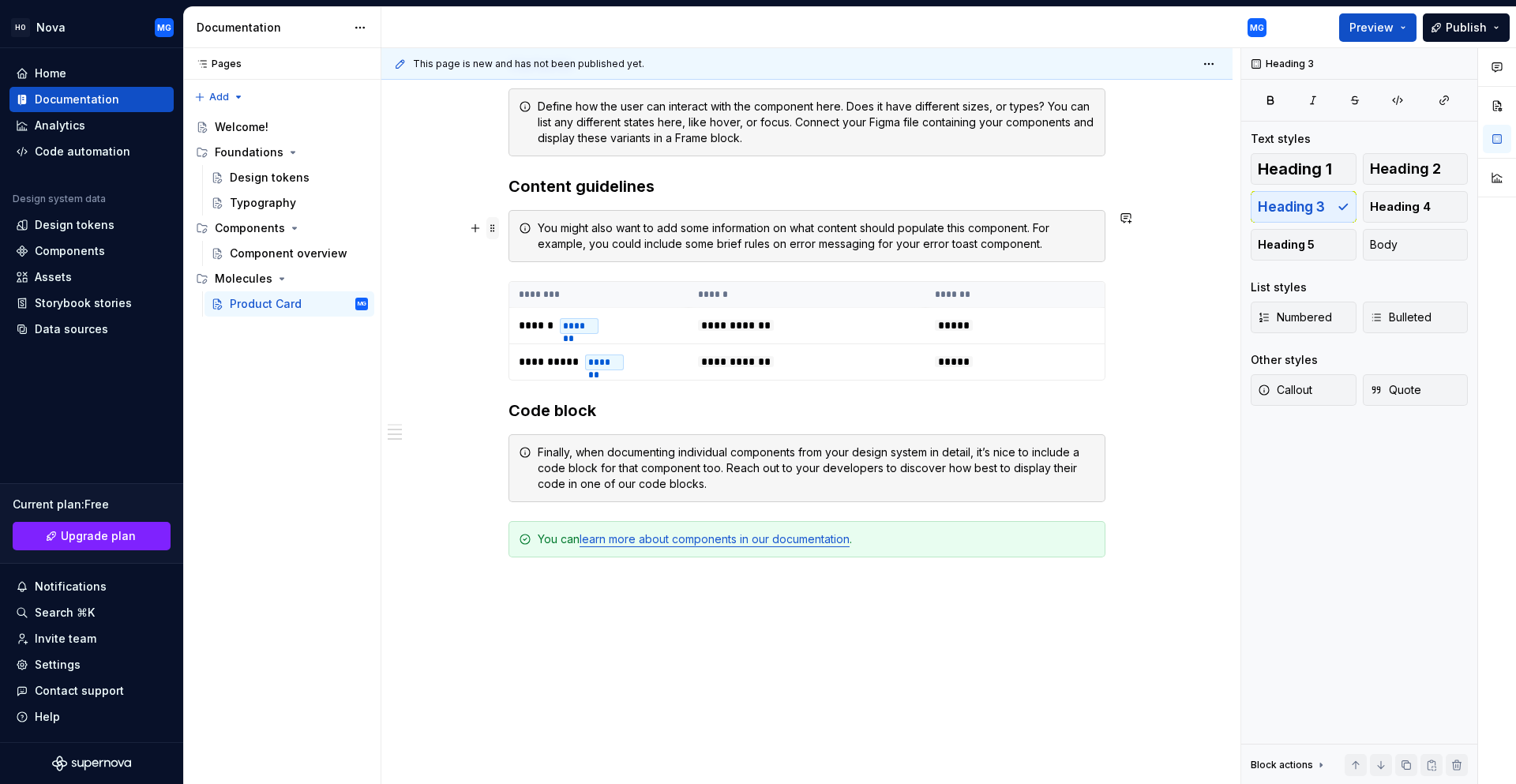
click at [489, 231] on span at bounding box center [492, 228] width 13 height 22
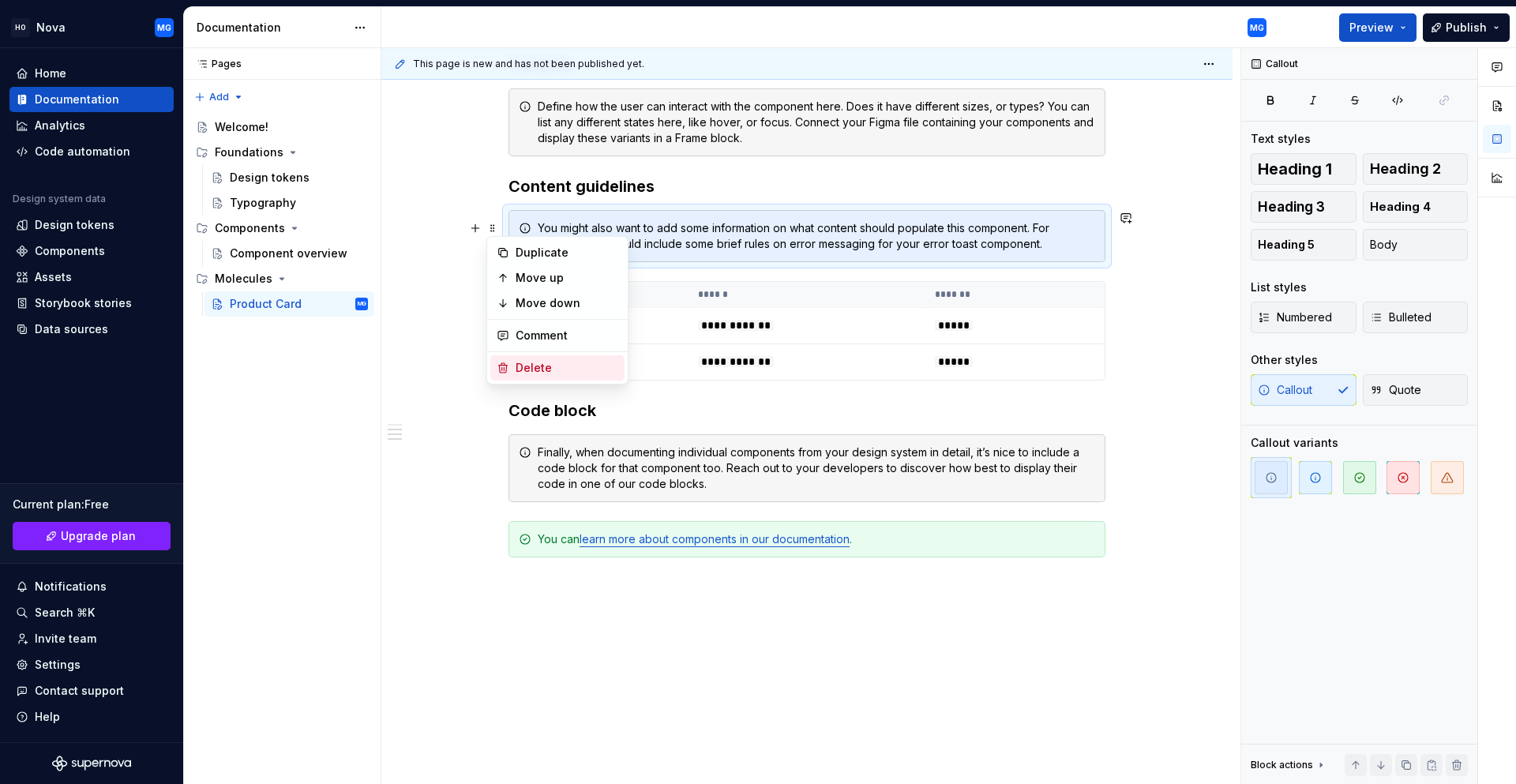
click at [521, 366] on div "Delete" at bounding box center [567, 367] width 102 height 16
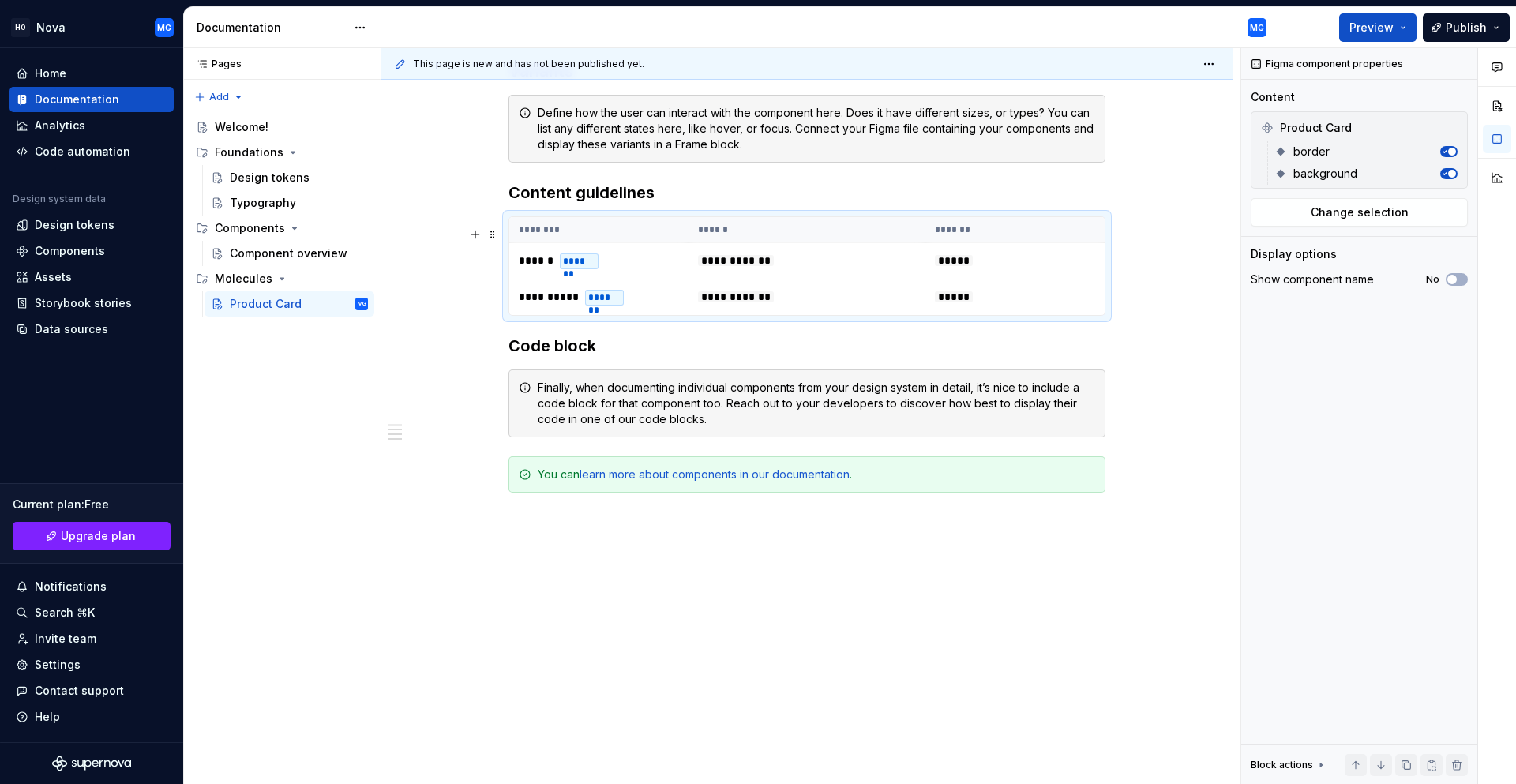
scroll to position [1098, 0]
click at [584, 195] on h3 "Content guidelines" at bounding box center [807, 193] width 597 height 22
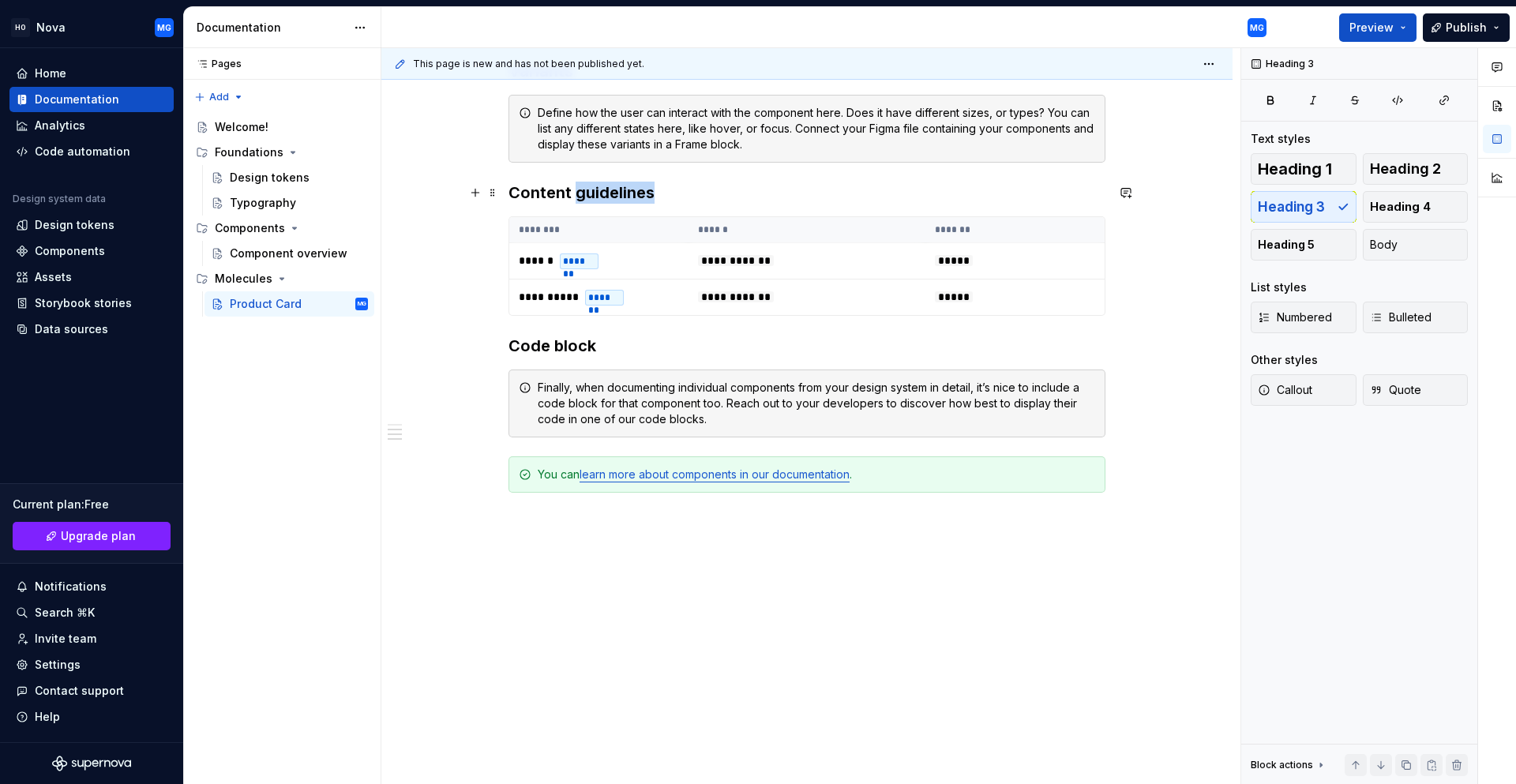
click at [584, 195] on h3 "Content guidelines" at bounding box center [807, 193] width 597 height 22
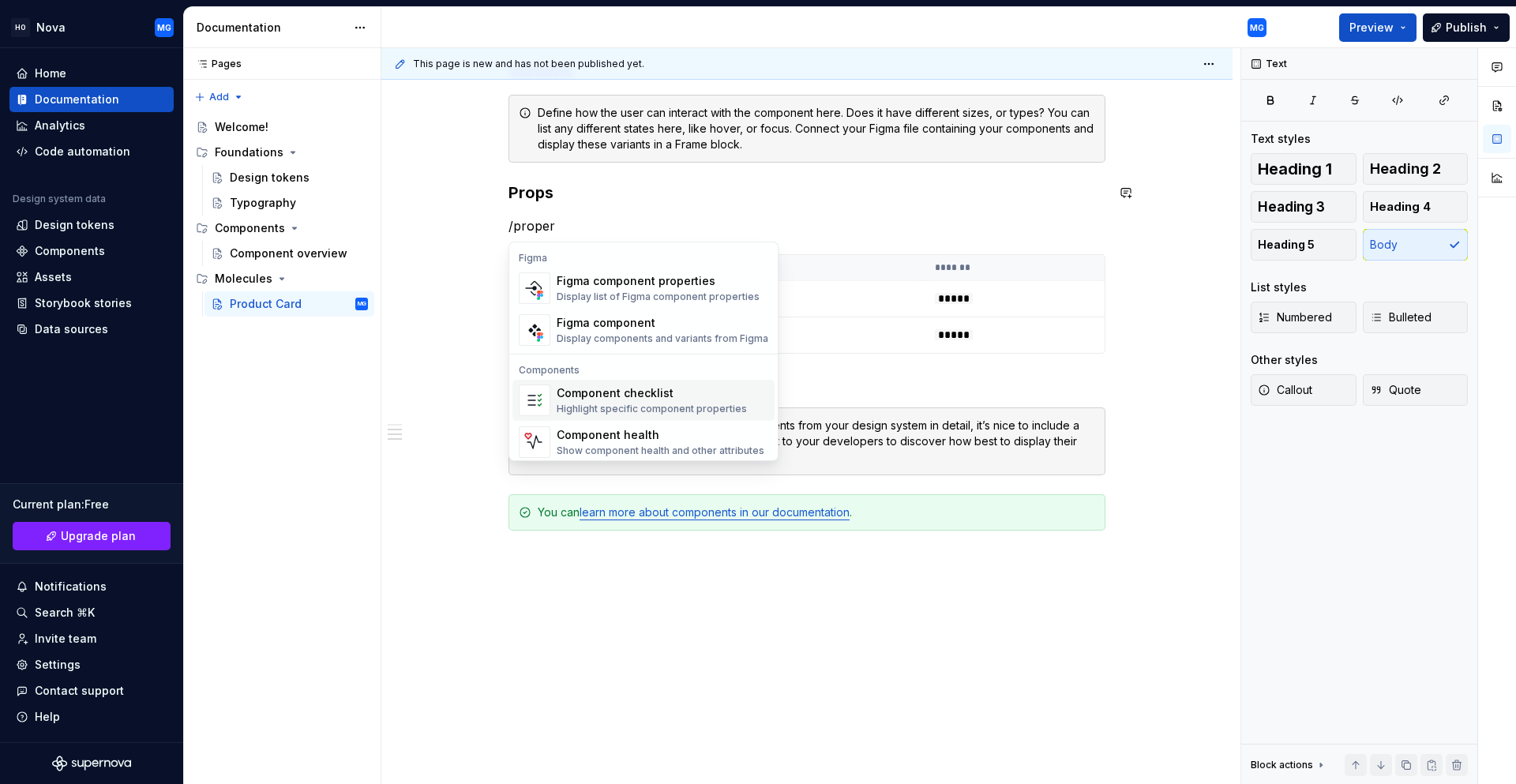
click at [674, 408] on div "Highlight specific component properties" at bounding box center [652, 408] width 190 height 13
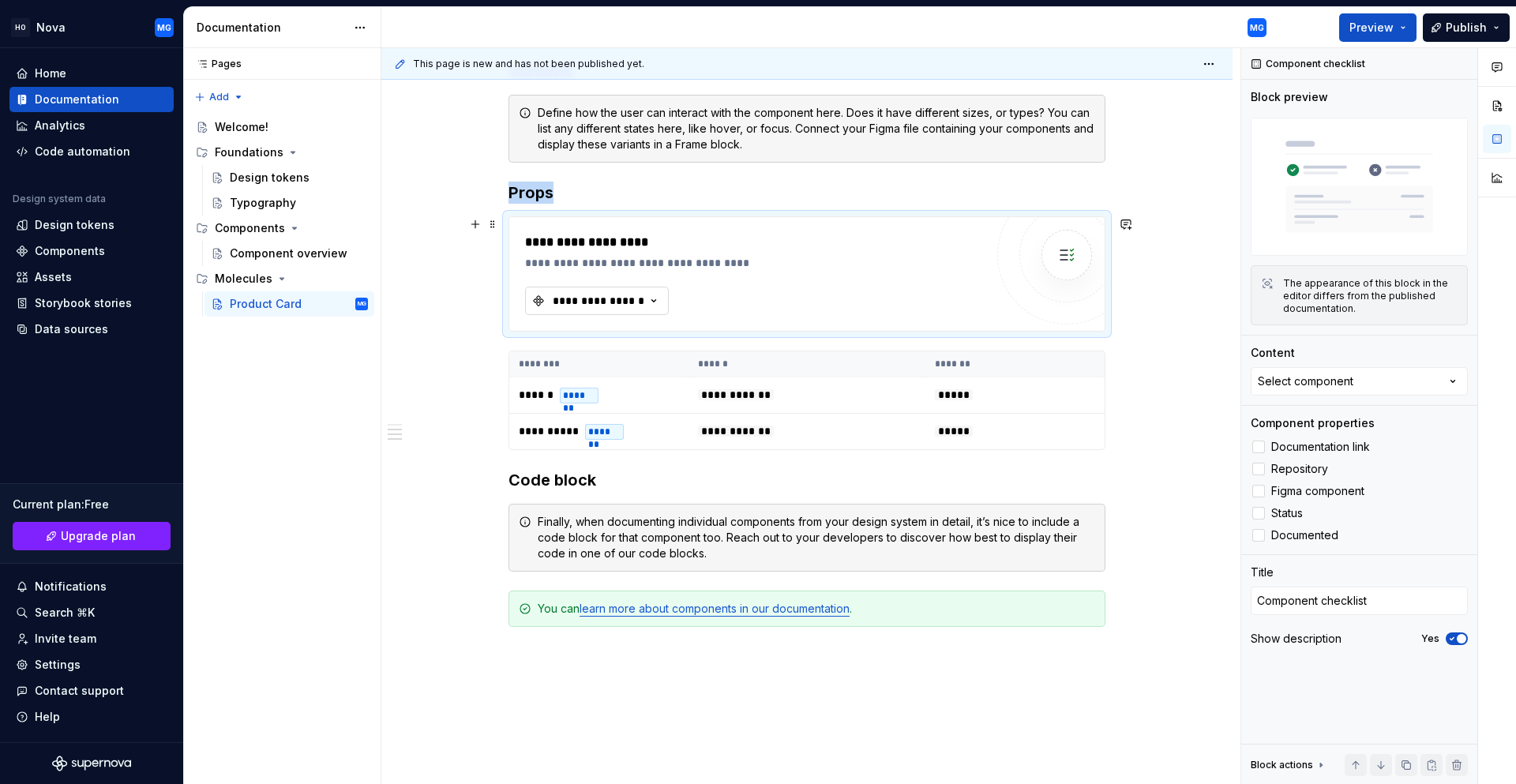
click at [624, 304] on div "**********" at bounding box center [598, 300] width 95 height 16
click at [626, 364] on div "Product Card" at bounding box center [606, 364] width 72 height 16
type textarea "*"
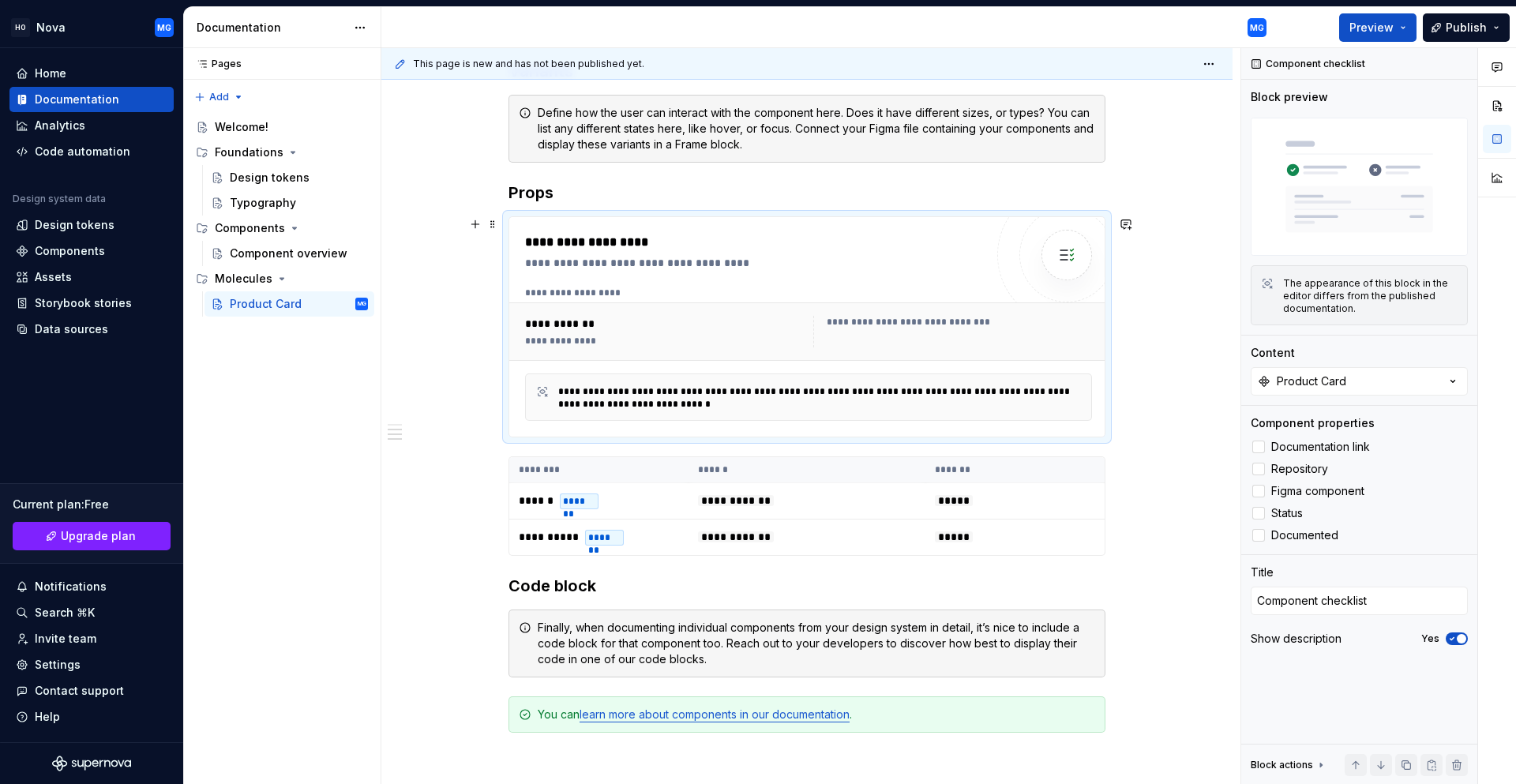
click at [836, 331] on div "**********" at bounding box center [953, 332] width 278 height 32
click at [559, 402] on div "**********" at bounding box center [820, 397] width 523 height 25
click at [492, 222] on span at bounding box center [492, 224] width 13 height 22
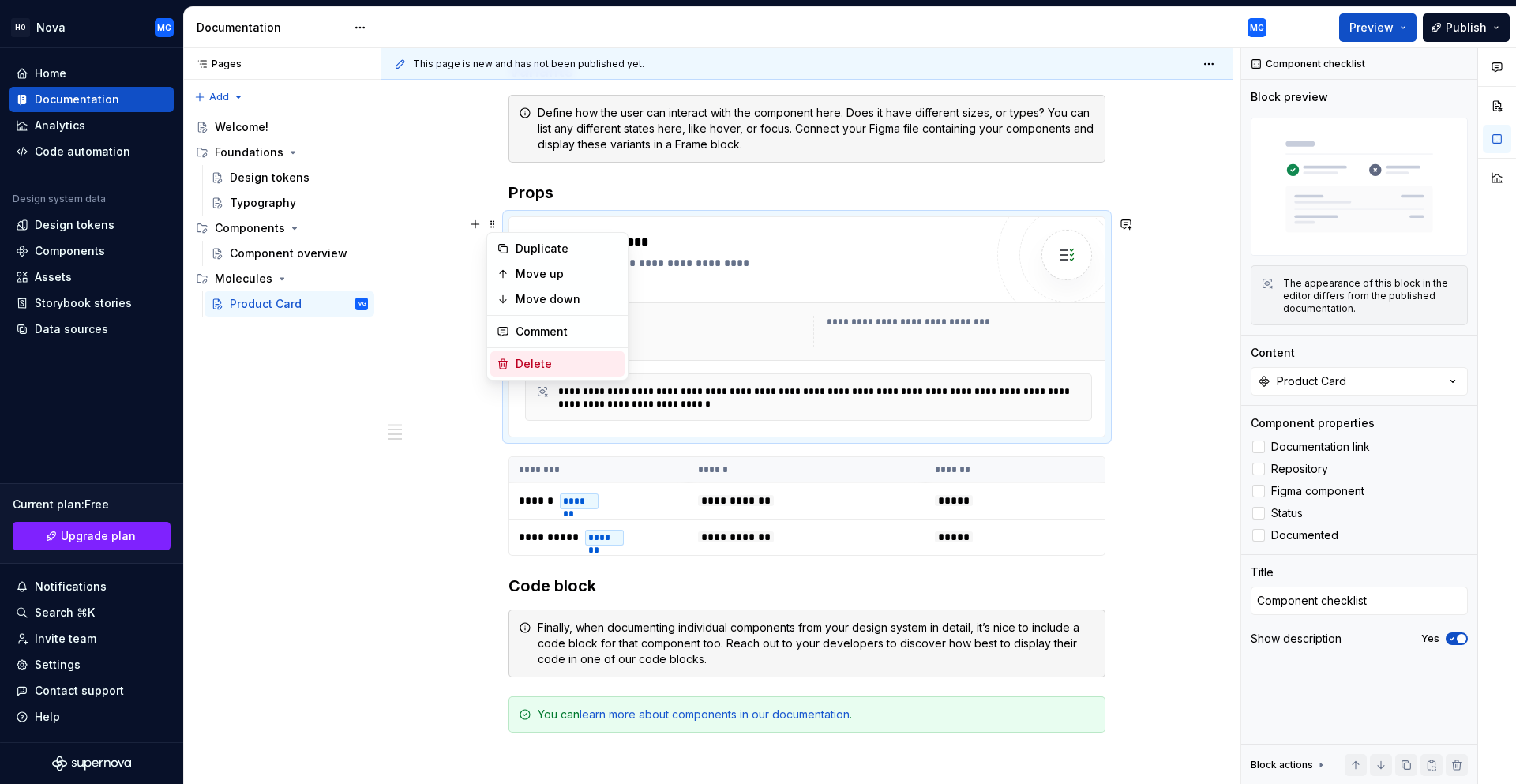
click at [512, 359] on div "Delete" at bounding box center [558, 364] width 134 height 25
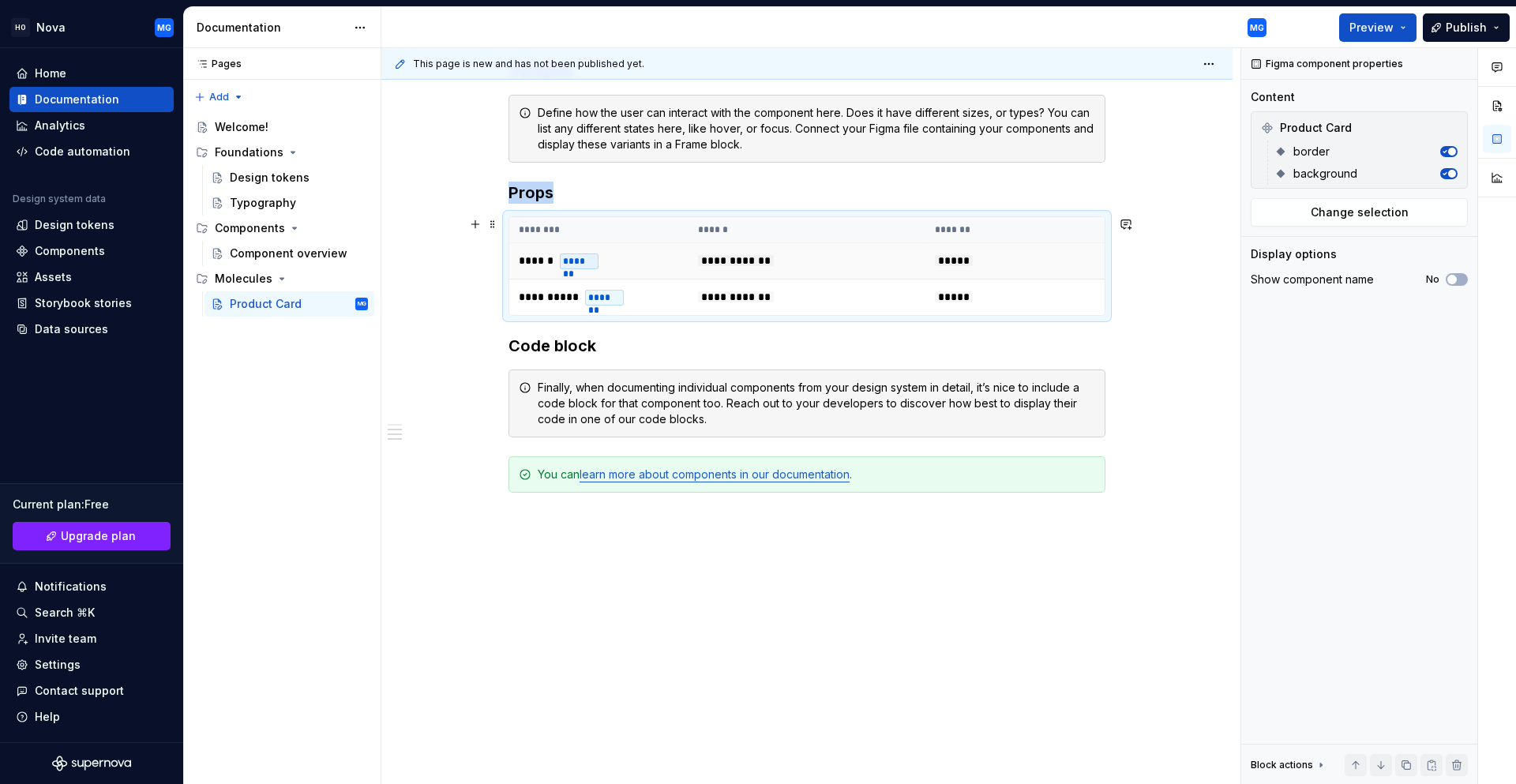
click at [848, 260] on td "**********" at bounding box center [807, 261] width 236 height 36
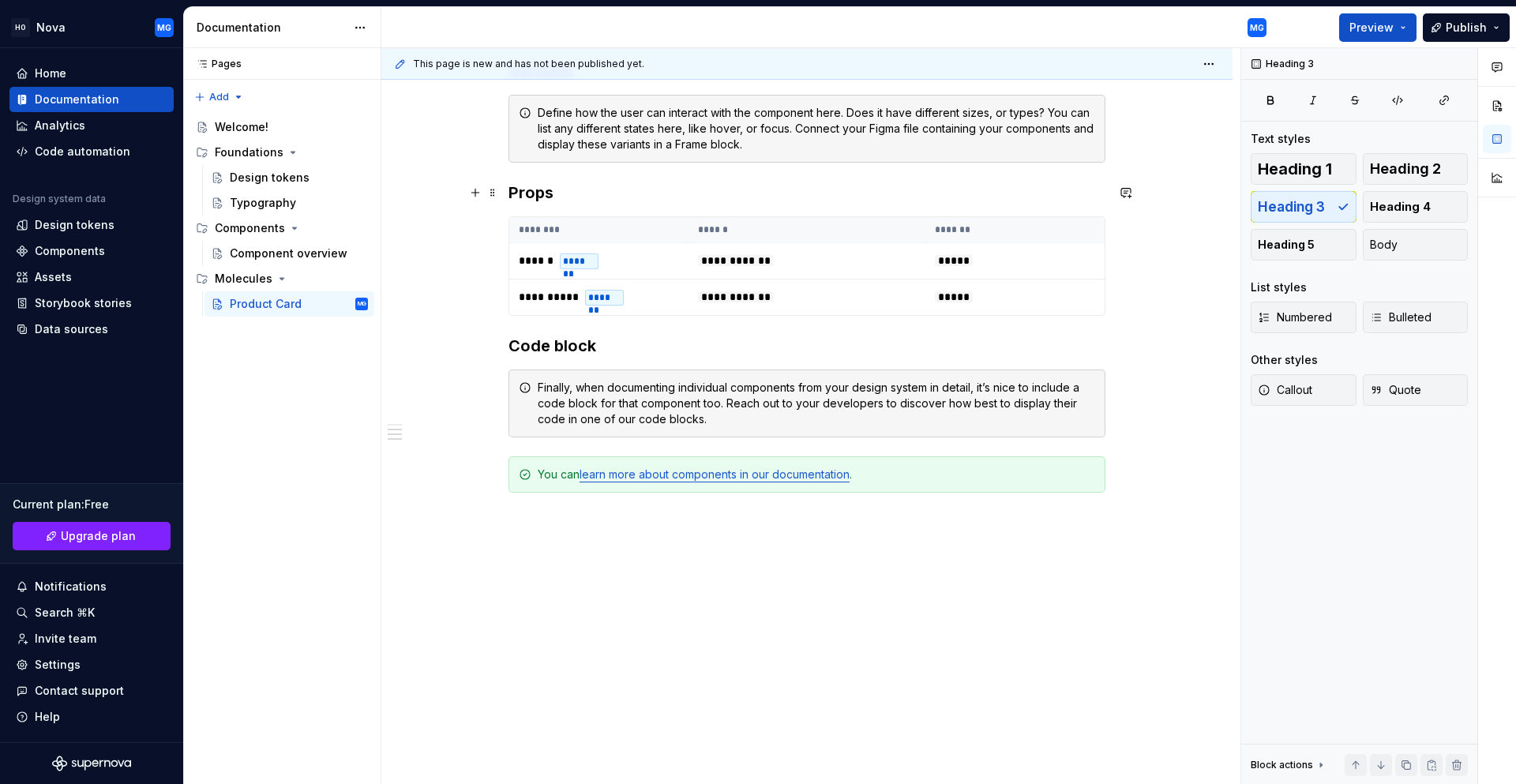
click at [563, 196] on h3 "Props" at bounding box center [807, 193] width 597 height 22
click at [690, 304] on td "**********" at bounding box center [807, 297] width 236 height 36
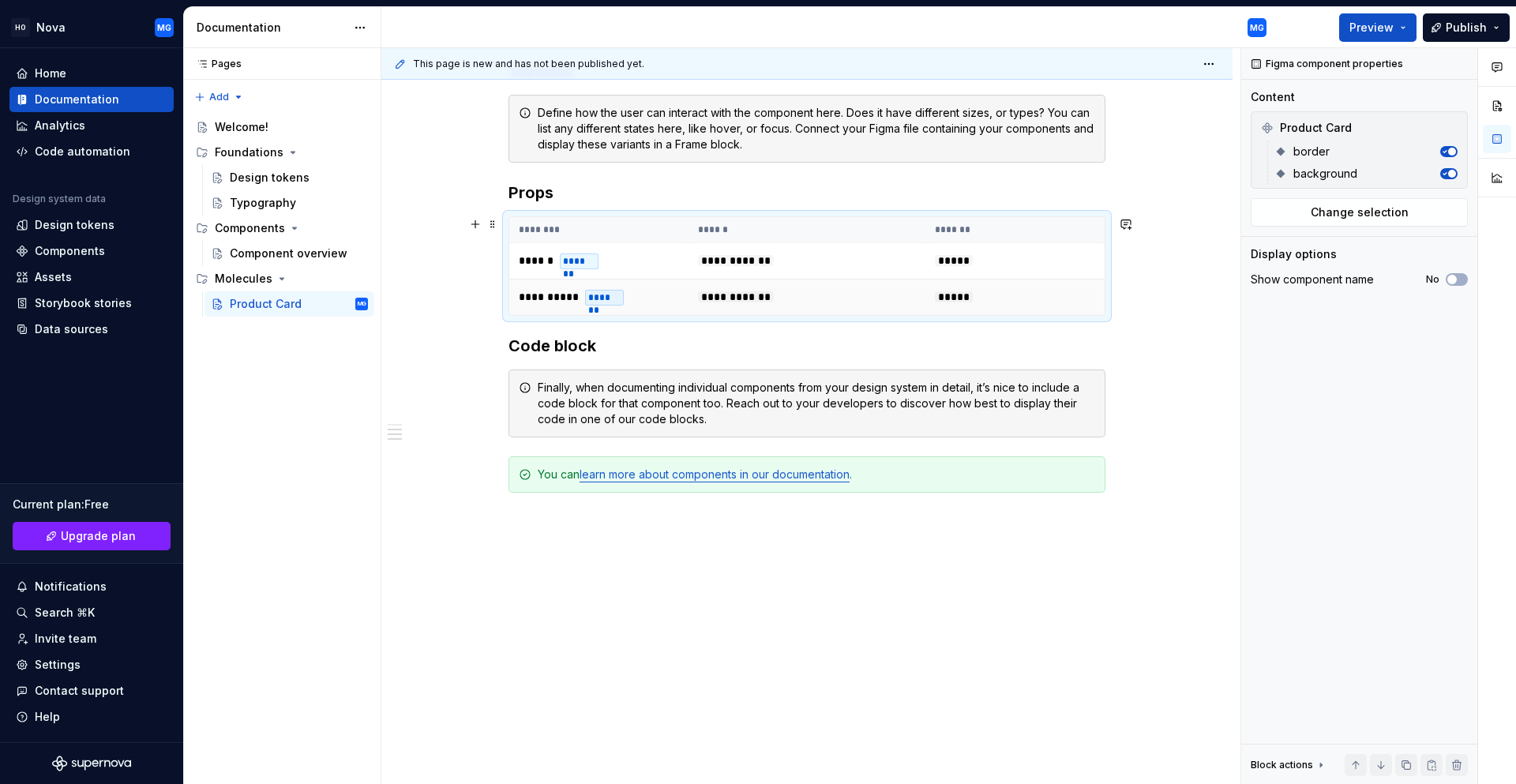
click at [984, 297] on td "*****" at bounding box center [1015, 297] width 179 height 36
click at [573, 193] on h3 "Props" at bounding box center [807, 193] width 597 height 22
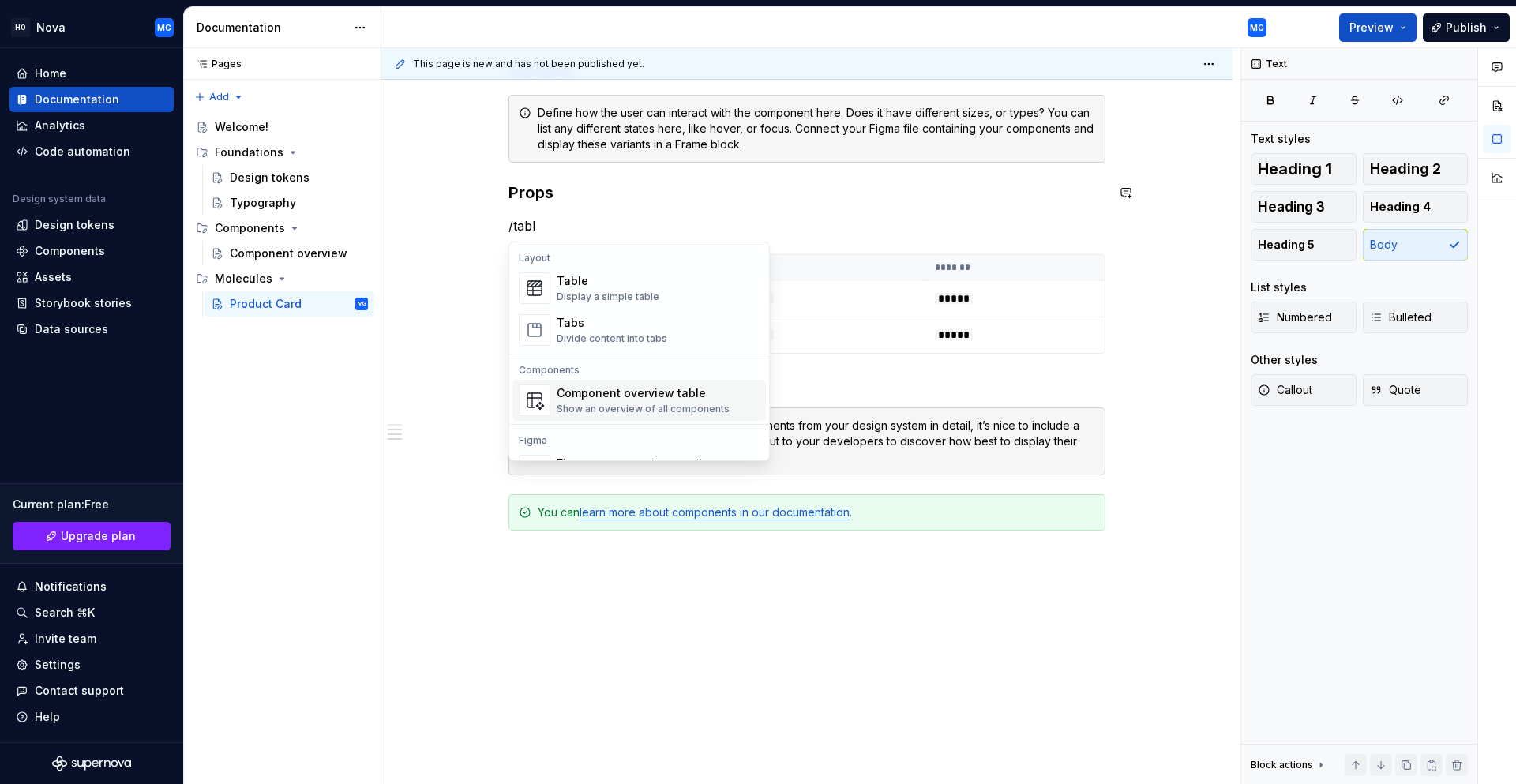
scroll to position [34, 0]
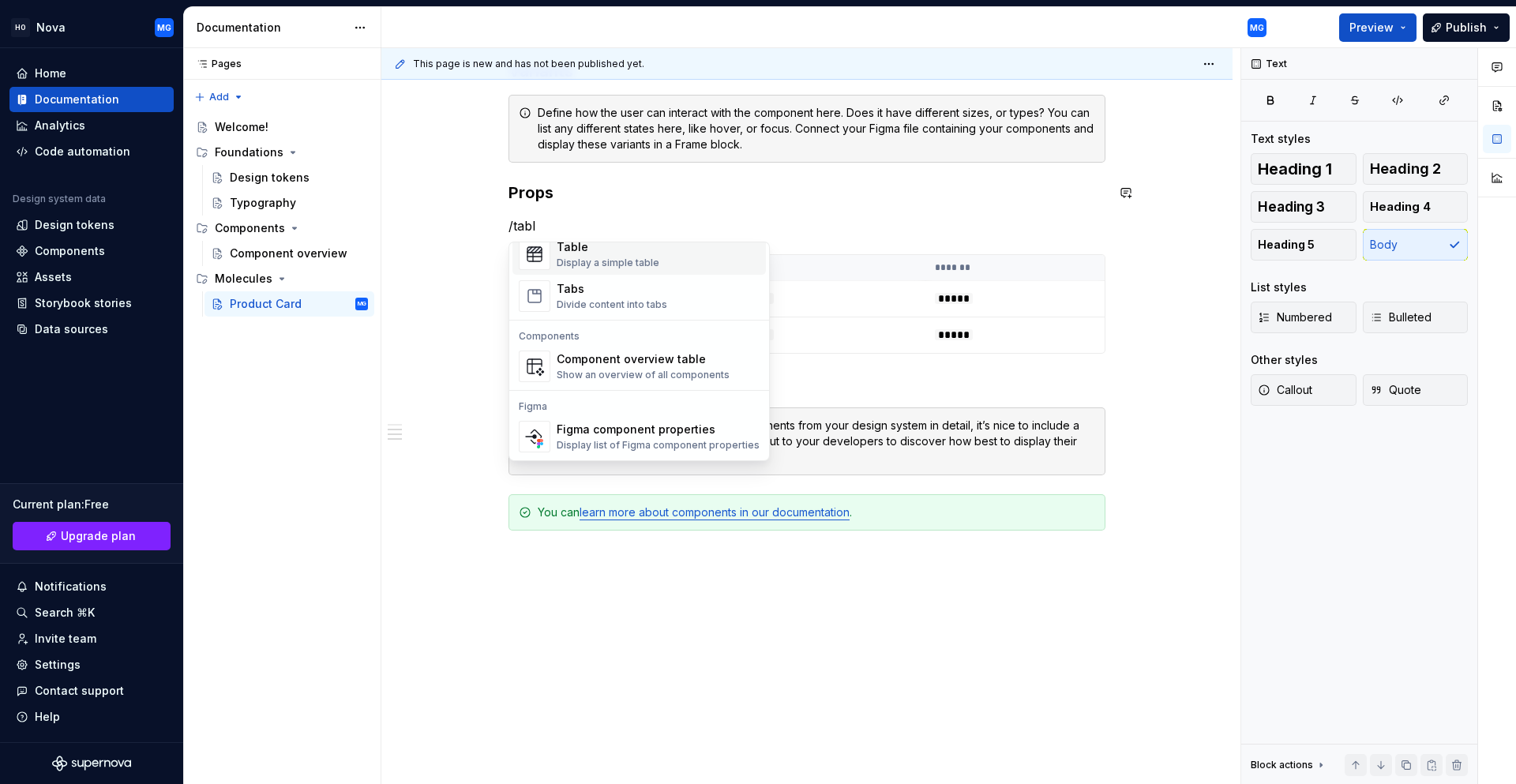
click at [594, 250] on div "Table" at bounding box center [608, 247] width 102 height 16
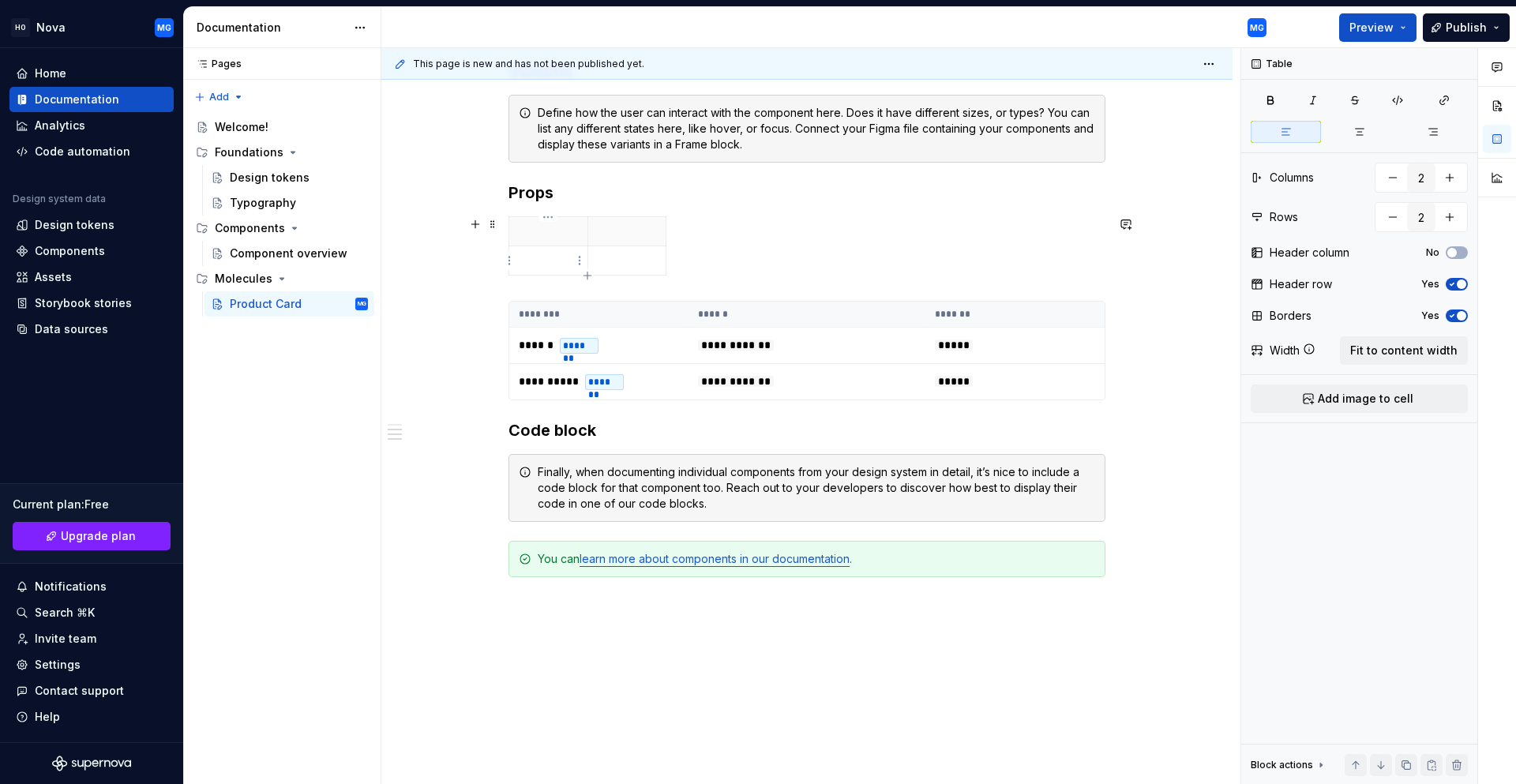
click at [546, 269] on td at bounding box center [548, 261] width 79 height 29
click at [579, 262] on html "HO Nova MG Home Documentation Analytics Code automation Design system data Desi…" at bounding box center [758, 392] width 1516 height 784
click at [554, 262] on html "HO Nova MG Home Documentation Analytics Code automation Design system data Desi…" at bounding box center [758, 392] width 1516 height 784
click at [613, 262] on p at bounding box center [627, 260] width 60 height 16
click at [654, 262] on html "HO Nova MG Home Documentation Analytics Code automation Design system data Desi…" at bounding box center [758, 392] width 1516 height 784
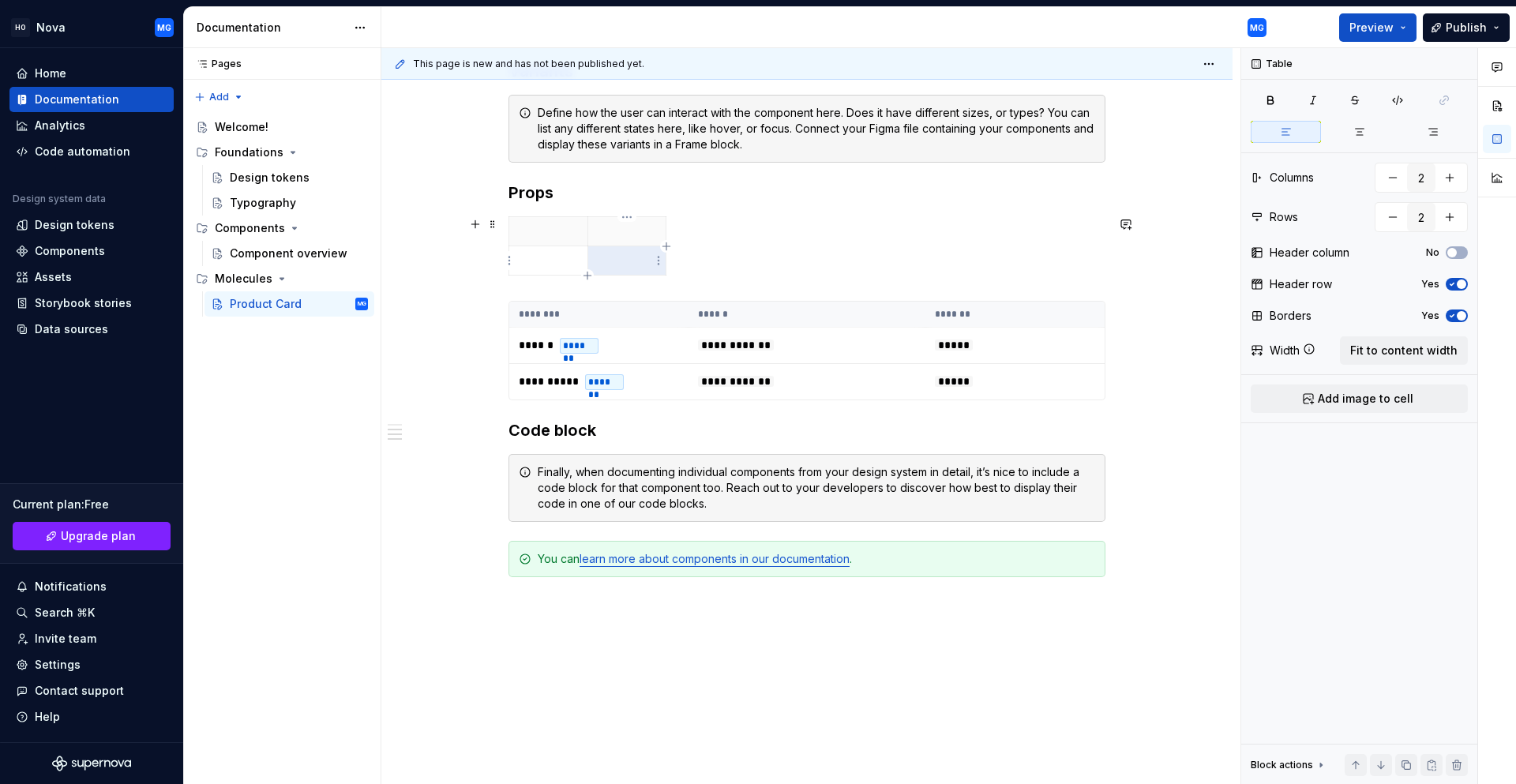
click at [624, 258] on html "HO Nova MG Home Documentation Analytics Code automation Design system data Desi…" at bounding box center [758, 392] width 1516 height 784
click at [546, 259] on p at bounding box center [548, 260] width 60 height 16
click at [558, 233] on p at bounding box center [548, 231] width 60 height 16
click at [543, 261] on p at bounding box center [548, 260] width 60 height 16
click at [626, 260] on p at bounding box center [627, 260] width 60 height 16
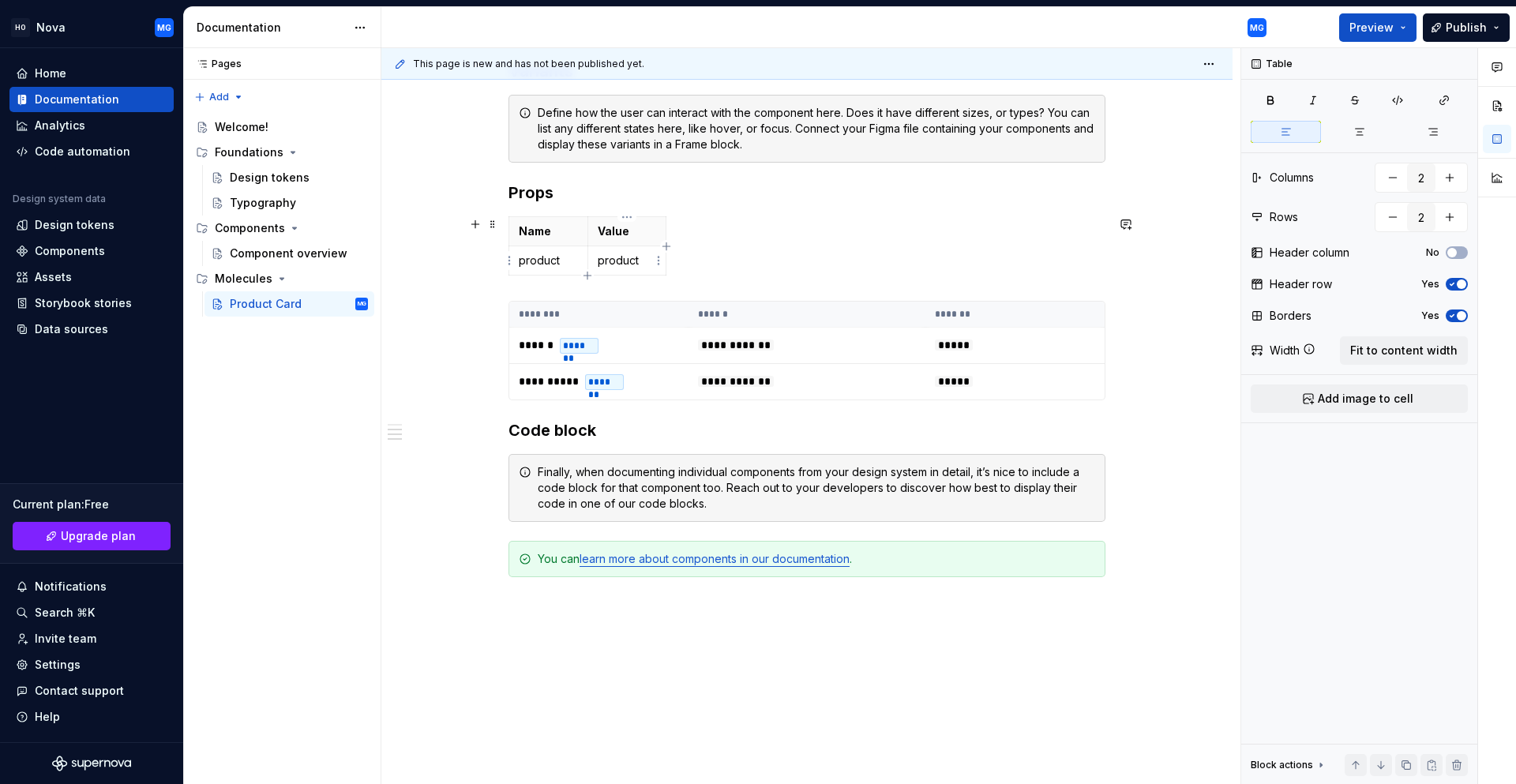
click at [664, 247] on icon "button" at bounding box center [666, 246] width 7 height 7
type input "3"
click at [685, 230] on html "HO Nova MG Home Documentation Analytics Code automation Design system data Desi…" at bounding box center [758, 392] width 1516 height 784
click at [669, 234] on html "HO Nova MG Home Documentation Analytics Code automation Design system data Desi…" at bounding box center [758, 392] width 1516 height 784
click at [676, 234] on th at bounding box center [681, 231] width 29 height 29
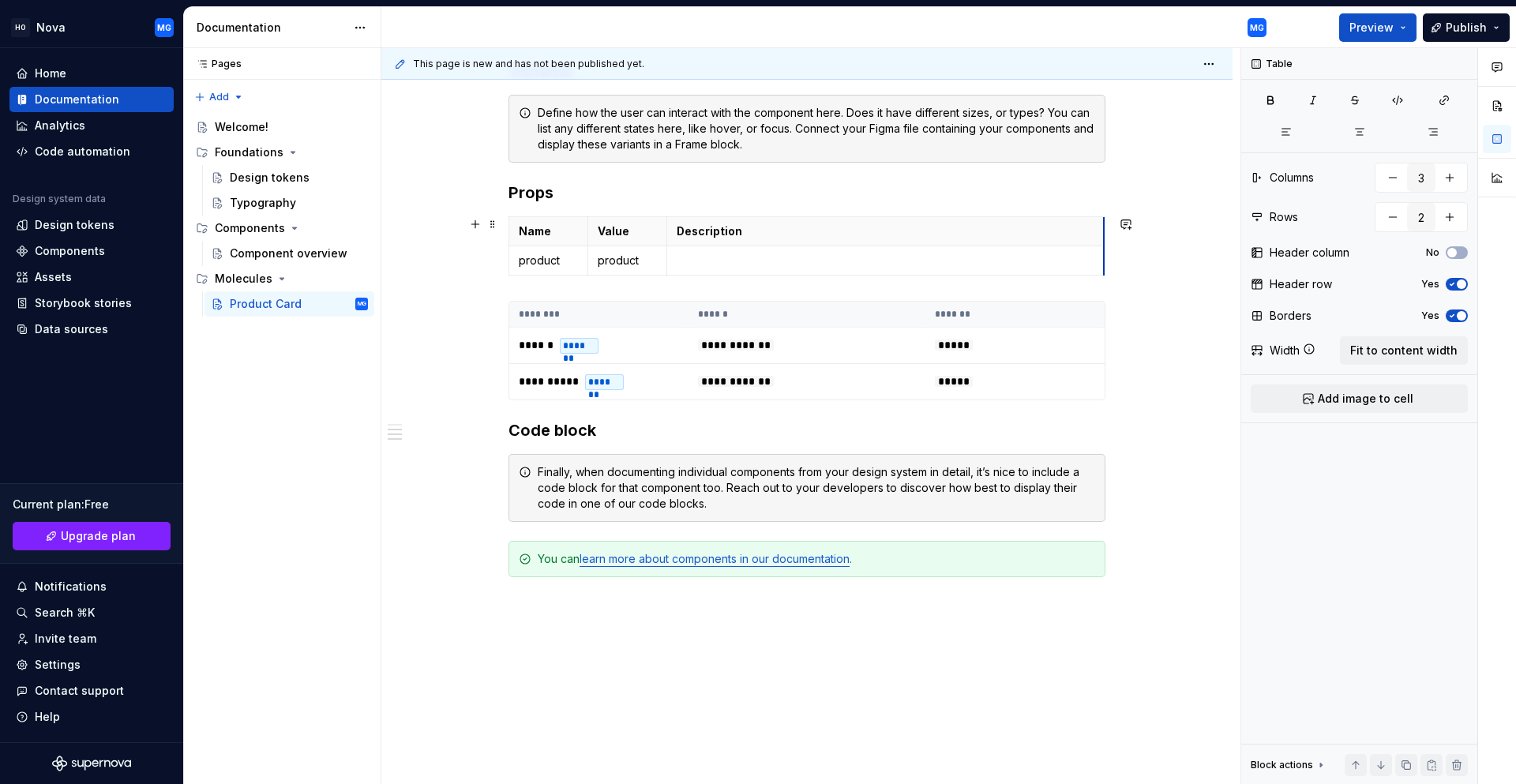
drag, startPoint x: 747, startPoint y: 232, endPoint x: 1103, endPoint y: 249, distance: 356.4
drag, startPoint x: 1101, startPoint y: 255, endPoint x: 825, endPoint y: 255, distance: 276.0
drag, startPoint x: 667, startPoint y: 253, endPoint x: 764, endPoint y: 255, distance: 97.0
click at [764, 255] on td at bounding box center [843, 261] width 162 height 29
drag, startPoint x: 588, startPoint y: 257, endPoint x: 674, endPoint y: 257, distance: 86.0
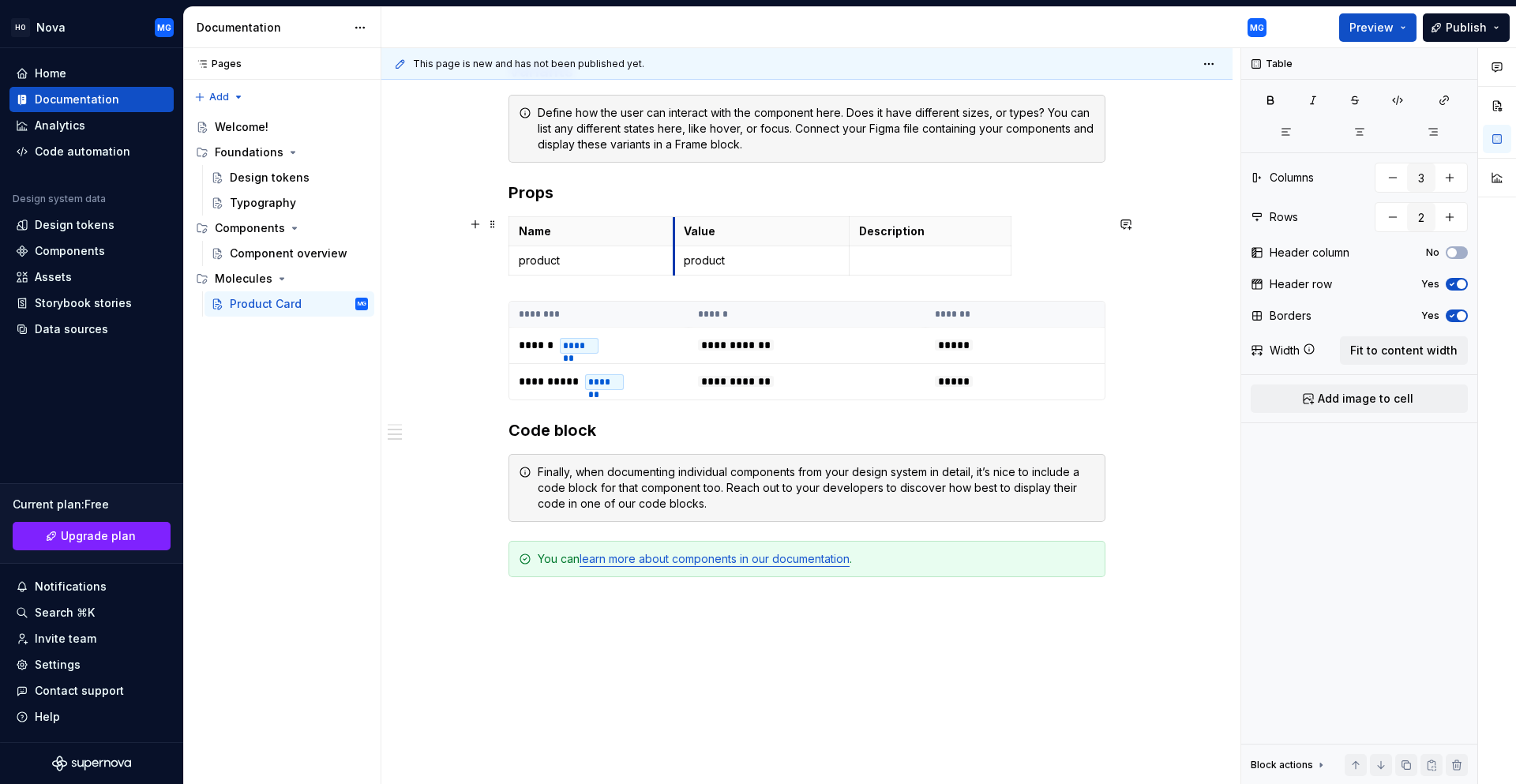
click at [674, 257] on td "product" at bounding box center [761, 261] width 176 height 29
click at [769, 262] on p "product" at bounding box center [761, 260] width 156 height 16
click at [901, 262] on p at bounding box center [929, 260] width 142 height 16
click at [754, 275] on icon "button" at bounding box center [760, 275] width 13 height 13
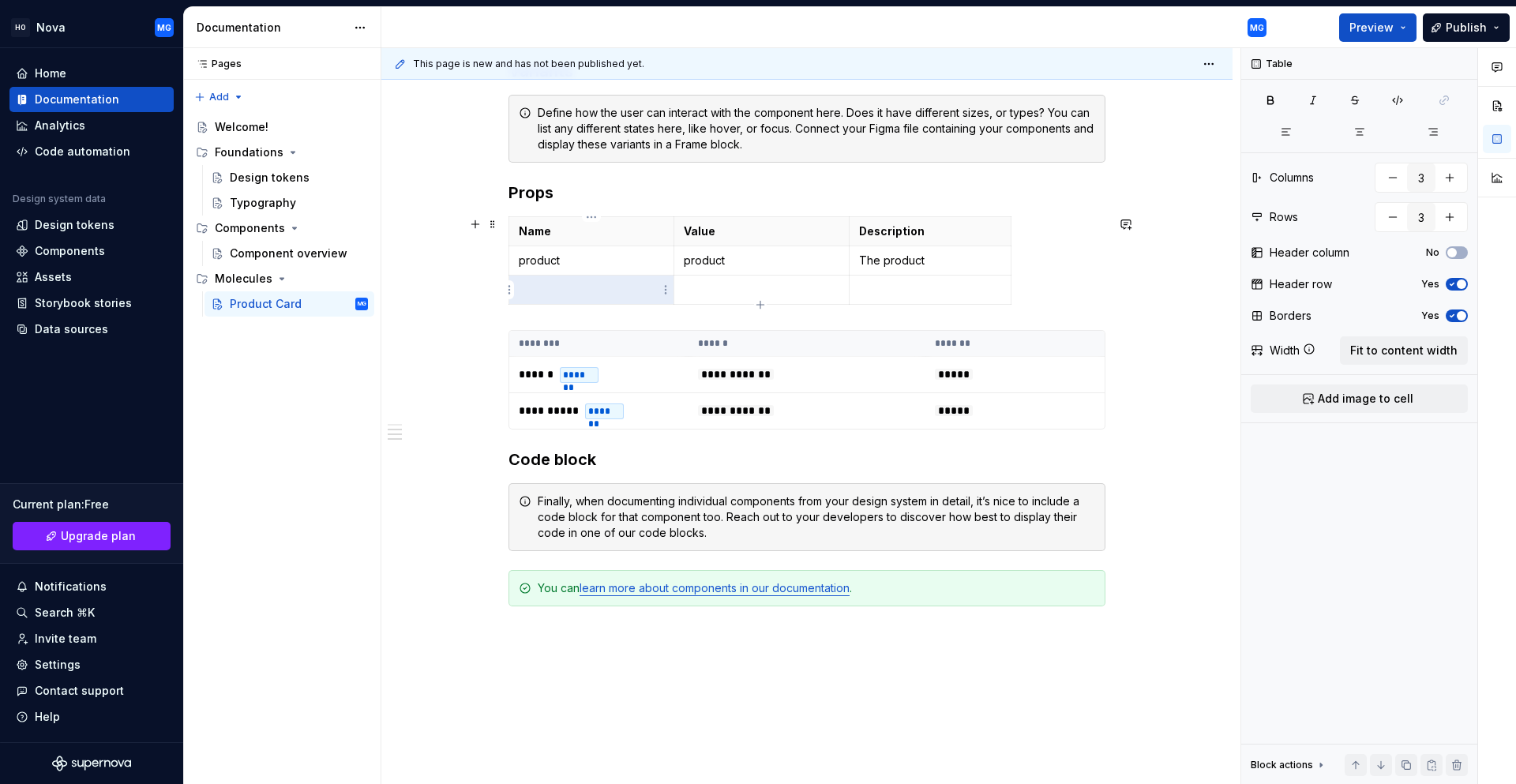
click at [572, 283] on p at bounding box center [591, 289] width 145 height 16
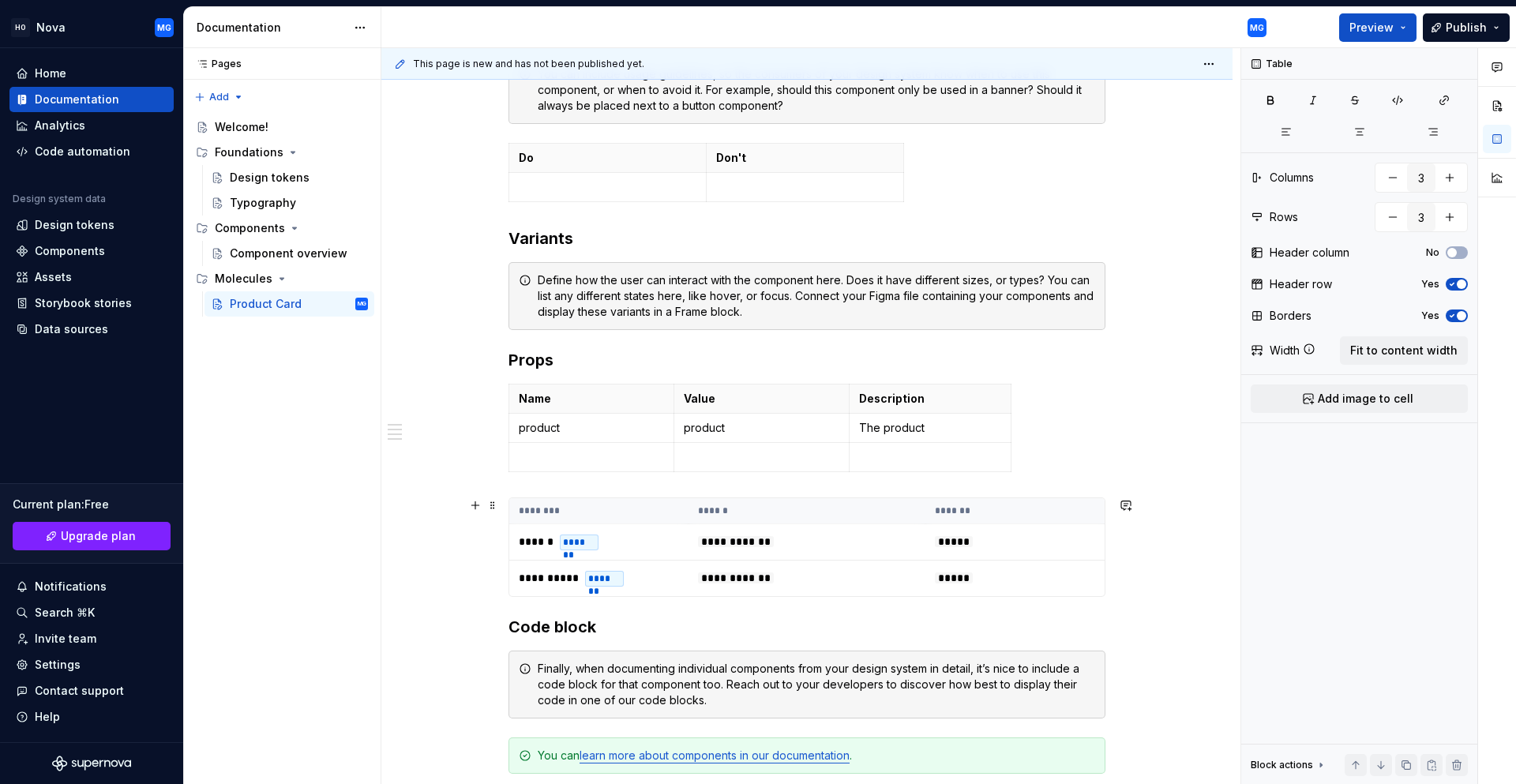
scroll to position [976, 0]
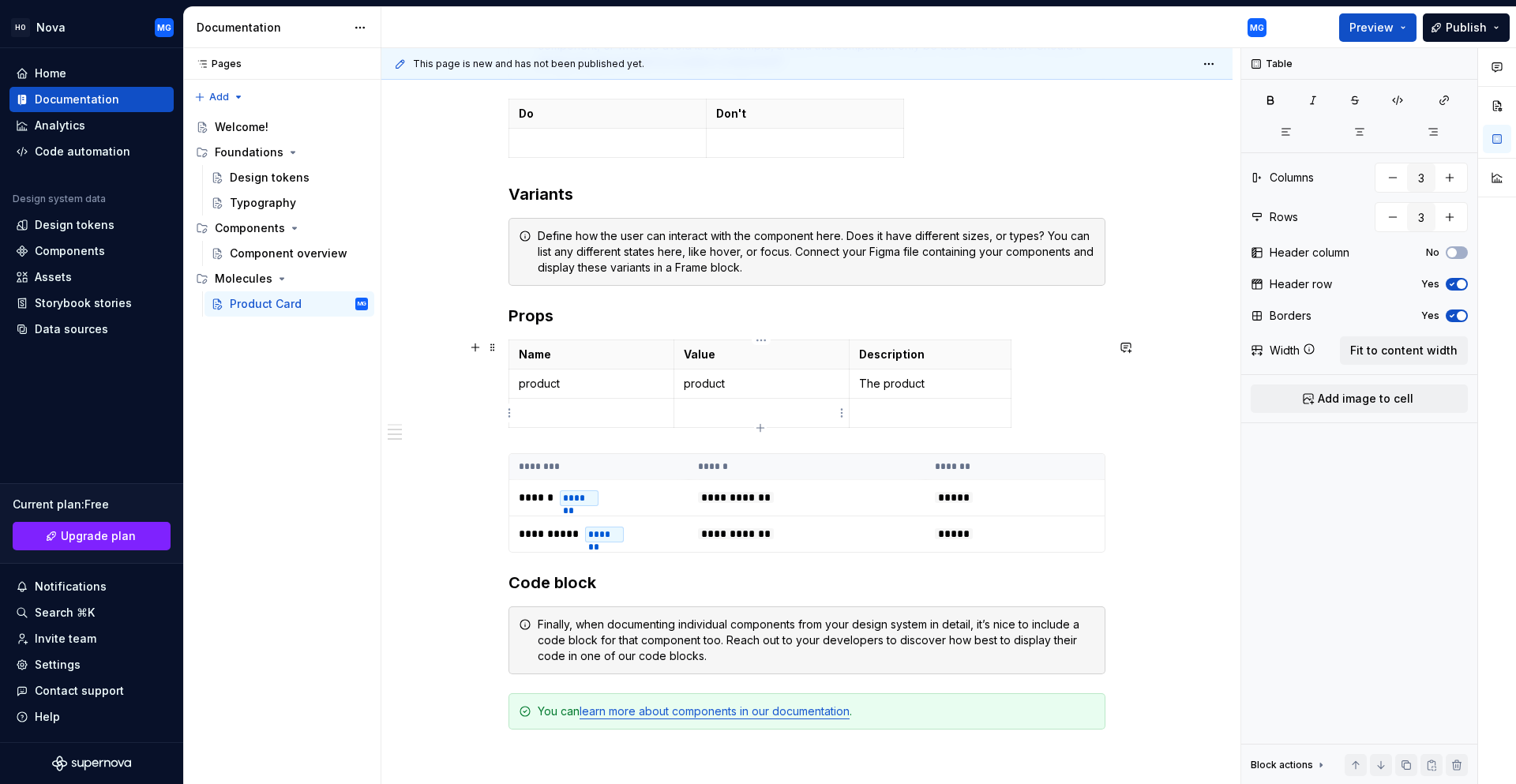
click at [695, 413] on p at bounding box center [761, 413] width 156 height 16
click at [612, 422] on td at bounding box center [591, 413] width 165 height 29
click at [693, 408] on p at bounding box center [761, 413] width 156 height 16
click at [626, 418] on p "productCardsProps" at bounding box center [591, 413] width 145 height 16
click at [710, 409] on p at bounding box center [761, 413] width 156 height 16
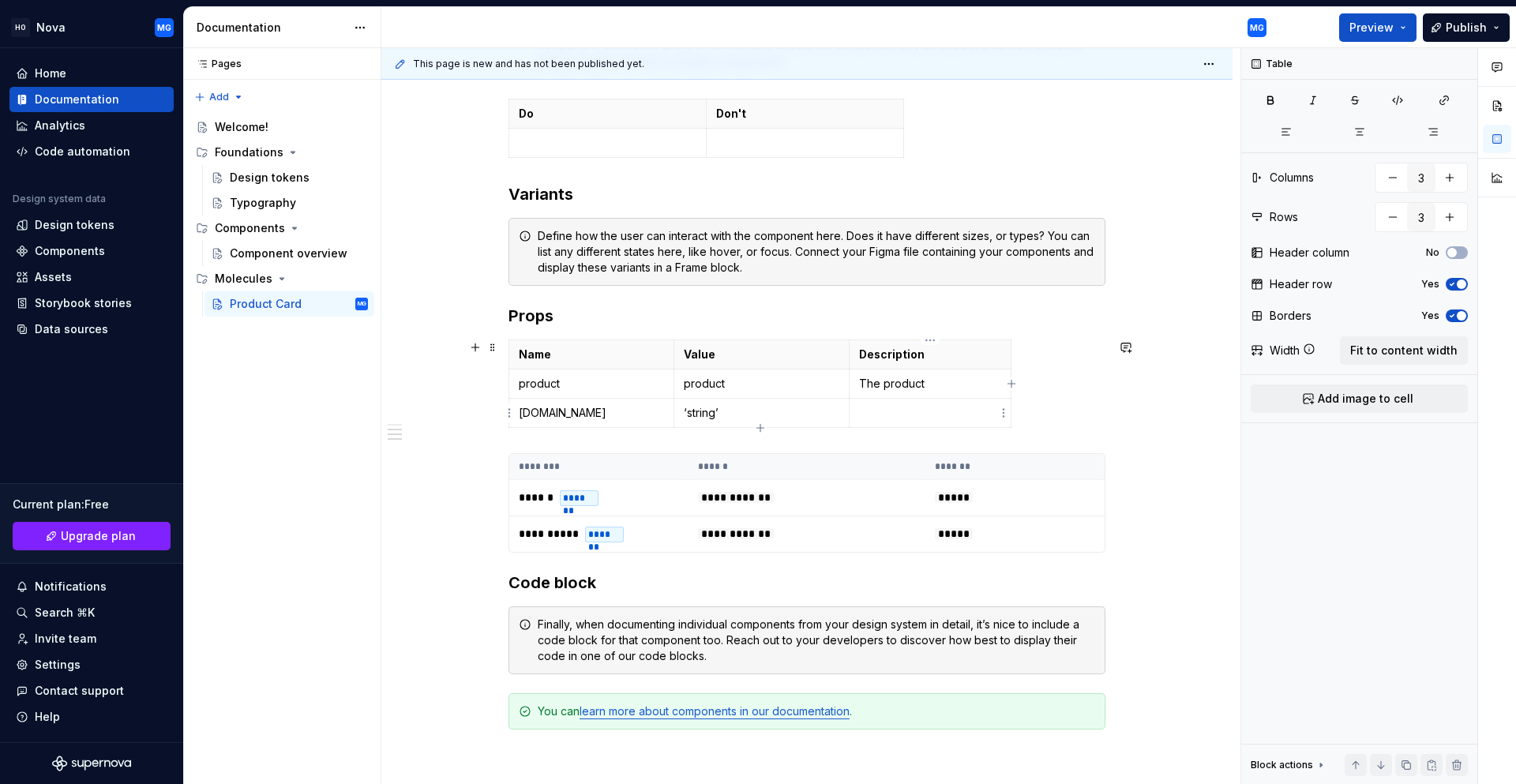
click at [882, 410] on p at bounding box center [929, 413] width 142 height 16
click at [940, 408] on p "class css" at bounding box center [929, 413] width 142 height 16
click at [761, 425] on icon "button" at bounding box center [760, 428] width 7 height 7
type input "4"
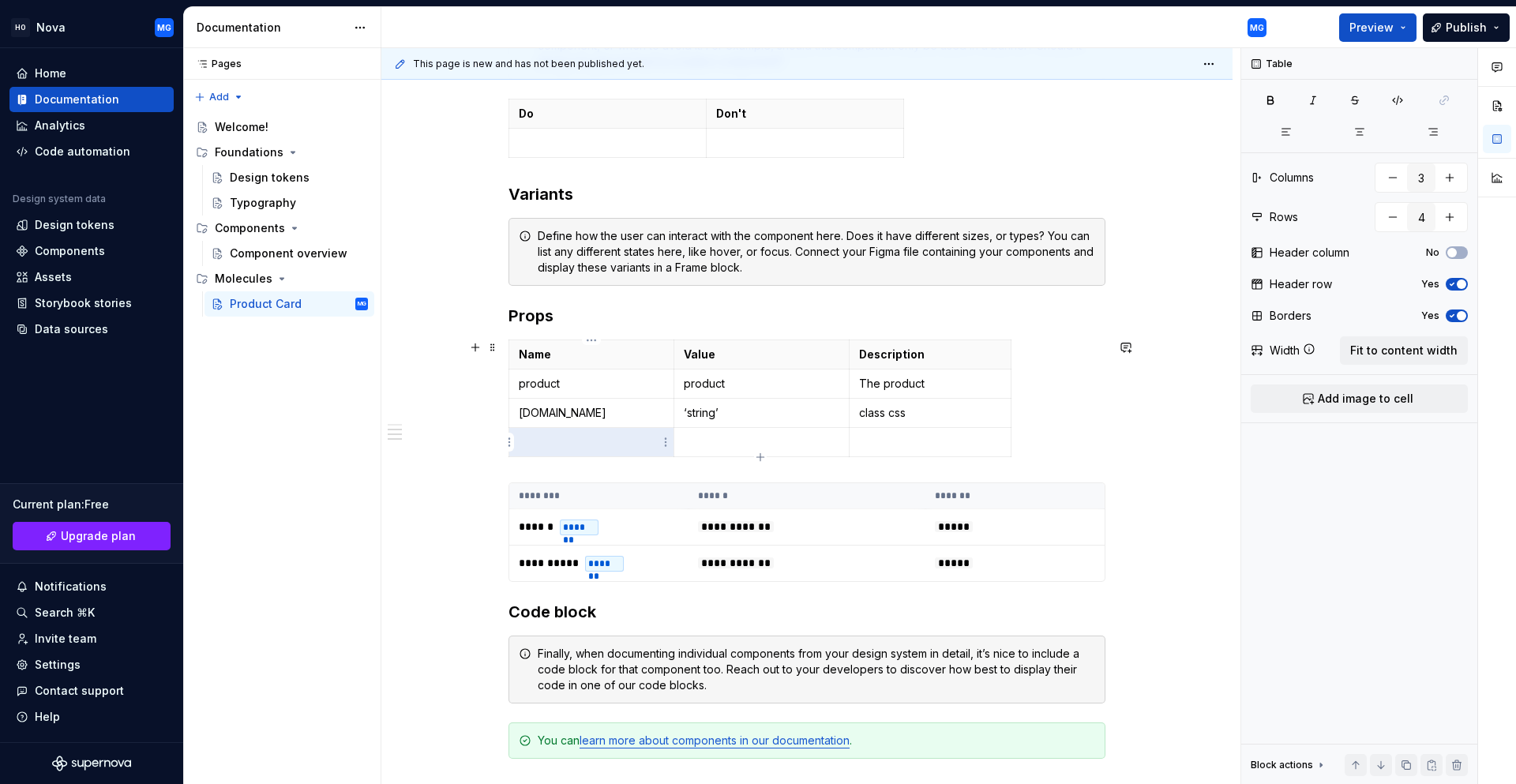
click at [563, 437] on p at bounding box center [591, 442] width 145 height 16
click at [720, 444] on p at bounding box center [761, 442] width 156 height 16
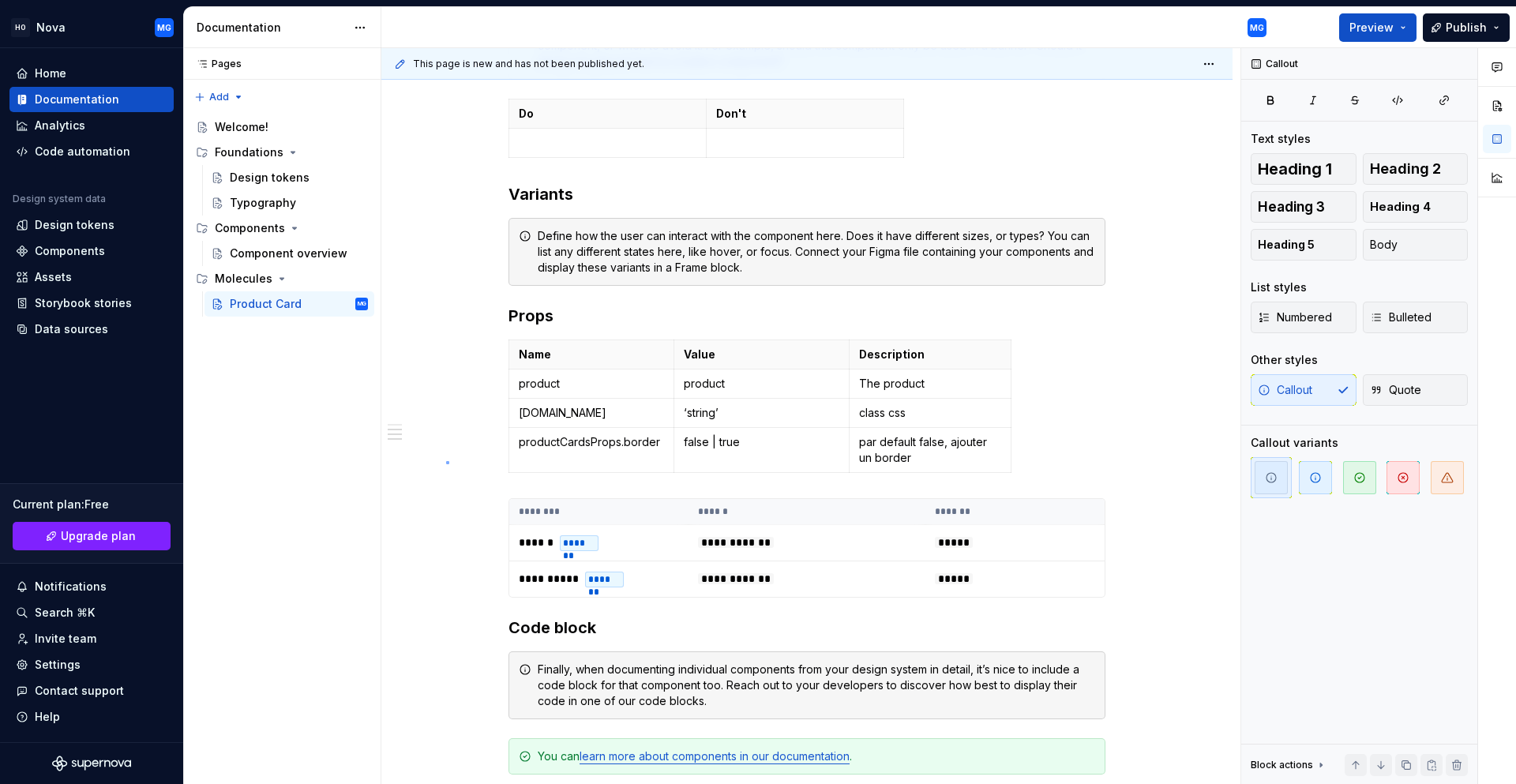
click at [446, 461] on div "**********" at bounding box center [811, 416] width 859 height 736
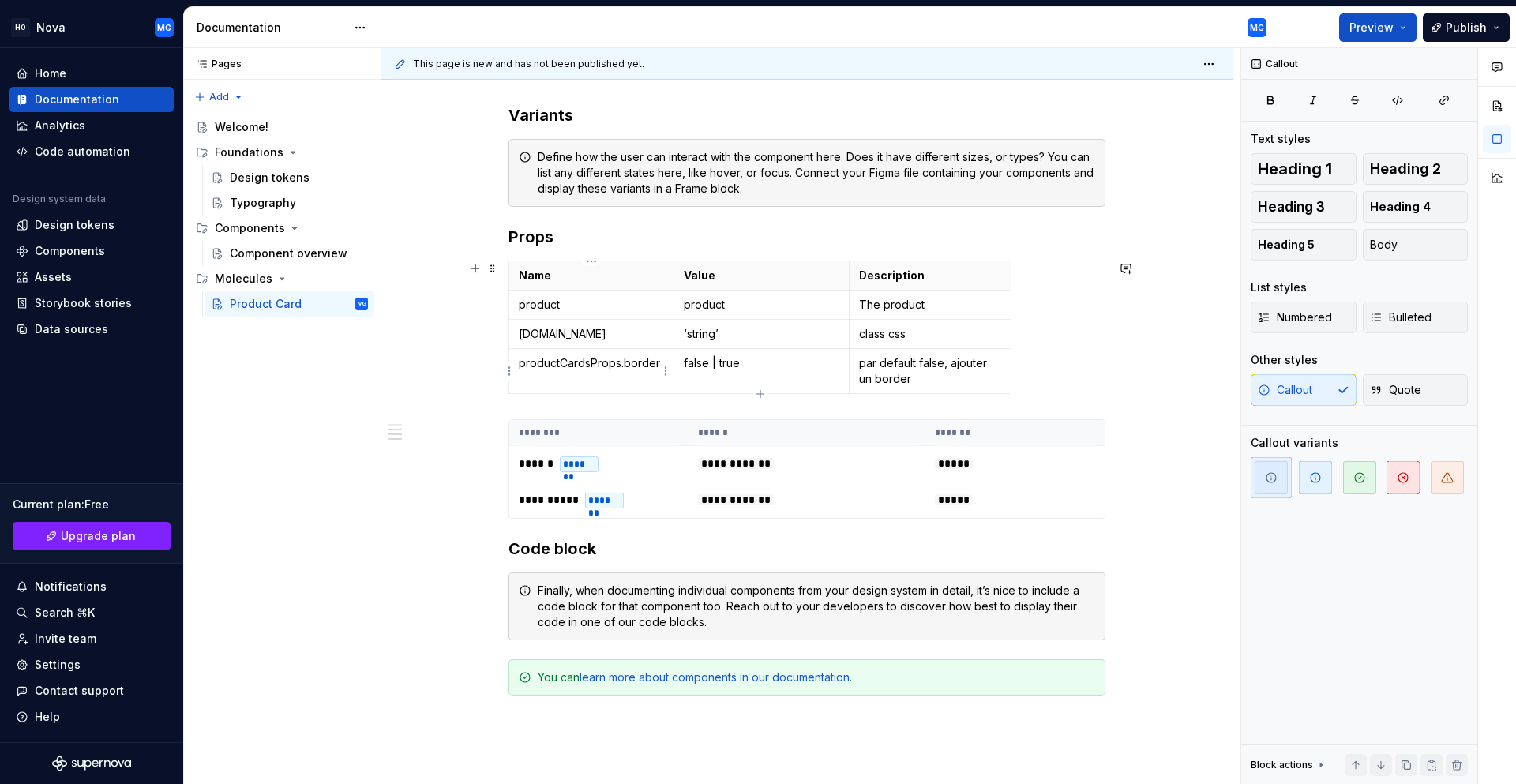
click at [579, 370] on p "productCardsProps.border" at bounding box center [591, 363] width 145 height 16
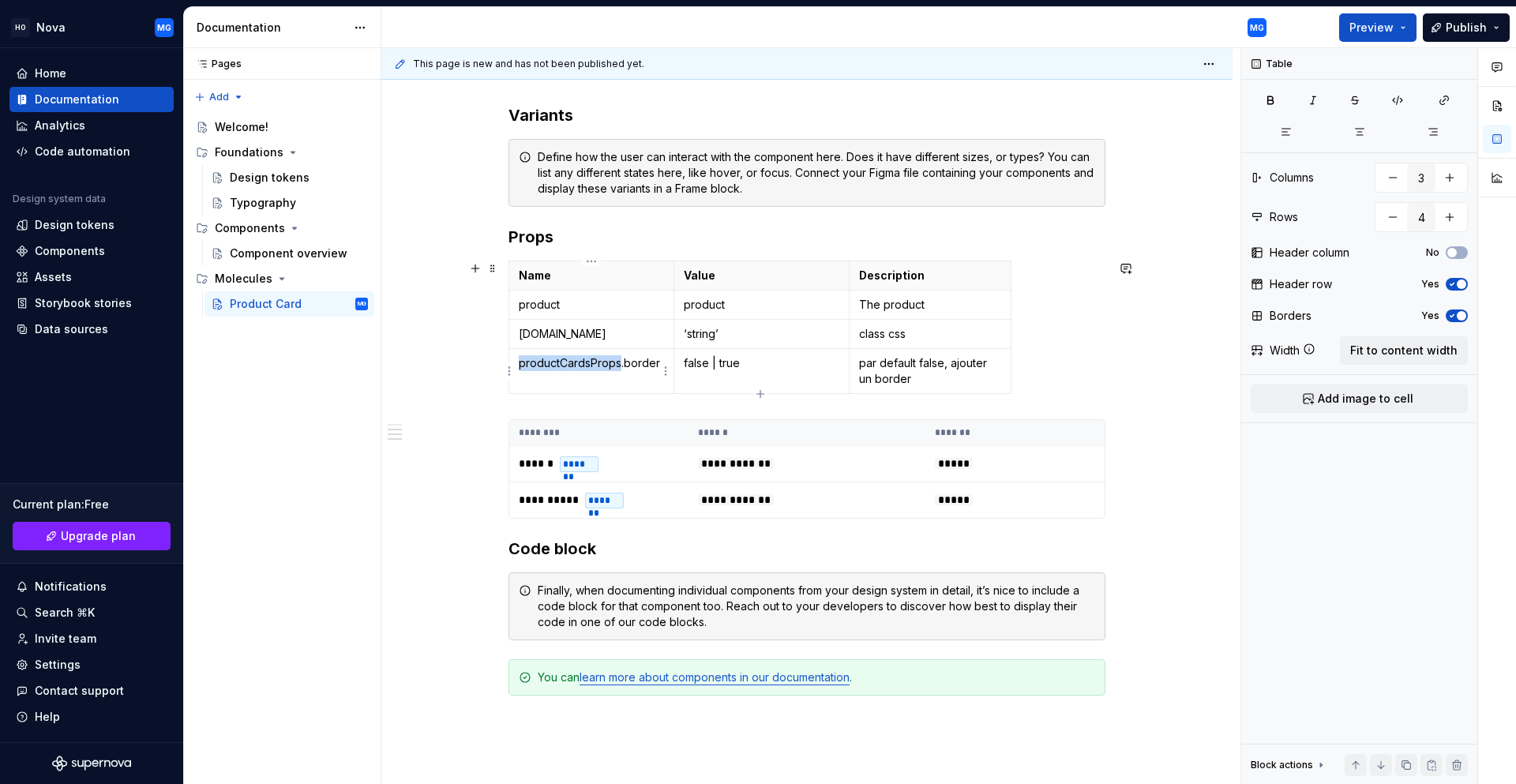
click at [579, 370] on p "productCardsProps.border" at bounding box center [591, 363] width 145 height 16
drag, startPoint x: 579, startPoint y: 371, endPoint x: 515, endPoint y: 372, distance: 64.0
click at [515, 372] on td "productCardsProps.border" at bounding box center [591, 371] width 165 height 45
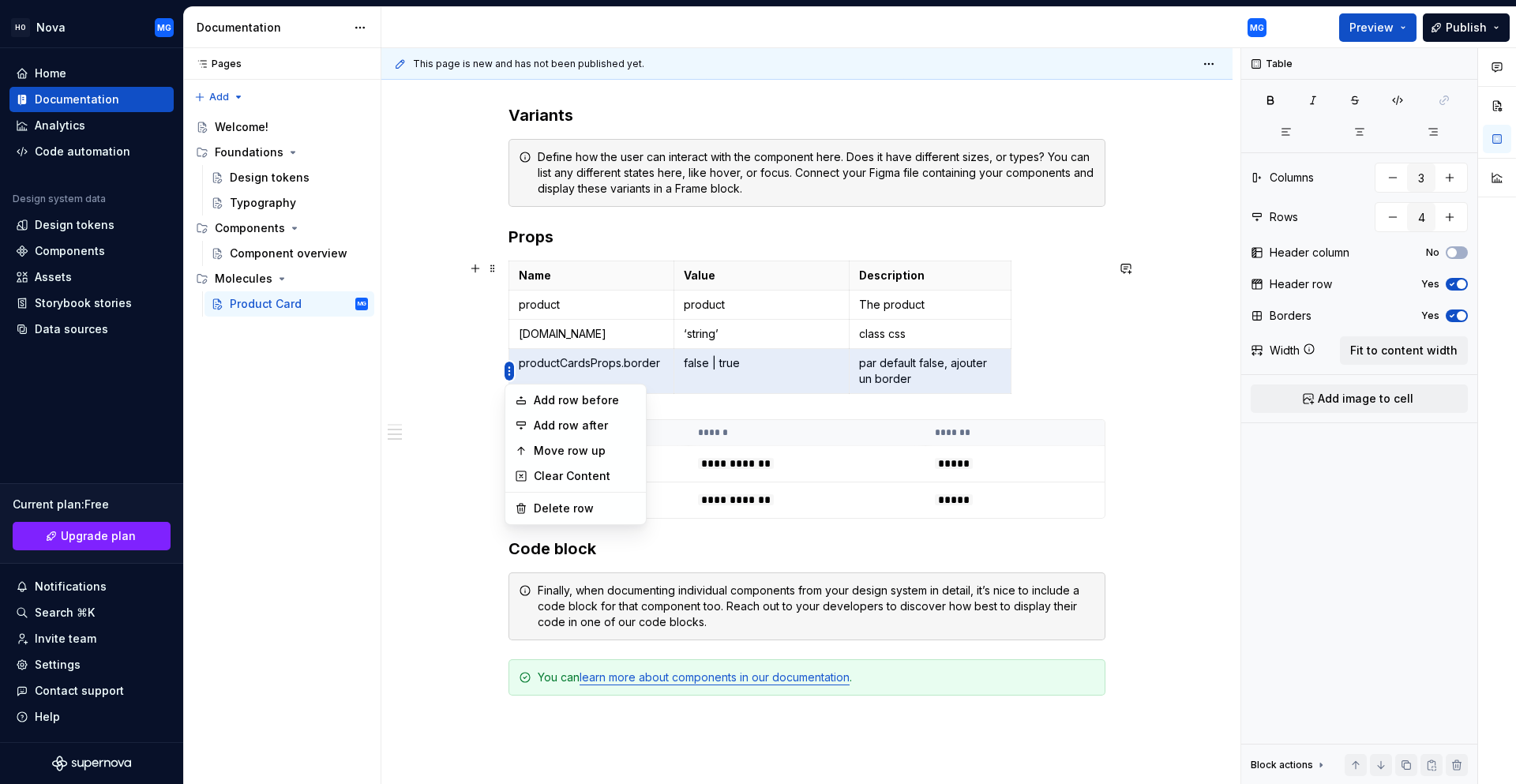
click at [506, 378] on html "HO Nova MG Home Documentation Analytics Code automation Design system data Desi…" at bounding box center [758, 392] width 1516 height 784
click at [457, 375] on html "HO Nova MG Home Documentation Analytics Code automation Design system data Desi…" at bounding box center [758, 392] width 1516 height 784
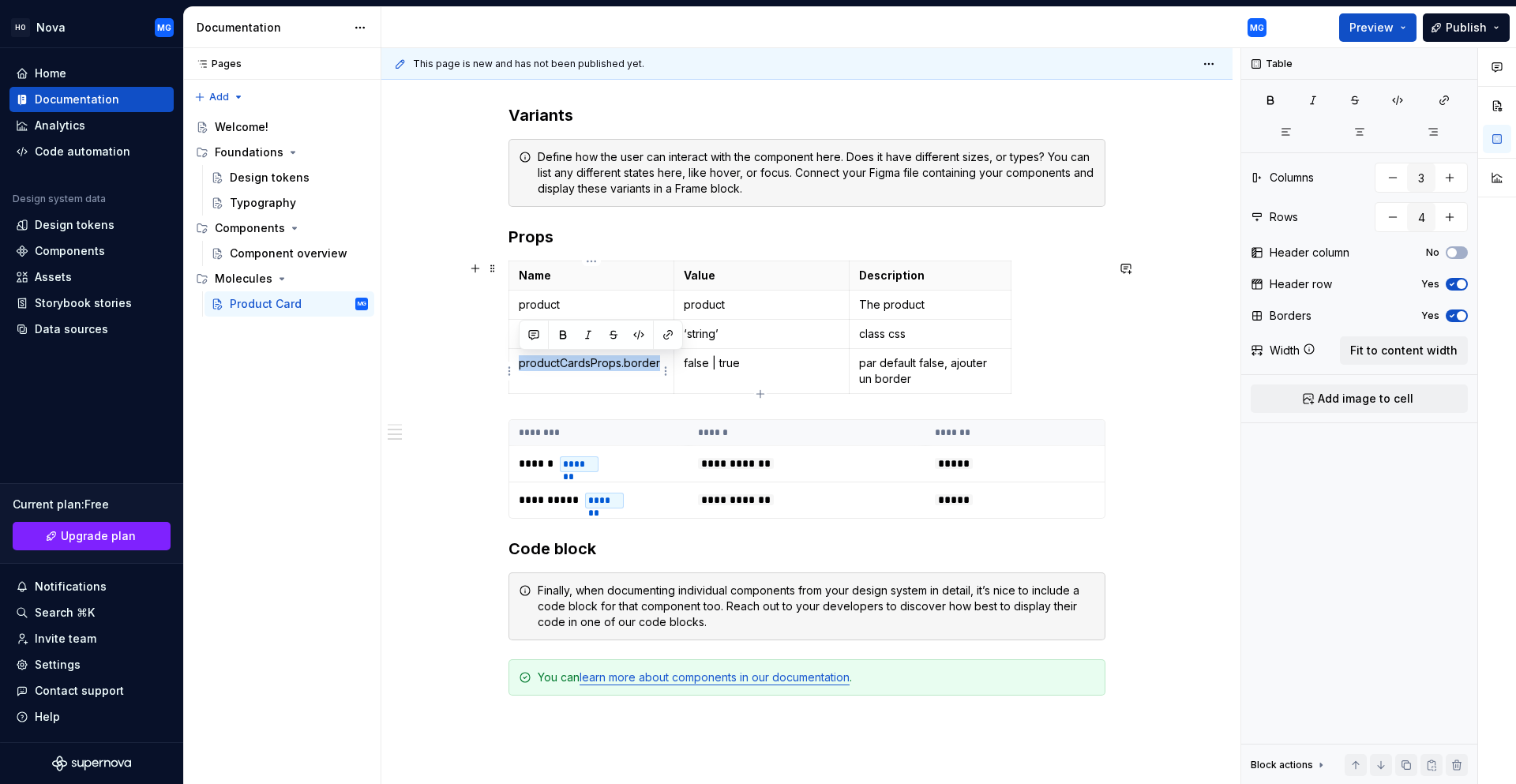
drag, startPoint x: 548, startPoint y: 375, endPoint x: 532, endPoint y: 377, distance: 16.1
click at [532, 377] on td "productCardsProps.border" at bounding box center [591, 371] width 165 height 45
click at [1203, 354] on div "**********" at bounding box center [811, 416] width 859 height 736
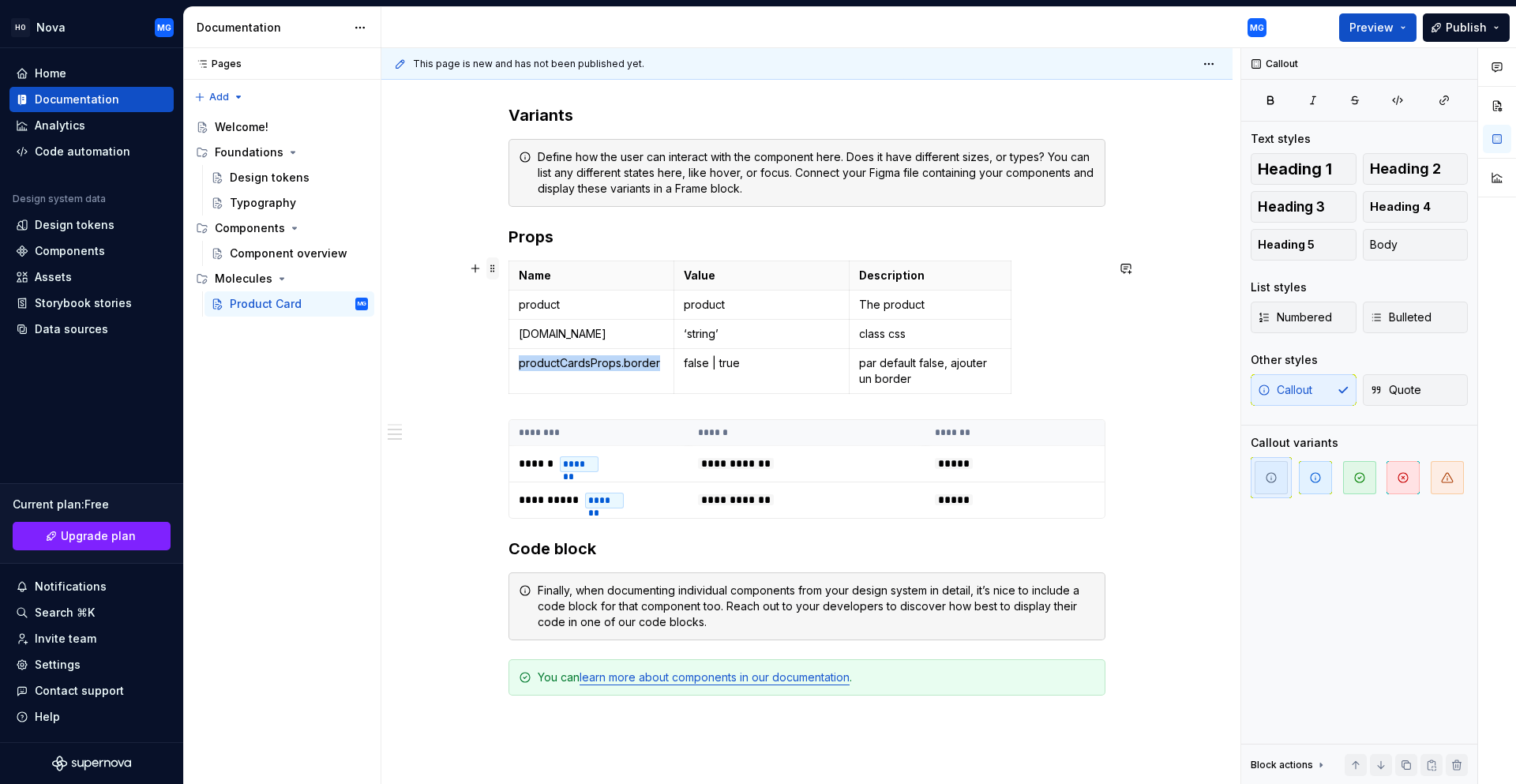
click at [496, 268] on span at bounding box center [492, 268] width 13 height 22
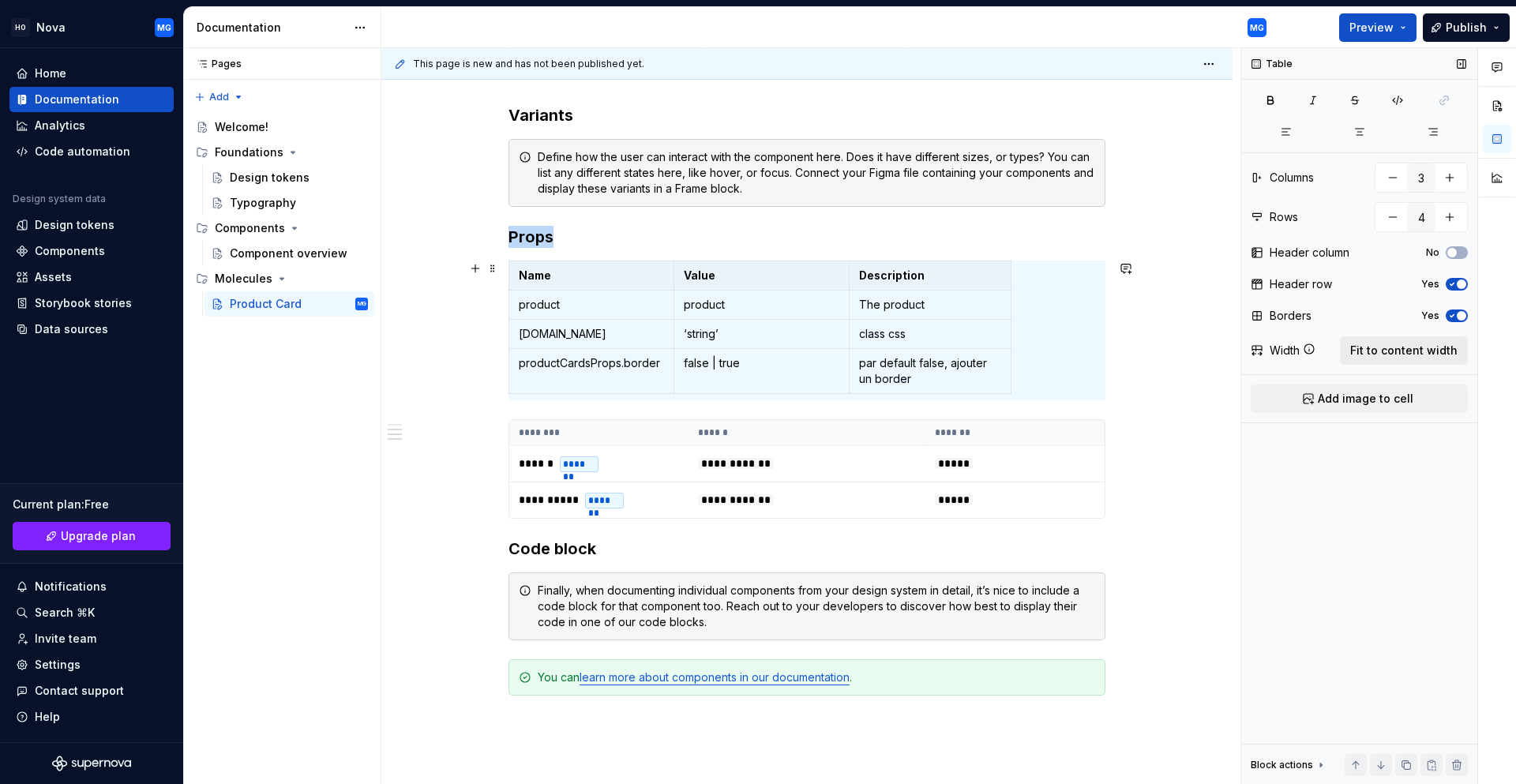
click at [1368, 348] on span "Fit to content width" at bounding box center [1404, 350] width 107 height 16
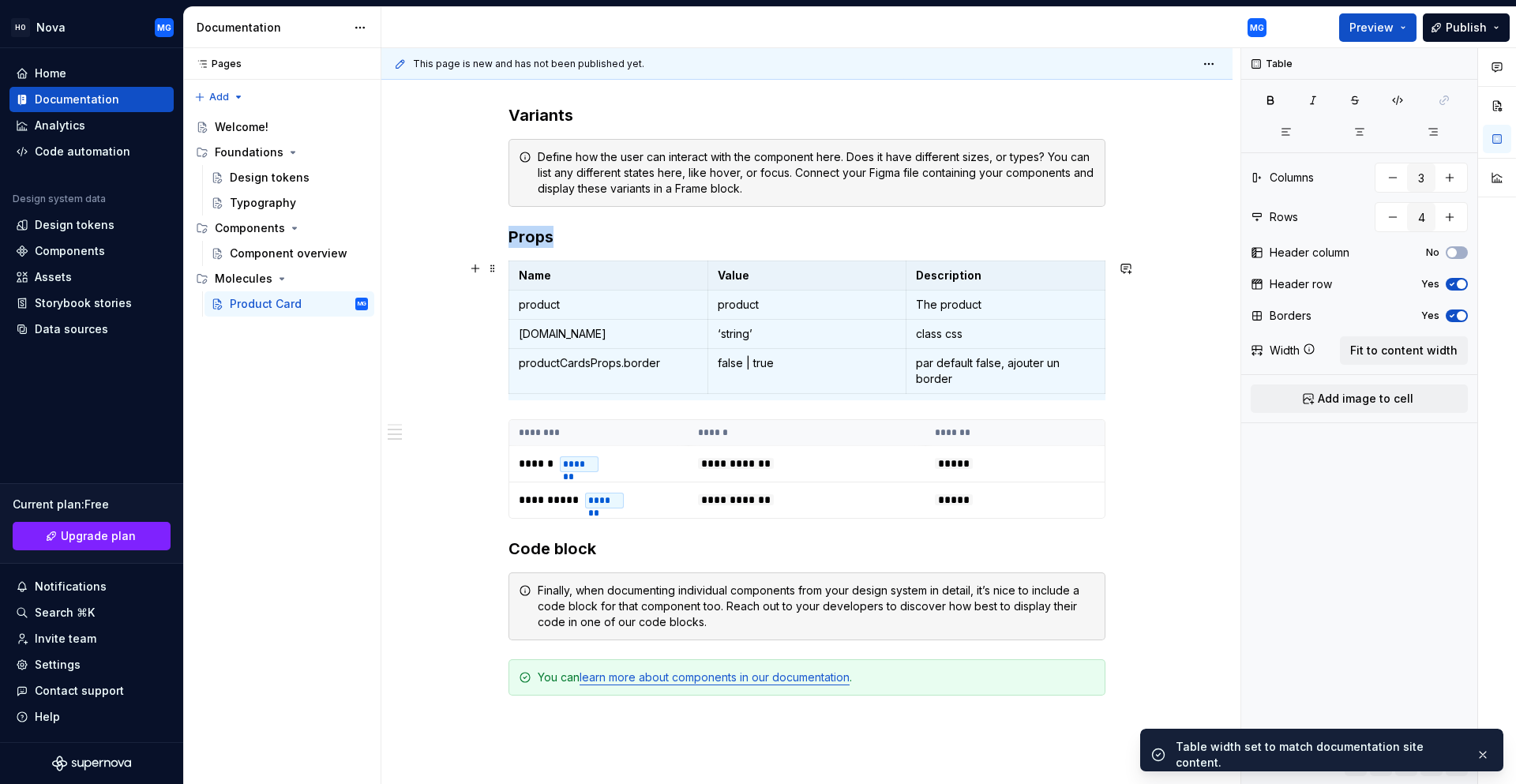
click at [1109, 365] on div "**********" at bounding box center [807, 101] width 851 height 1772
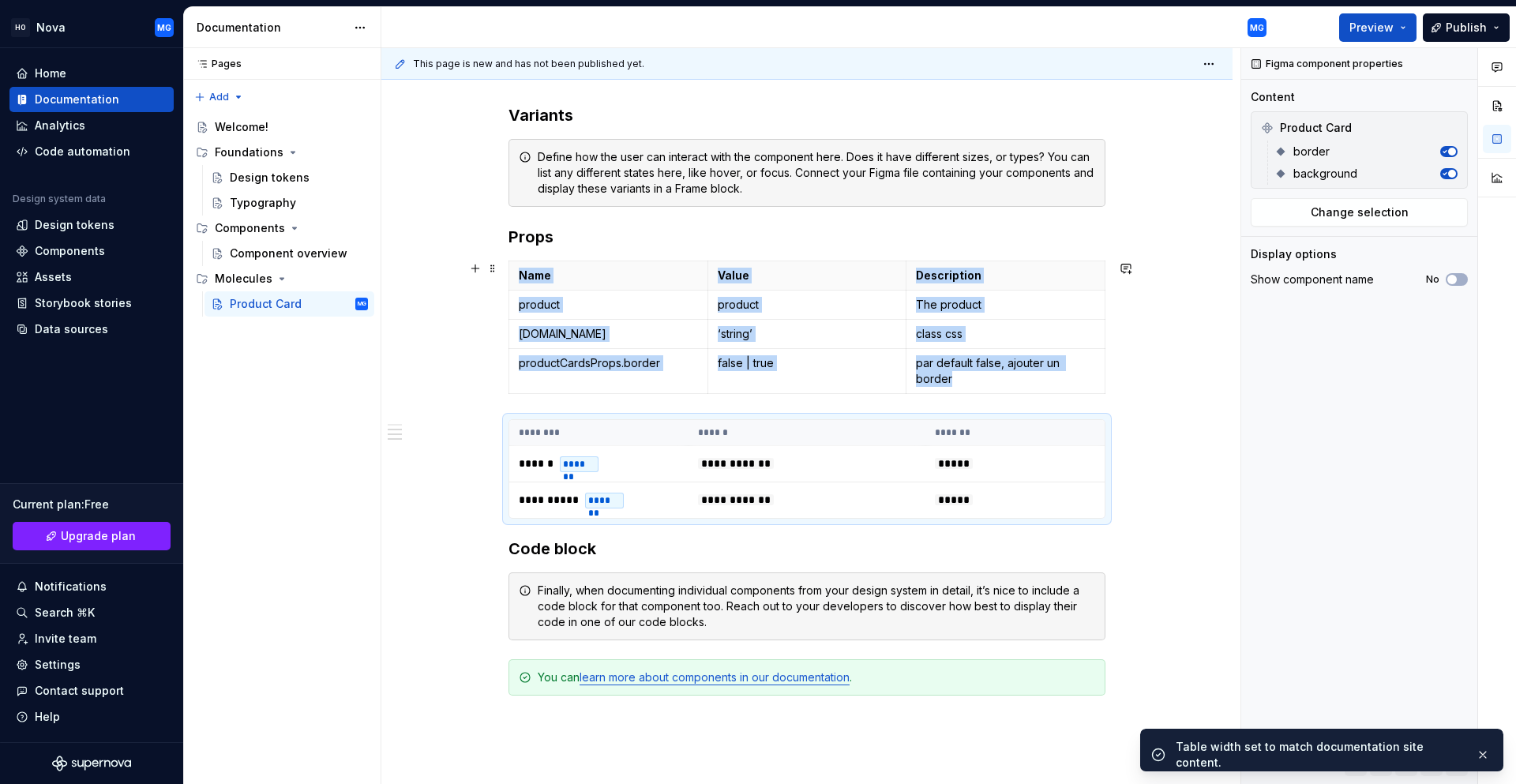
click at [1176, 387] on div "**********" at bounding box center [807, 101] width 851 height 1772
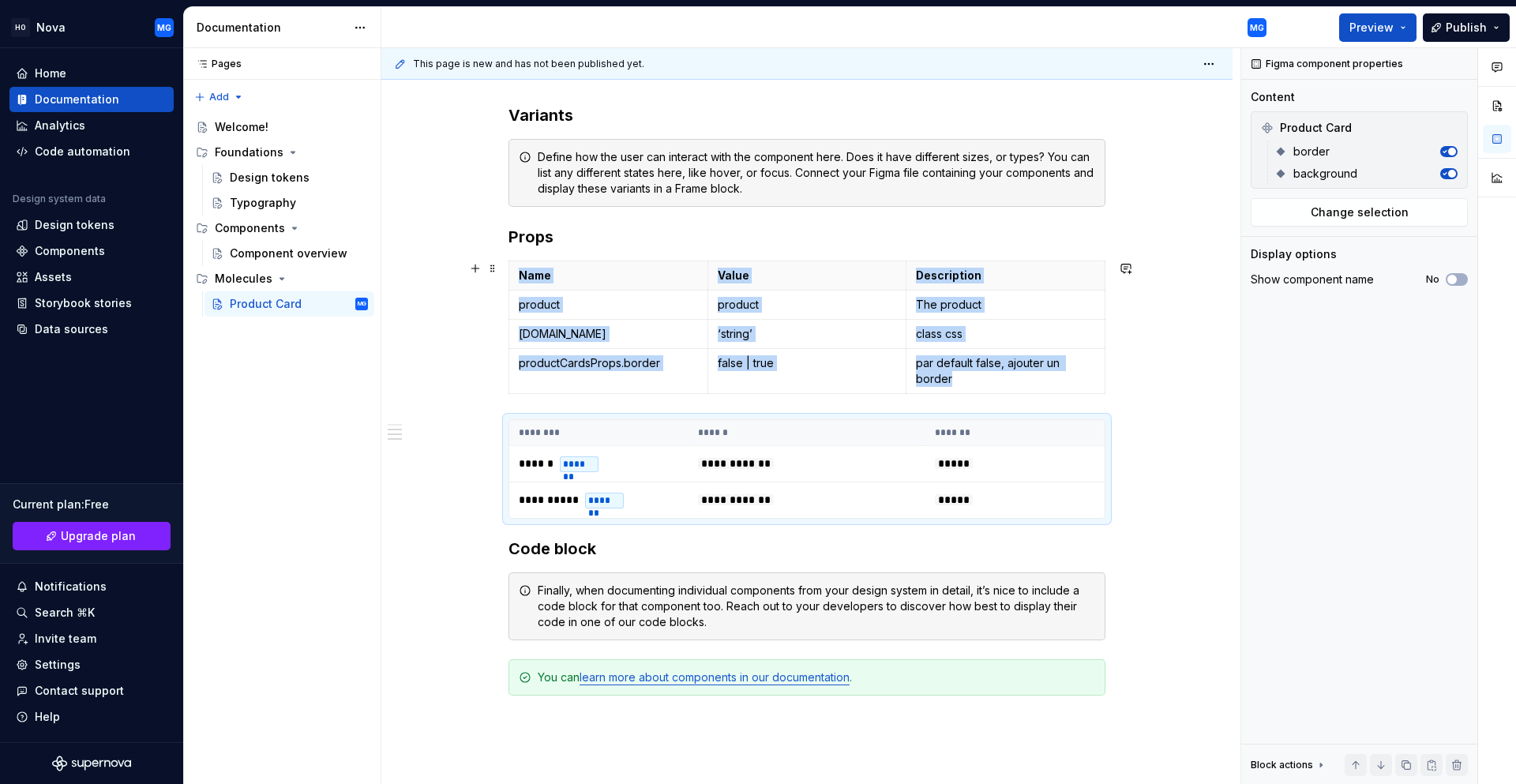
type textarea "*"
click at [1449, 278] on span "button" at bounding box center [1451, 279] width 9 height 9
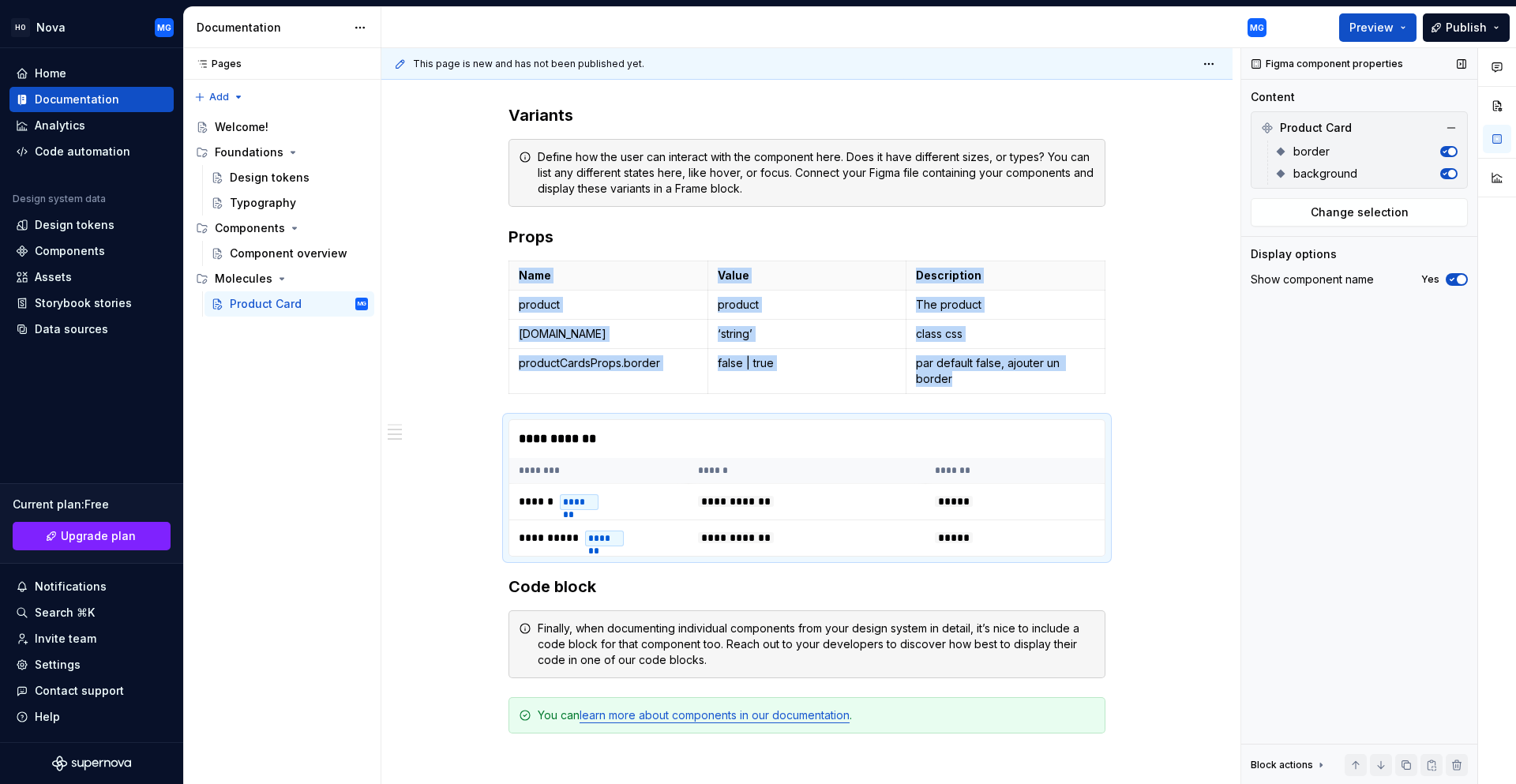
click at [1449, 278] on icon "button" at bounding box center [1451, 279] width 13 height 9
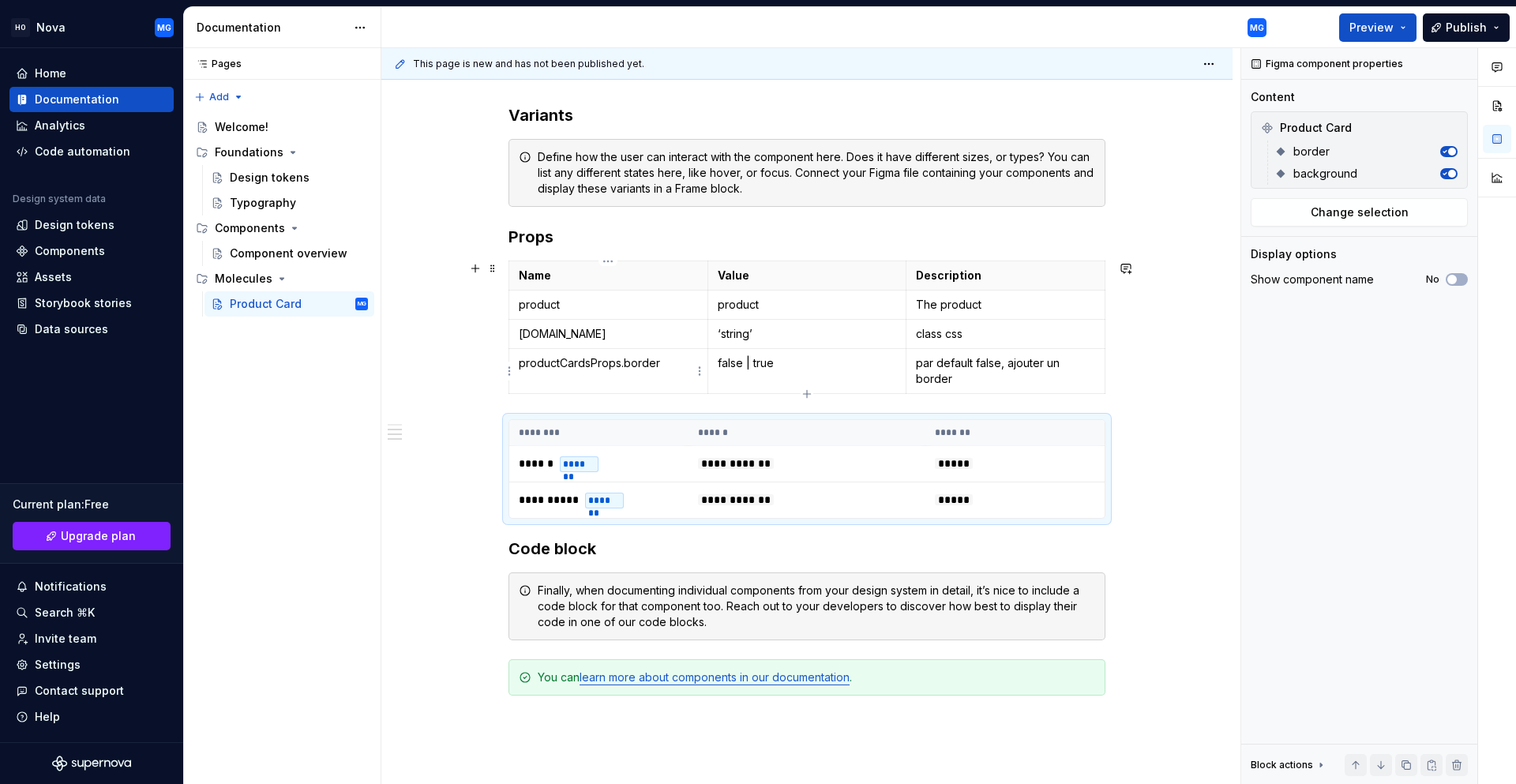
click at [623, 357] on p "productCardsProps.border" at bounding box center [609, 363] width 179 height 16
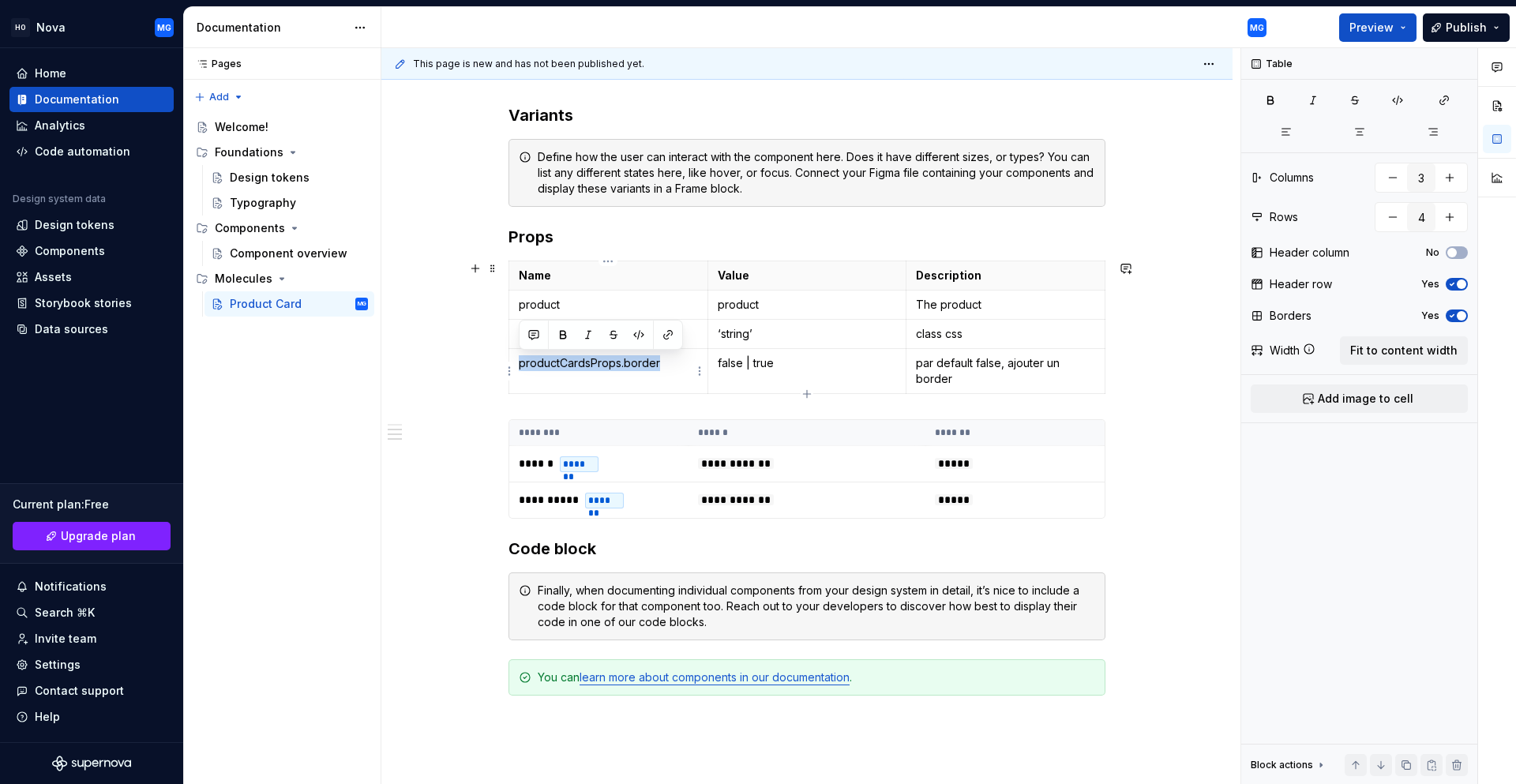
drag, startPoint x: 623, startPoint y: 357, endPoint x: 582, endPoint y: 365, distance: 41.8
click at [582, 365] on p "productCardsProps.border" at bounding box center [609, 363] width 179 height 16
drag, startPoint x: 583, startPoint y: 366, endPoint x: 556, endPoint y: 374, distance: 28.2
click at [556, 374] on td "productCardsProps.border" at bounding box center [608, 371] width 199 height 45
click at [543, 392] on td "productCardsProps.border" at bounding box center [608, 371] width 199 height 45
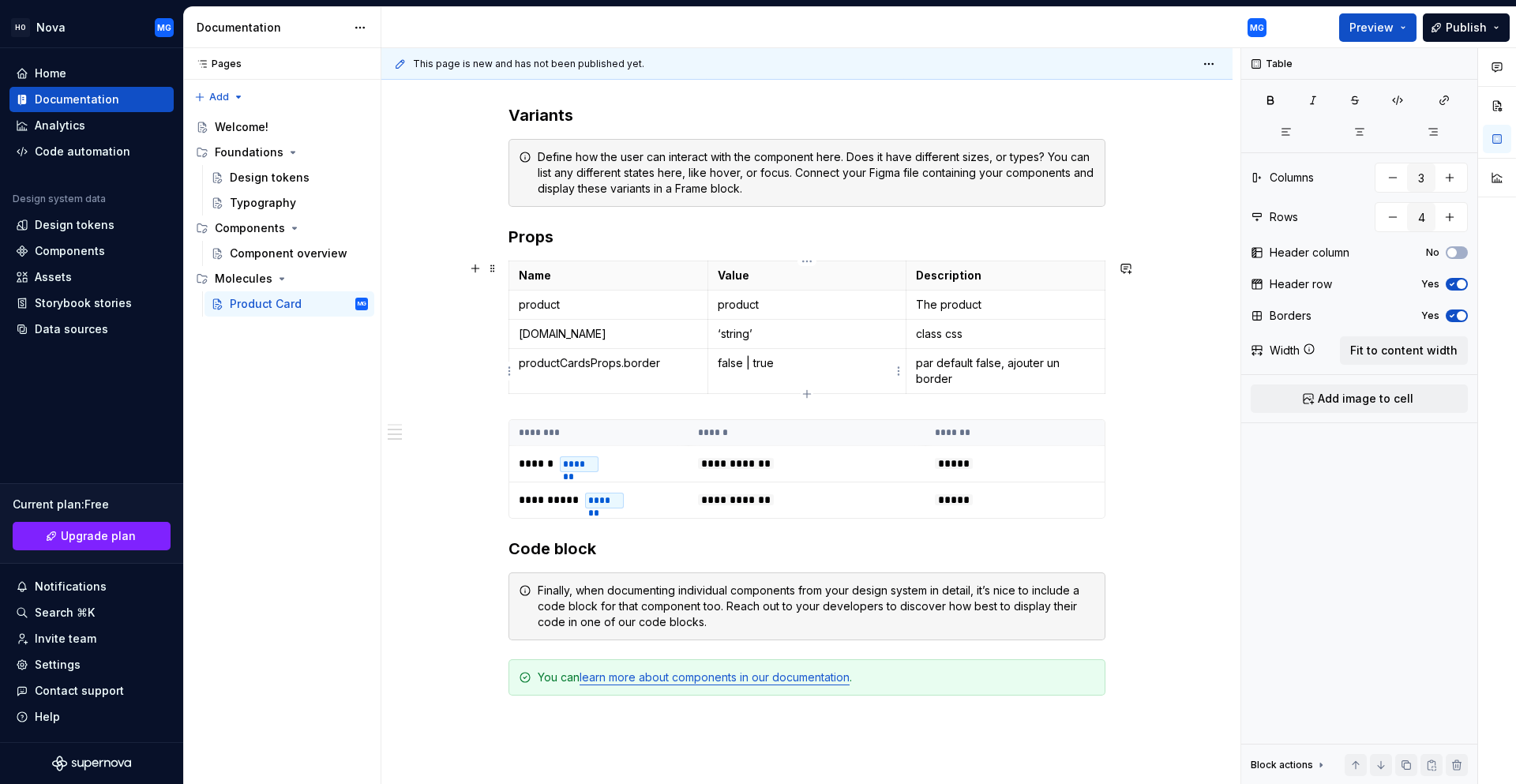
click at [719, 357] on p "false | true" at bounding box center [807, 363] width 179 height 16
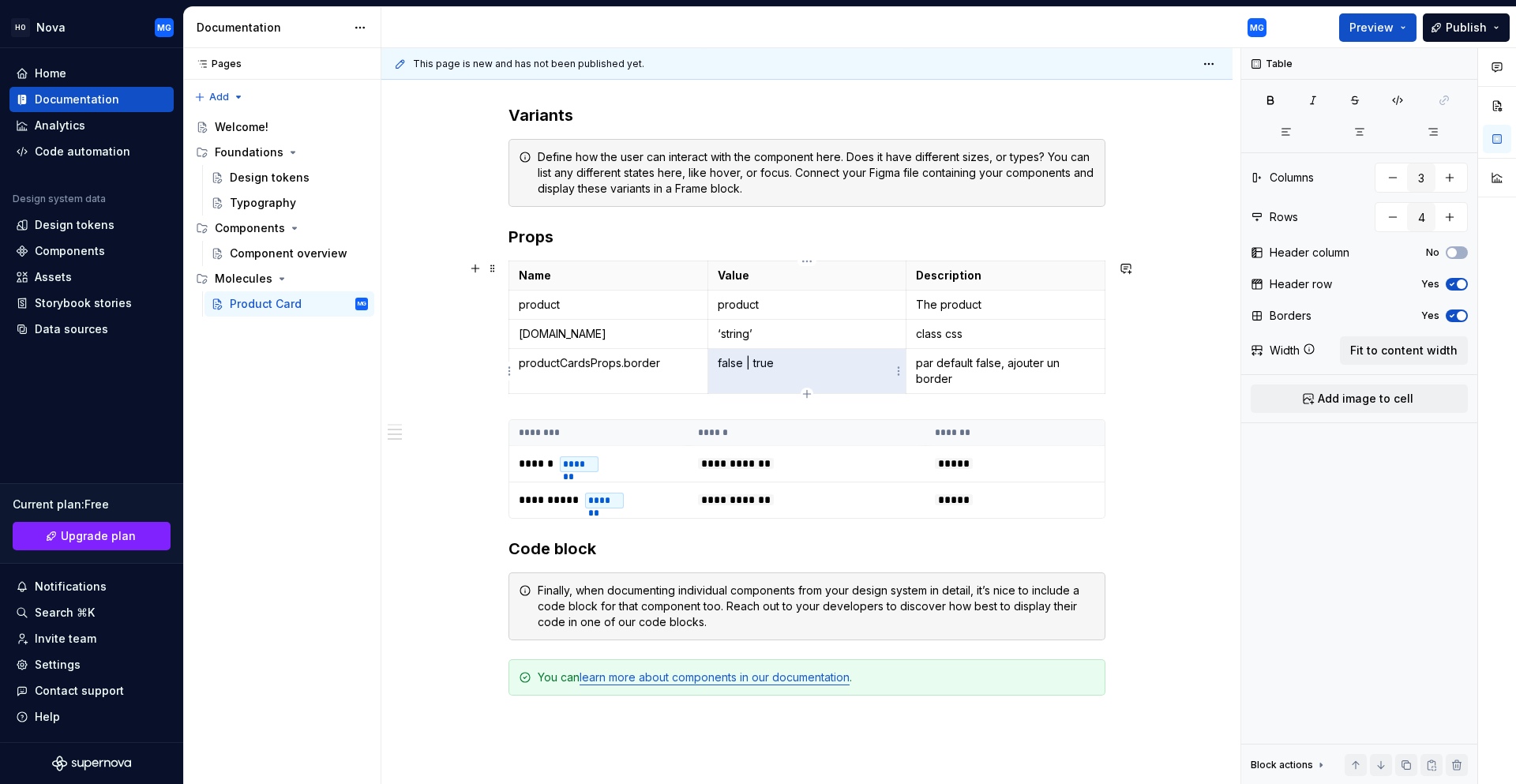
click at [719, 357] on p "false | true" at bounding box center [807, 363] width 179 height 16
drag, startPoint x: 719, startPoint y: 357, endPoint x: 837, endPoint y: 339, distance: 119.4
click at [797, 359] on p "false | true" at bounding box center [807, 363] width 179 height 16
click at [841, 335] on button "button" at bounding box center [838, 335] width 22 height 22
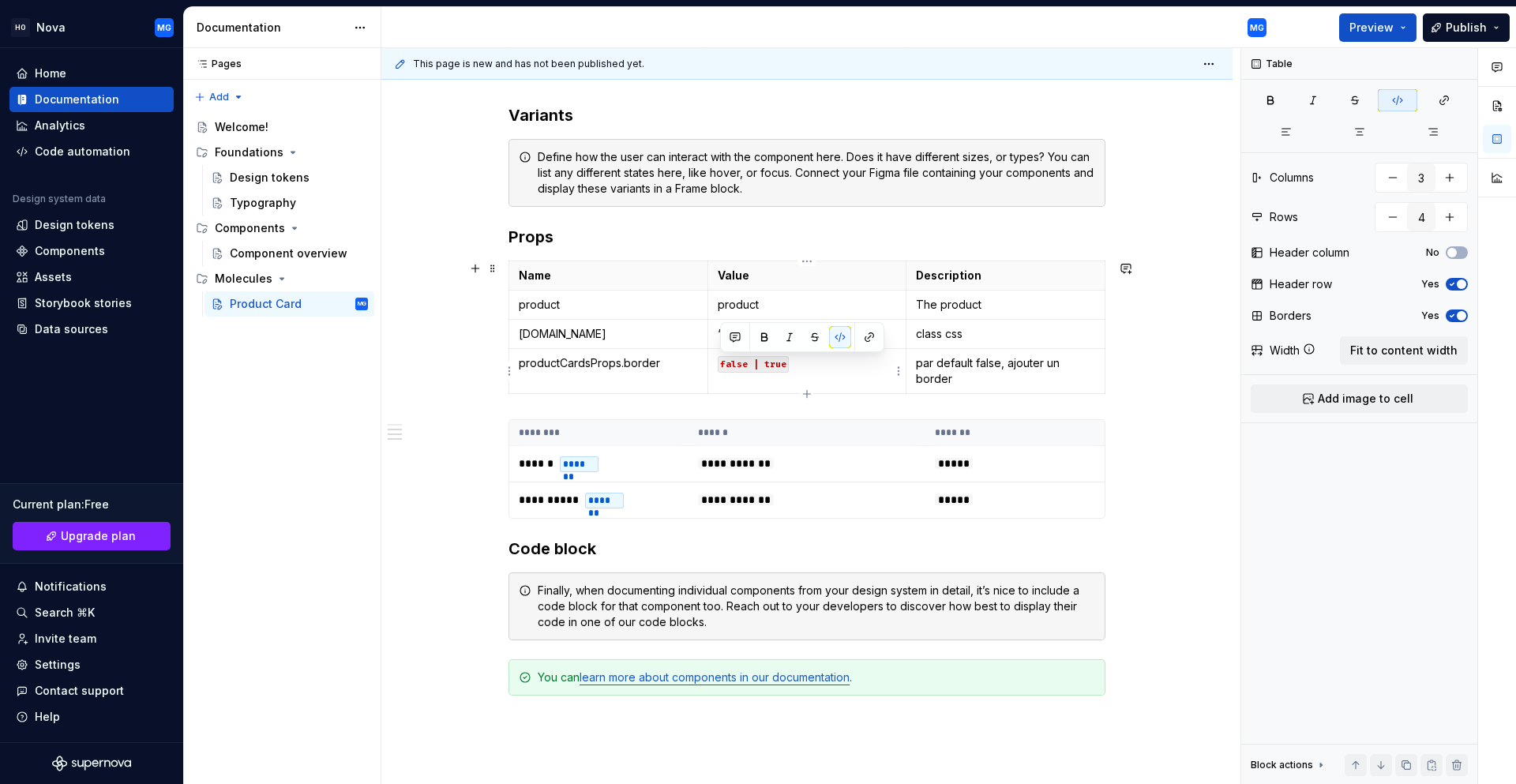
click at [817, 367] on p "false | true" at bounding box center [807, 363] width 179 height 16
click at [805, 386] on td "false | true" at bounding box center [807, 371] width 199 height 45
click at [608, 359] on p "productCardsProps.border" at bounding box center [609, 363] width 179 height 16
click at [725, 338] on p "‘string’" at bounding box center [807, 334] width 179 height 16
click at [728, 369] on code "false | true" at bounding box center [753, 365] width 71 height 17
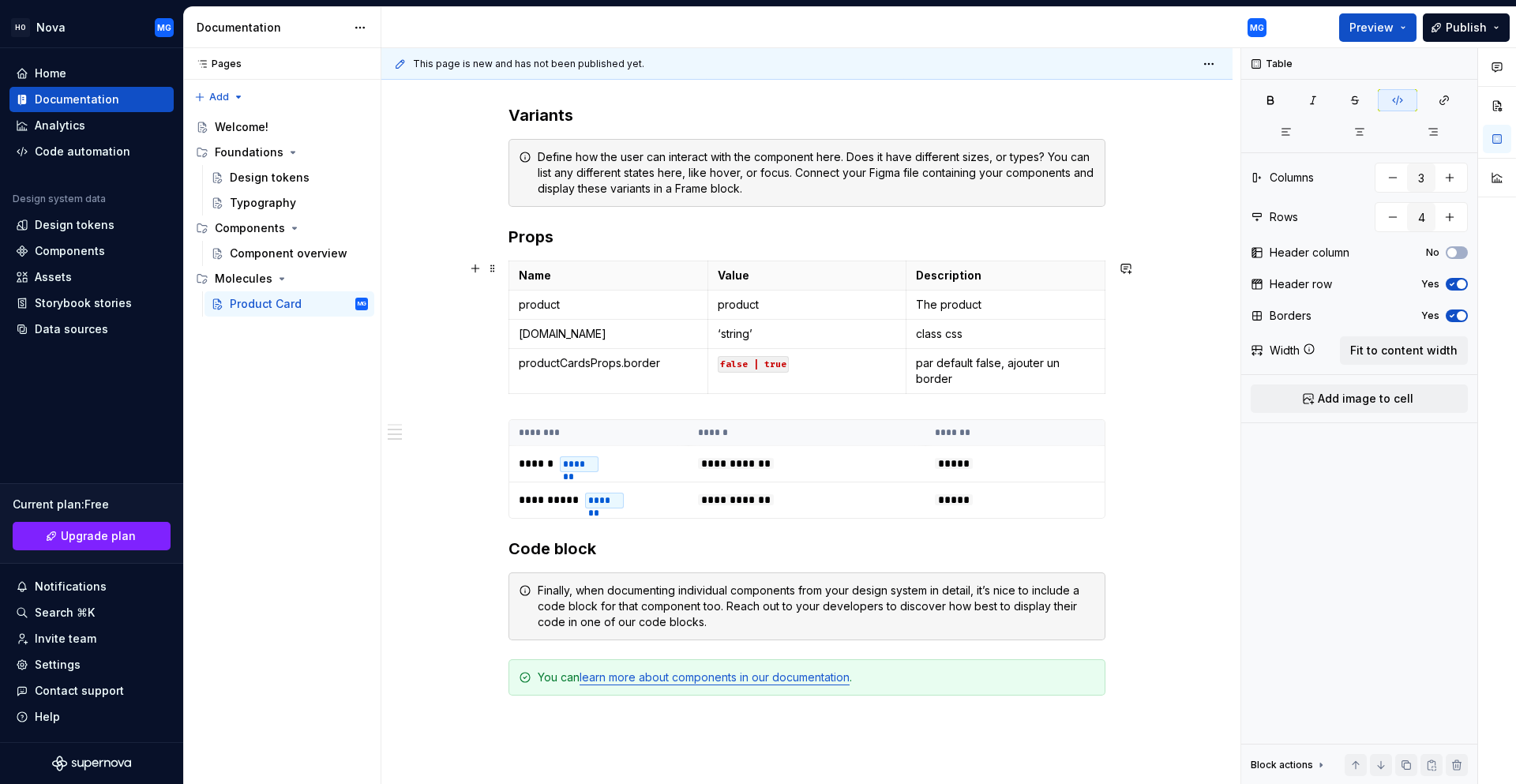
click at [576, 397] on div "Name Value Description product product The product productCardsProps.name ‘stri…" at bounding box center [807, 330] width 597 height 140
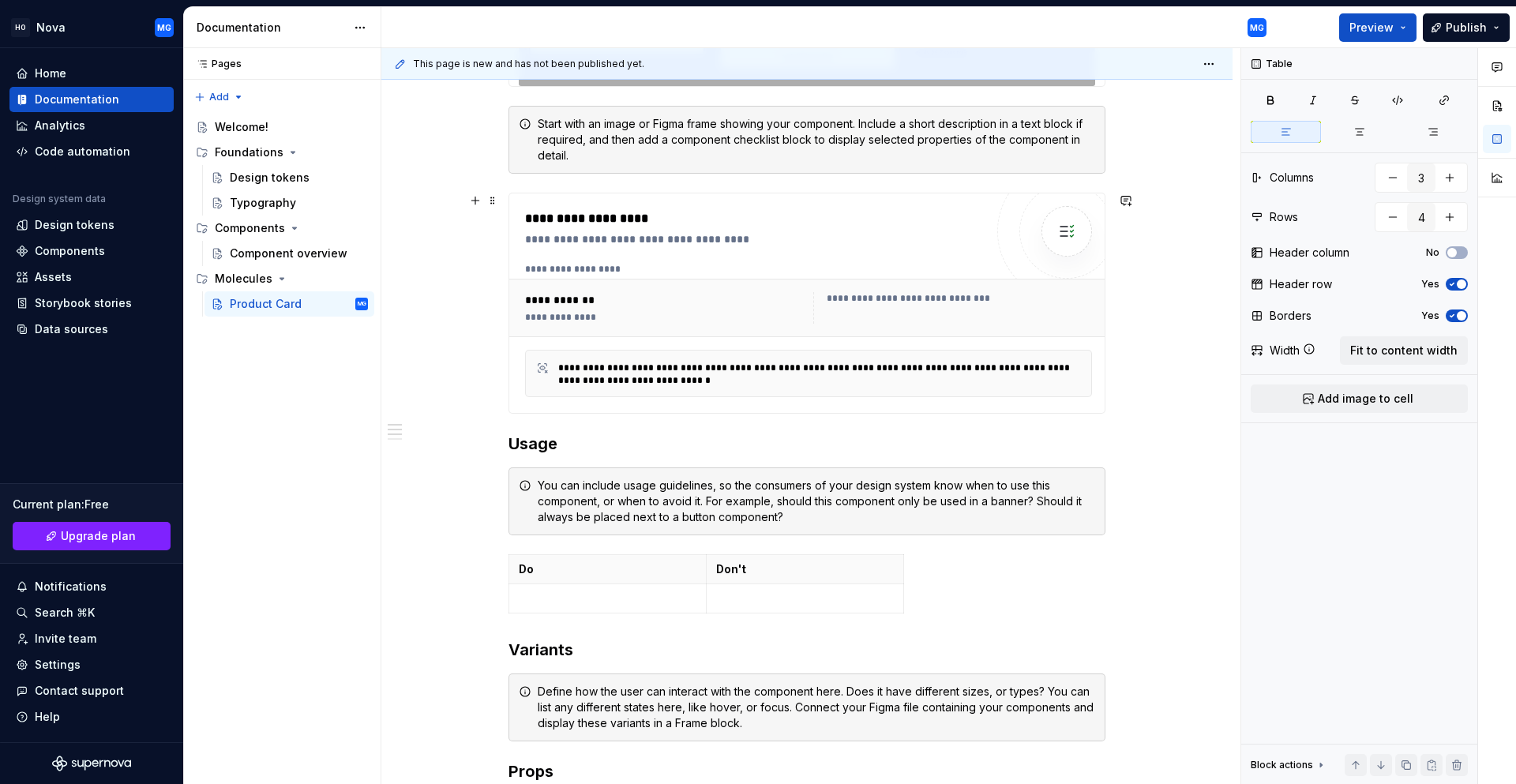
scroll to position [547, 0]
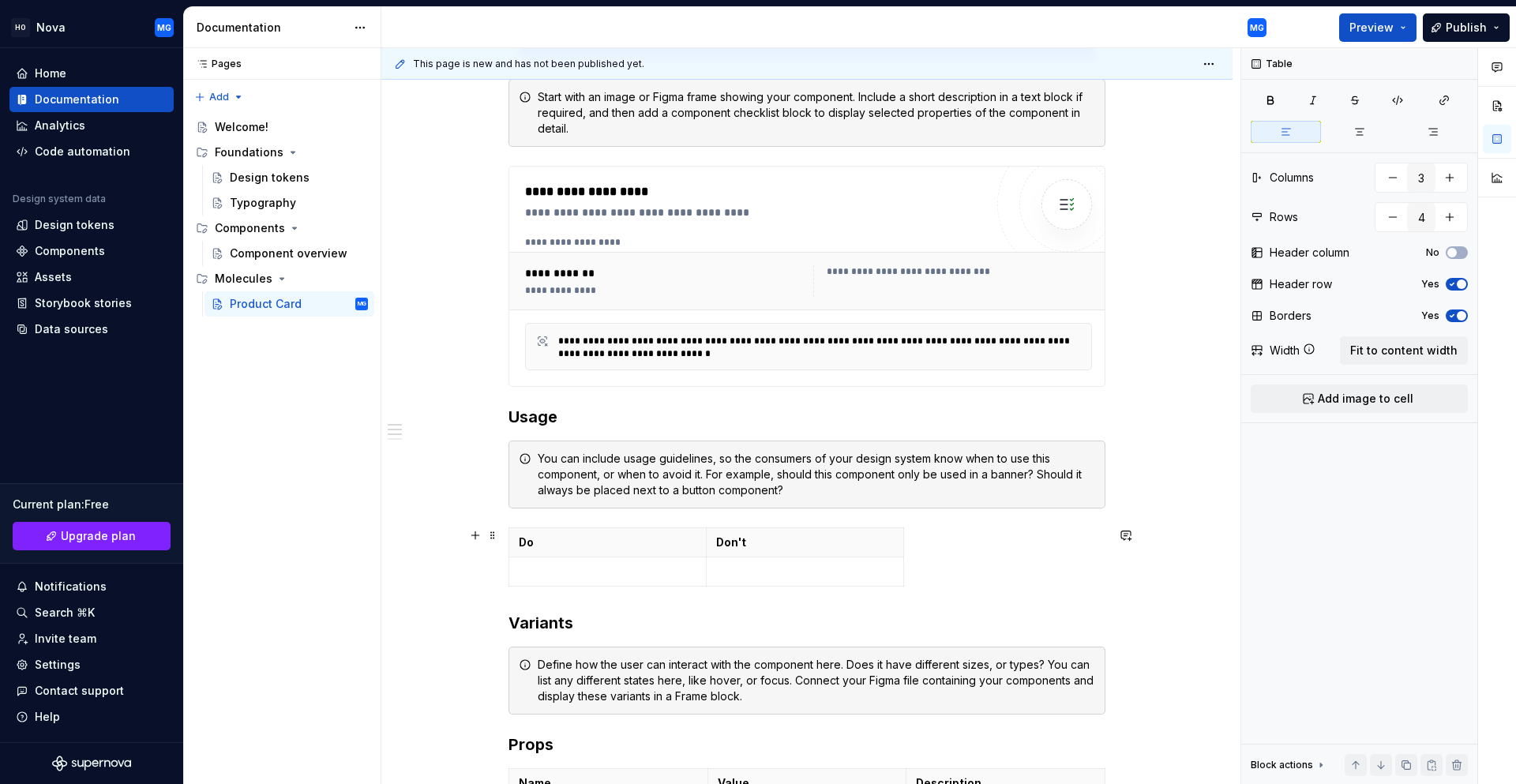
click at [444, 529] on div "**********" at bounding box center [807, 609] width 851 height 1772
type input "2"
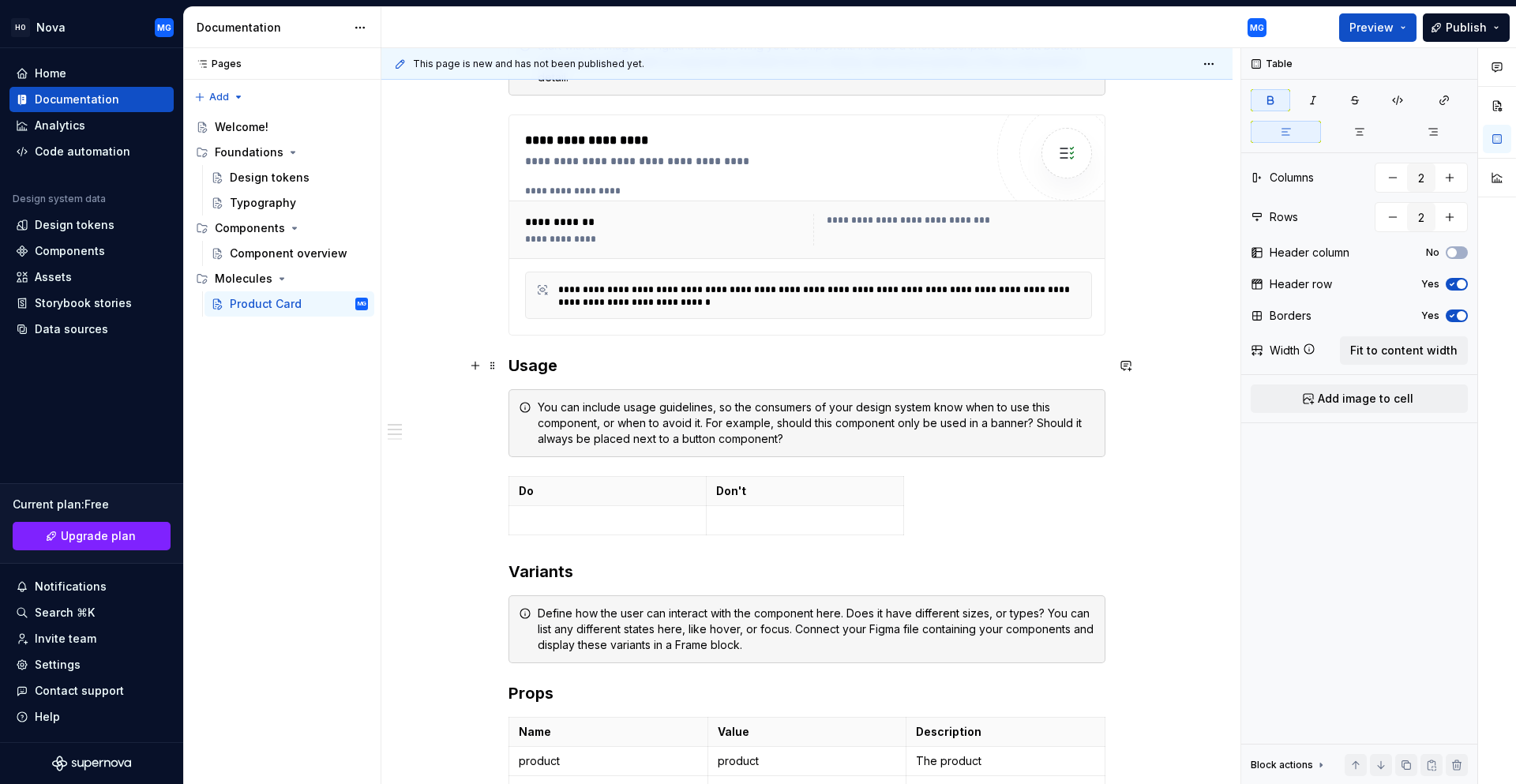
scroll to position [626, 0]
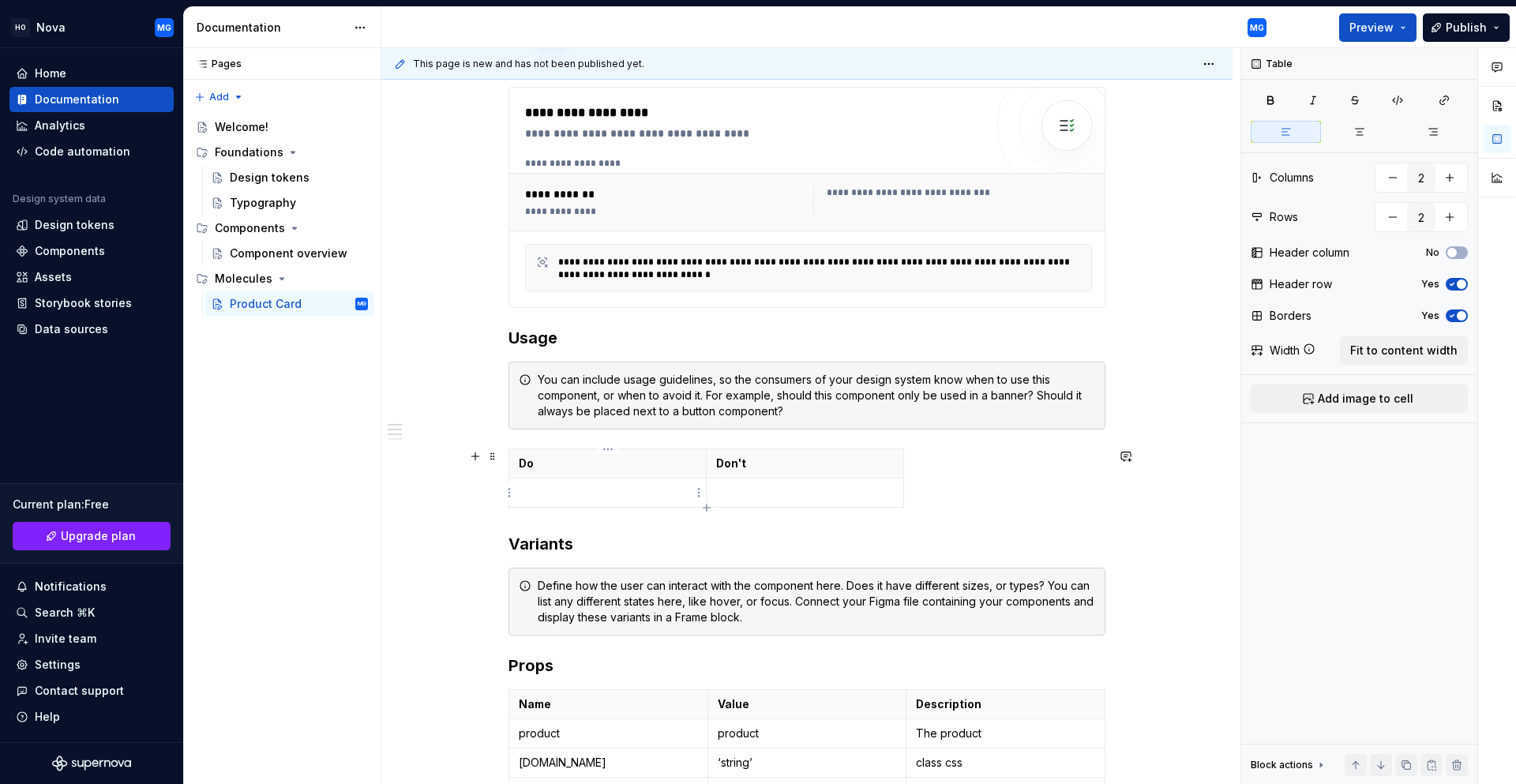
click at [581, 492] on p at bounding box center [608, 492] width 178 height 16
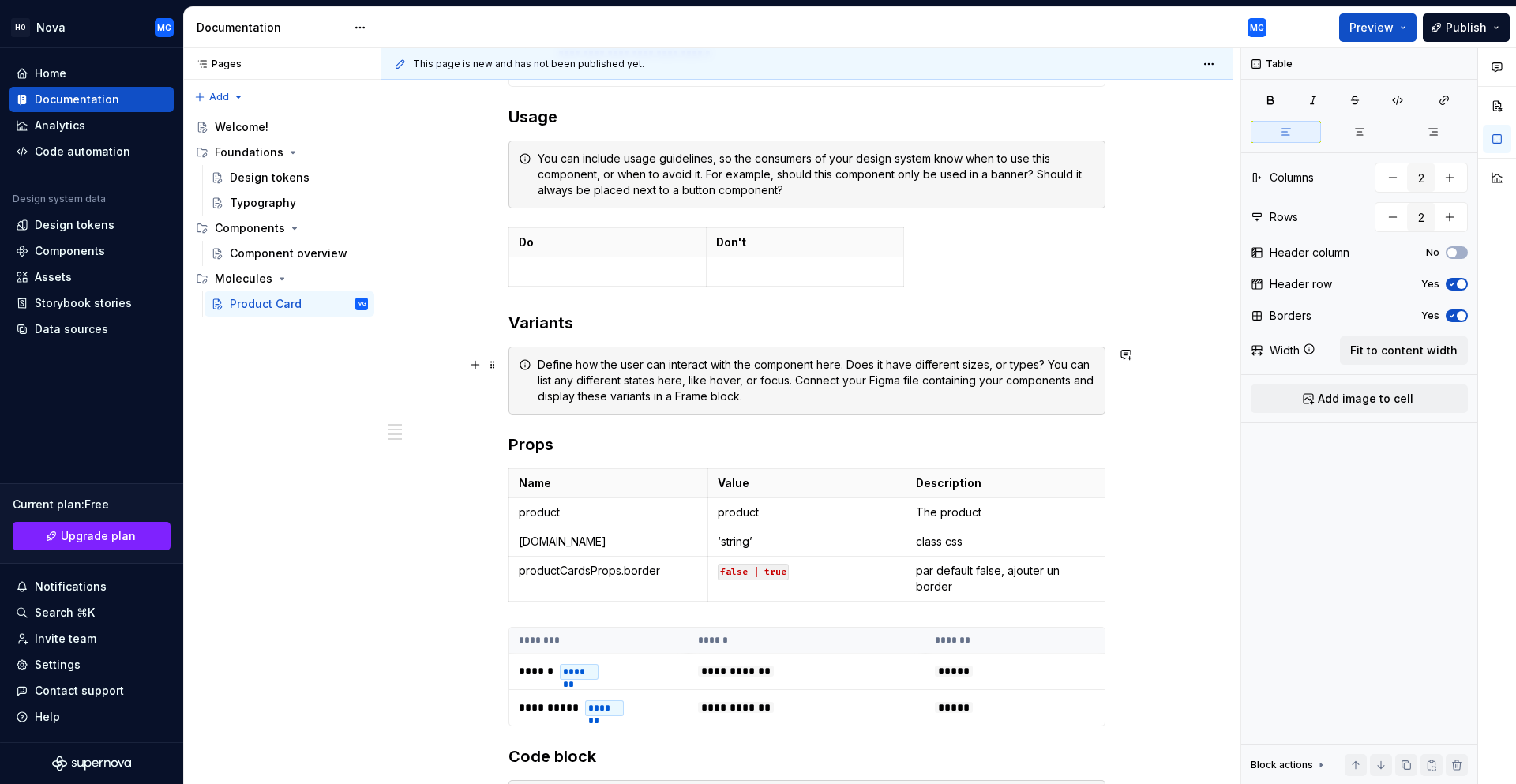
scroll to position [863, 0]
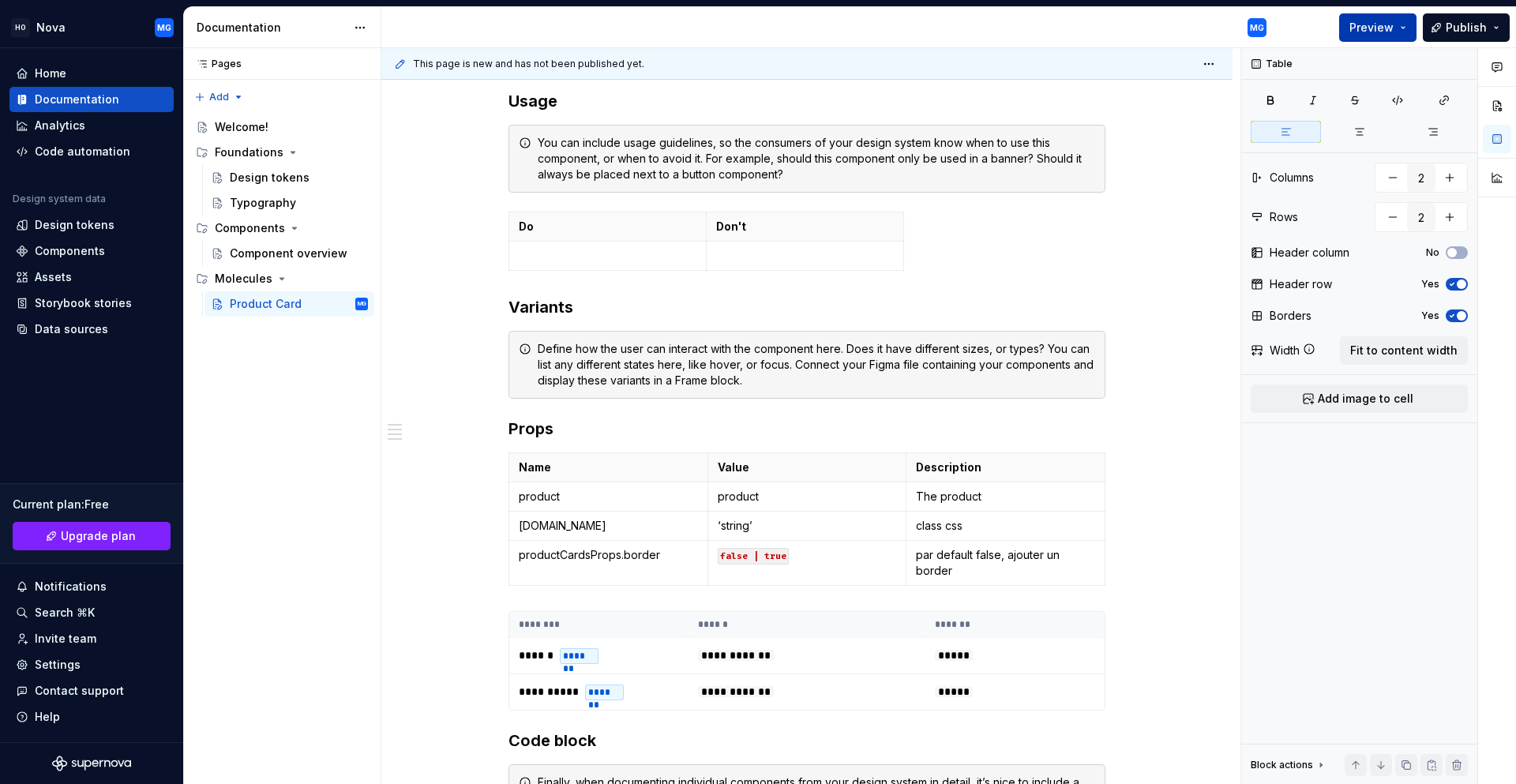
click at [1409, 29] on button "Preview" at bounding box center [1378, 28] width 77 height 29
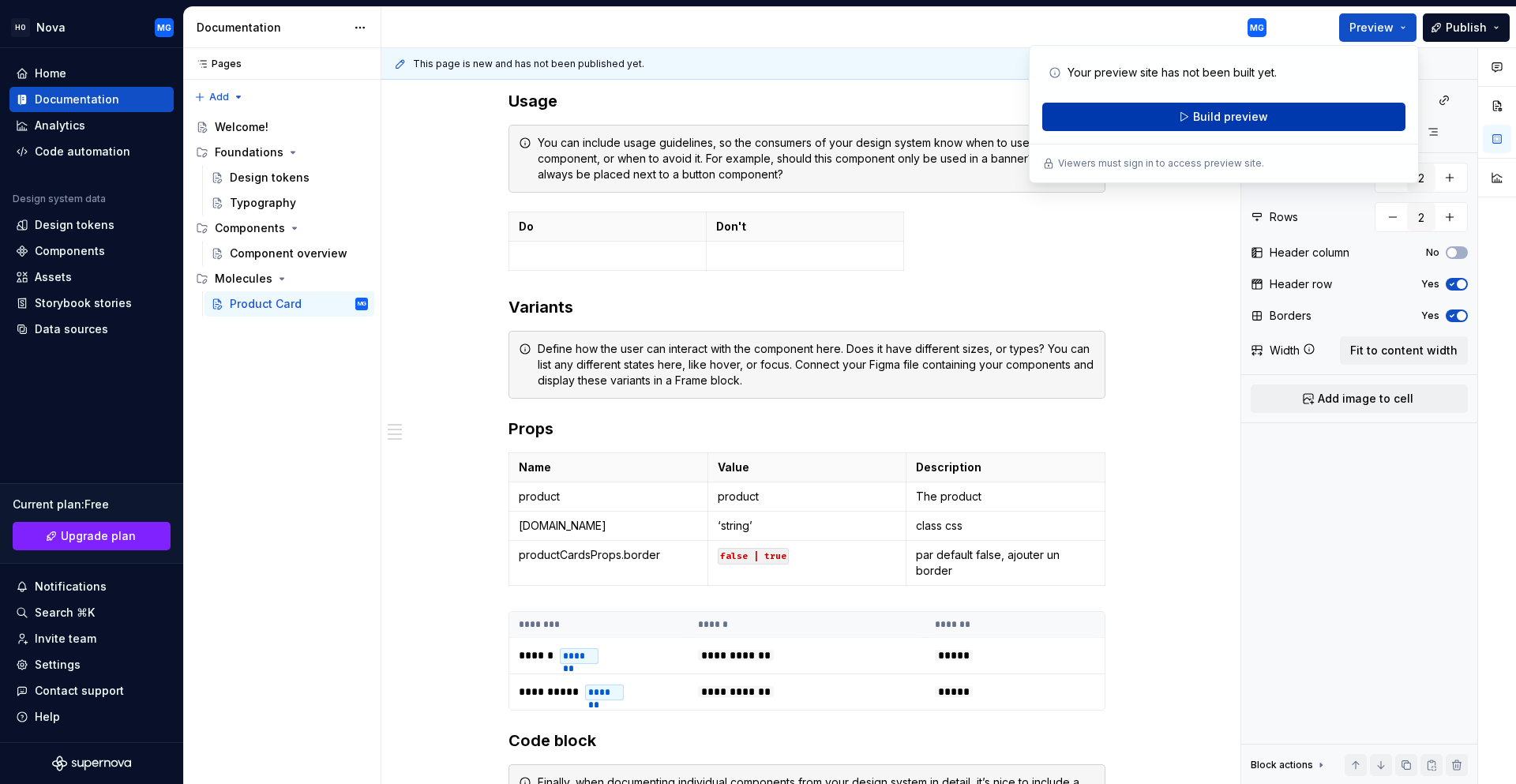
click at [1246, 118] on span "Build preview" at bounding box center [1229, 117] width 75 height 16
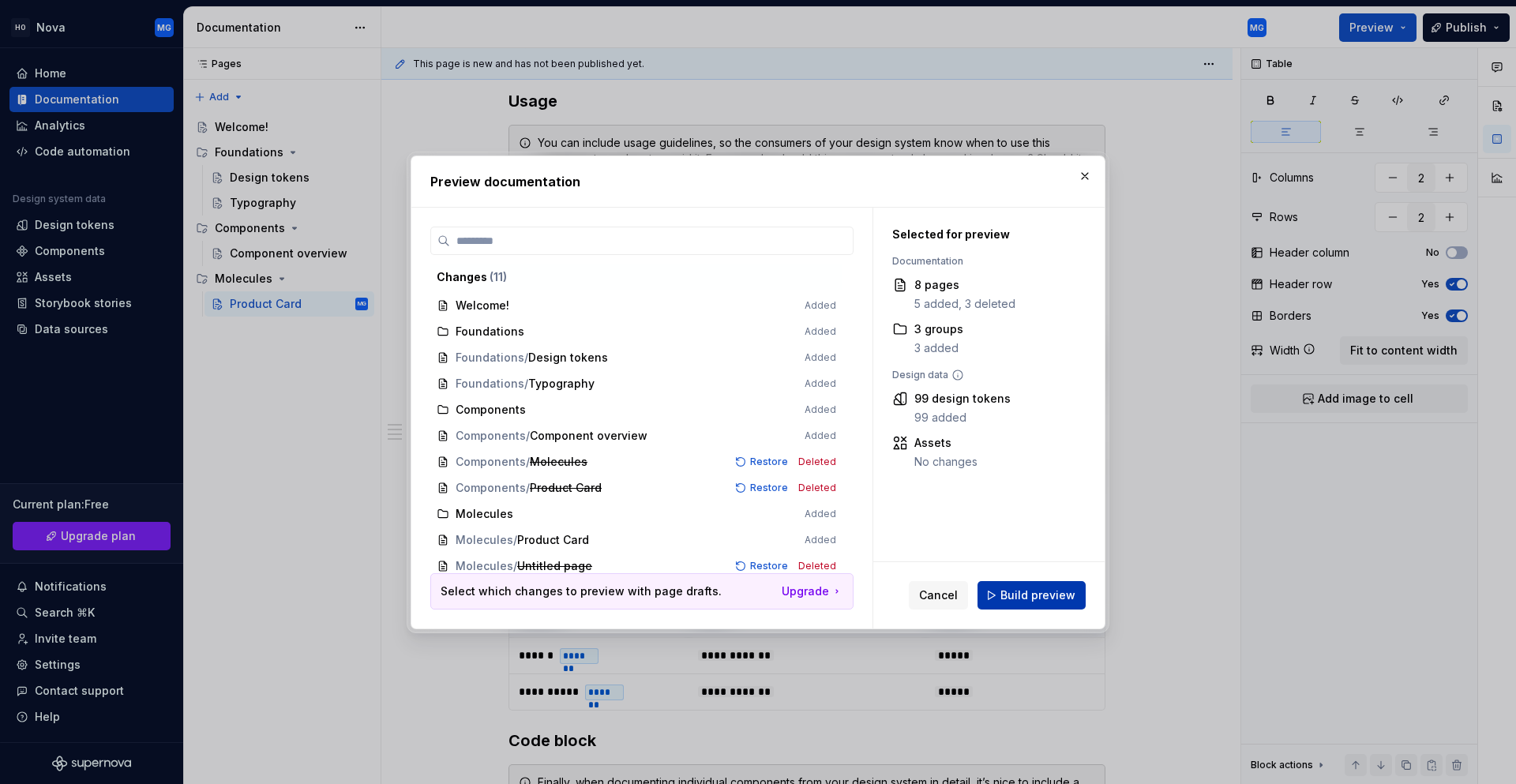
click at [999, 600] on button "Build preview" at bounding box center [1031, 595] width 108 height 29
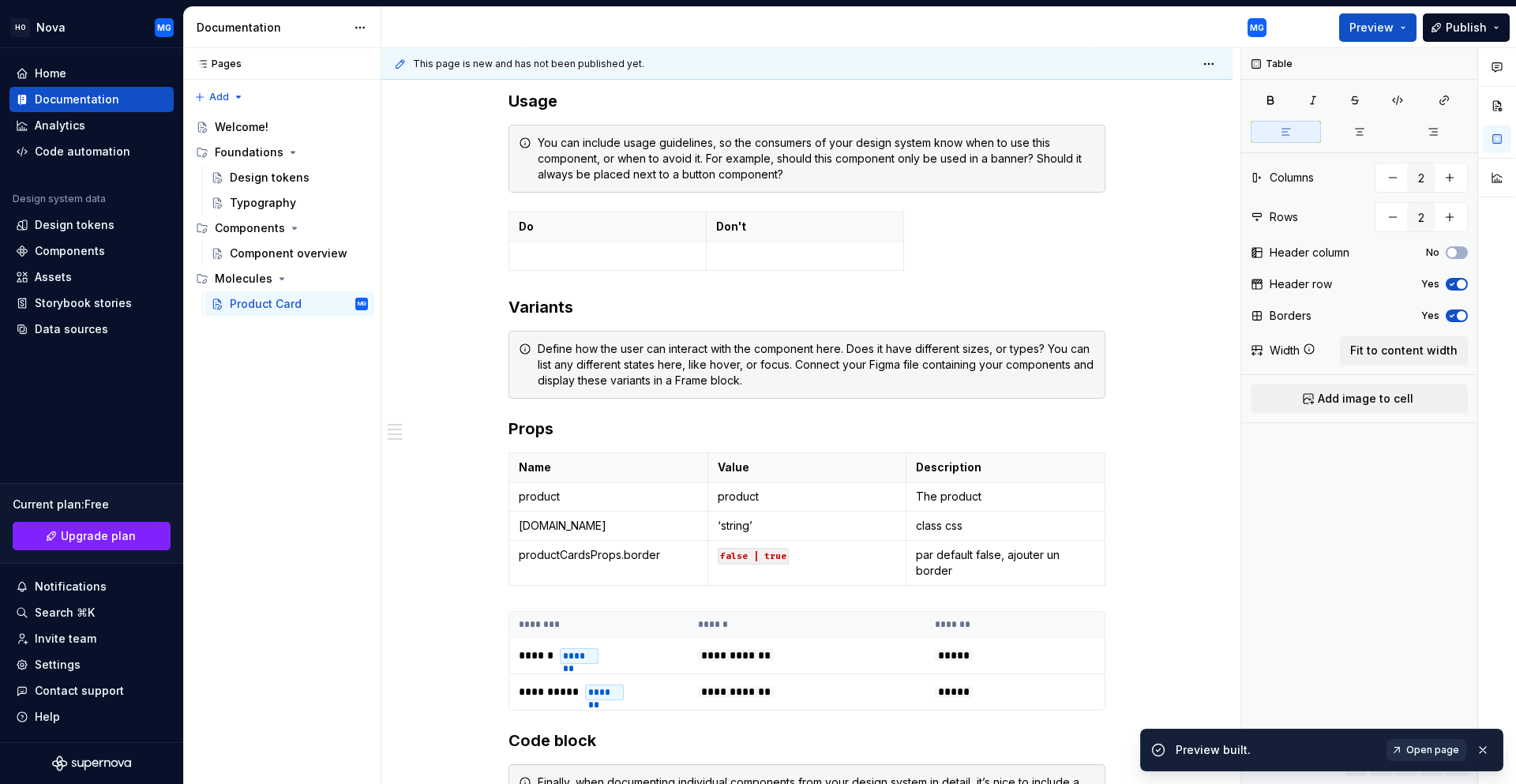
click at [1412, 754] on link "Open page" at bounding box center [1425, 750] width 80 height 22
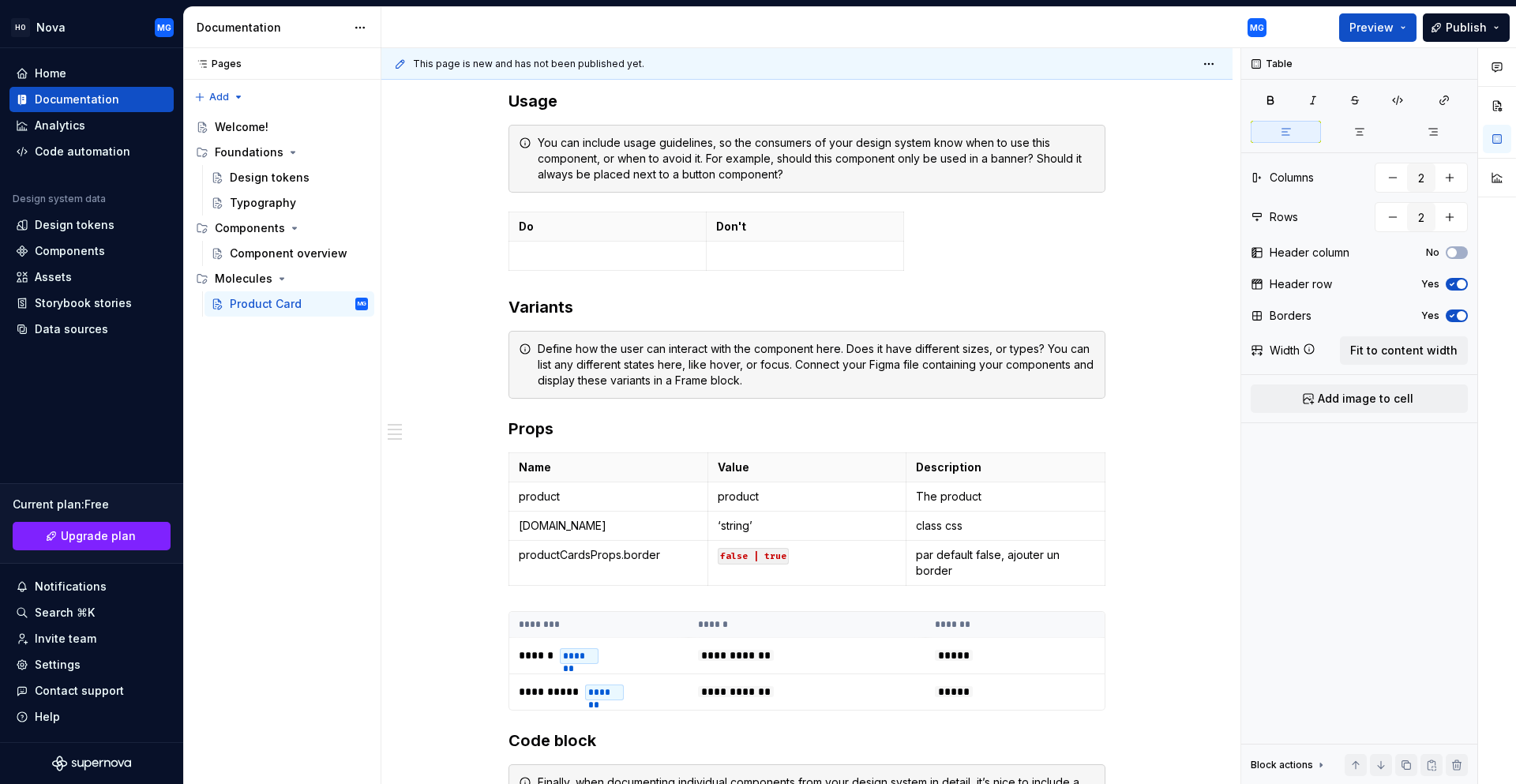
type textarea "*"
type input "3"
type input "4"
click at [576, 501] on p "product" at bounding box center [609, 496] width 179 height 16
click at [579, 499] on p "product variant" at bounding box center [609, 496] width 179 height 16
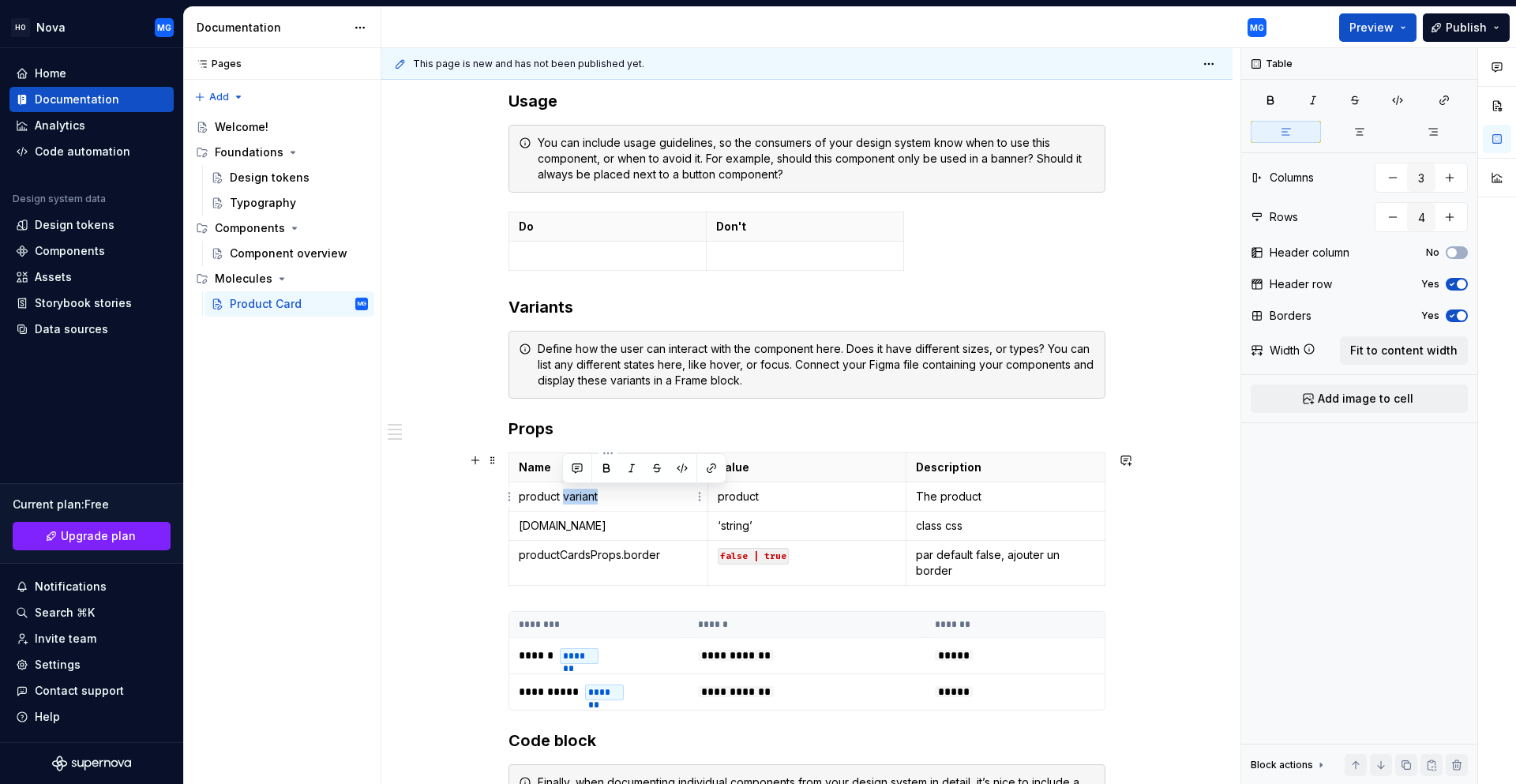
click at [579, 499] on p "product variant" at bounding box center [609, 496] width 179 height 16
click at [579, 498] on p "product Variant" at bounding box center [609, 496] width 179 height 16
click at [579, 501] on p "product Variant" at bounding box center [609, 496] width 179 height 16
click at [582, 503] on p "product Variant" at bounding box center [609, 496] width 179 height 16
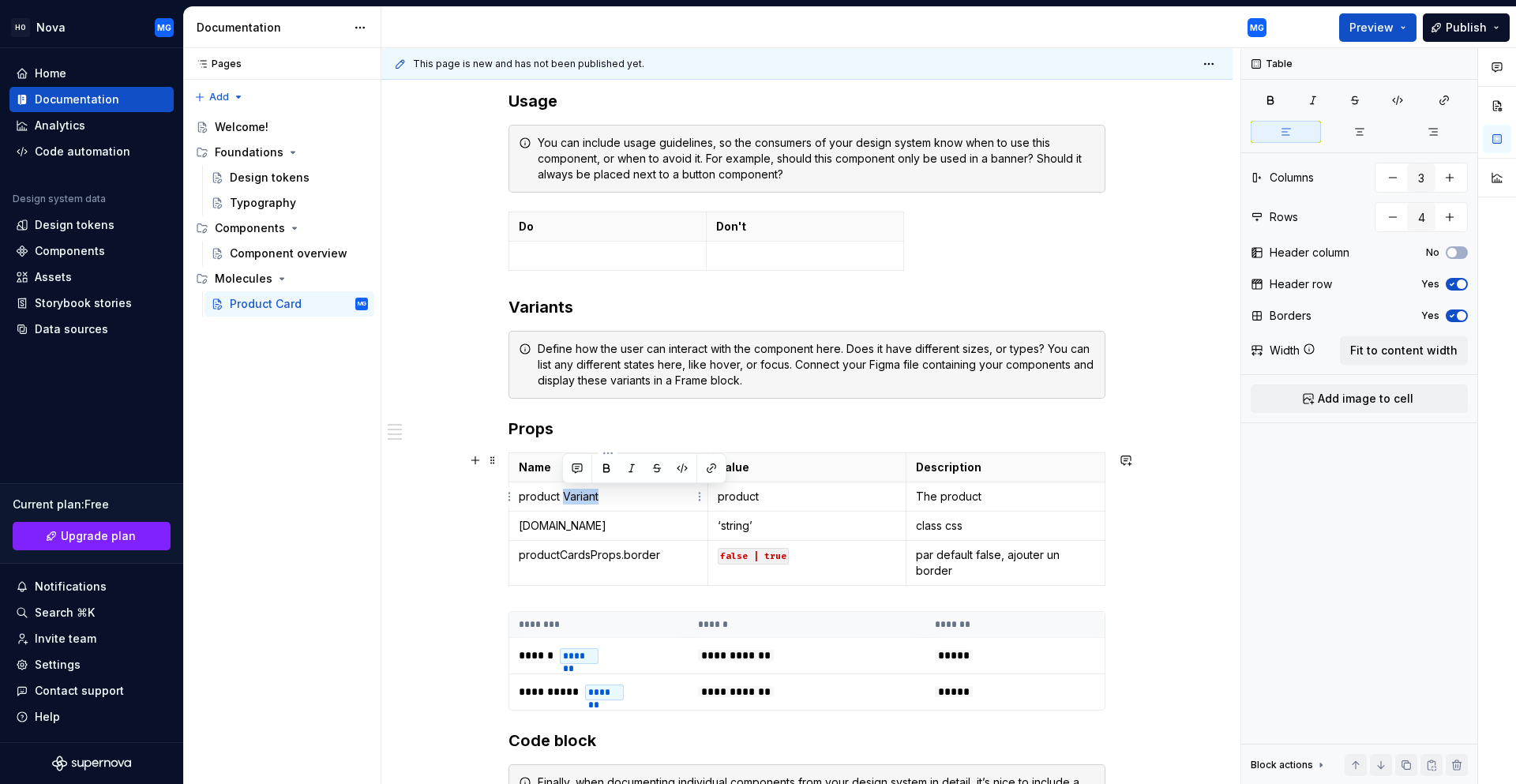
click at [582, 503] on p "product Variant" at bounding box center [609, 496] width 179 height 16
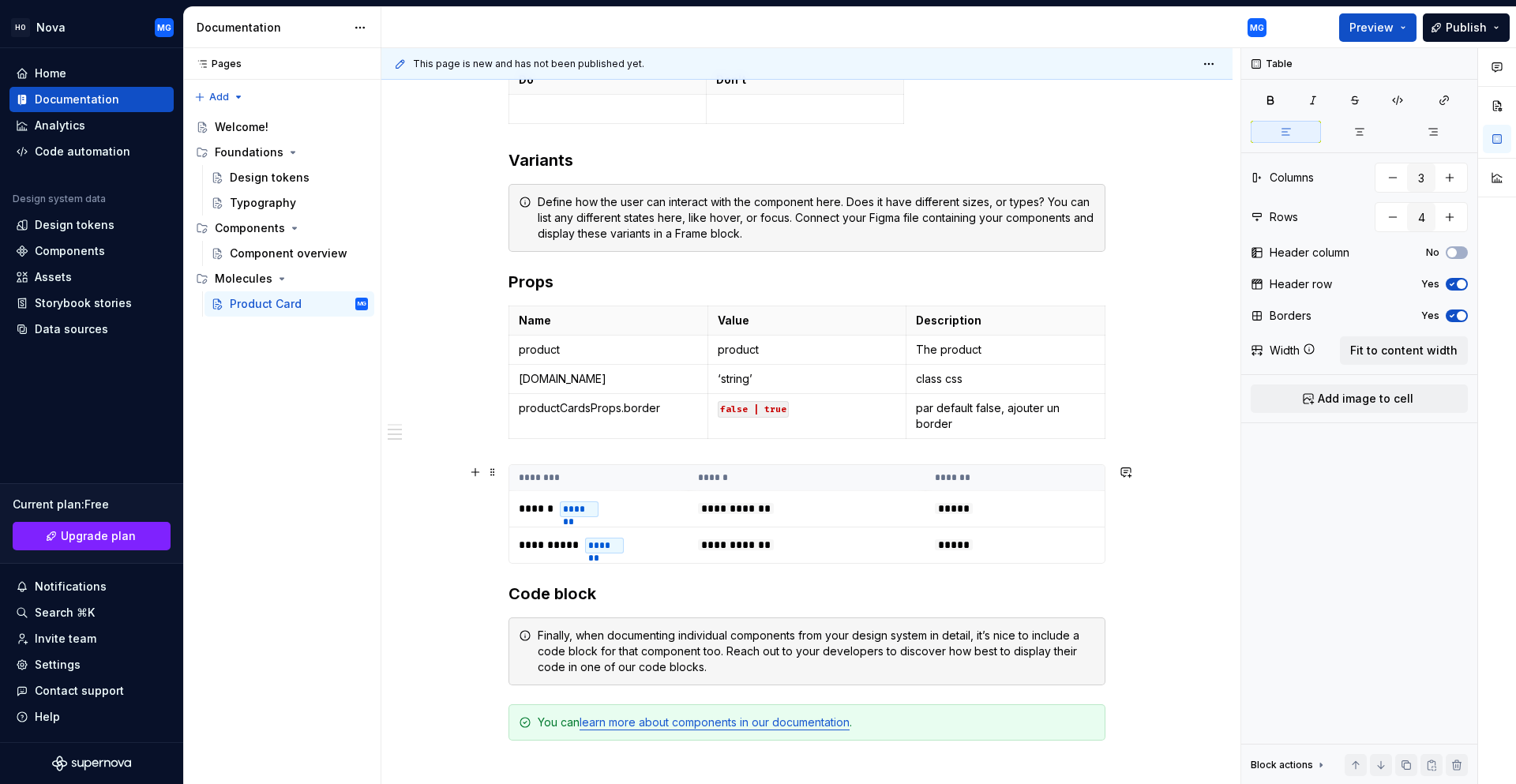
scroll to position [1020, 0]
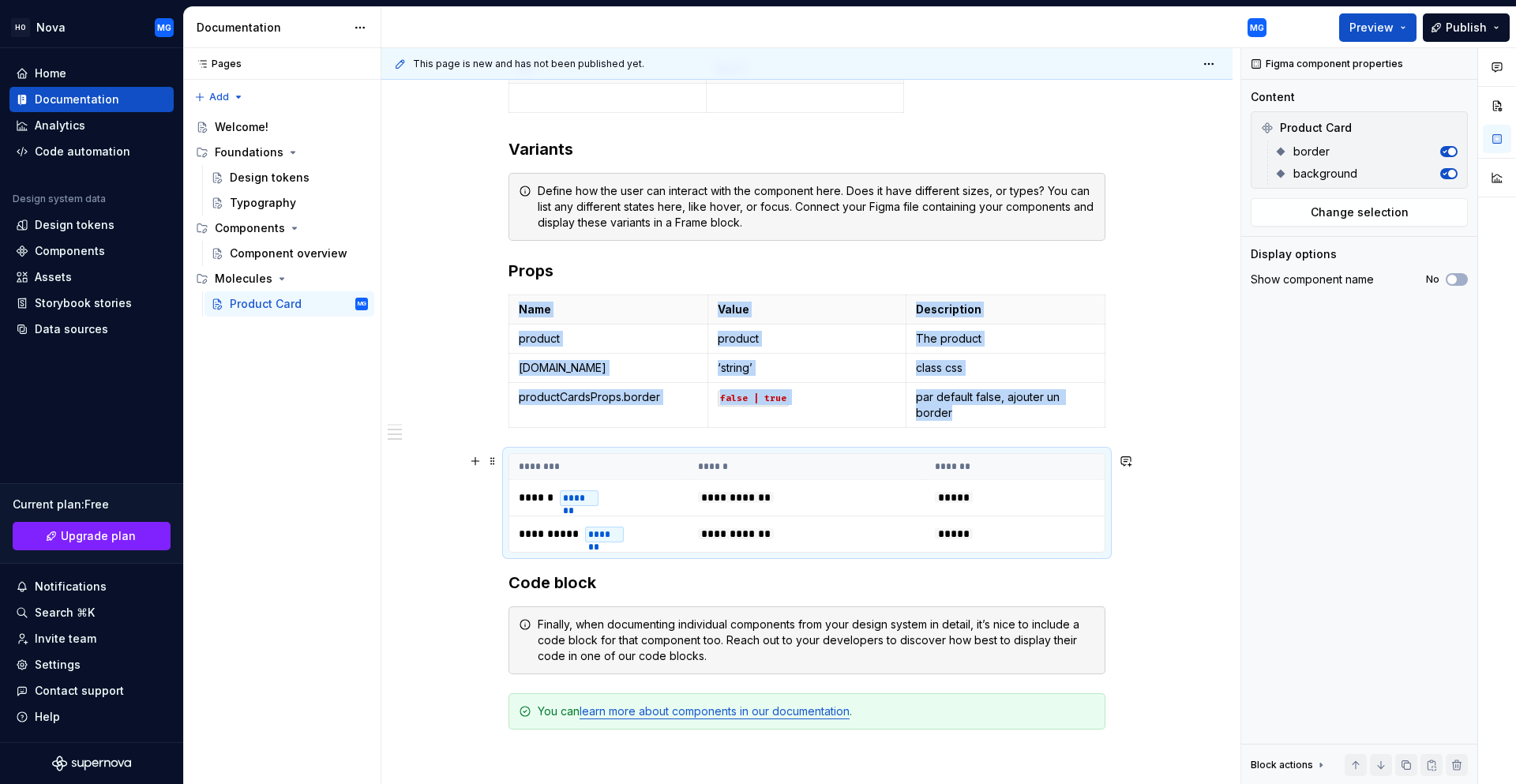
click at [582, 459] on th "********" at bounding box center [599, 466] width 179 height 26
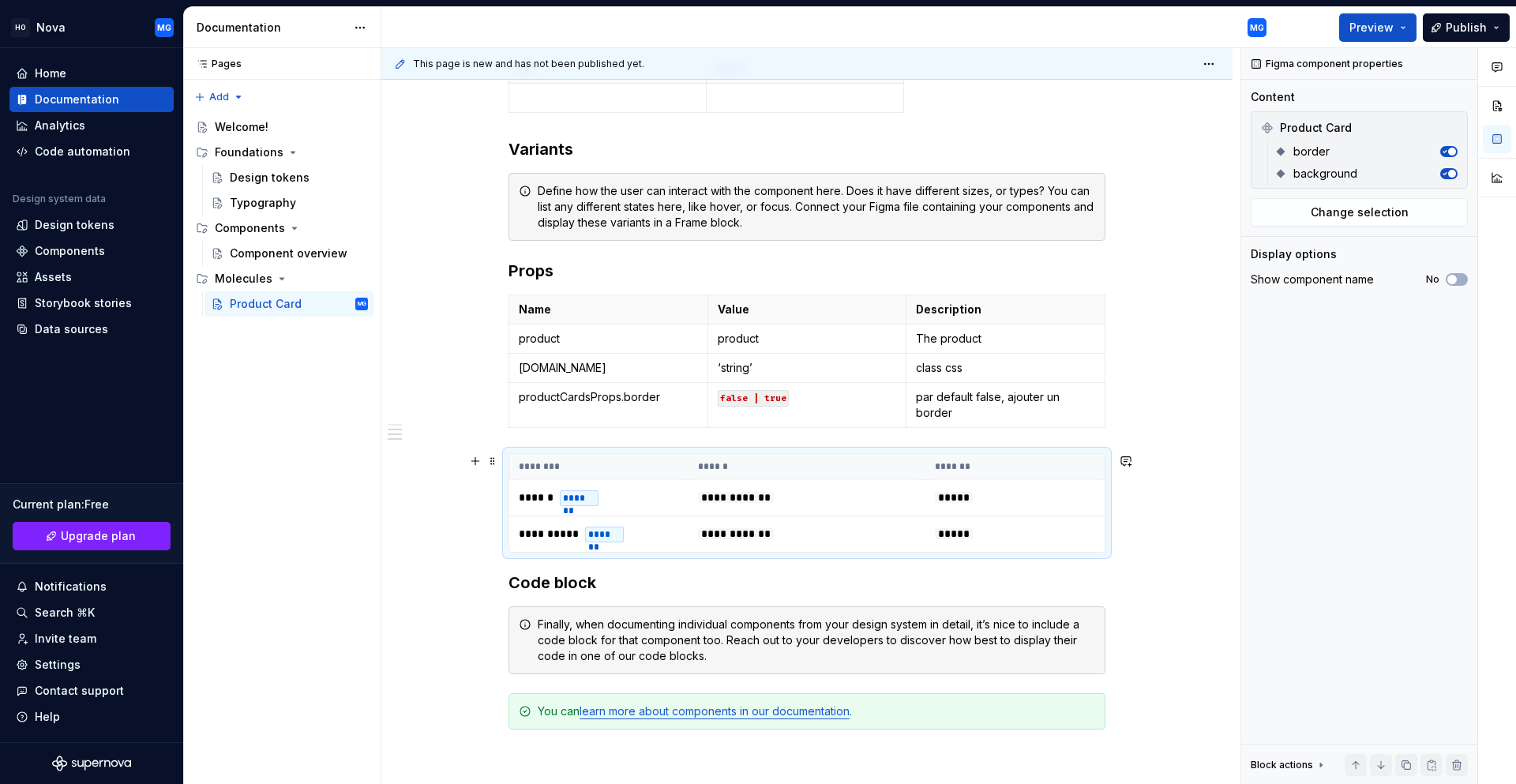
type textarea "*"
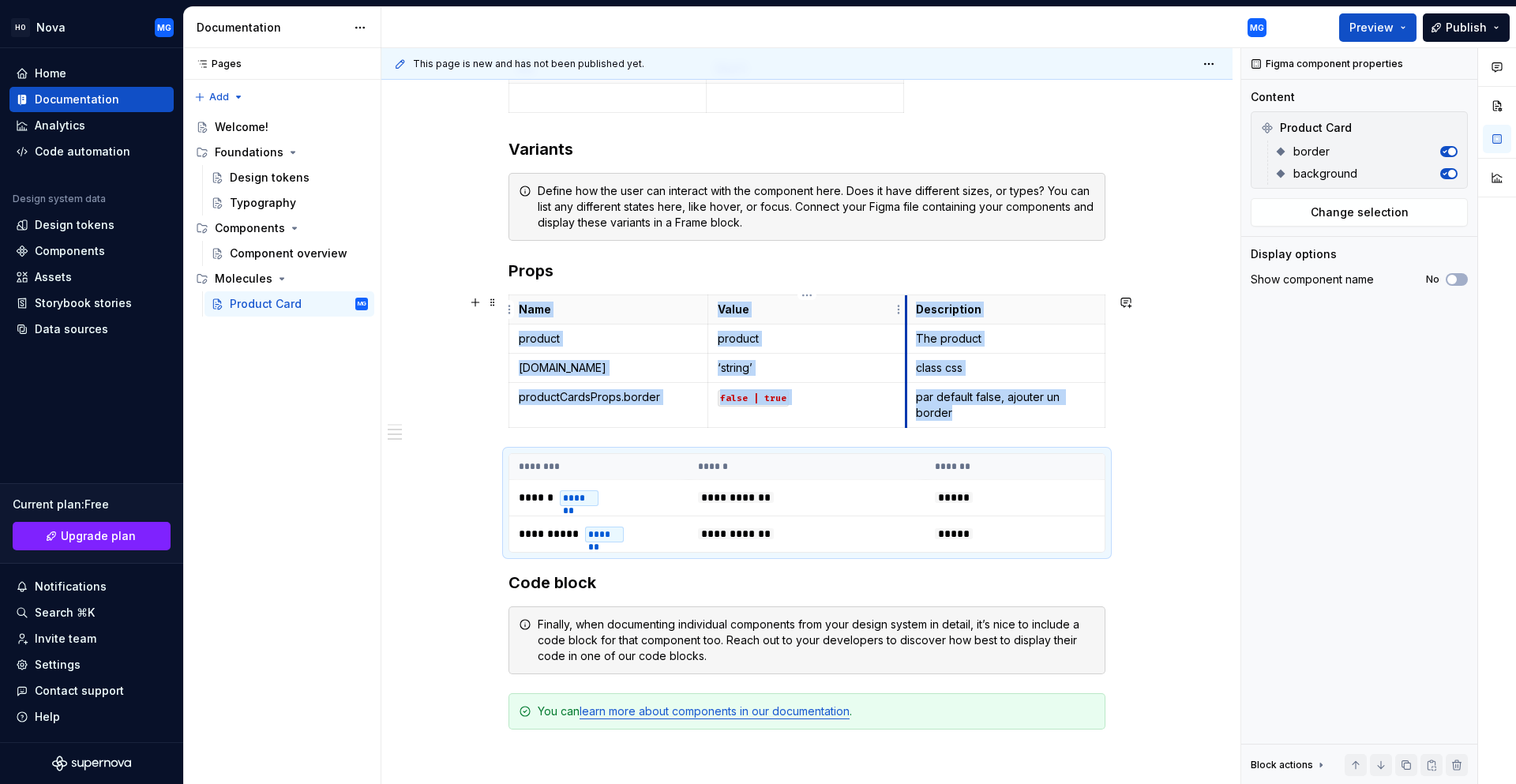
click at [904, 308] on th "Value" at bounding box center [807, 309] width 199 height 29
drag, startPoint x: 902, startPoint y: 308, endPoint x: 886, endPoint y: 314, distance: 17.1
drag, startPoint x: 886, startPoint y: 314, endPoint x: 1048, endPoint y: 297, distance: 162.9
click at [1048, 297] on th "Description" at bounding box center [1004, 309] width 199 height 29
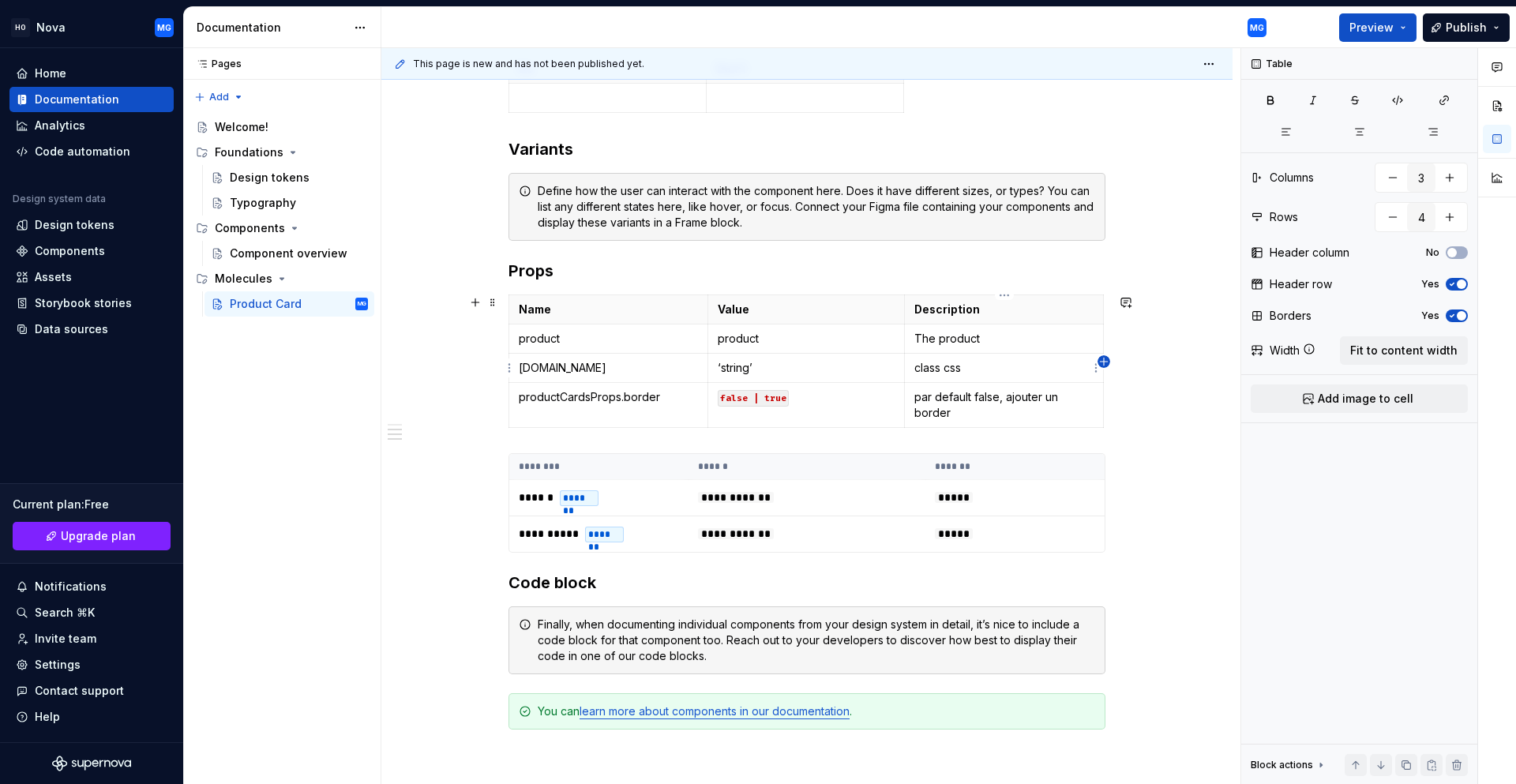
click at [1098, 364] on icon "button" at bounding box center [1103, 361] width 13 height 13
type input "4"
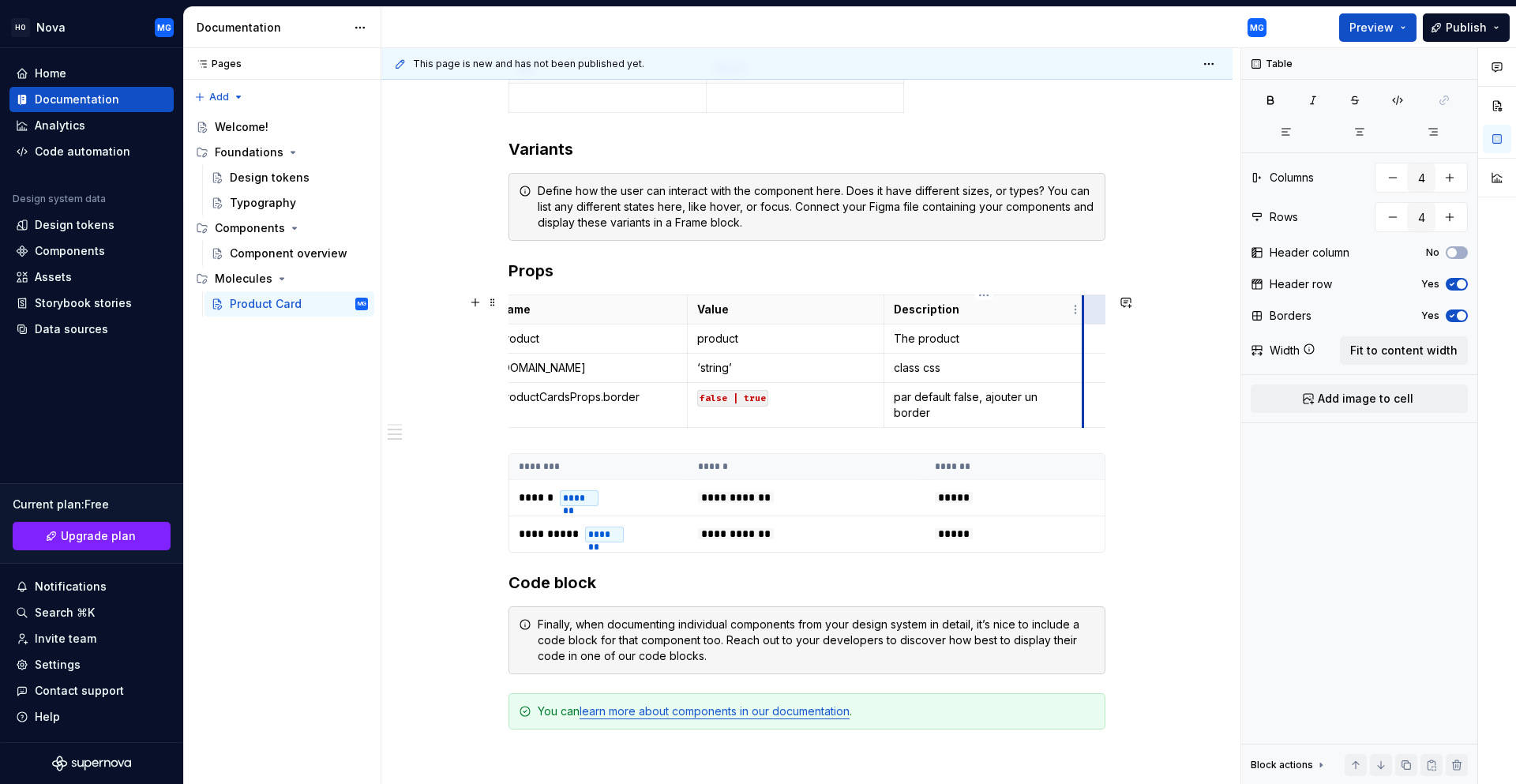
scroll to position [0, 0]
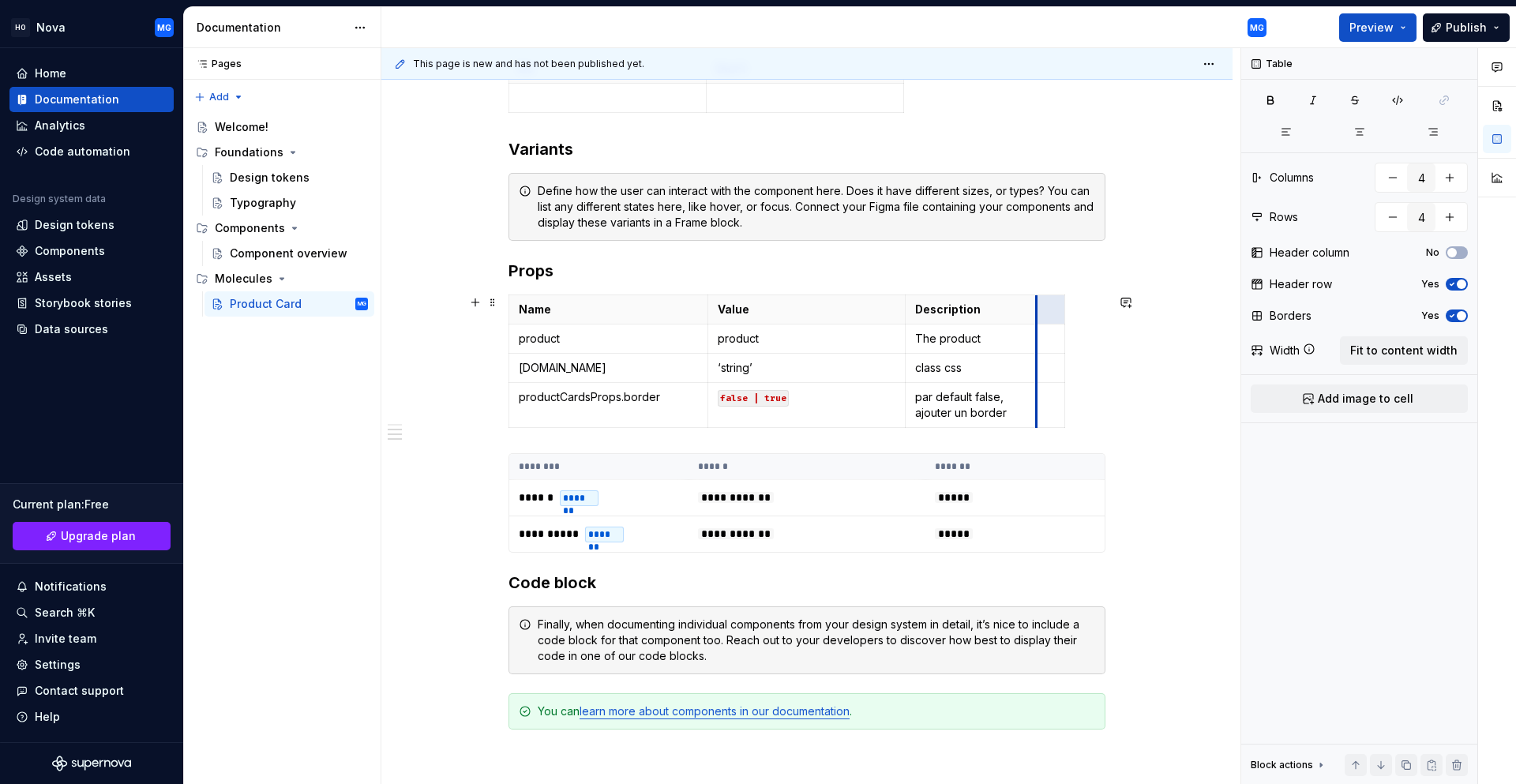
drag, startPoint x: 1080, startPoint y: 315, endPoint x: 1012, endPoint y: 319, distance: 68.1
drag, startPoint x: 1056, startPoint y: 310, endPoint x: 1044, endPoint y: 316, distance: 13.4
click at [1044, 316] on th at bounding box center [1051, 309] width 29 height 29
click at [1045, 317] on th at bounding box center [1051, 309] width 29 height 29
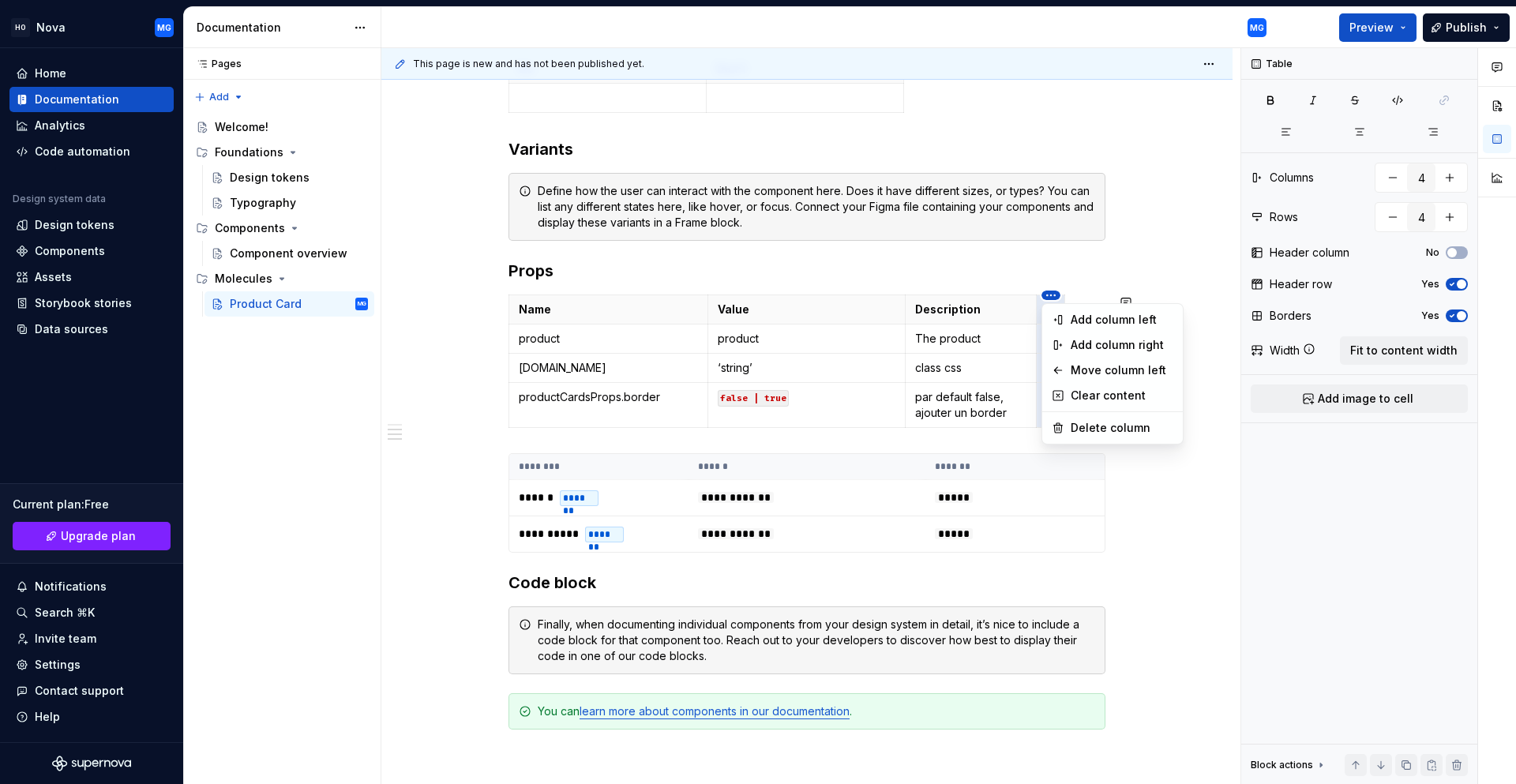
click at [965, 310] on html "HO Nova MG Home Documentation Analytics Code automation Design system data Desi…" at bounding box center [758, 392] width 1516 height 784
click at [1093, 371] on div "Move column left" at bounding box center [1122, 370] width 102 height 16
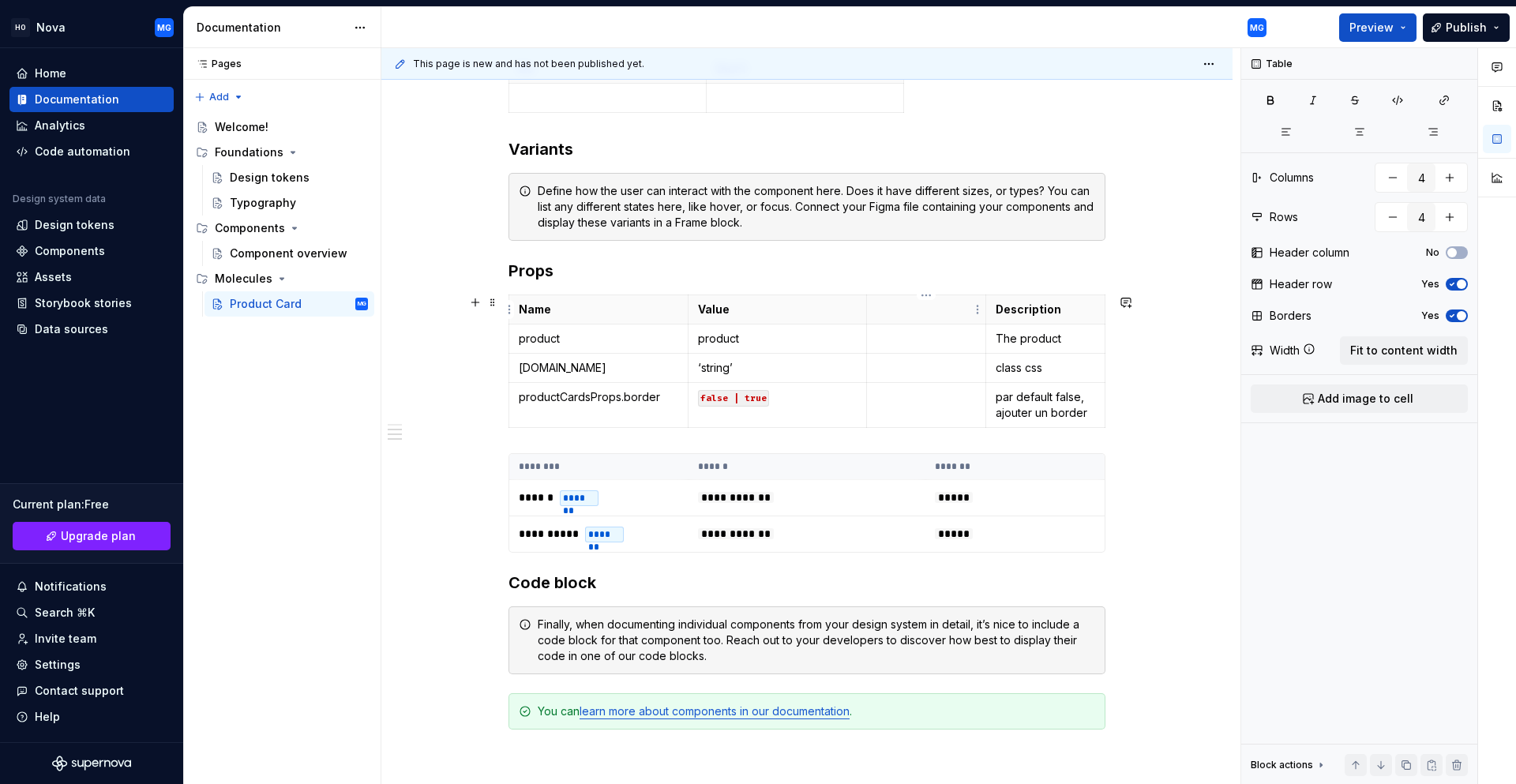
click at [883, 312] on p at bounding box center [926, 309] width 100 height 16
click at [894, 339] on p at bounding box center [926, 338] width 100 height 16
click at [893, 378] on td at bounding box center [926, 368] width 119 height 29
click at [878, 403] on p at bounding box center [926, 397] width 100 height 16
click at [882, 394] on p "false" at bounding box center [926, 397] width 100 height 16
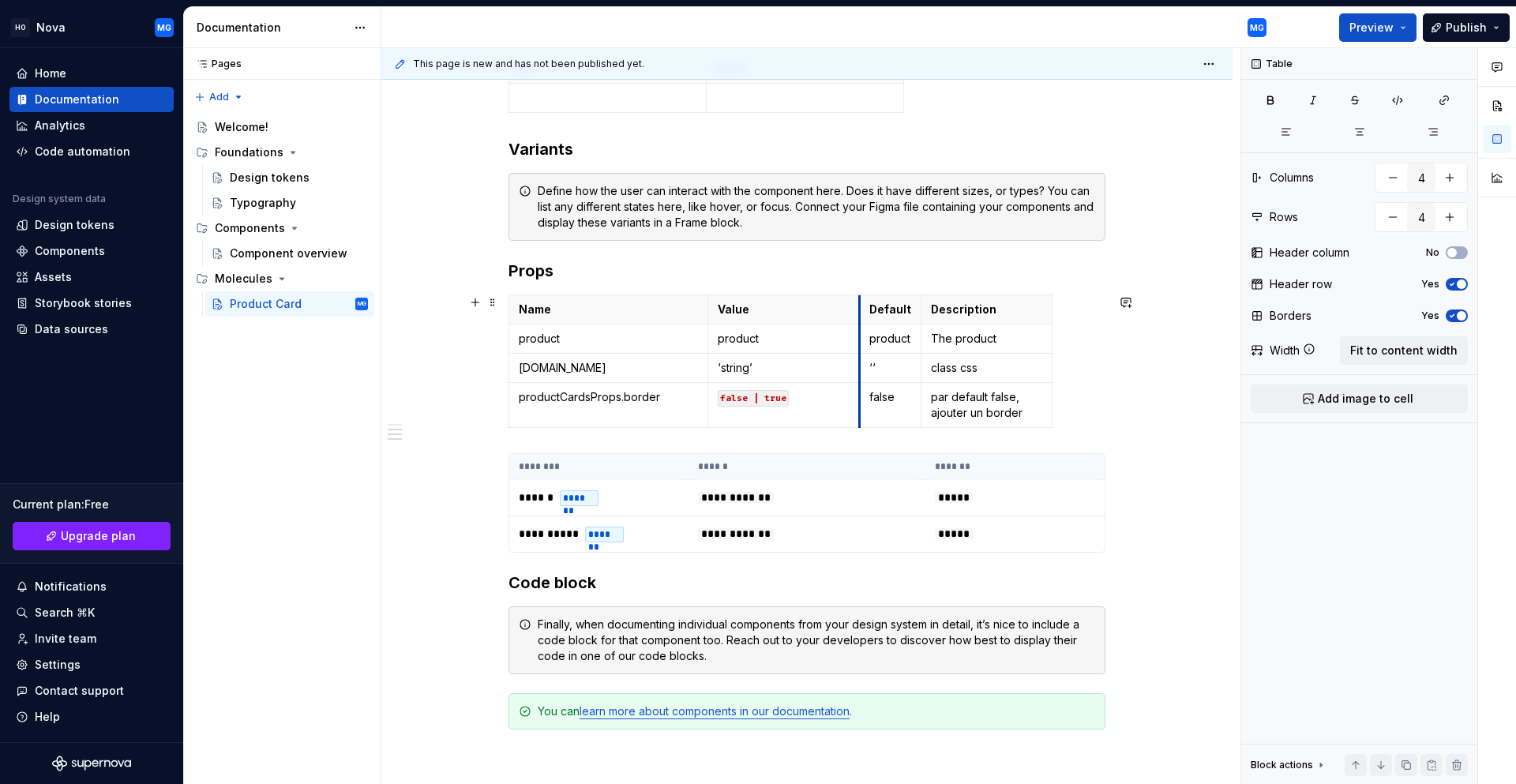
drag, startPoint x: 866, startPoint y: 329, endPoint x: 820, endPoint y: 335, distance: 46.4
drag, startPoint x: 921, startPoint y: 304, endPoint x: 963, endPoint y: 299, distance: 42.3
click at [963, 299] on th "Description" at bounding box center [1027, 309] width 131 height 29
drag, startPoint x: 859, startPoint y: 308, endPoint x: 838, endPoint y: 313, distance: 21.6
click at [838, 313] on th "Default" at bounding box center [890, 309] width 102 height 29
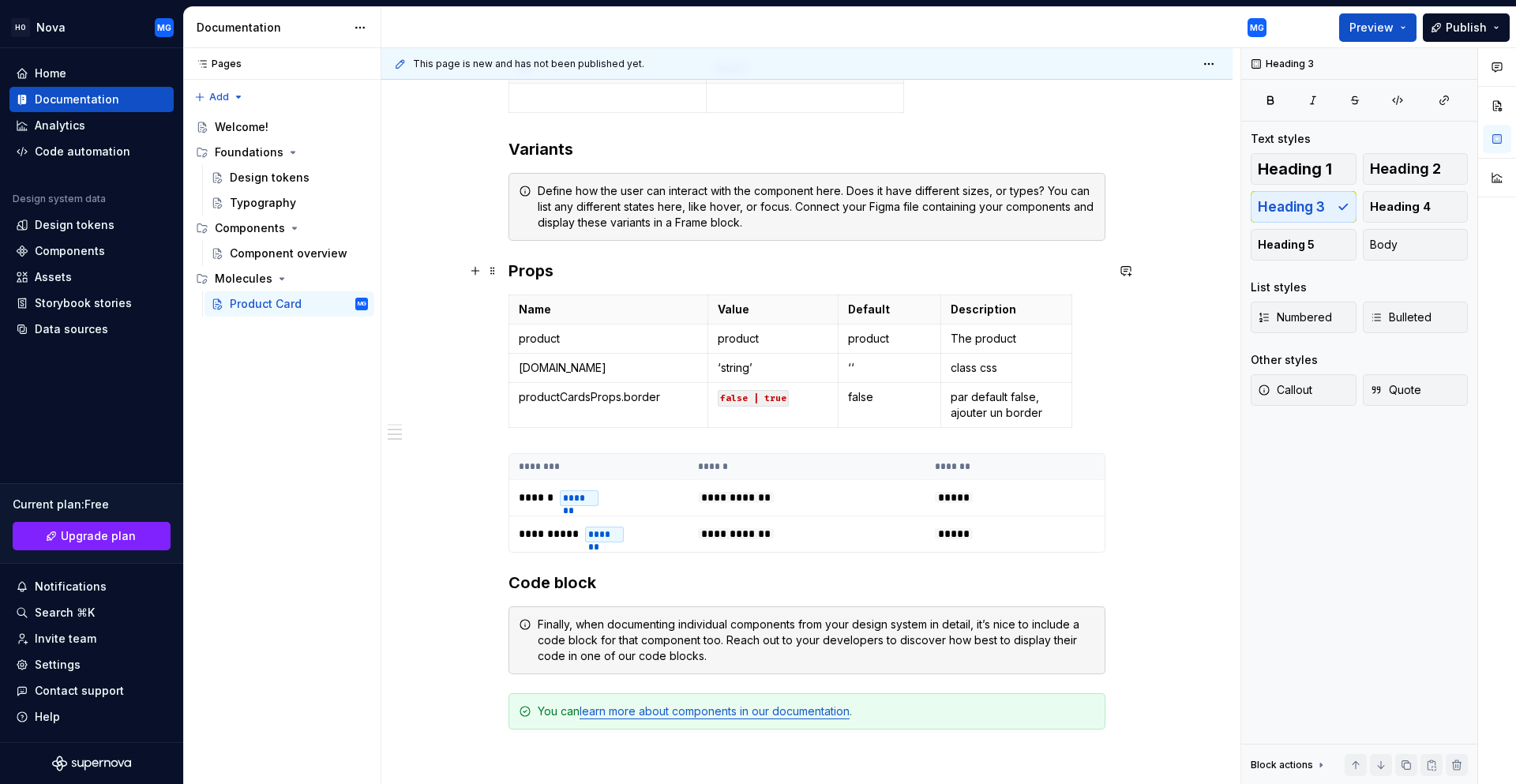
click at [566, 274] on h3 "Props" at bounding box center [807, 271] width 597 height 22
click at [492, 303] on span at bounding box center [492, 302] width 13 height 22
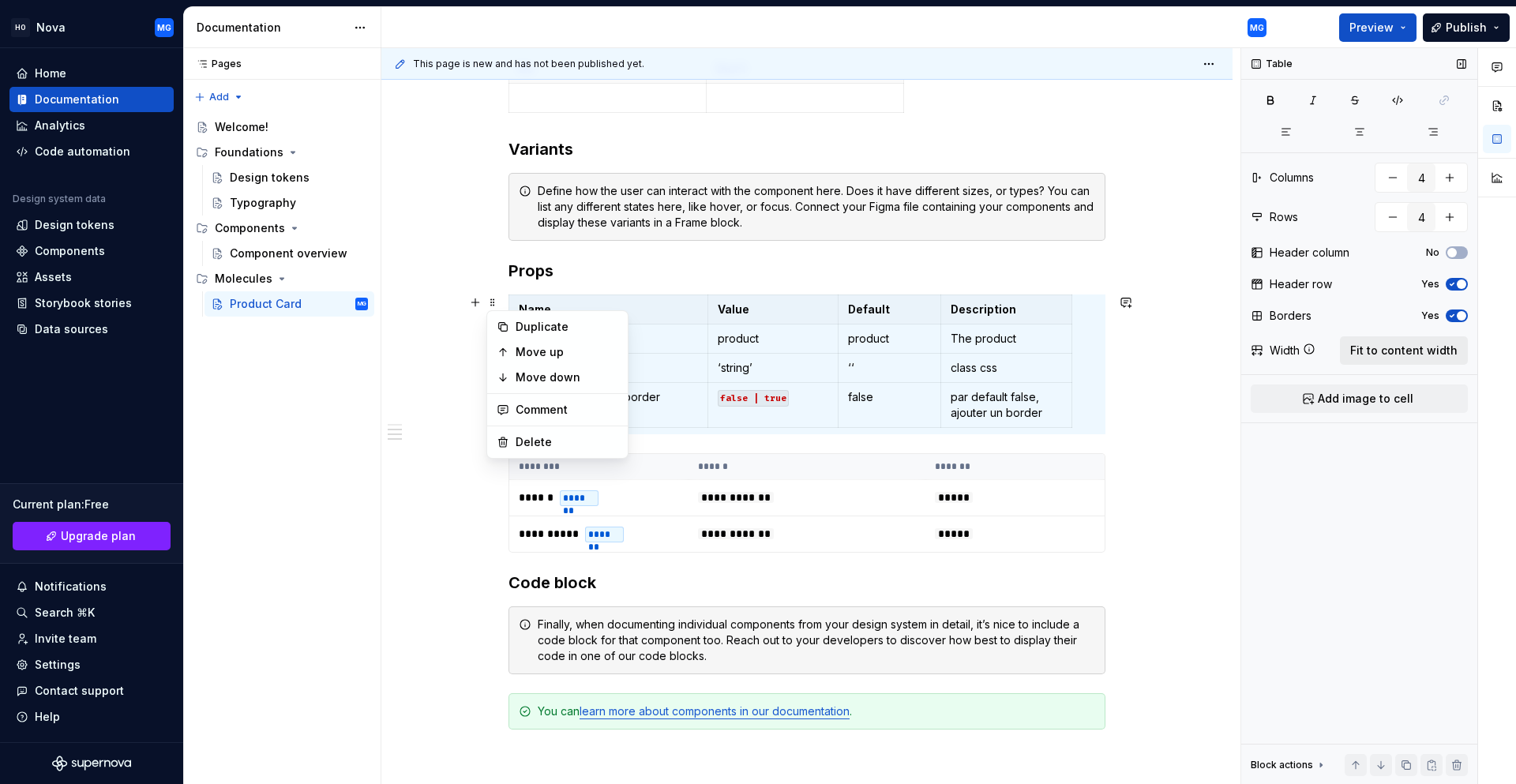
click at [1398, 350] on span "Fit to content width" at bounding box center [1404, 350] width 107 height 16
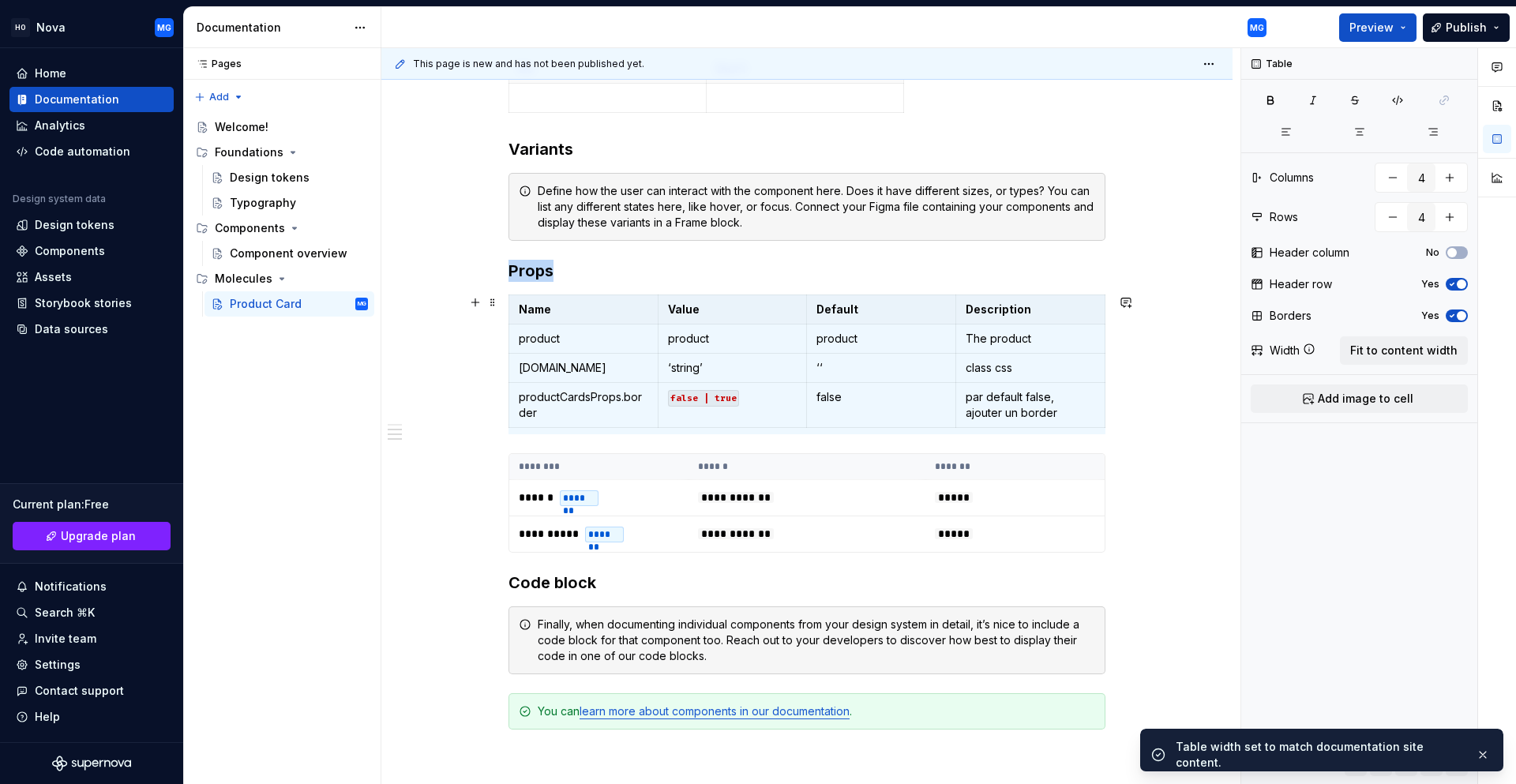
click at [1181, 387] on div "**********" at bounding box center [807, 135] width 851 height 1772
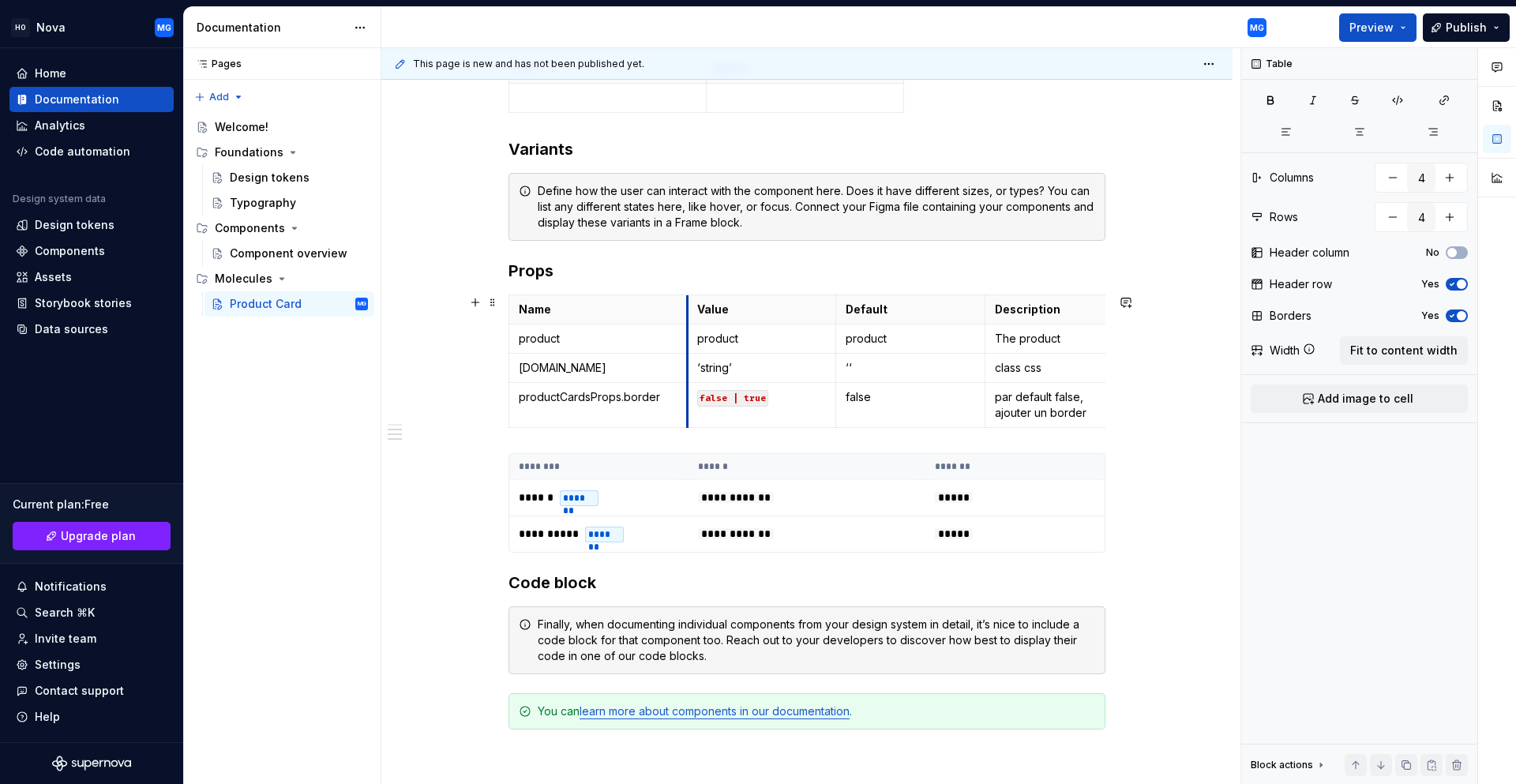
drag, startPoint x: 656, startPoint y: 414, endPoint x: 685, endPoint y: 407, distance: 29.8
click at [491, 301] on span at bounding box center [492, 302] width 13 height 22
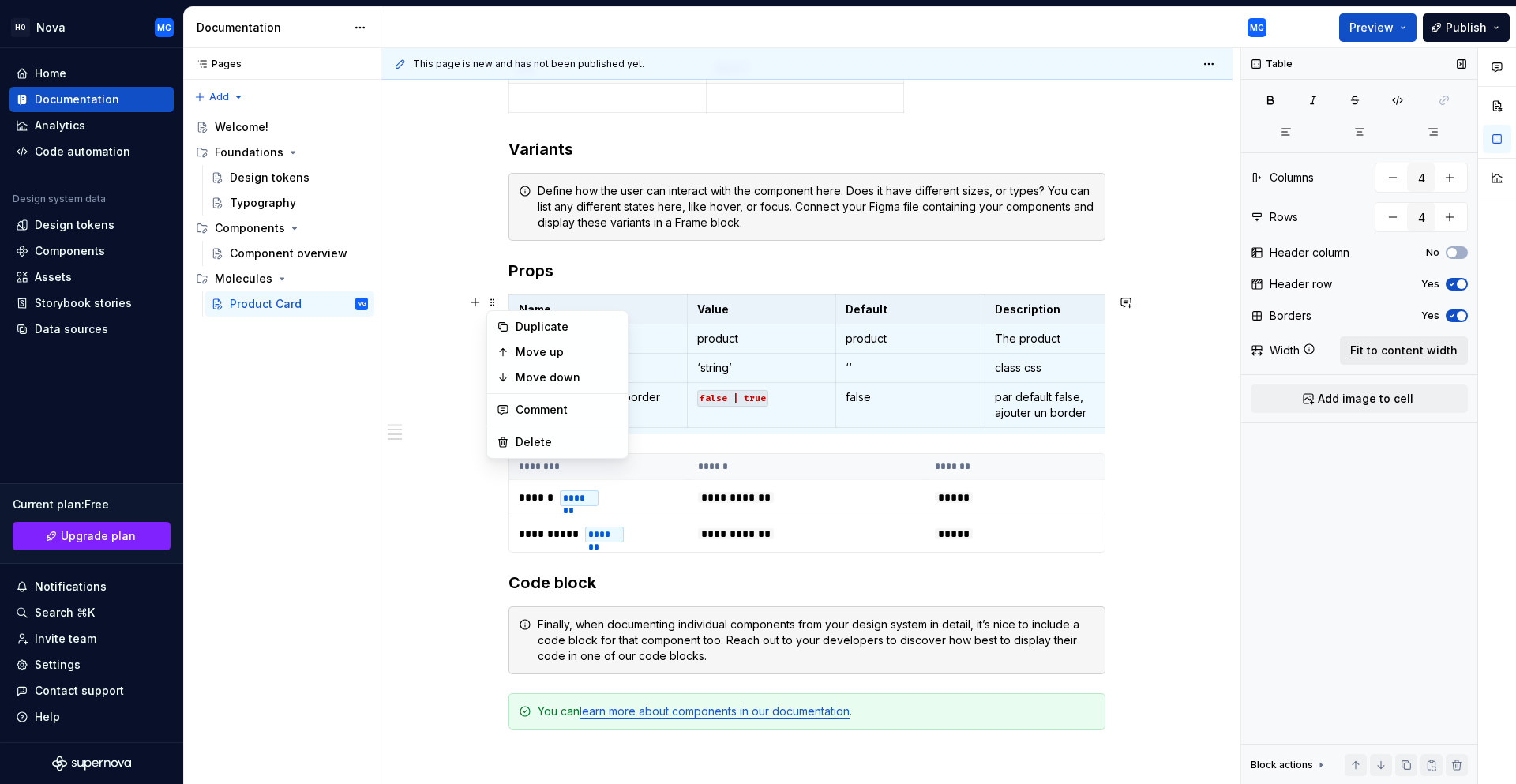
click at [1367, 348] on span "Fit to content width" at bounding box center [1404, 350] width 107 height 16
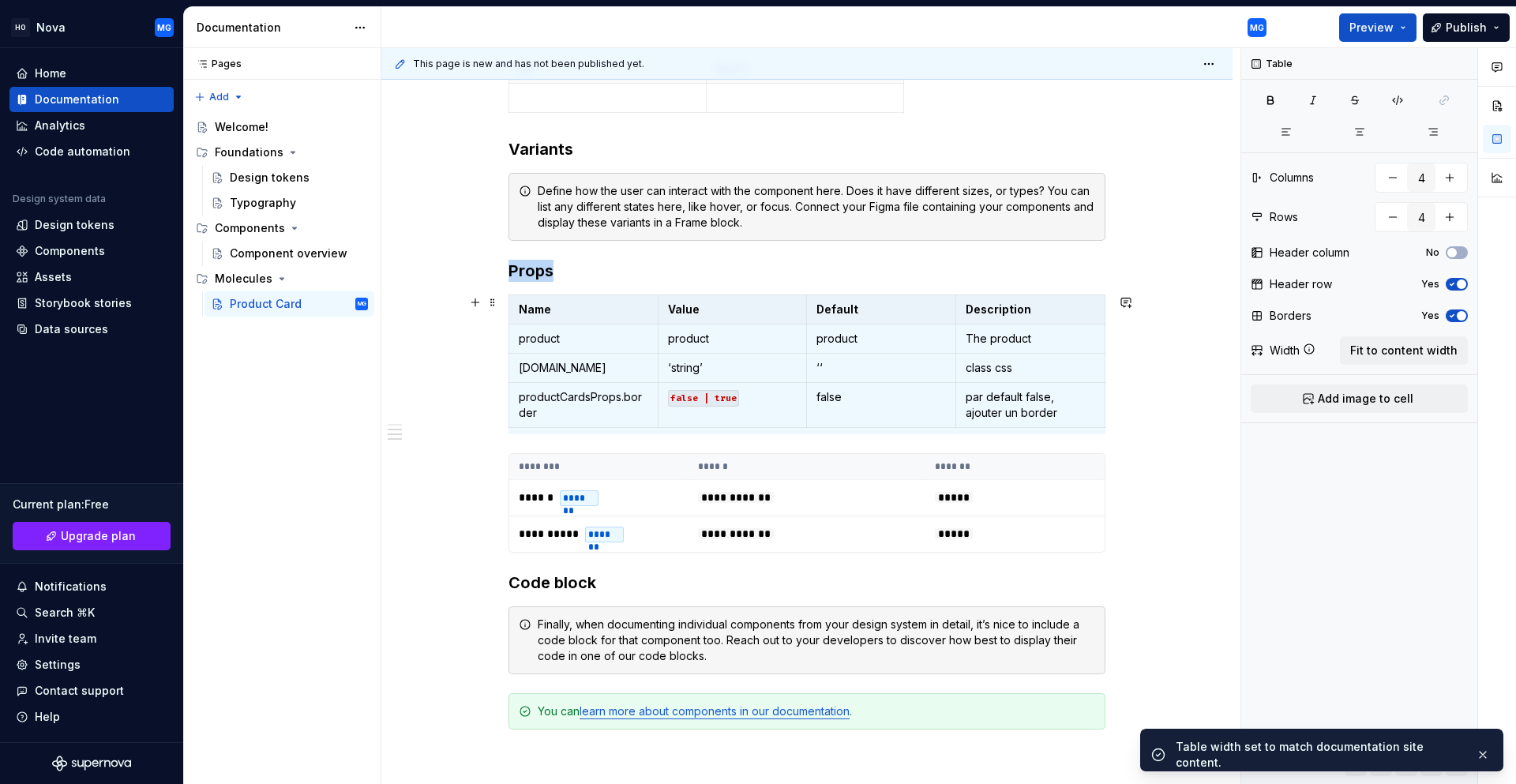
click at [1178, 384] on div "**********" at bounding box center [807, 135] width 851 height 1772
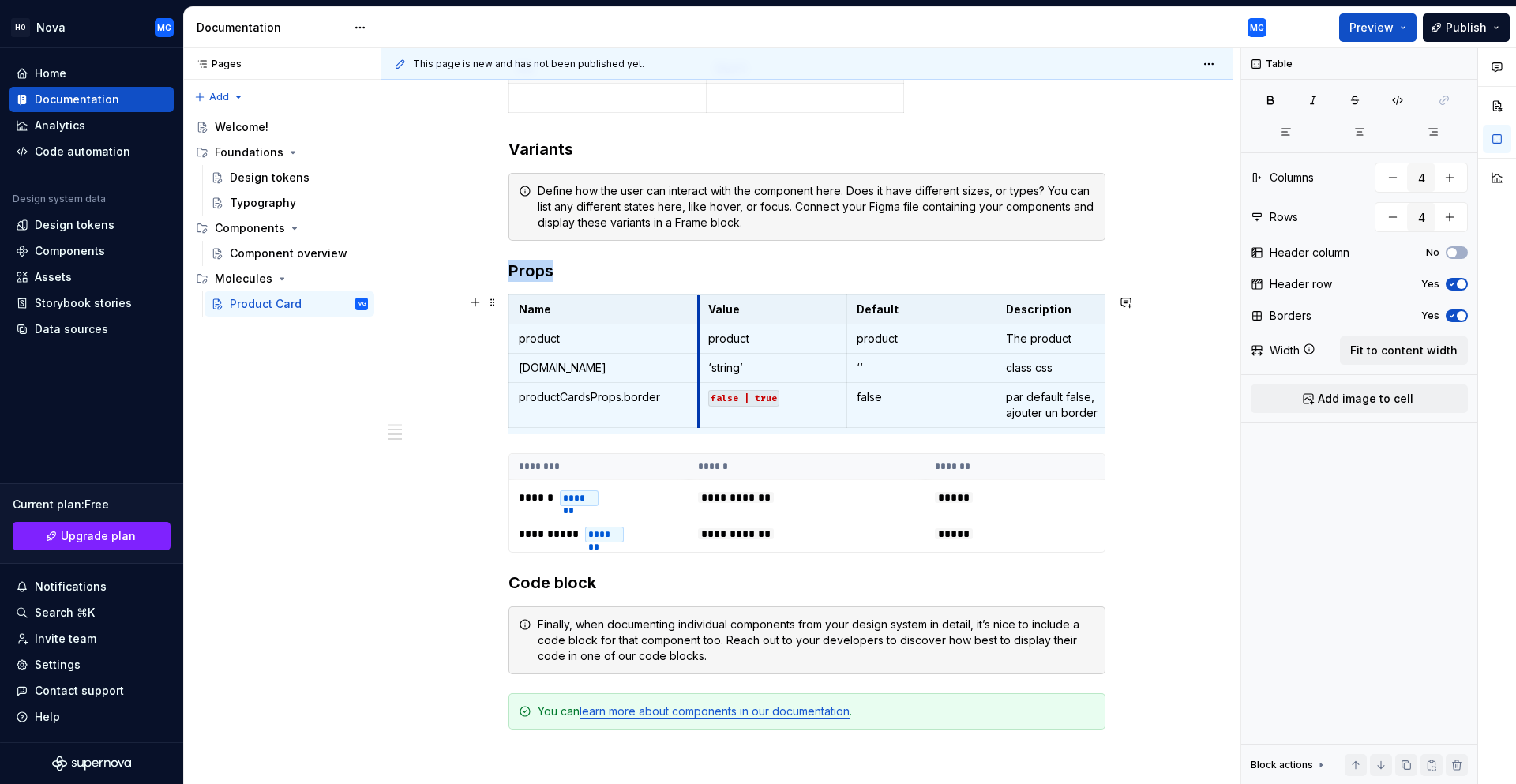
drag, startPoint x: 659, startPoint y: 312, endPoint x: 699, endPoint y: 319, distance: 40.6
click at [699, 319] on th "Value" at bounding box center [772, 309] width 149 height 29
click at [1141, 381] on div "**********" at bounding box center [807, 135] width 851 height 1772
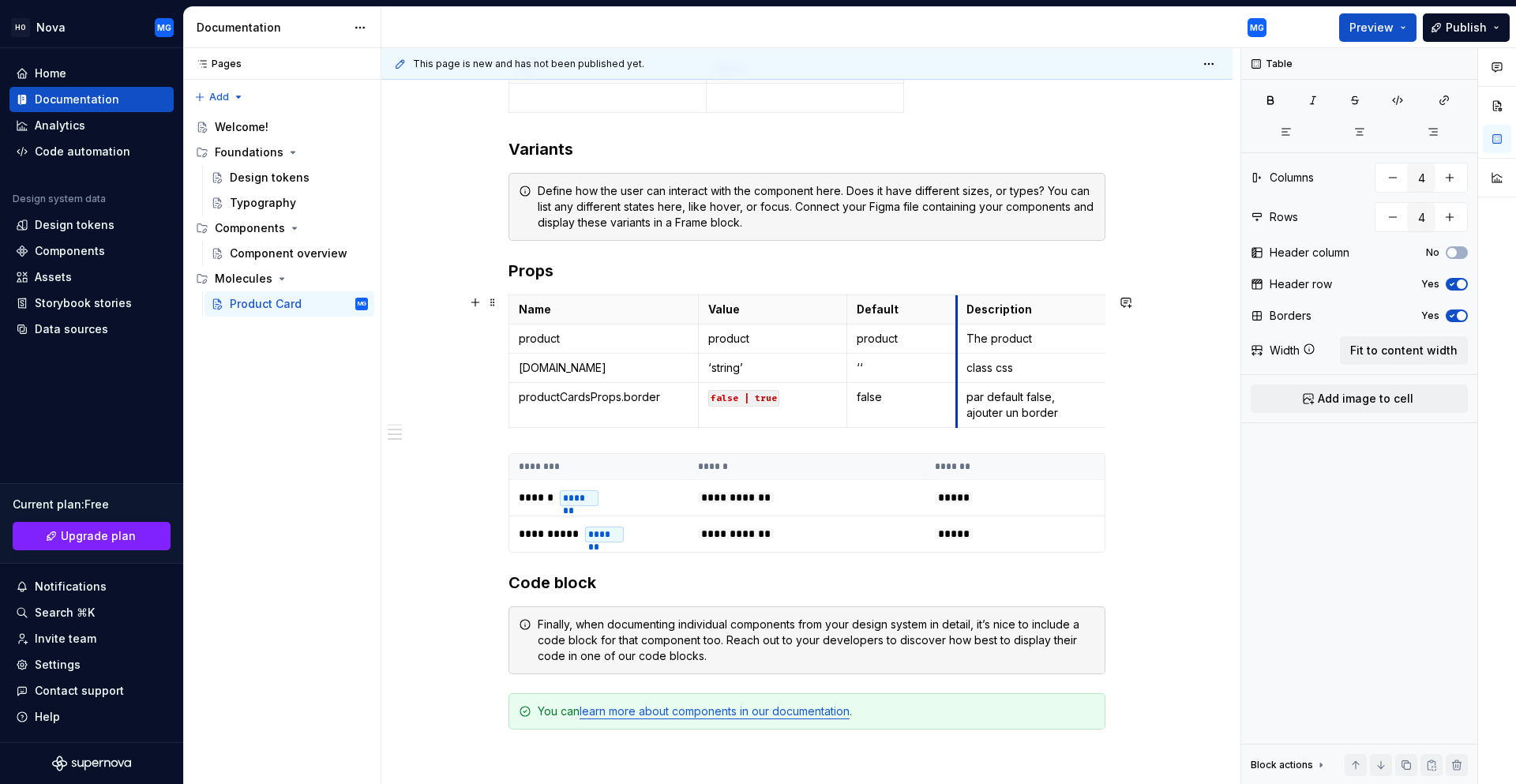
drag, startPoint x: 994, startPoint y: 361, endPoint x: 955, endPoint y: 361, distance: 39.0
drag, startPoint x: 846, startPoint y: 351, endPoint x: 824, endPoint y: 350, distance: 22.0
click at [825, 350] on td "product" at bounding box center [880, 339] width 110 height 29
click at [1170, 372] on div "**********" at bounding box center [807, 135] width 851 height 1772
drag, startPoint x: 1081, startPoint y: 344, endPoint x: 1103, endPoint y: 340, distance: 22.4
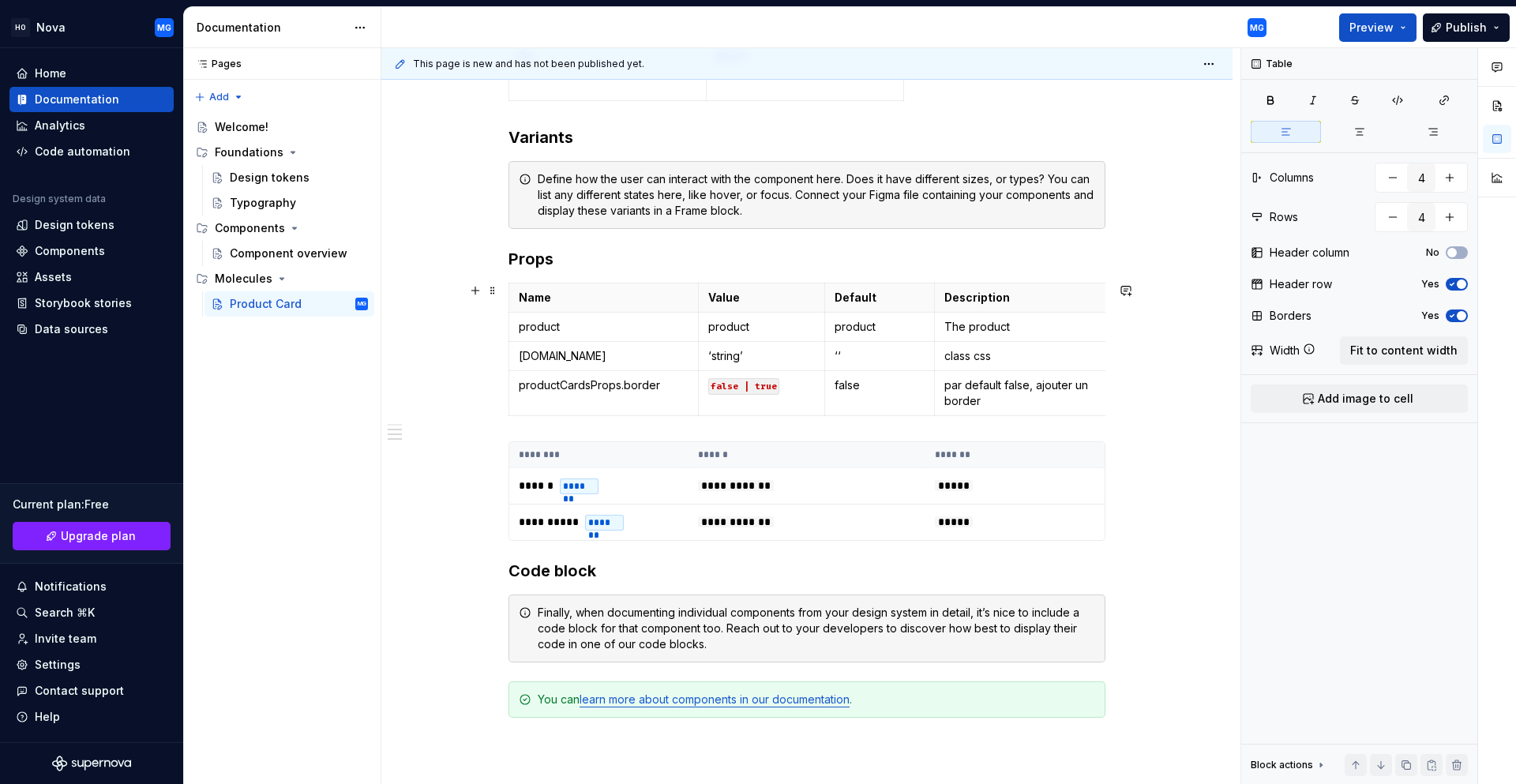
scroll to position [953, 0]
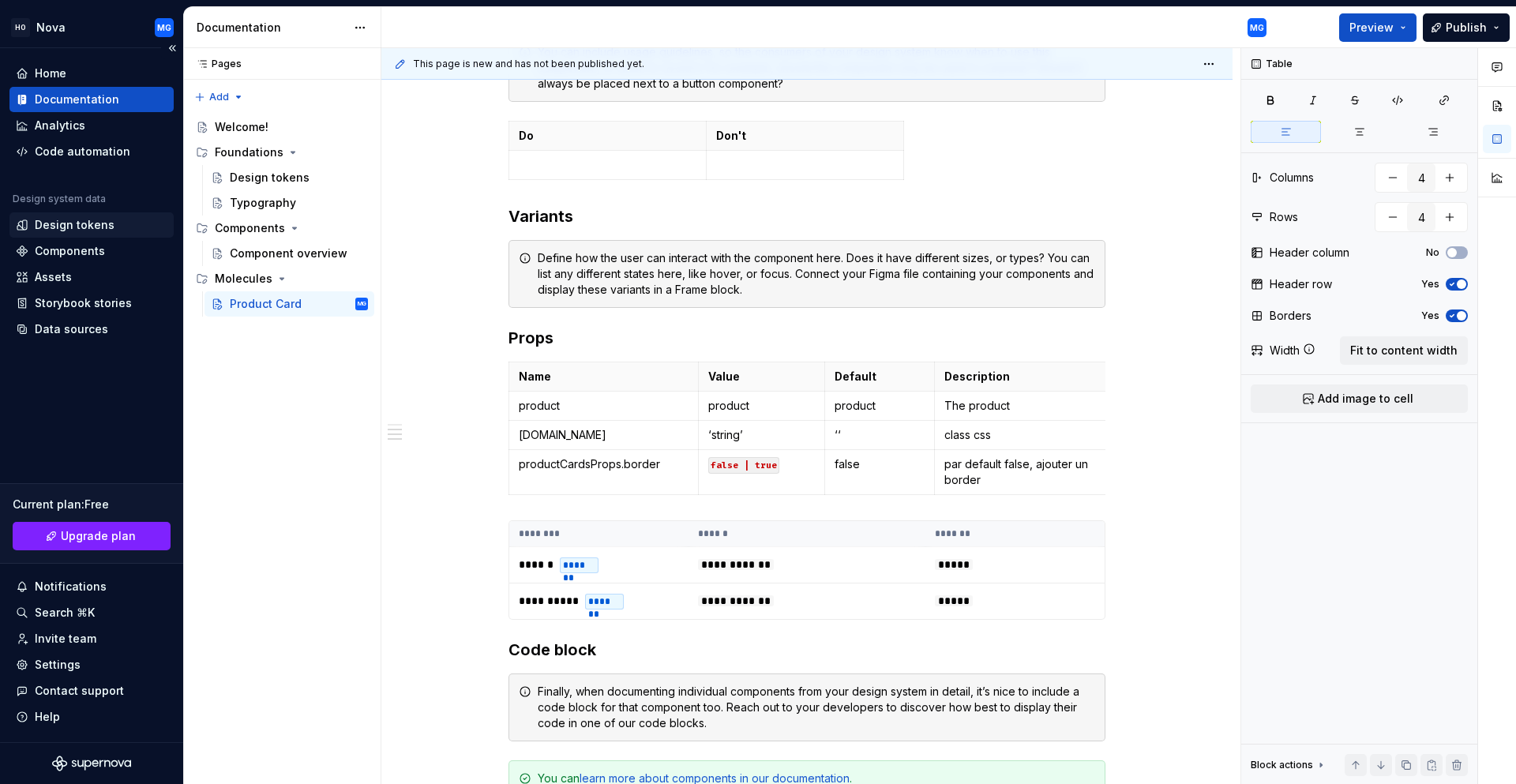
click at [81, 232] on div "Design tokens" at bounding box center [74, 225] width 80 height 16
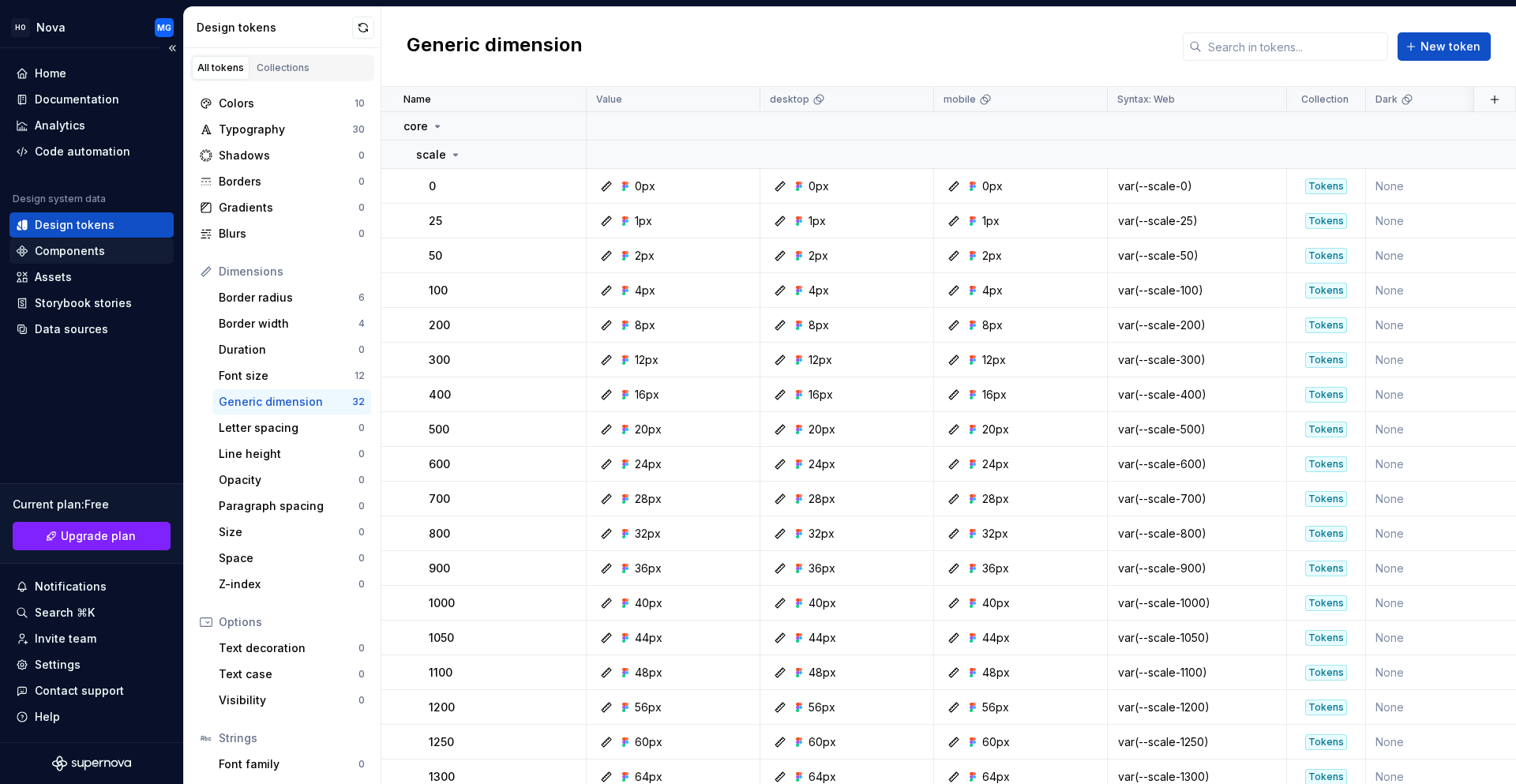
click at [75, 247] on div "Components" at bounding box center [70, 251] width 70 height 16
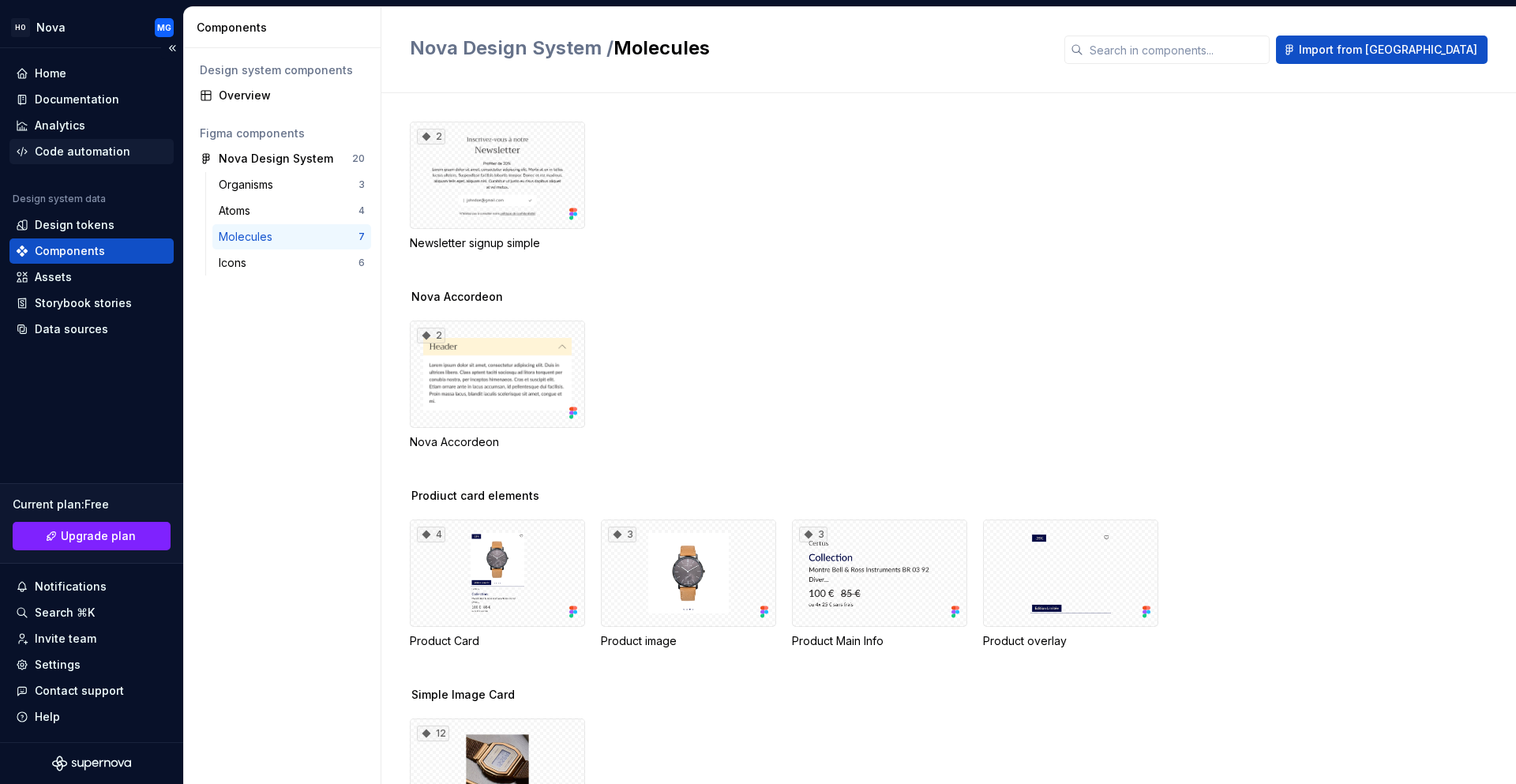
click at [79, 148] on div "Code automation" at bounding box center [82, 151] width 96 height 16
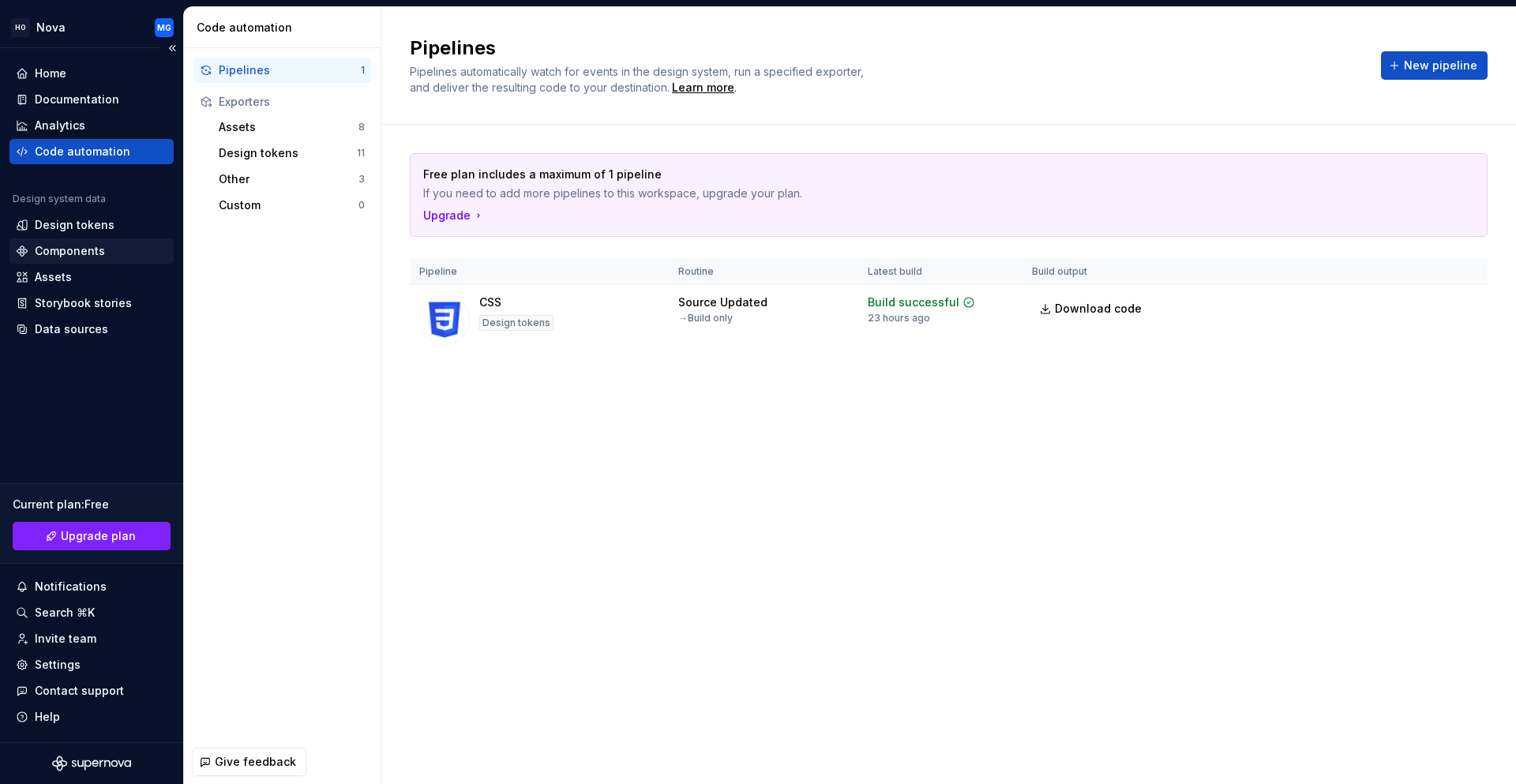
click at [75, 246] on div "Components" at bounding box center [70, 251] width 70 height 16
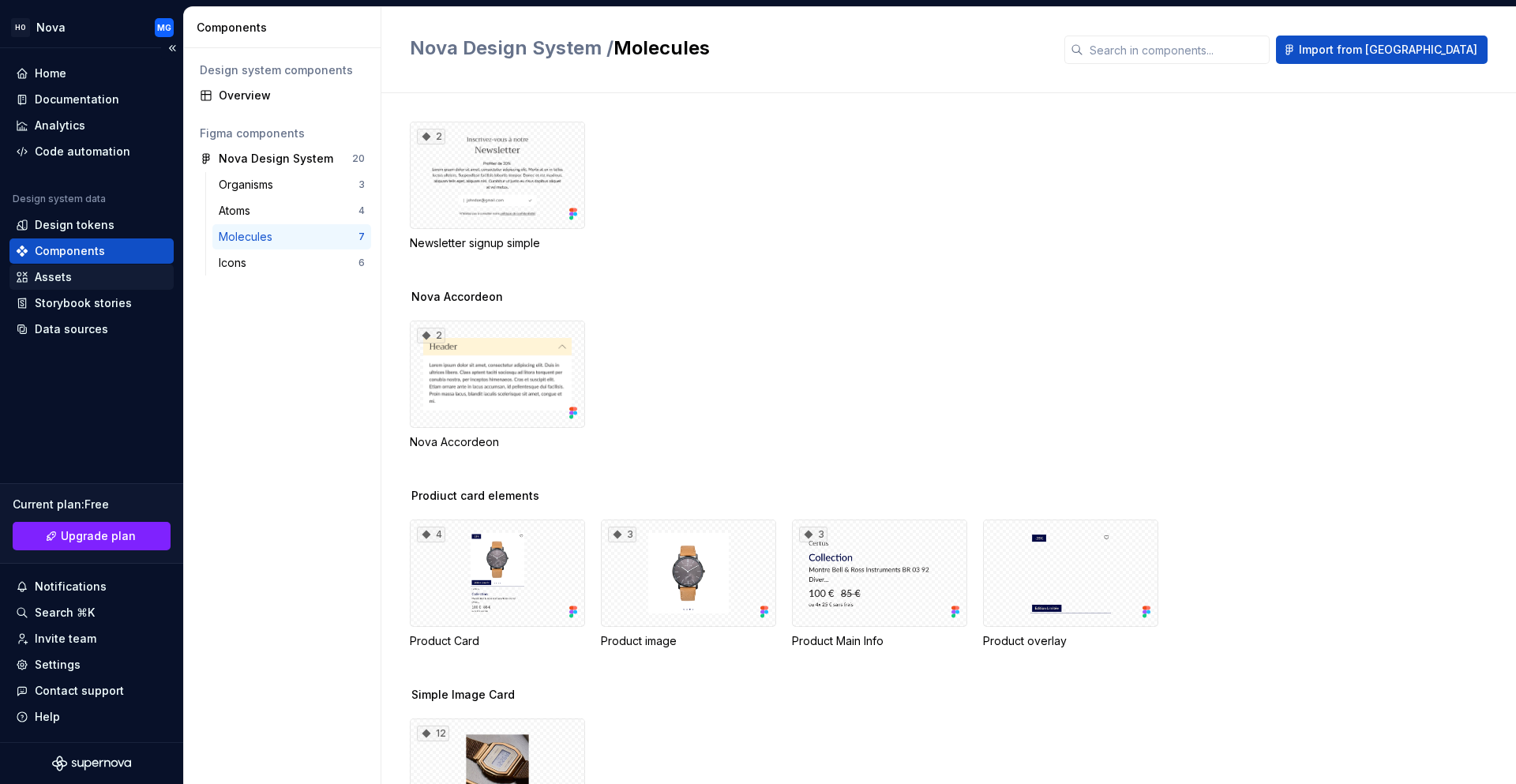
click at [50, 275] on div "Assets" at bounding box center [53, 277] width 37 height 16
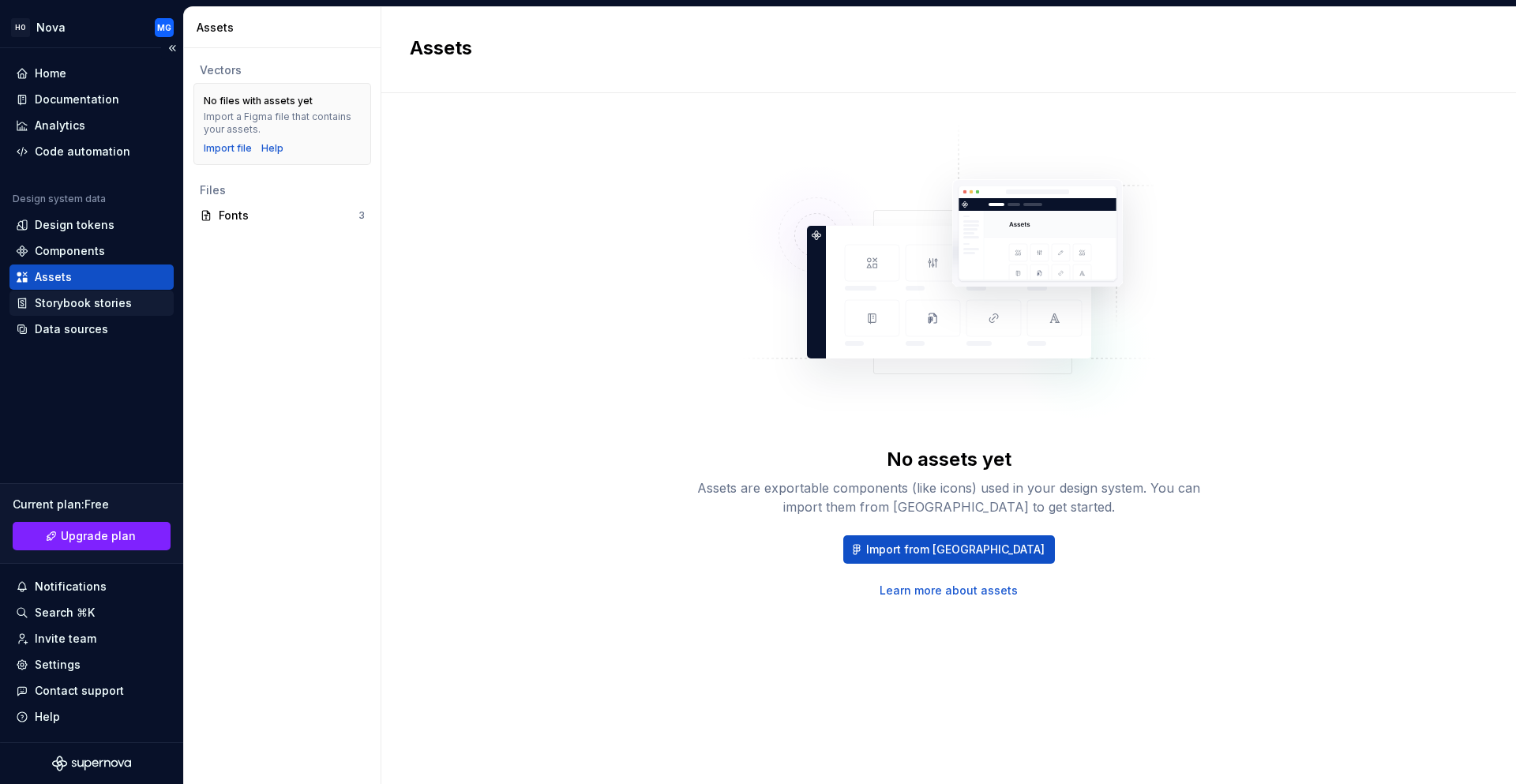
click at [61, 301] on div "Storybook stories" at bounding box center [83, 303] width 97 height 16
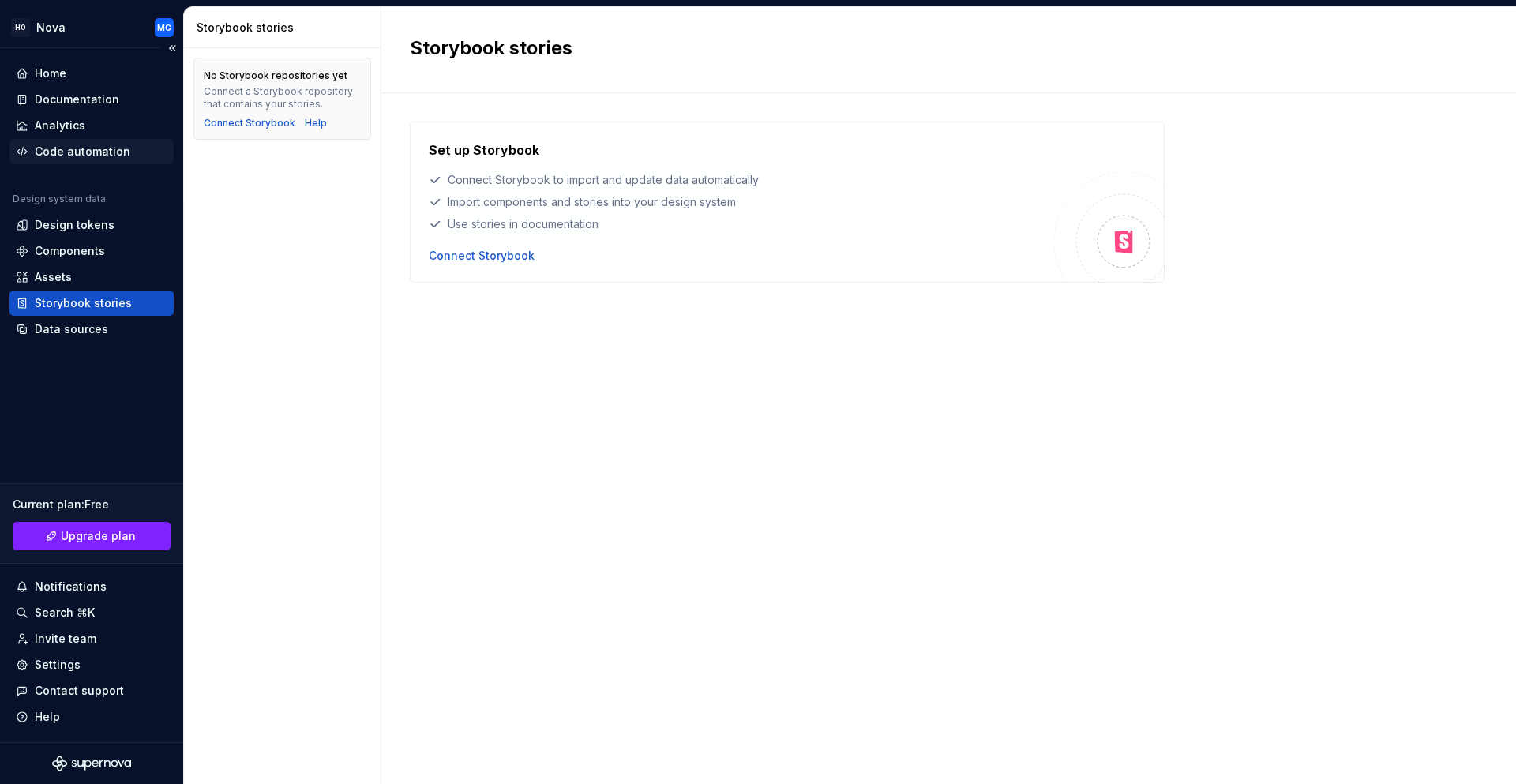
click at [94, 156] on div "Code automation" at bounding box center [82, 151] width 96 height 16
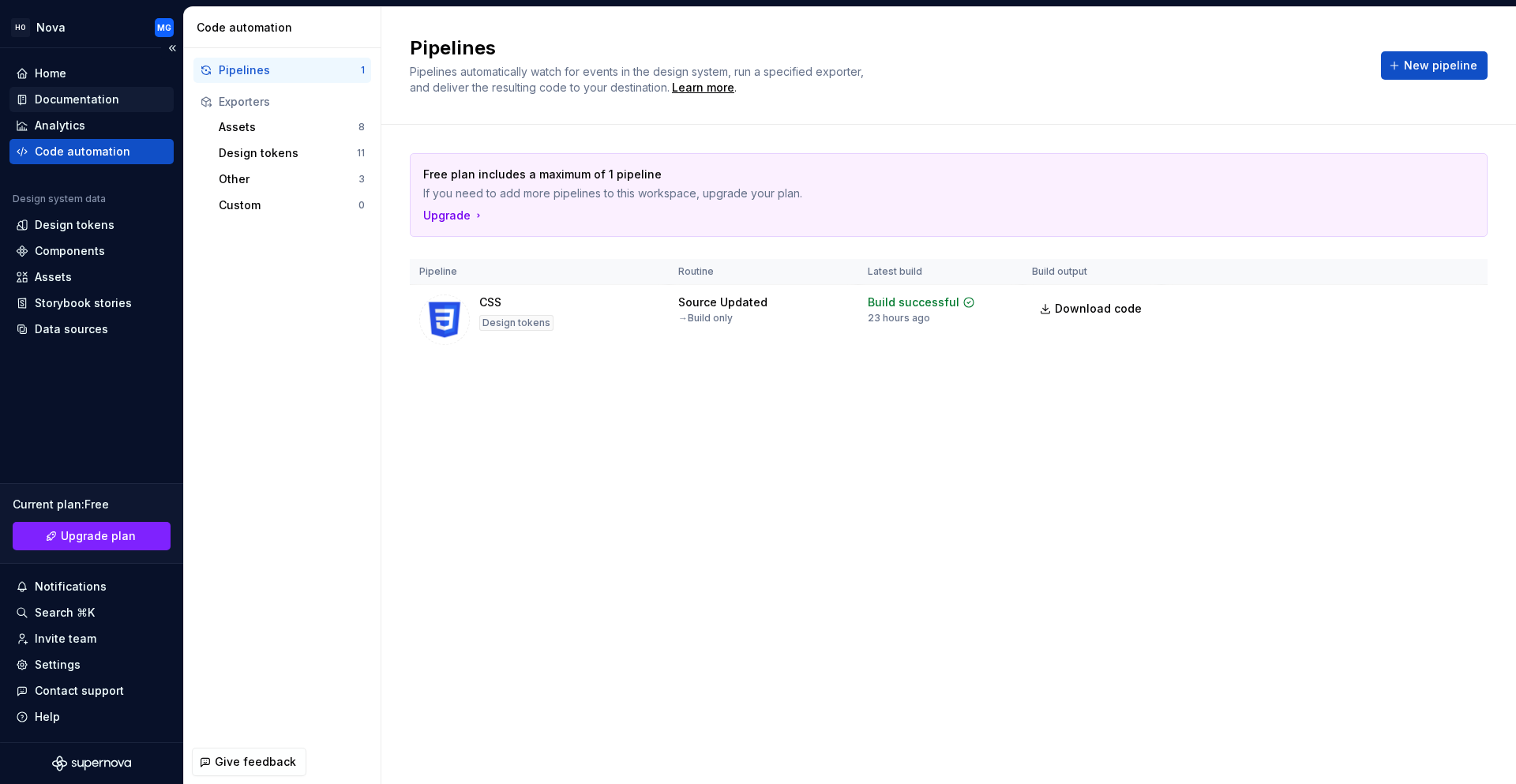
click at [85, 101] on div "Documentation" at bounding box center [76, 99] width 85 height 16
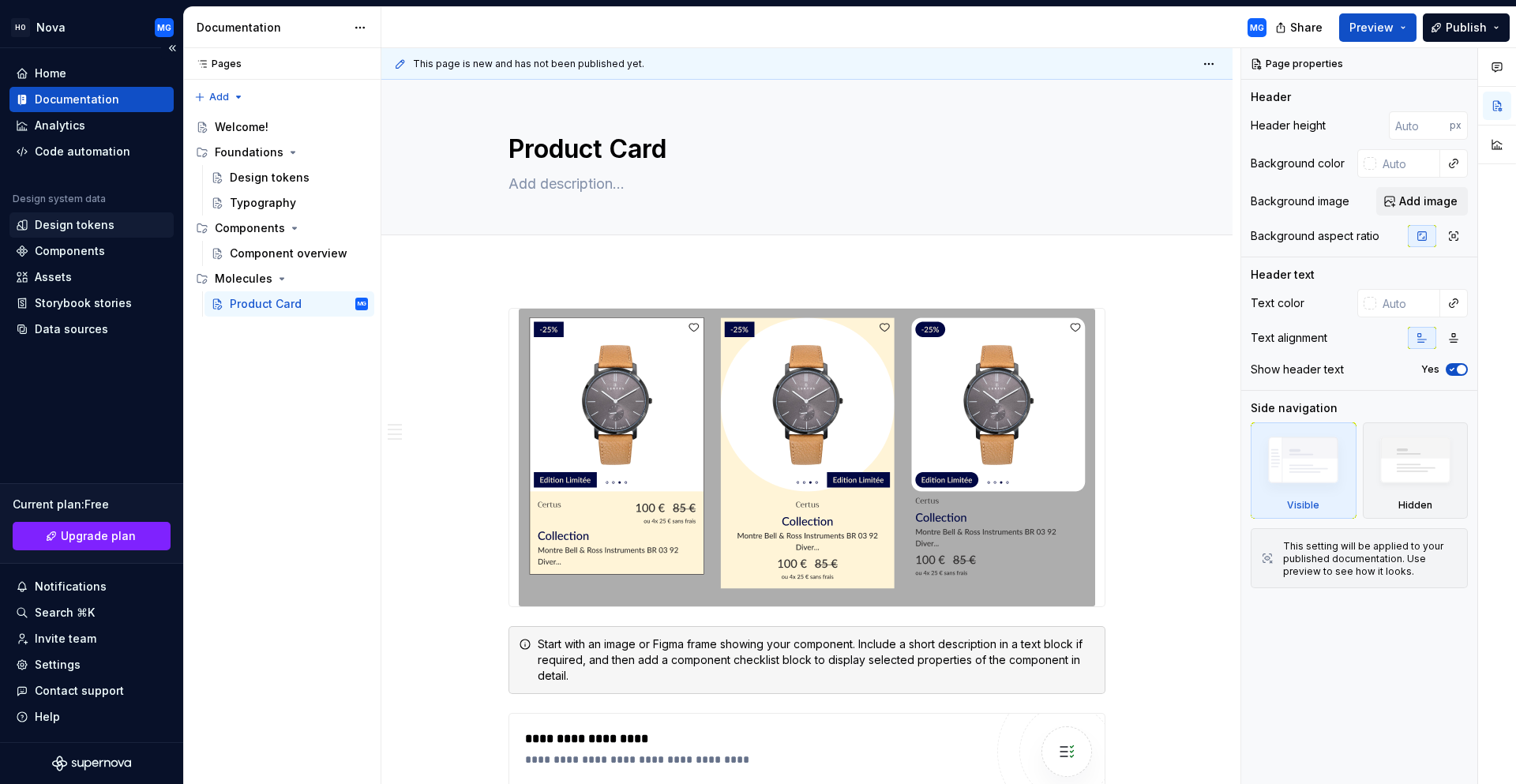
click at [66, 226] on div "Design tokens" at bounding box center [74, 225] width 80 height 16
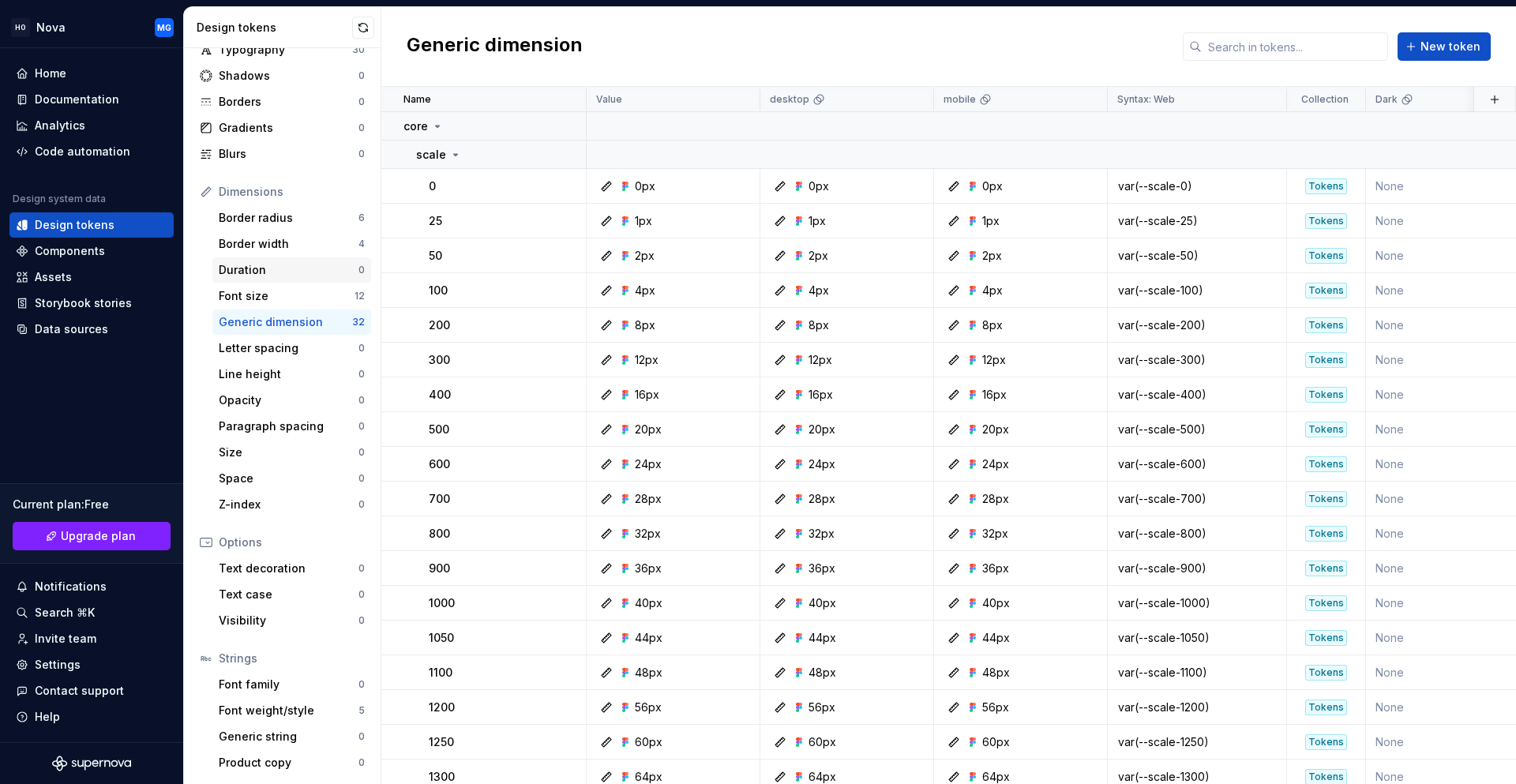
scroll to position [80, 0]
click at [100, 74] on div "Home" at bounding box center [91, 73] width 152 height 16
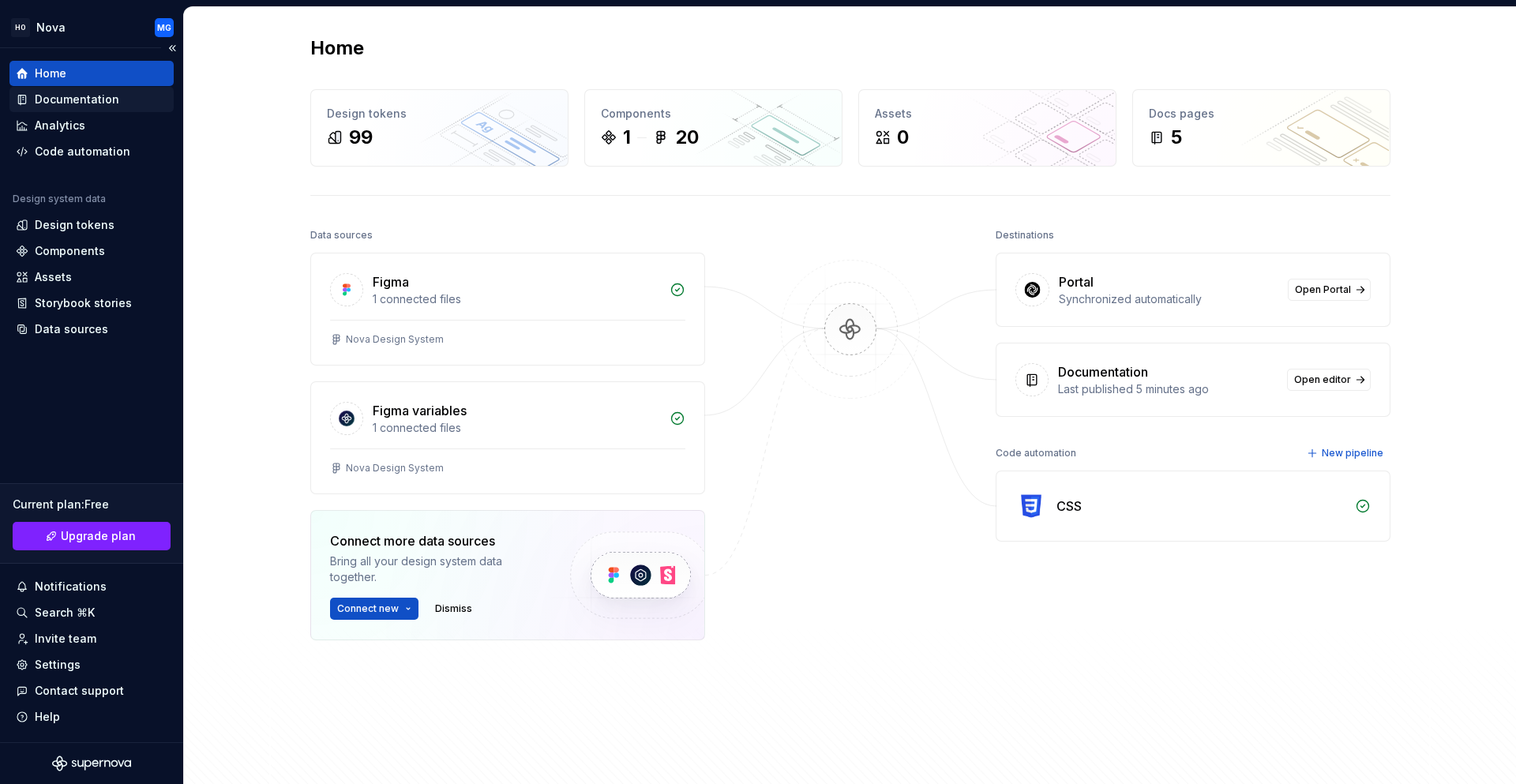
click at [93, 101] on div "Documentation" at bounding box center [76, 99] width 85 height 16
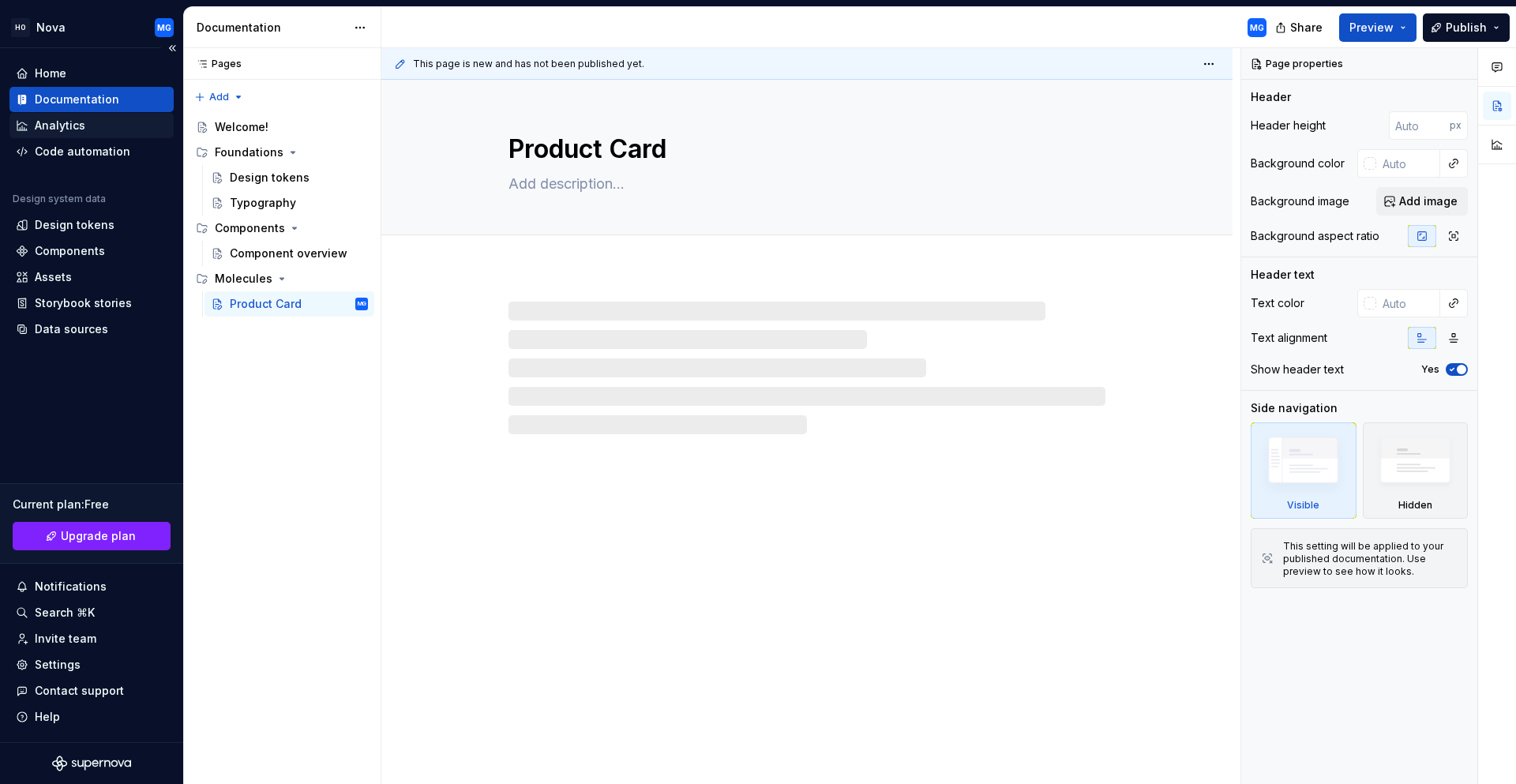
type textarea "*"
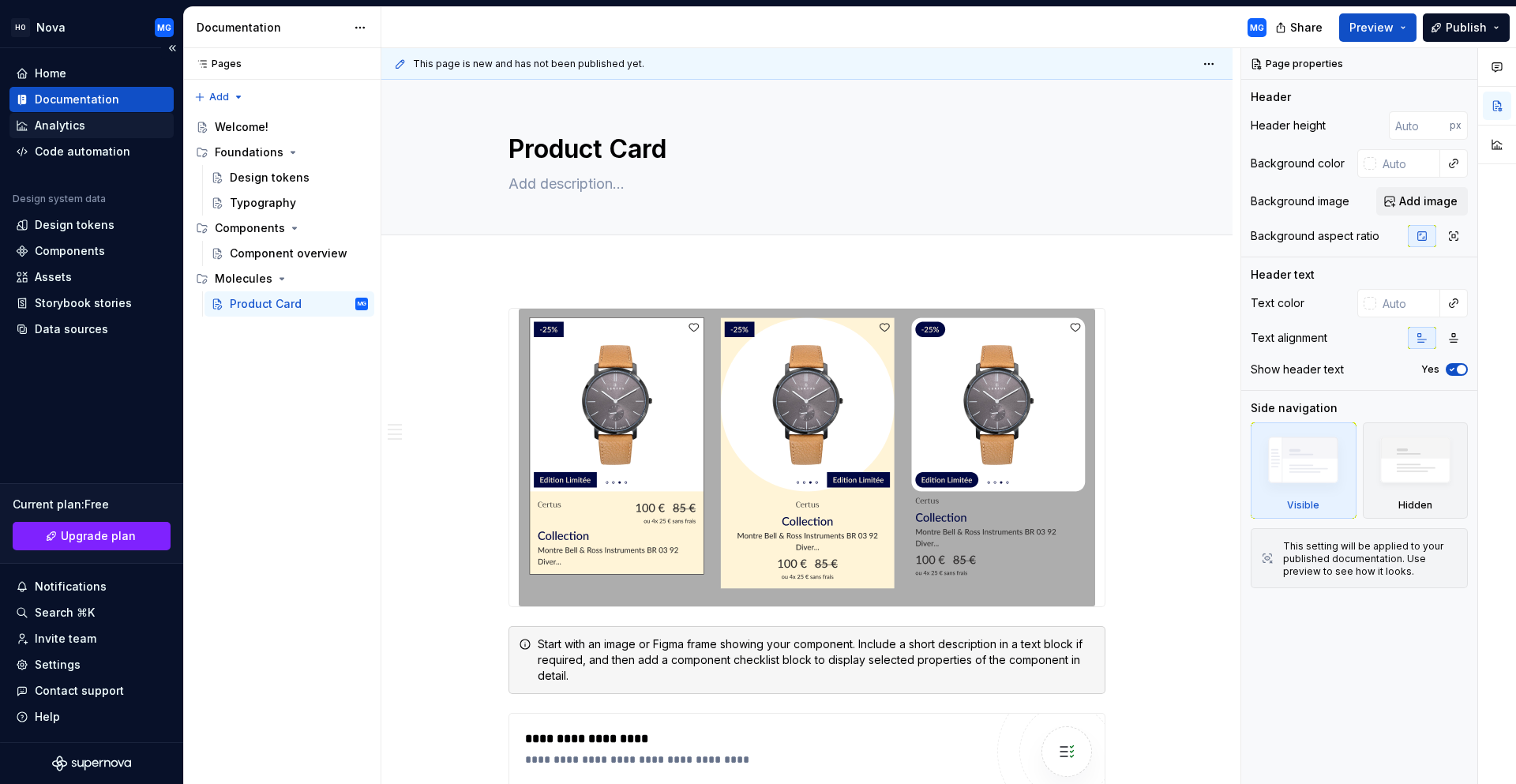
click at [85, 133] on div "Analytics" at bounding box center [91, 126] width 164 height 25
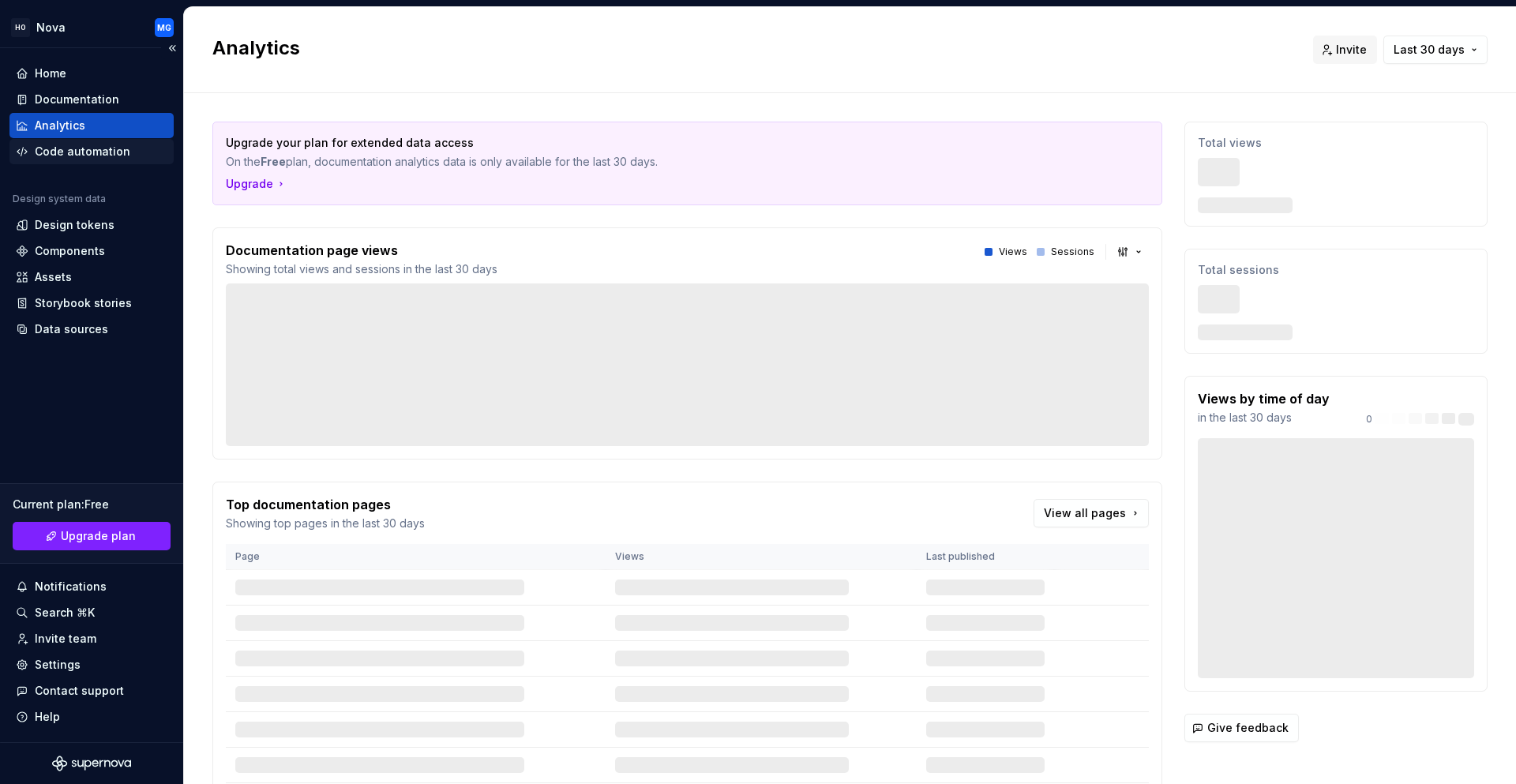
click at [83, 153] on div "Code automation" at bounding box center [82, 151] width 96 height 16
